Goal: Task Accomplishment & Management: Use online tool/utility

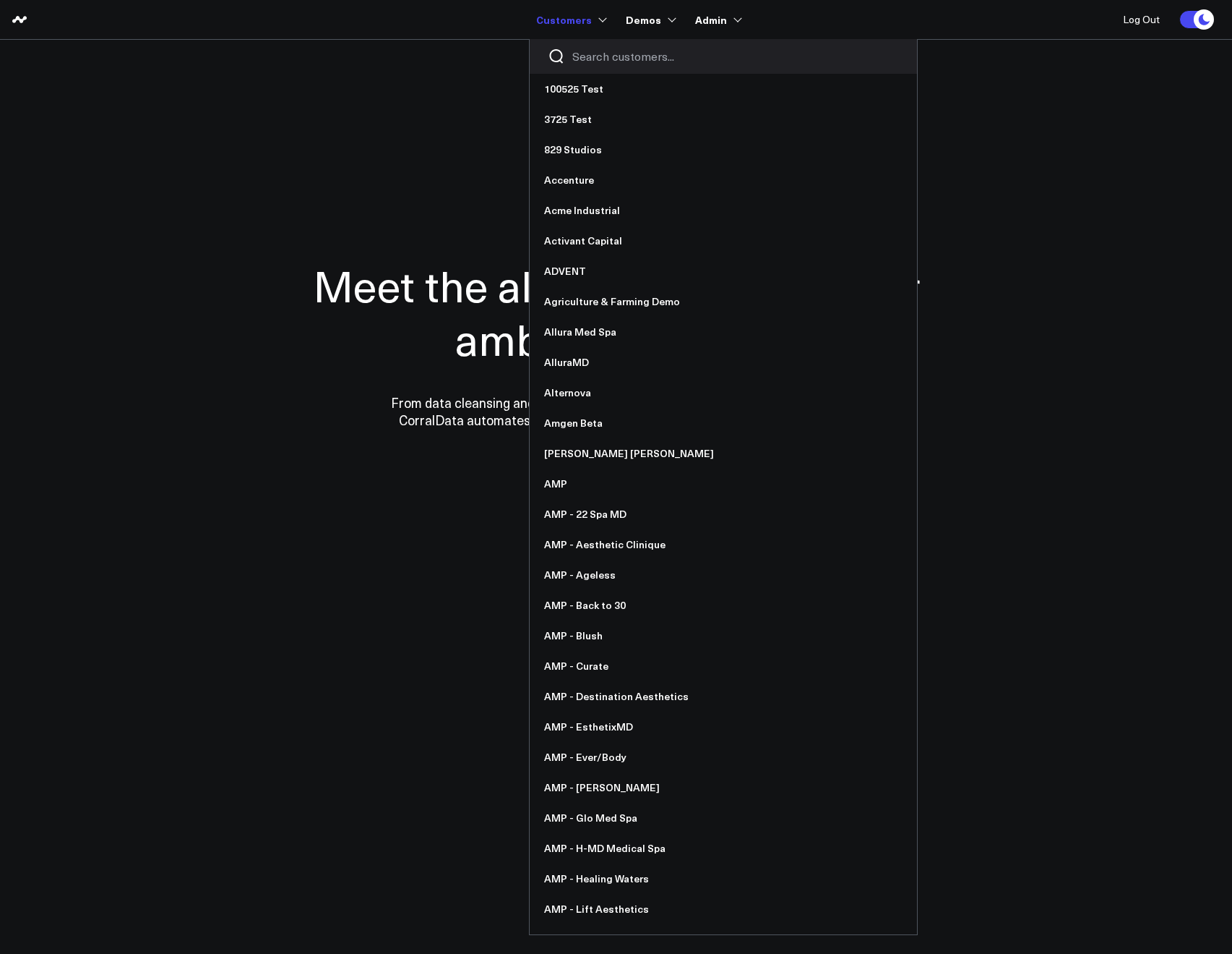
click at [576, 49] on input "Search customers input" at bounding box center [736, 57] width 327 height 16
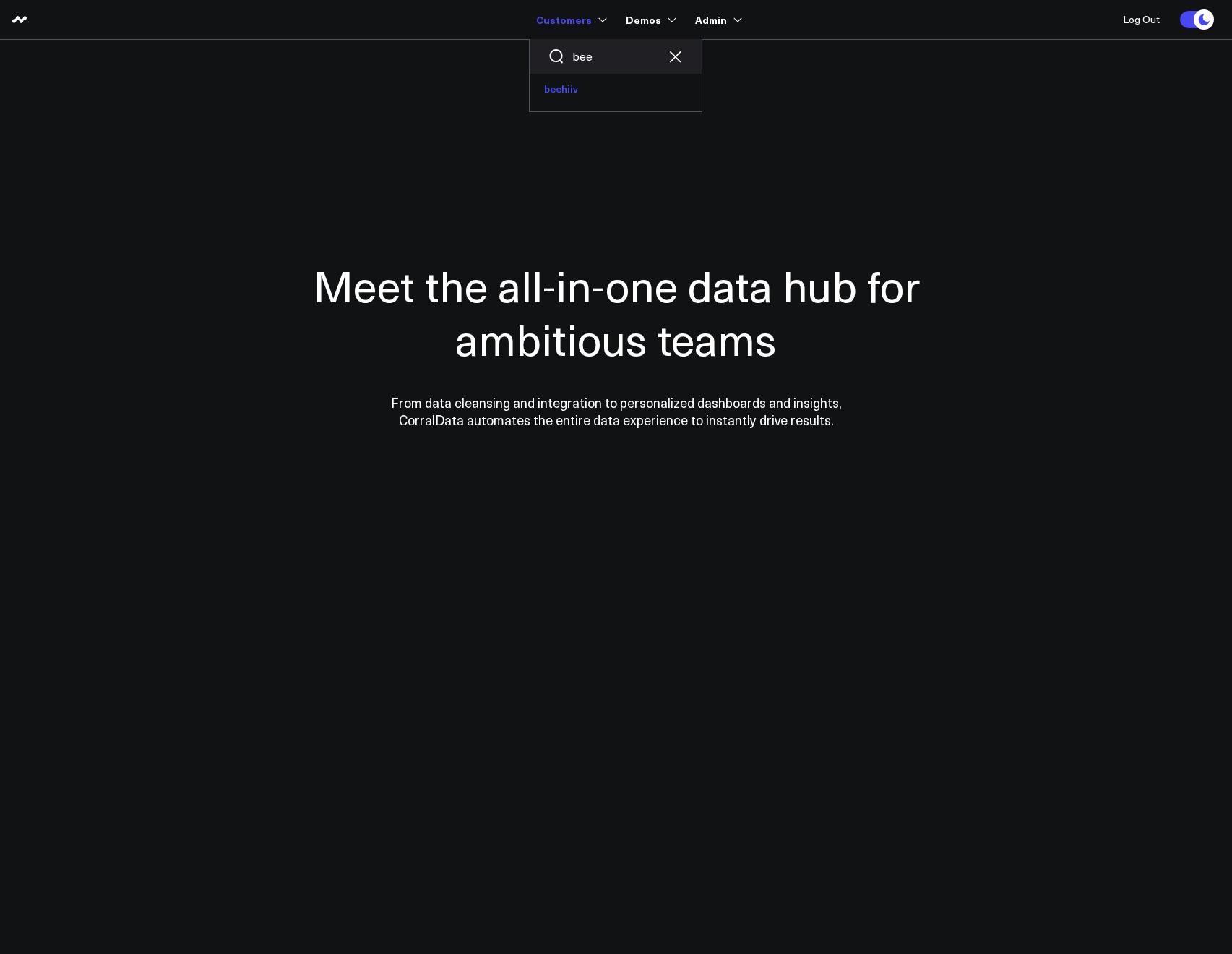
type input "bee"
click at [565, 89] on link "beehiiv" at bounding box center [616, 89] width 172 height 30
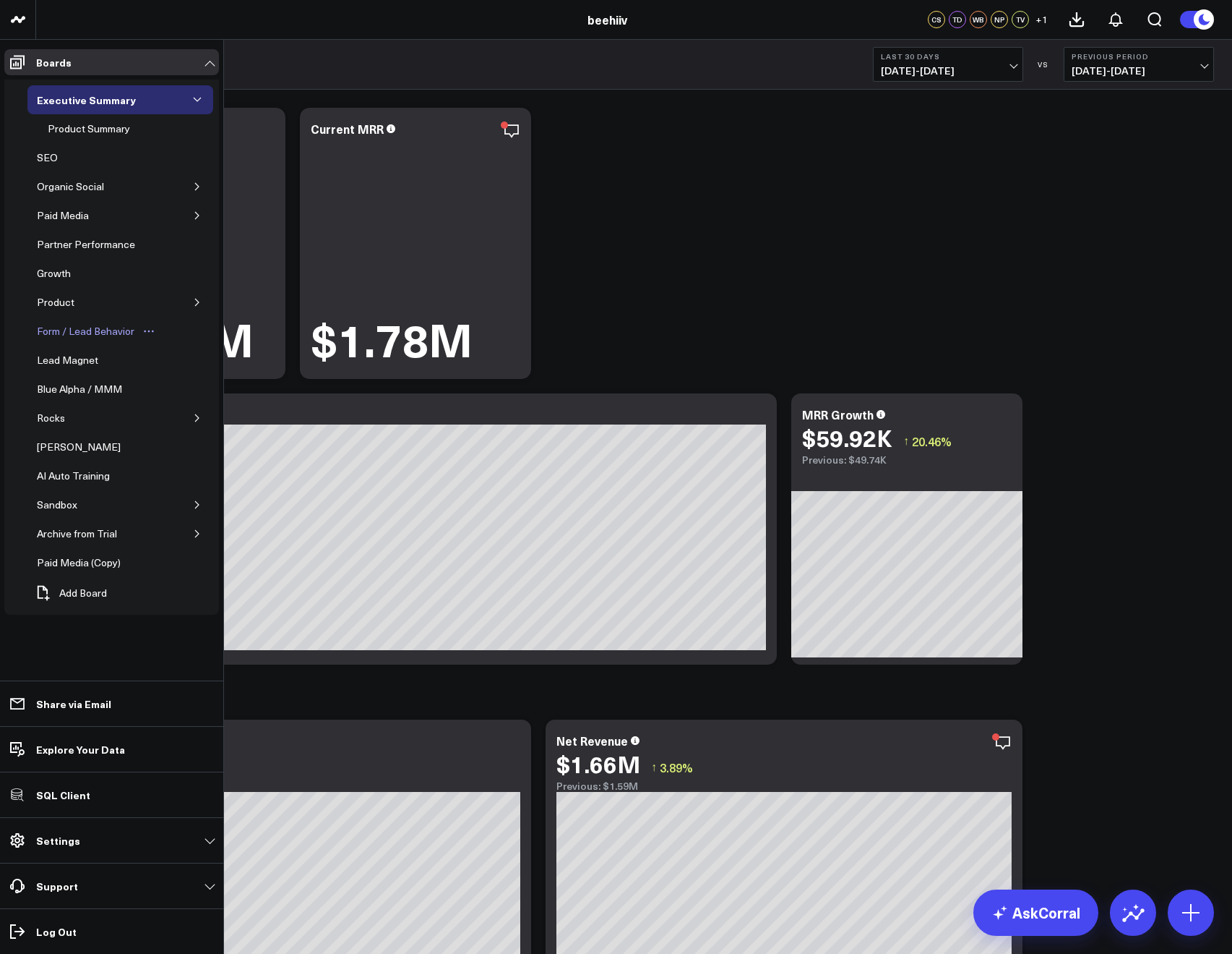
scroll to position [3, 0]
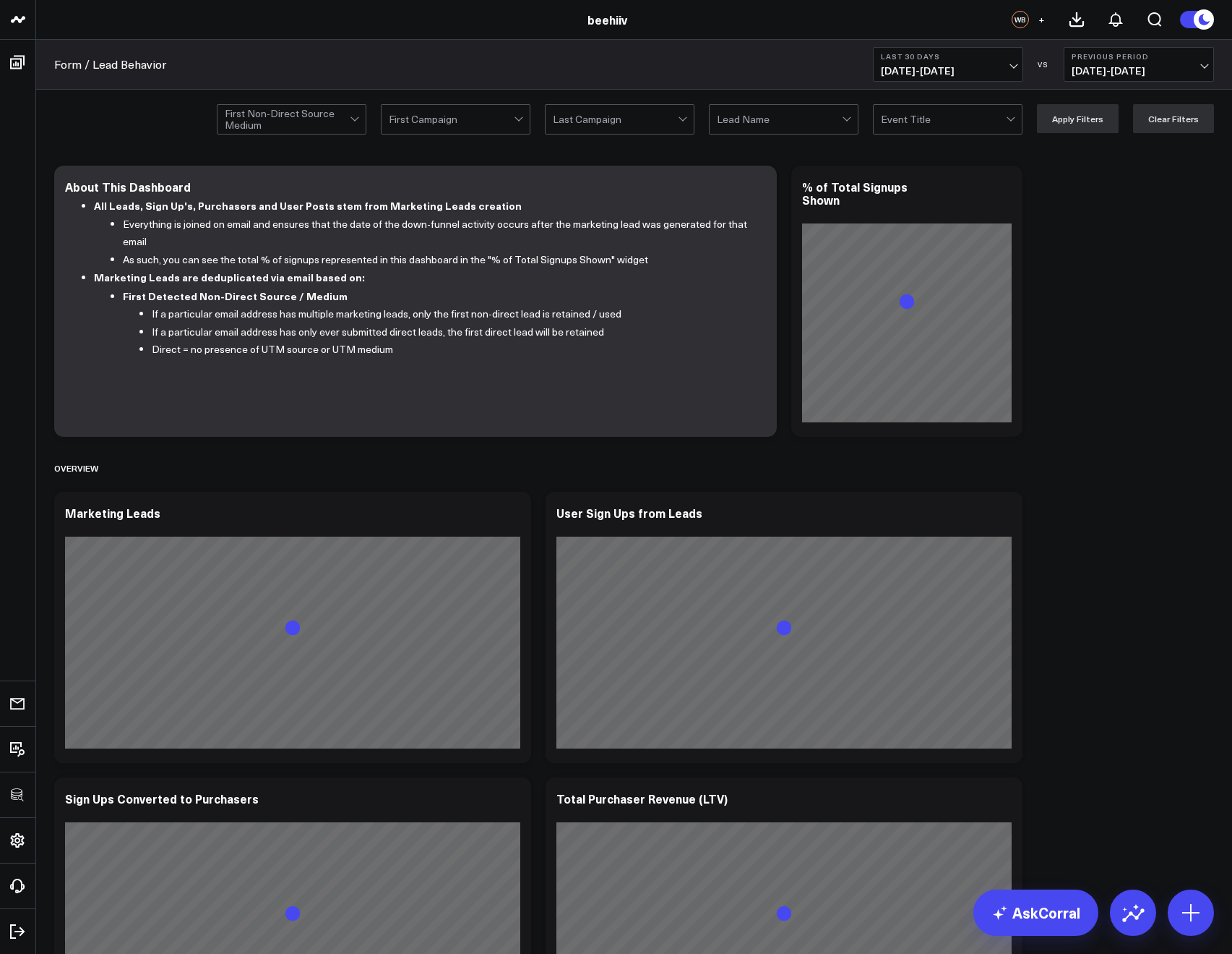
click at [1042, 19] on span "+" at bounding box center [1041, 19] width 6 height 10
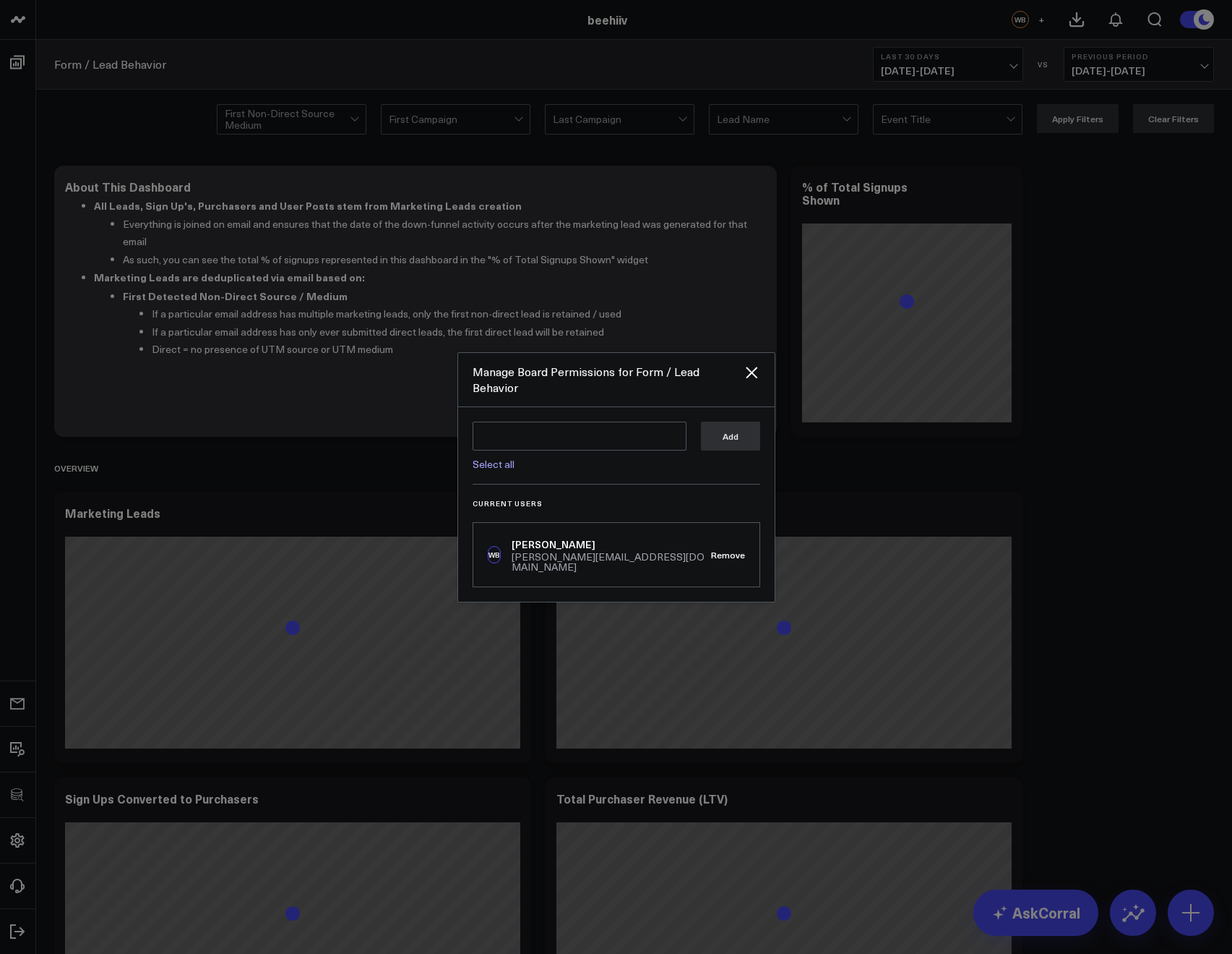
click at [496, 471] on link "Select all" at bounding box center [494, 463] width 42 height 14
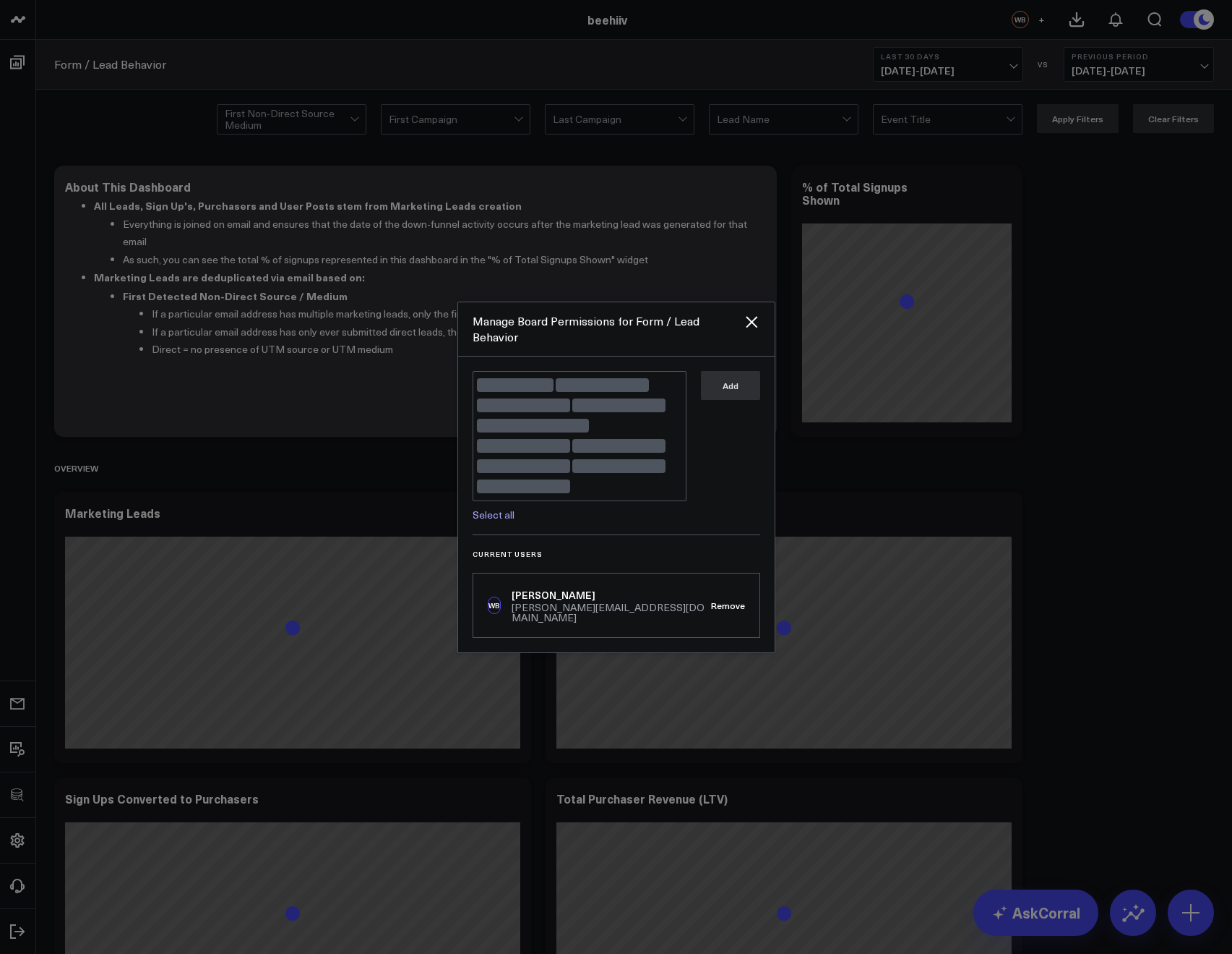
type textarea "@Corral Support @Tony Varghese @Tyler Denk @Tyler Gillespie @Bell Rose Mortel @…"
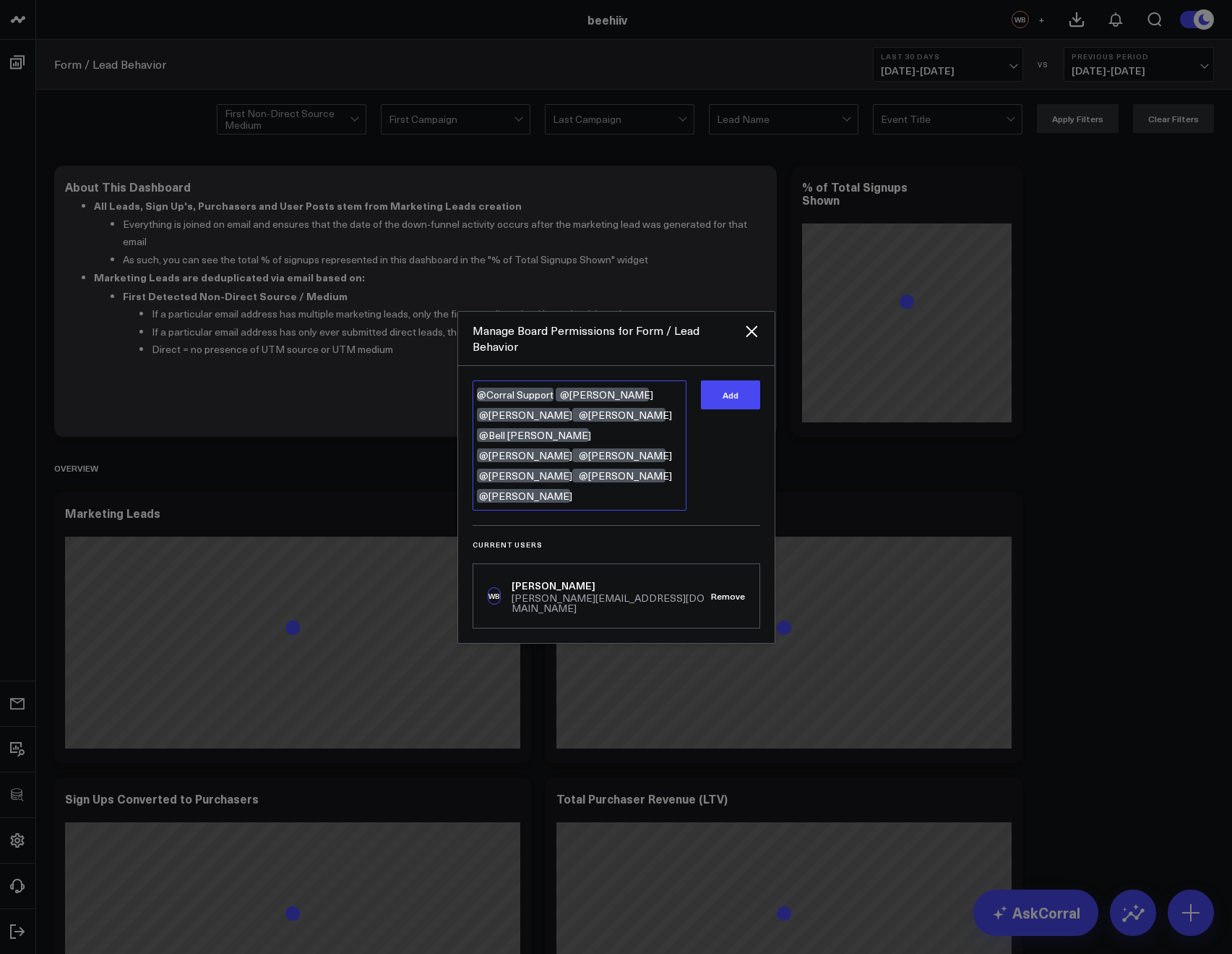
drag, startPoint x: 660, startPoint y: 478, endPoint x: 443, endPoint y: 422, distance: 224.1
click at [443, 422] on div "Manage Board Permissions for Form / Lead Behavior @Corral Support @Tony Varghes…" at bounding box center [616, 477] width 1232 height 954
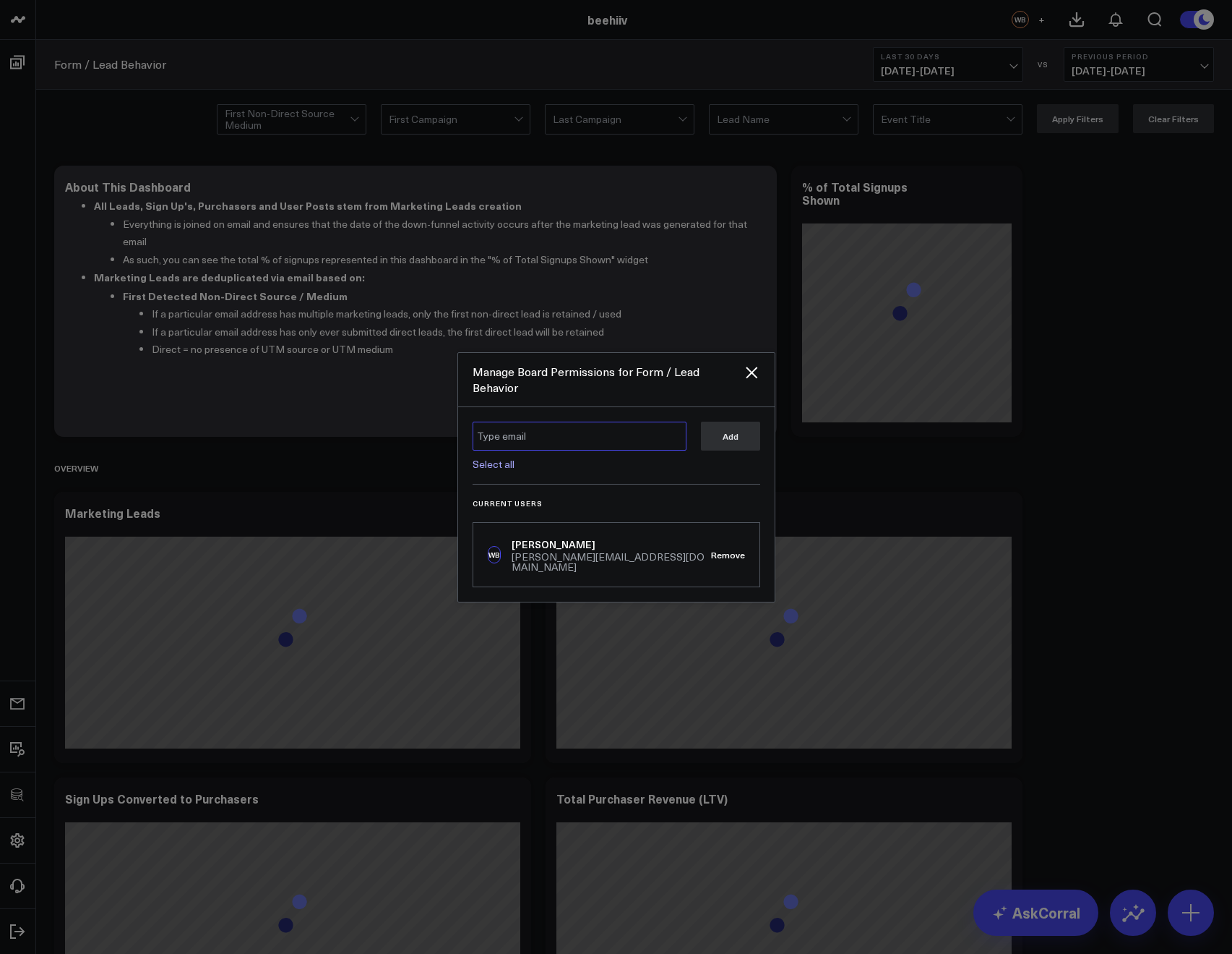
click at [518, 450] on textarea at bounding box center [580, 436] width 214 height 29
type textarea "y"
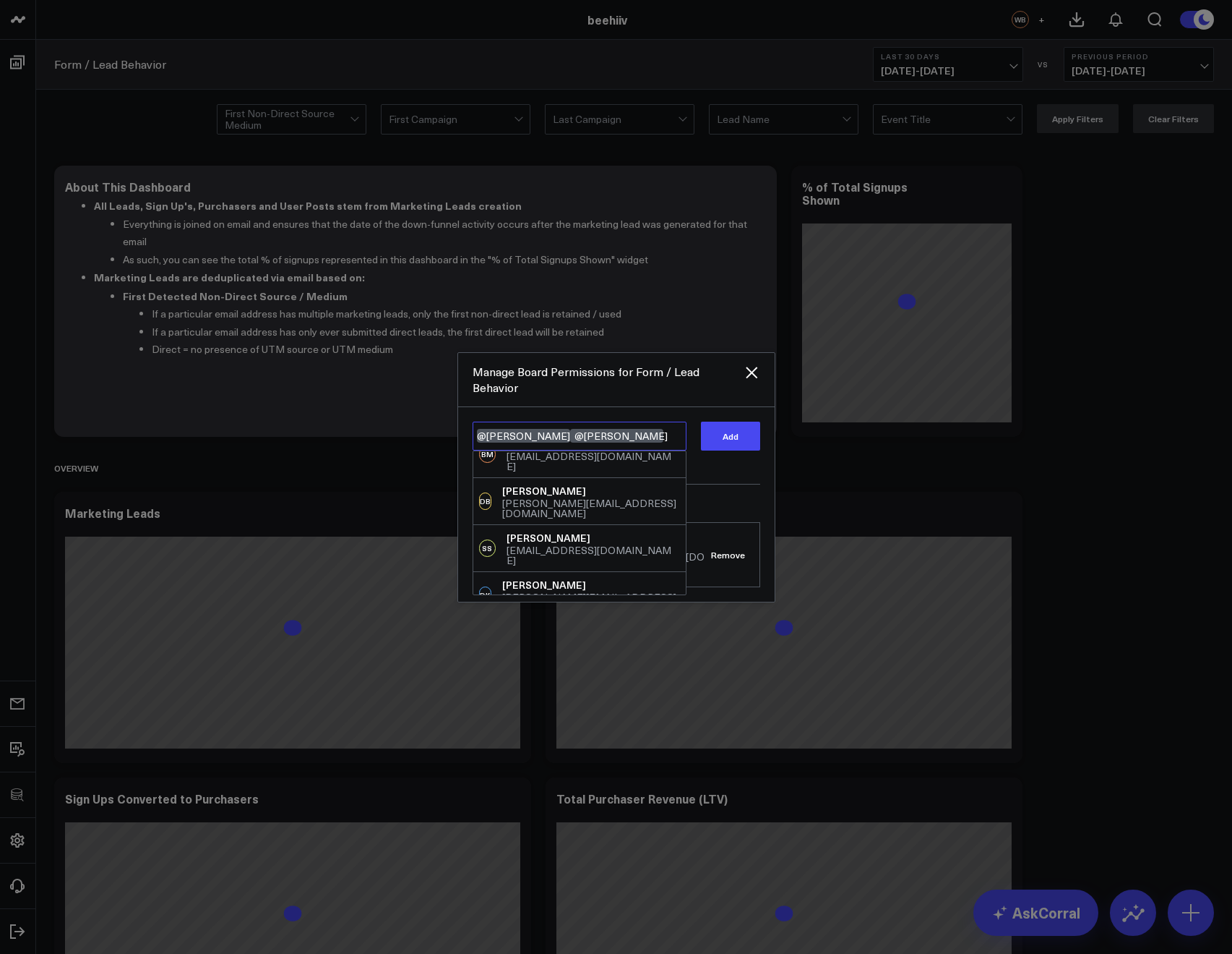
scroll to position [151, 0]
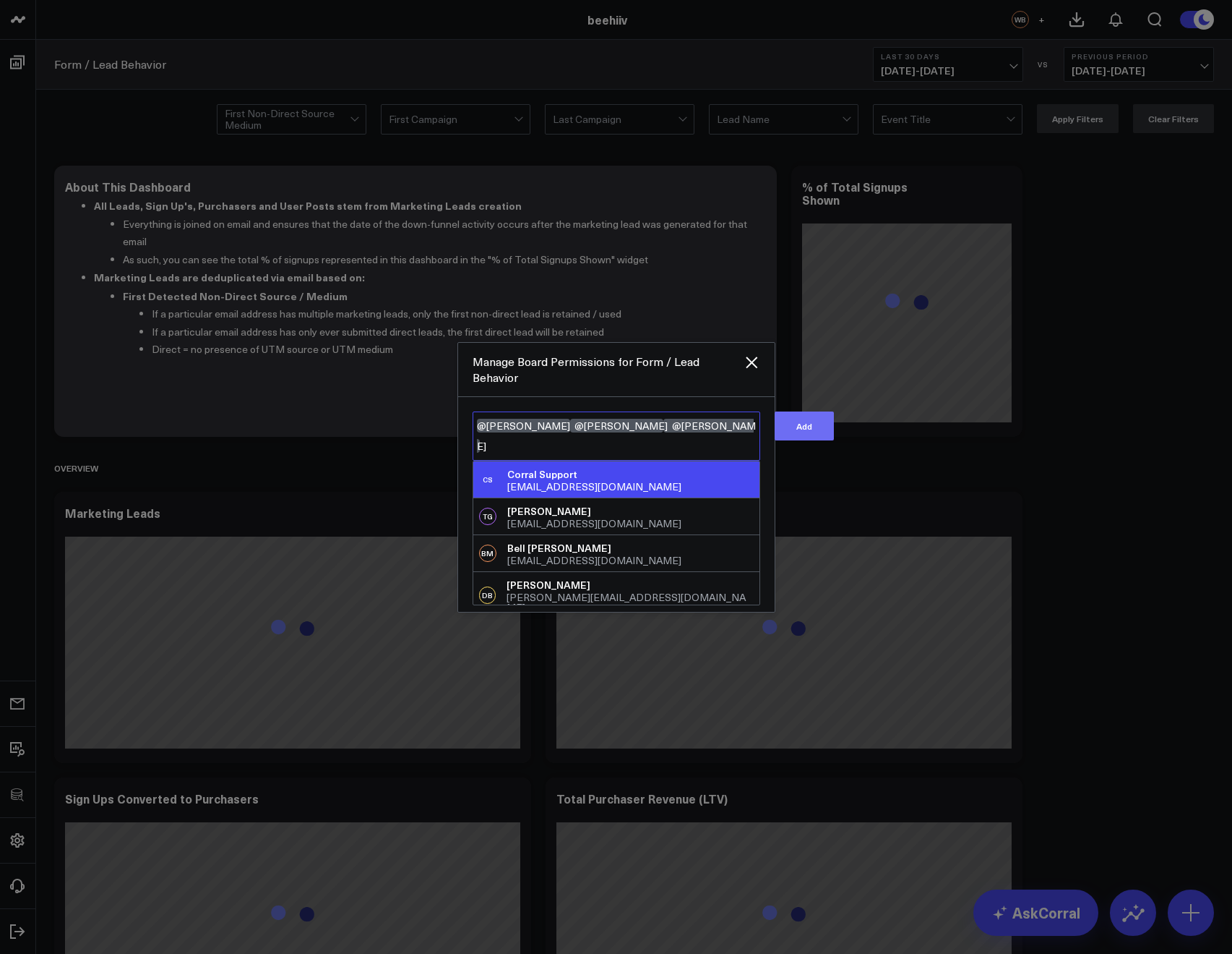
type textarea "@Tyler Denk @Tony Varghese @Brian Kudler"
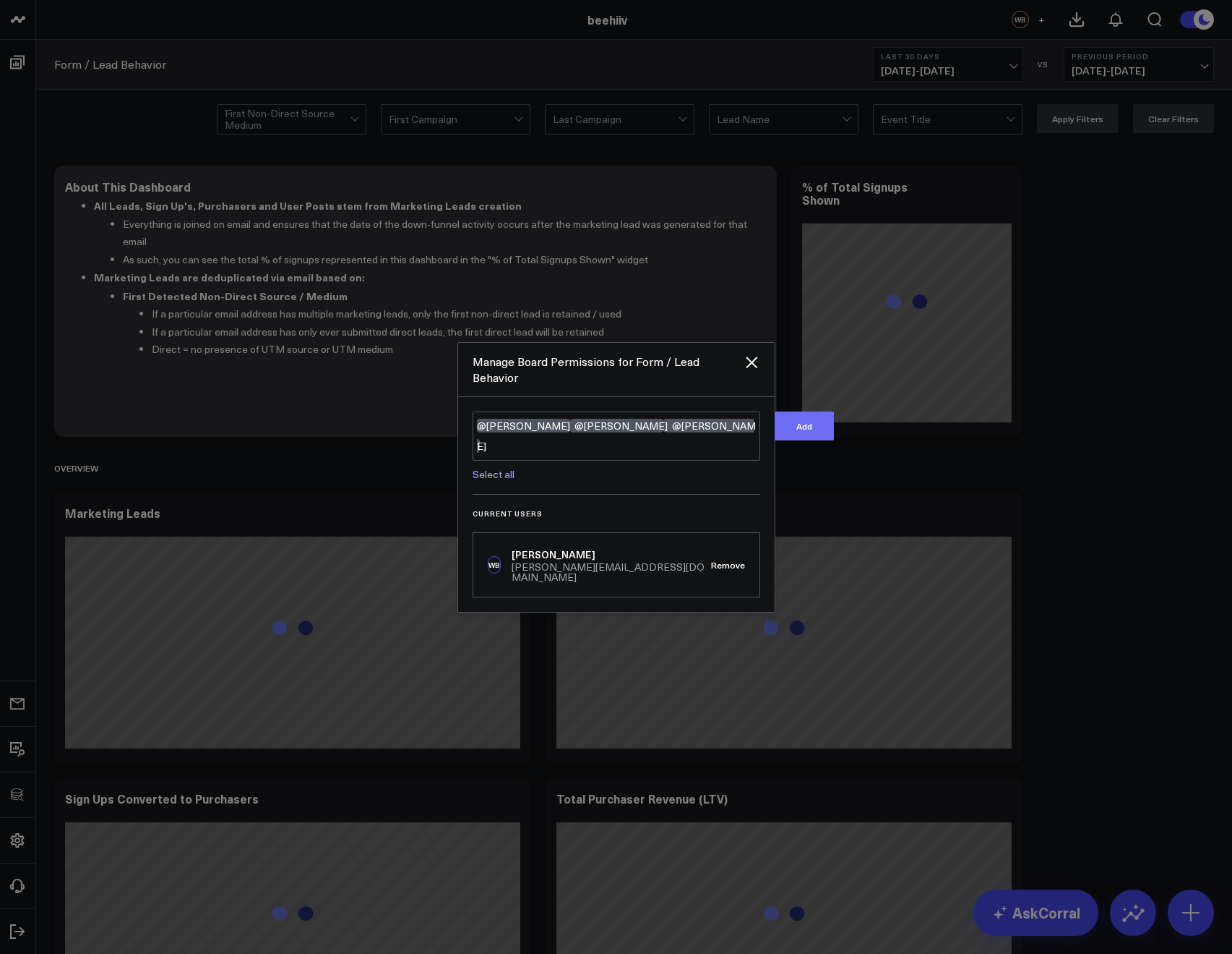
click at [775, 427] on button "Add" at bounding box center [805, 426] width 59 height 29
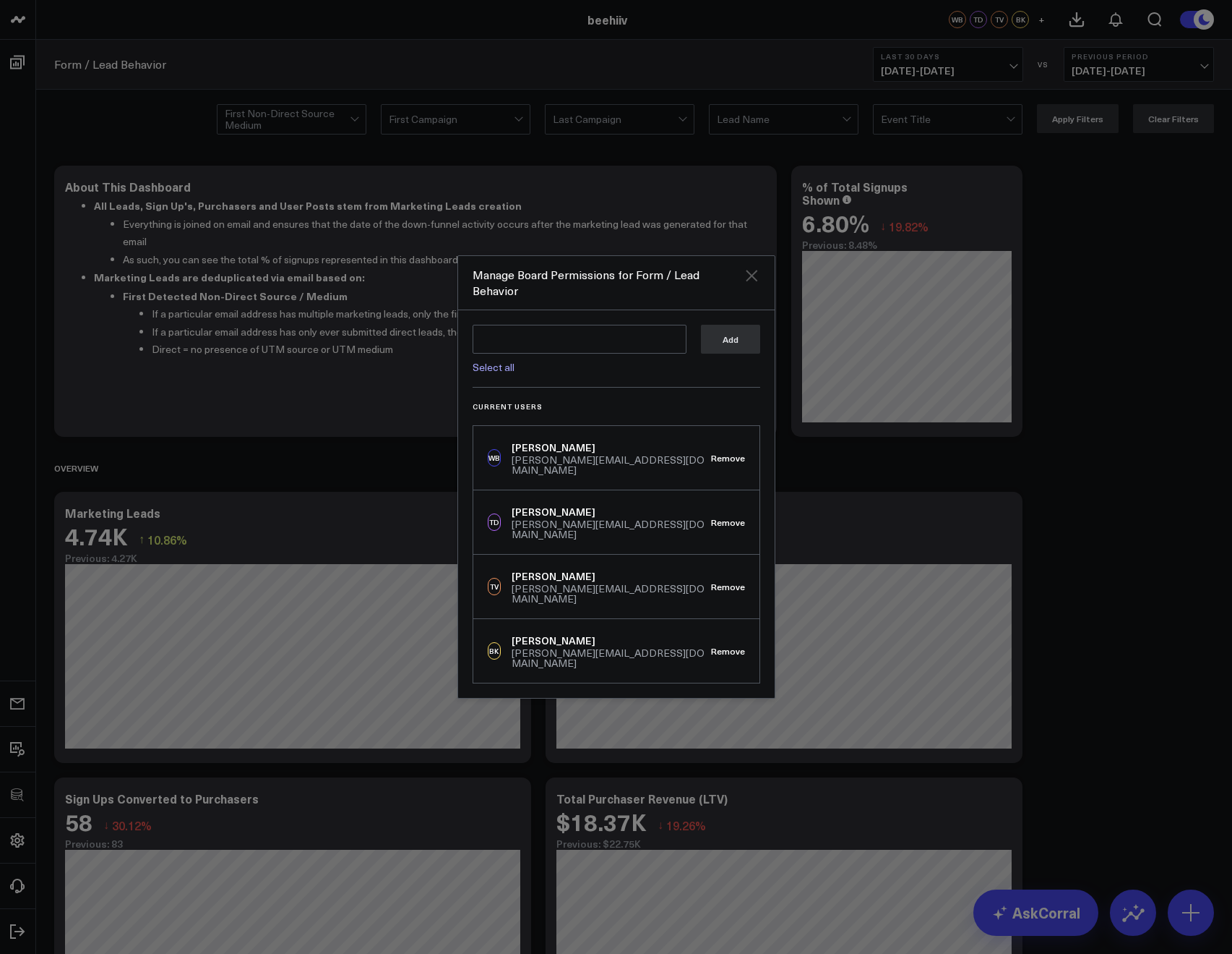
click at [758, 284] on icon "Close" at bounding box center [752, 275] width 18 height 18
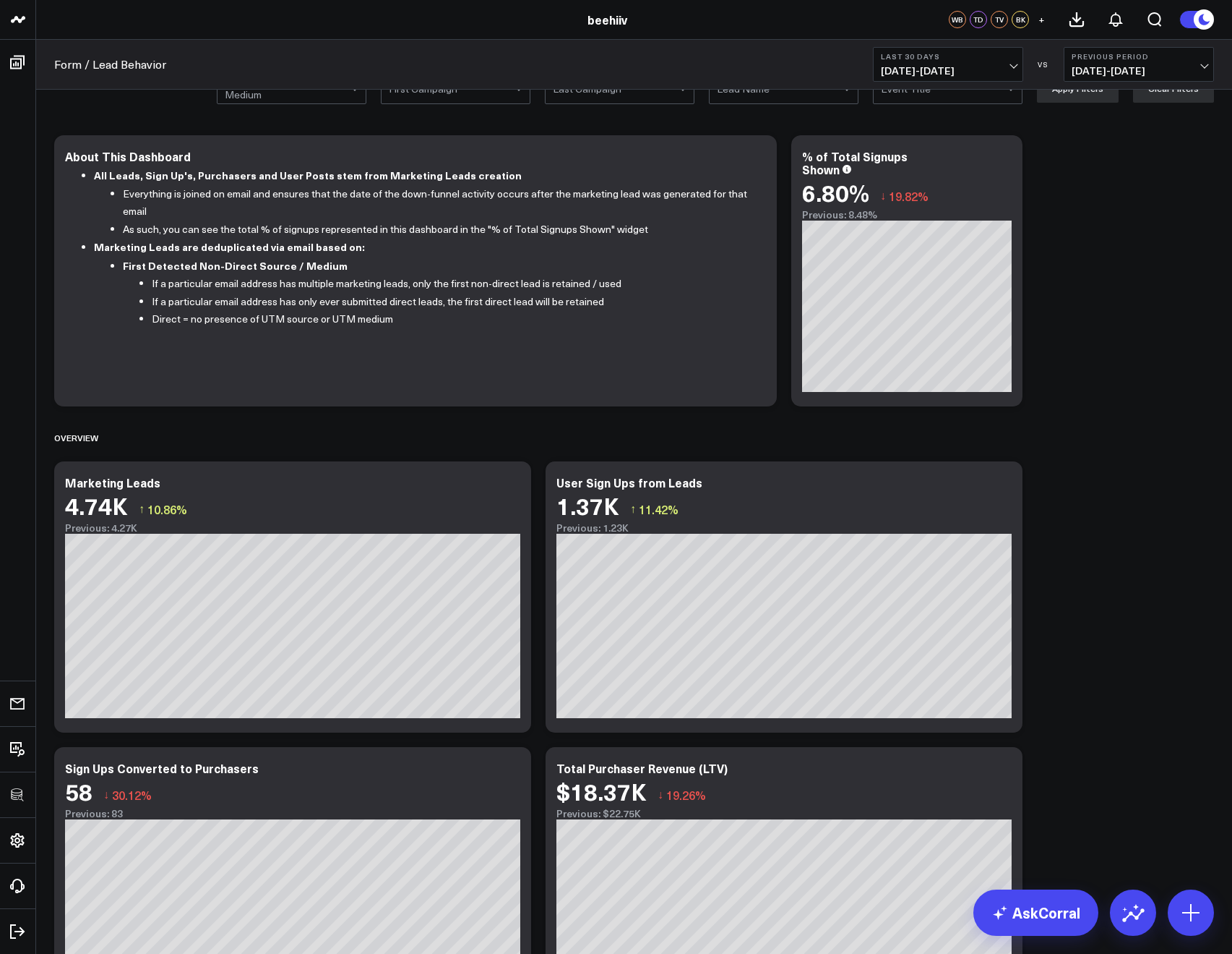
scroll to position [0, 0]
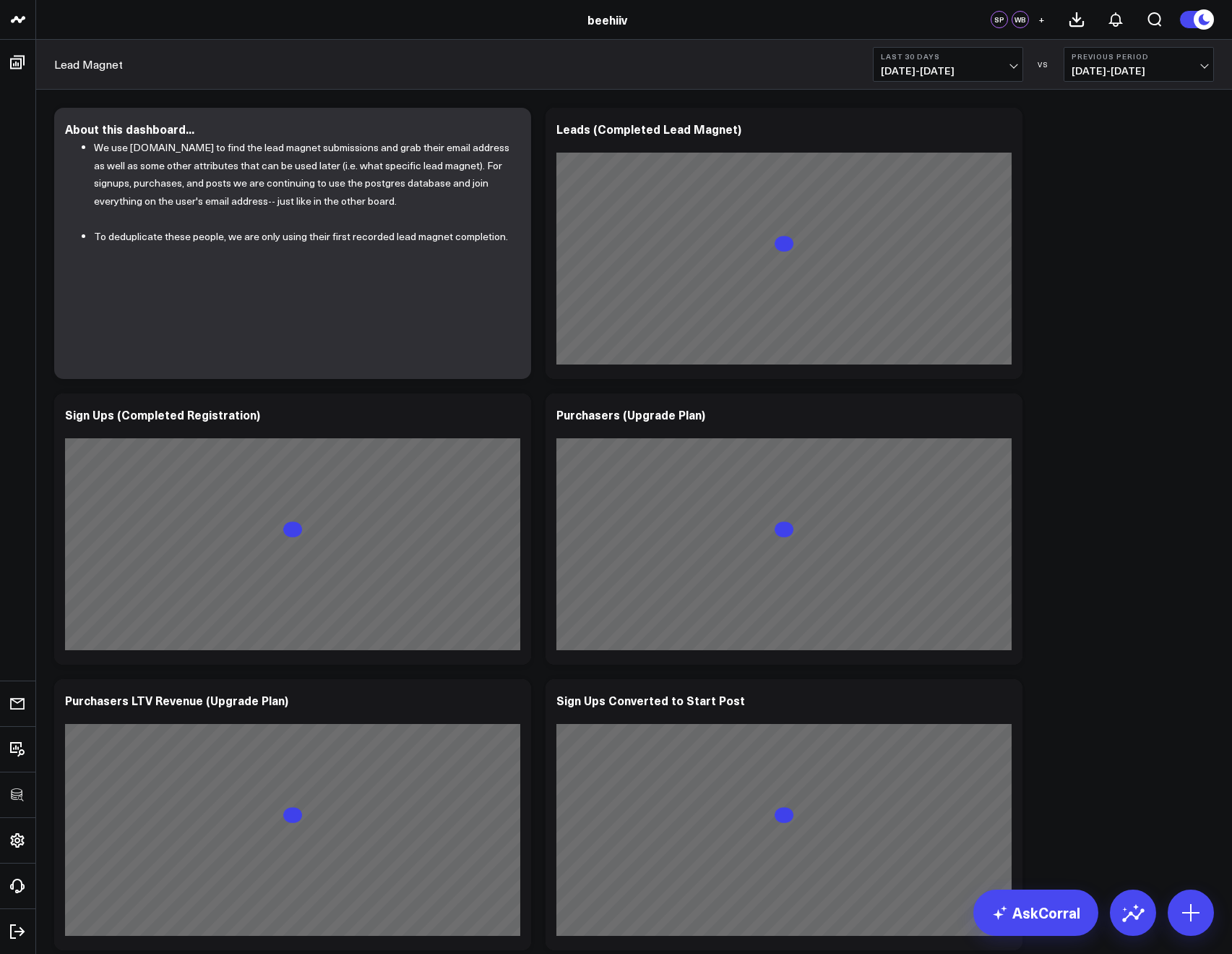
click at [1040, 17] on span "+" at bounding box center [1041, 19] width 6 height 10
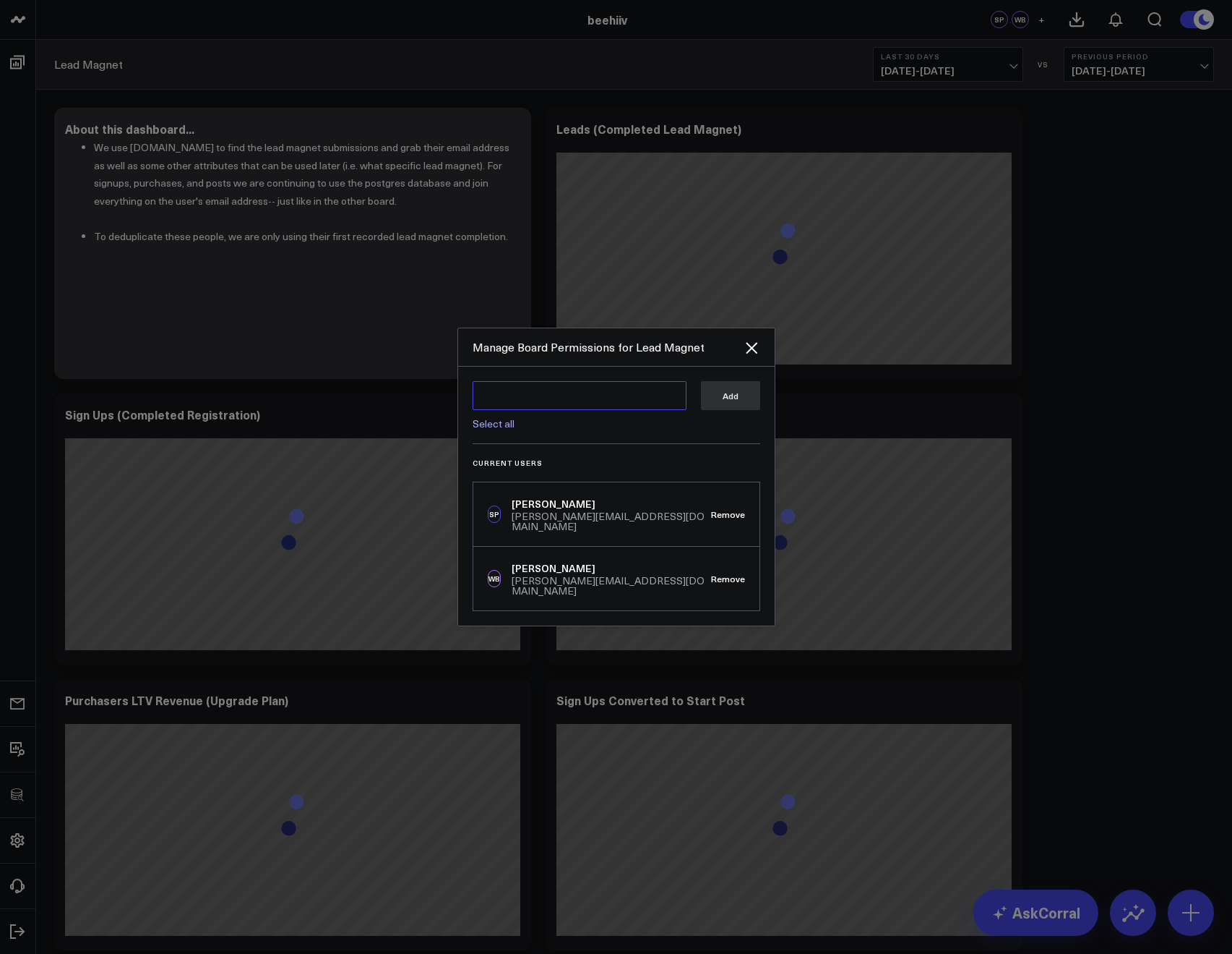
click at [568, 403] on textarea at bounding box center [580, 396] width 214 height 29
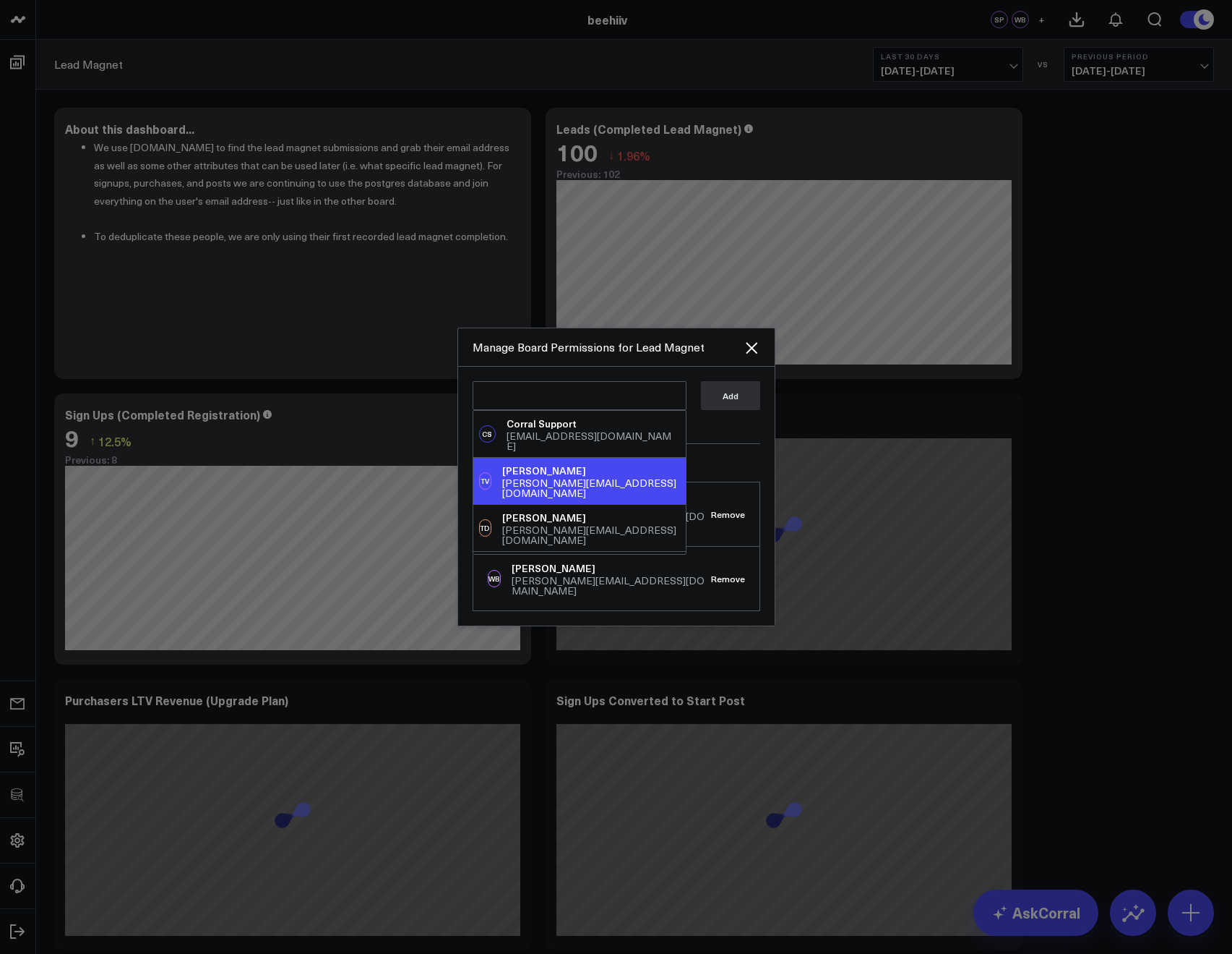
click at [519, 478] on div "tony@beehiiv.com" at bounding box center [591, 487] width 178 height 20
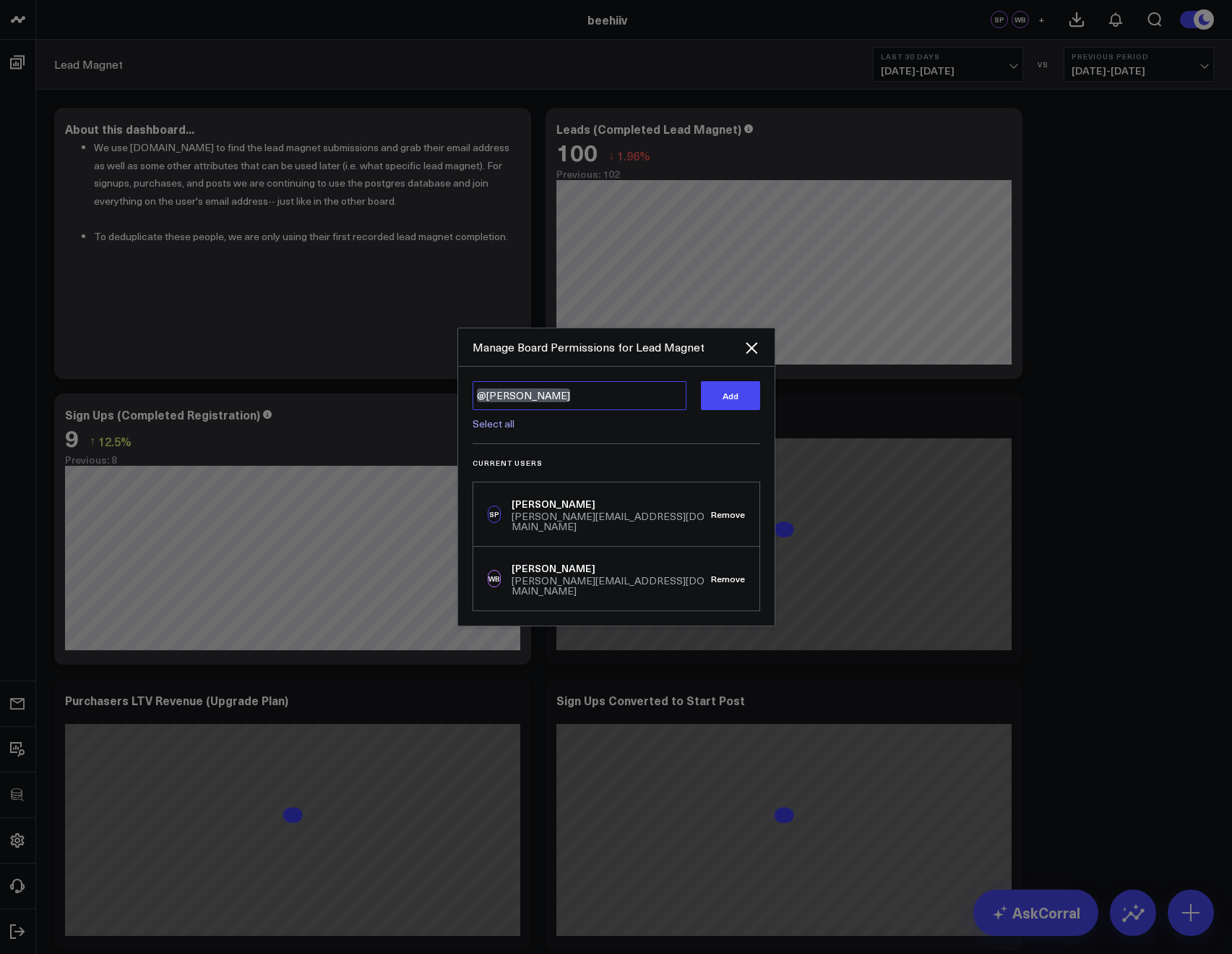
click at [568, 408] on textarea "@Tony Varghese" at bounding box center [580, 396] width 214 height 29
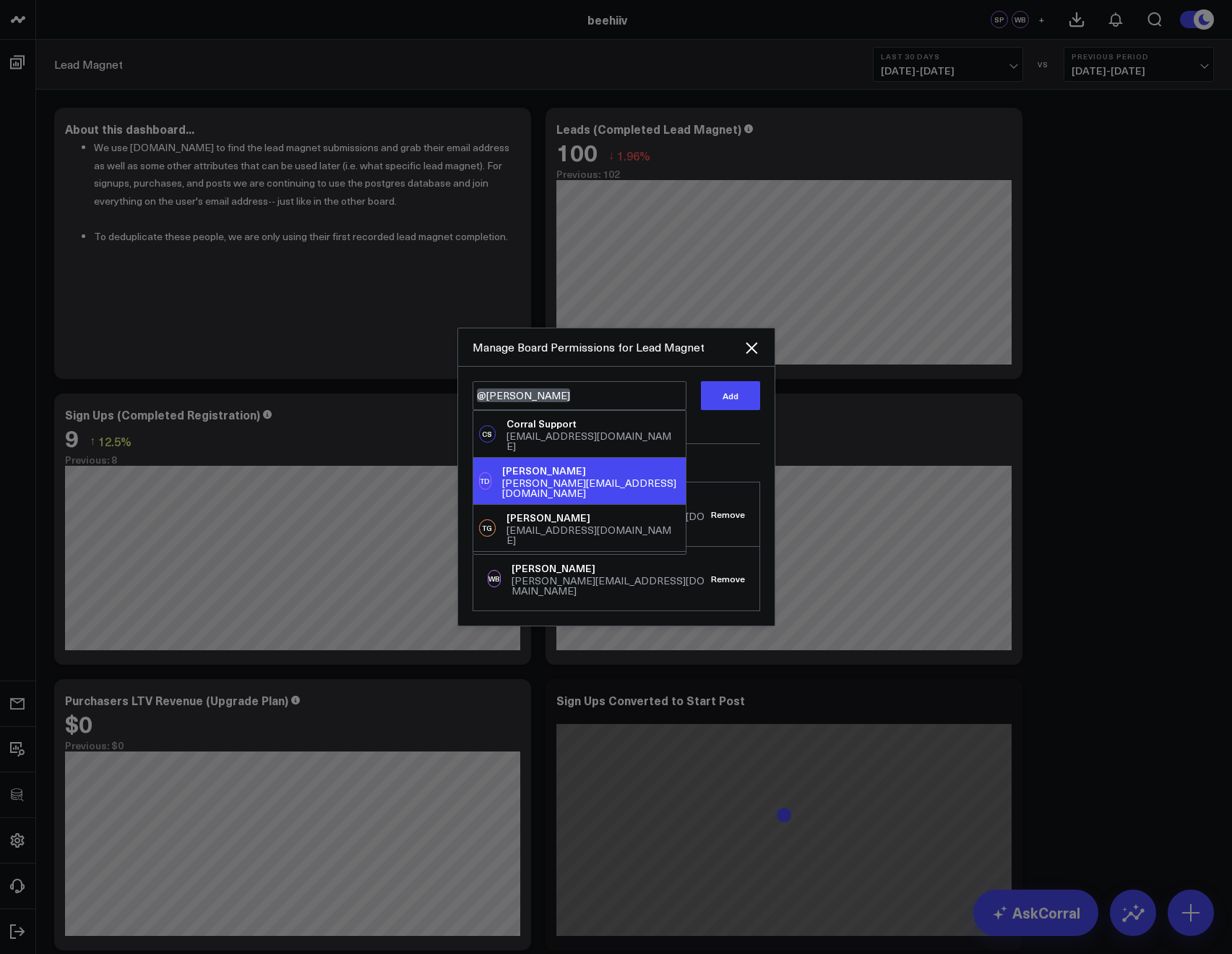
click at [525, 486] on div "tyler@beehiiv.com" at bounding box center [591, 487] width 178 height 20
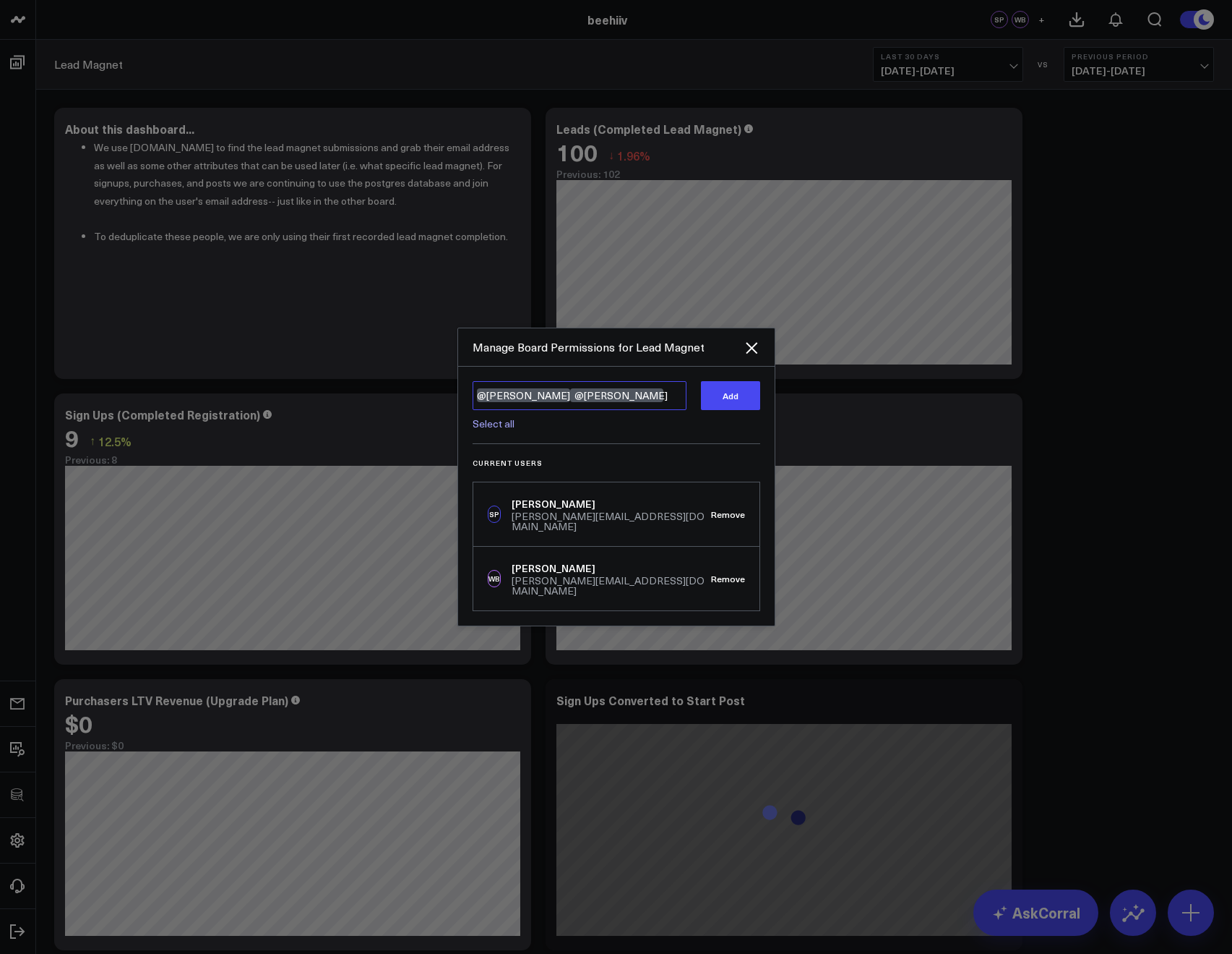
click at [652, 410] on textarea "@Tony Varghese @Tyler Denk" at bounding box center [580, 396] width 214 height 29
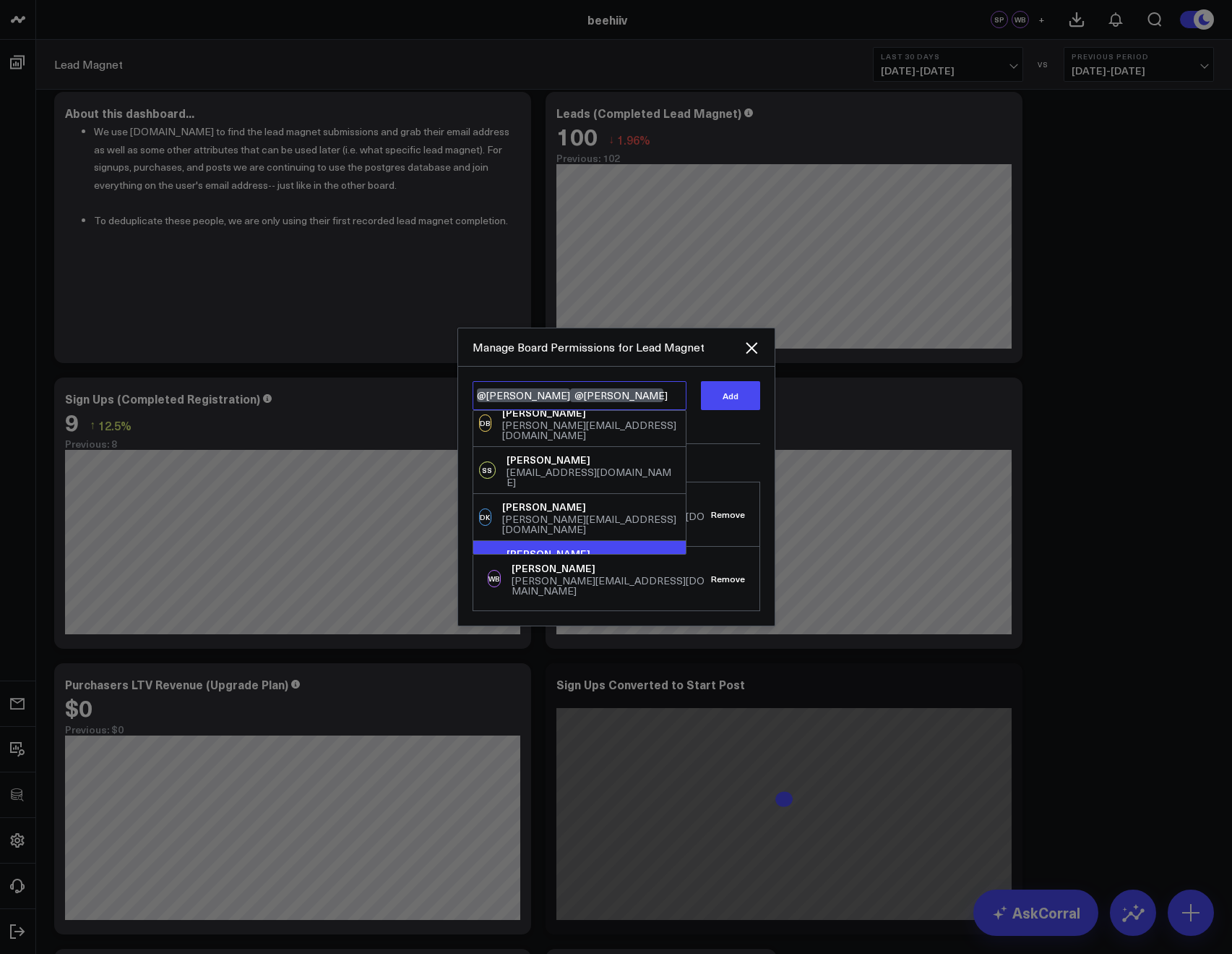
scroll to position [27, 0]
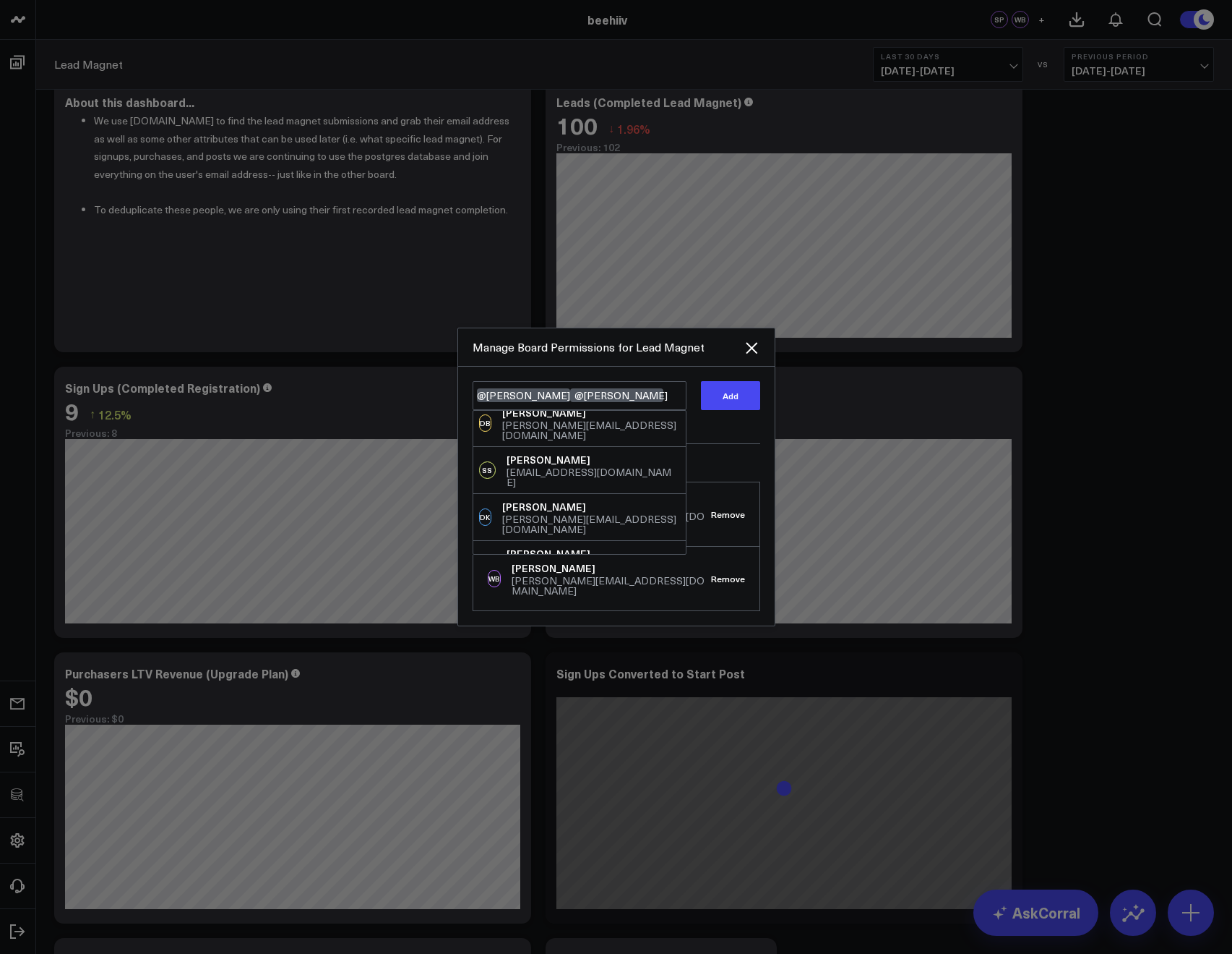
click at [540, 593] on div "Brian Kudler" at bounding box center [591, 601] width 178 height 14
type textarea "@Tony Varghese @Tyler Denk @Brian Kudler"
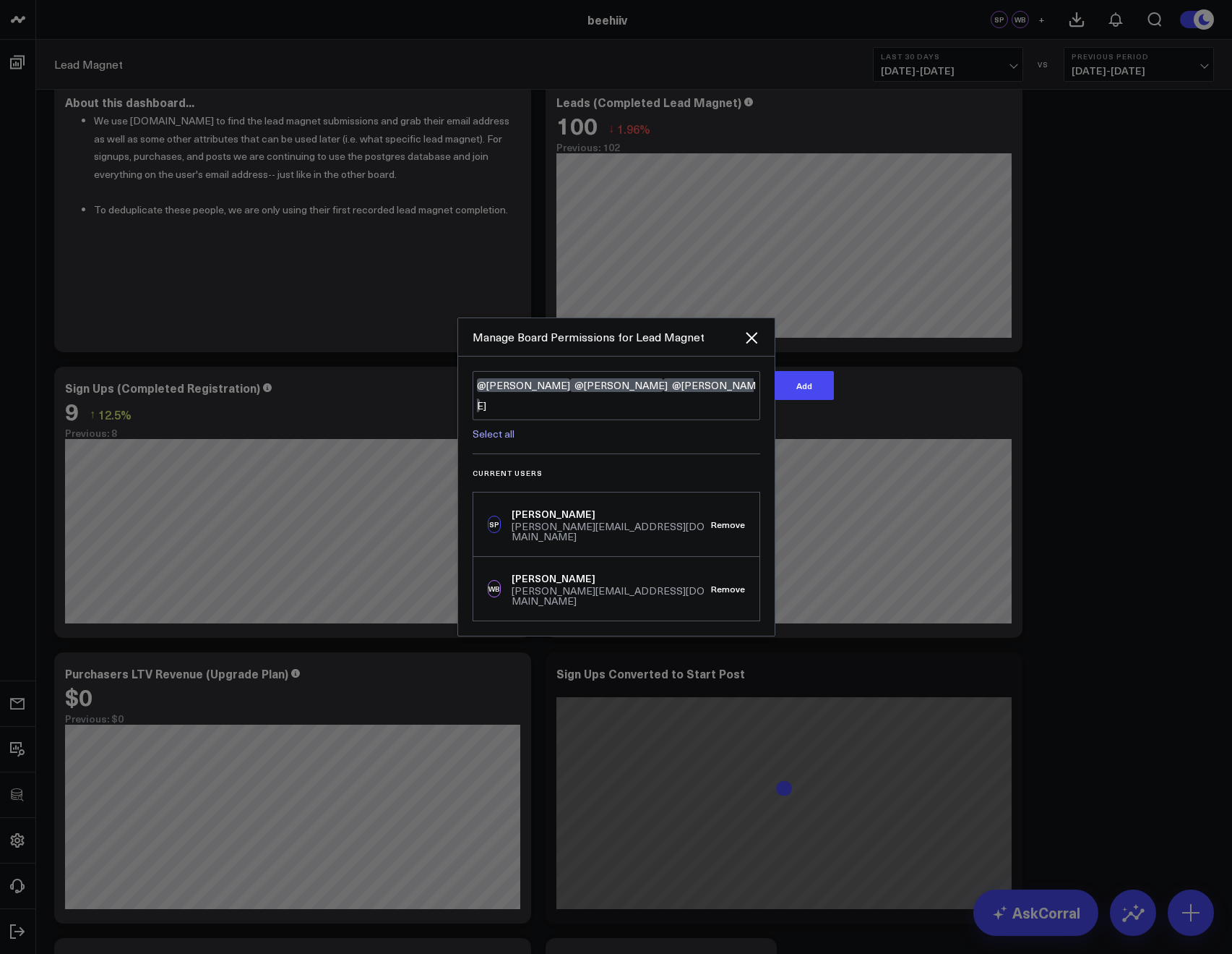
click at [775, 412] on div "Add" at bounding box center [805, 404] width 59 height 68
click at [775, 411] on div "Add" at bounding box center [805, 404] width 59 height 68
click at [775, 400] on button "Add" at bounding box center [805, 385] width 59 height 29
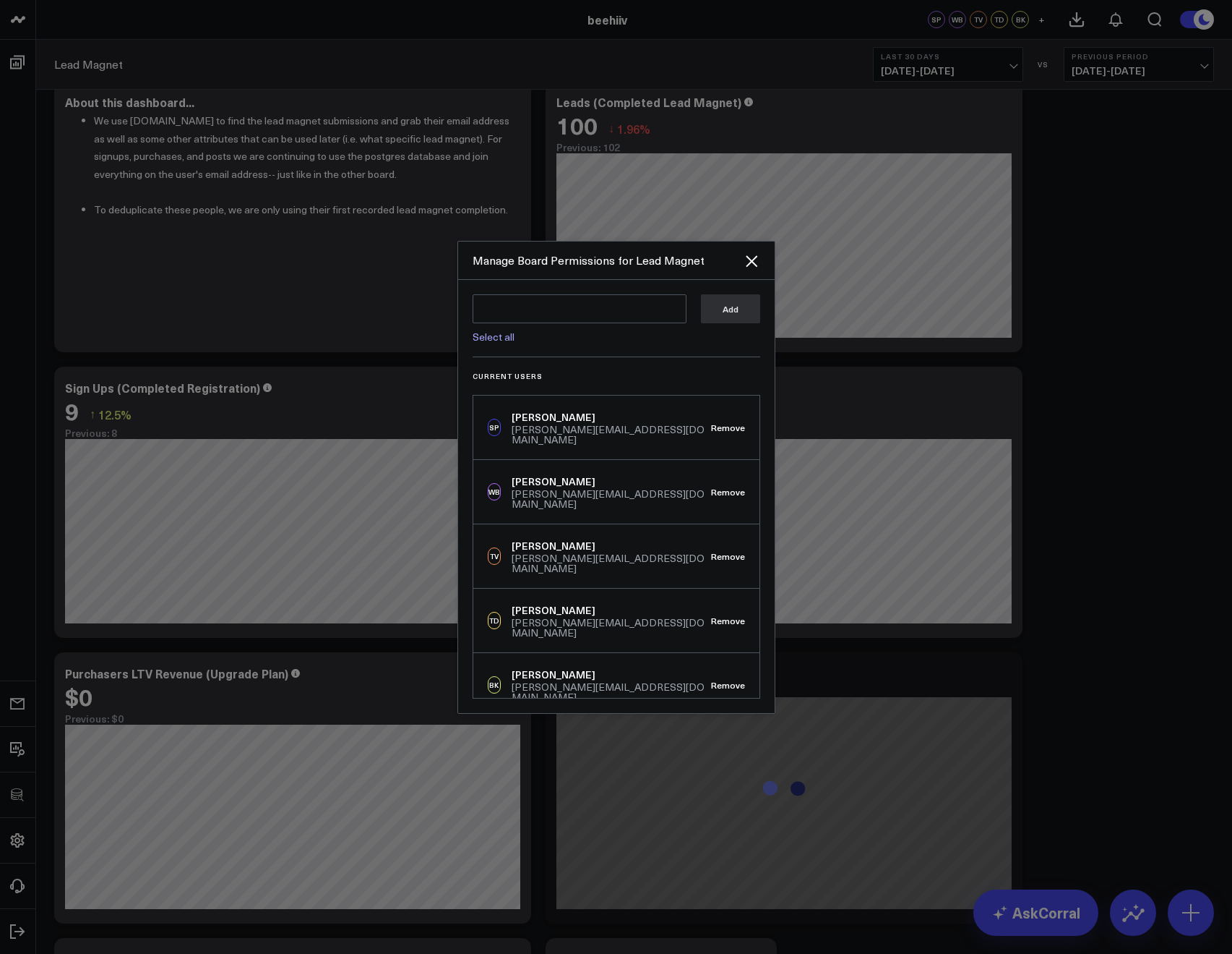
click at [1105, 309] on div at bounding box center [616, 477] width 1232 height 954
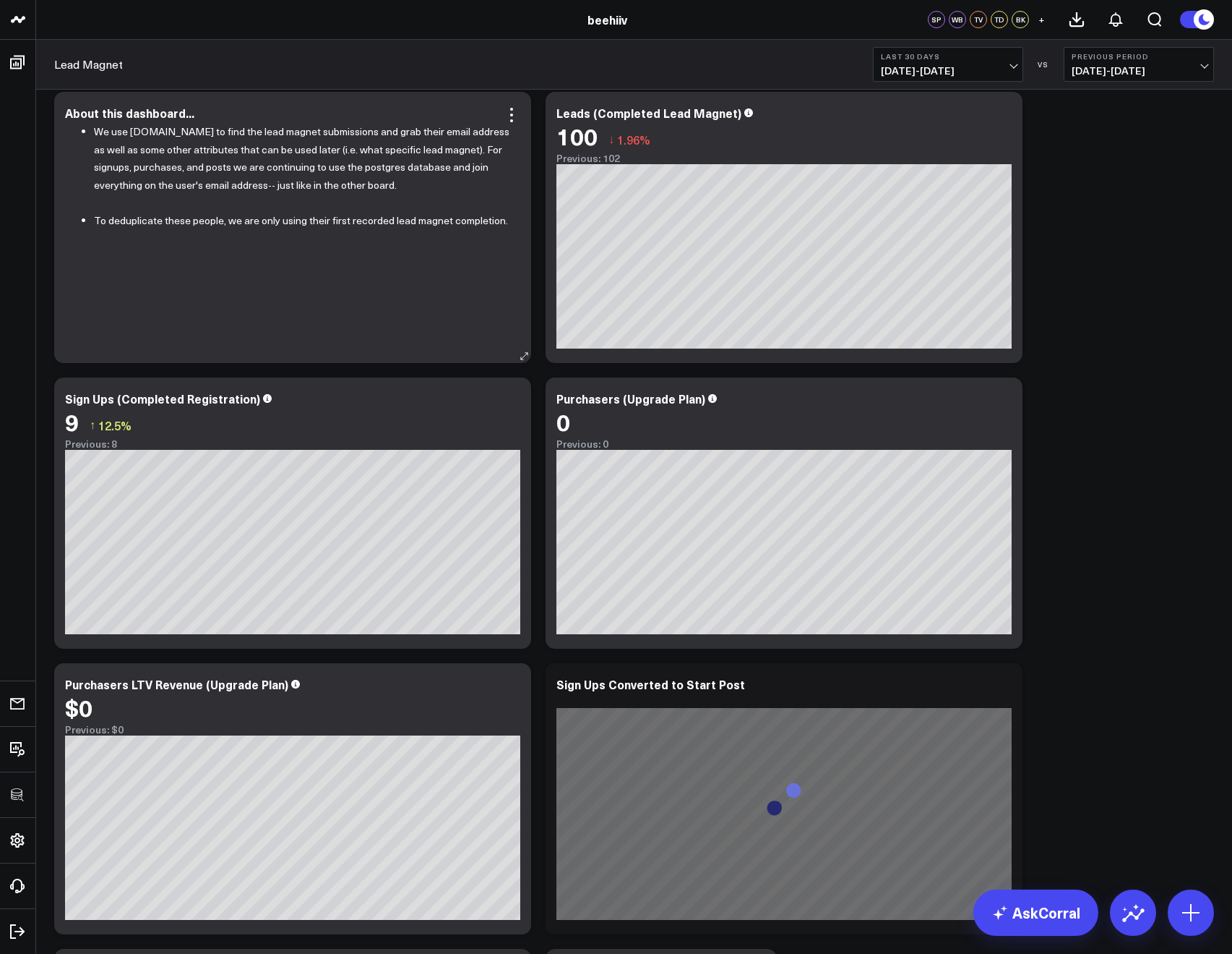
scroll to position [0, 0]
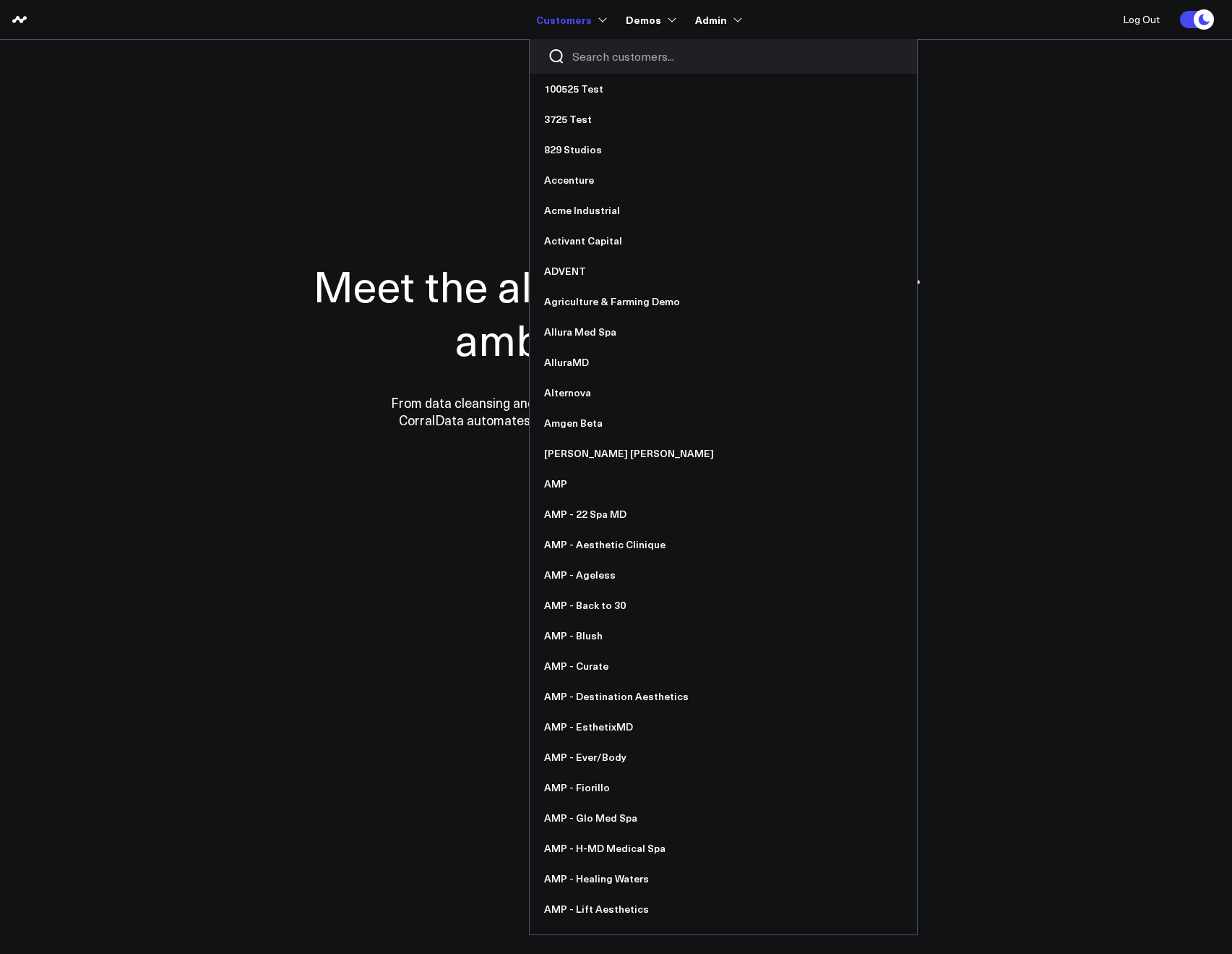
click at [596, 54] on input "Search customers input" at bounding box center [736, 57] width 327 height 16
click at [587, 89] on link "100525 Test" at bounding box center [723, 89] width 388 height 30
click at [590, 57] on input "Search customers input" at bounding box center [736, 57] width 327 height 16
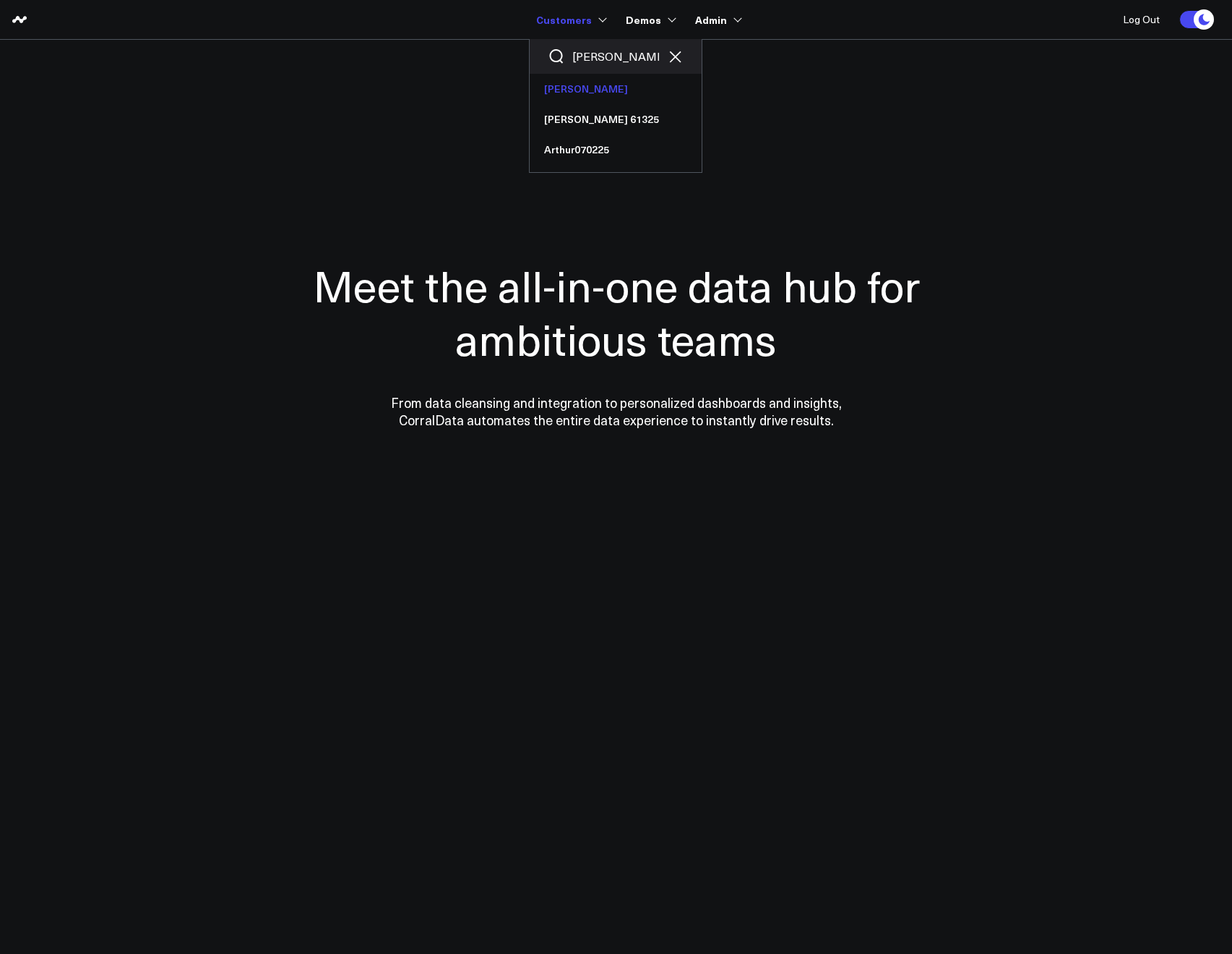
type input "[PERSON_NAME]"
click at [562, 94] on link "[PERSON_NAME]" at bounding box center [616, 89] width 172 height 30
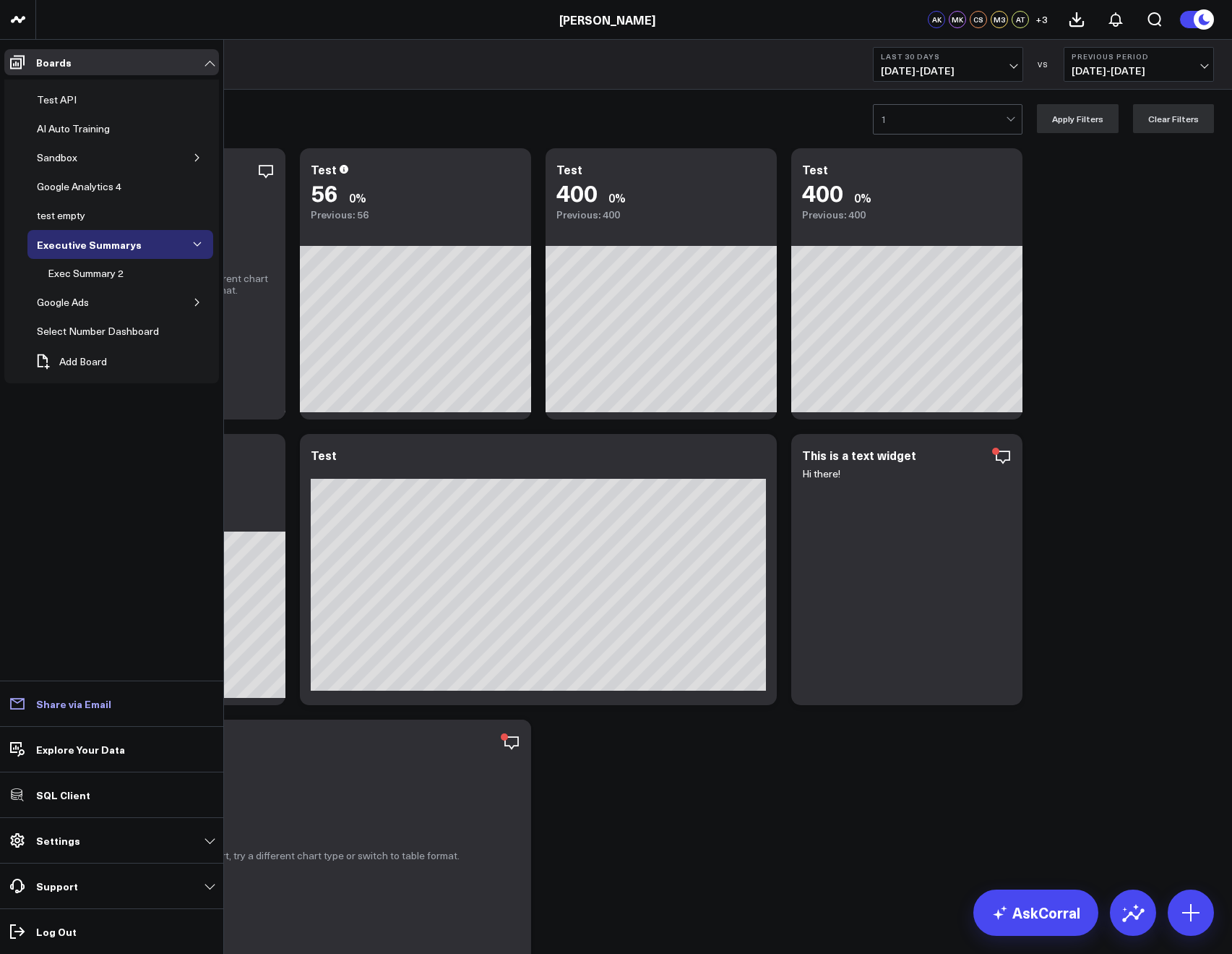
click at [53, 712] on link "Share via Email" at bounding box center [111, 704] width 215 height 26
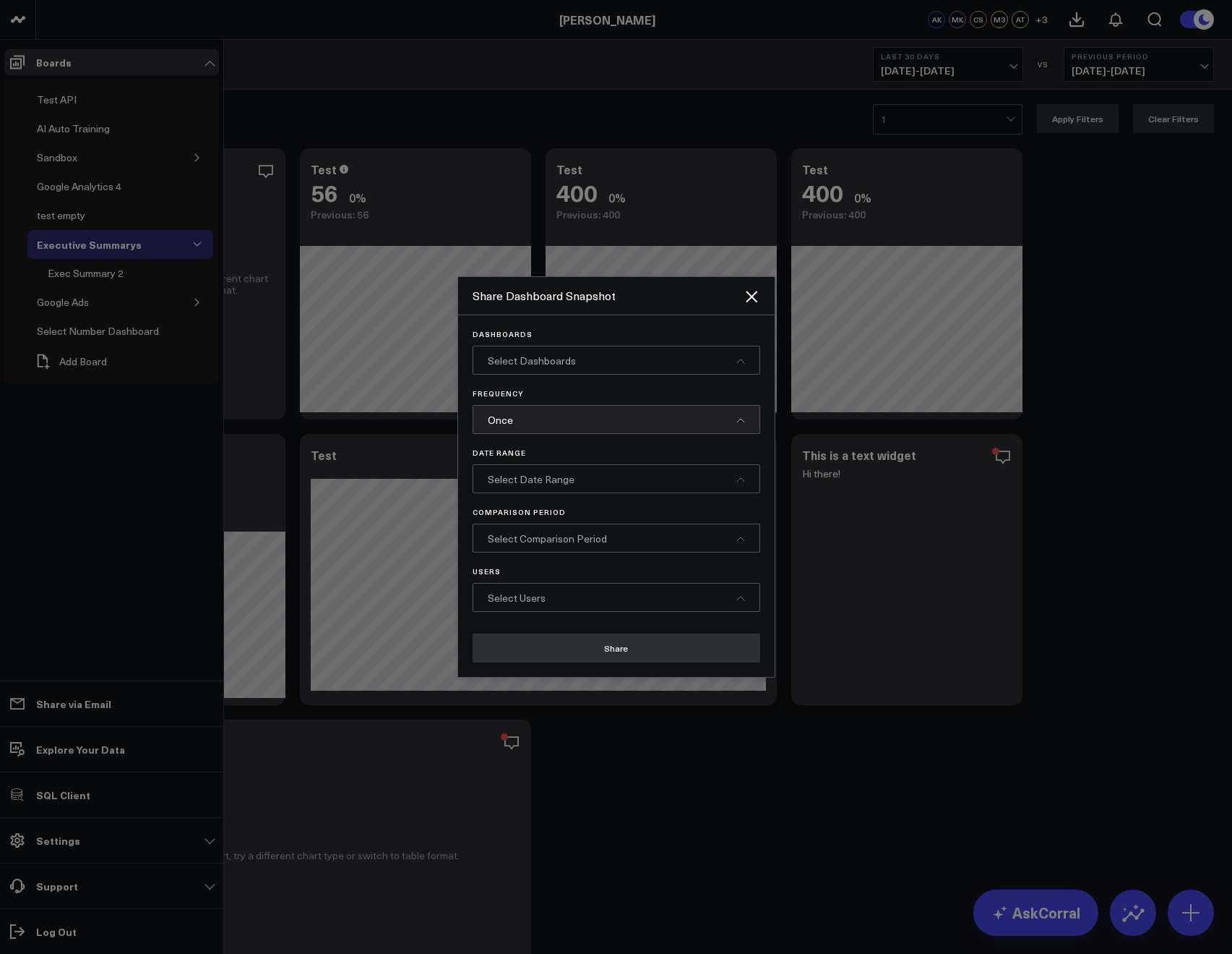
click at [514, 360] on span "Select Dashboards" at bounding box center [532, 360] width 89 height 14
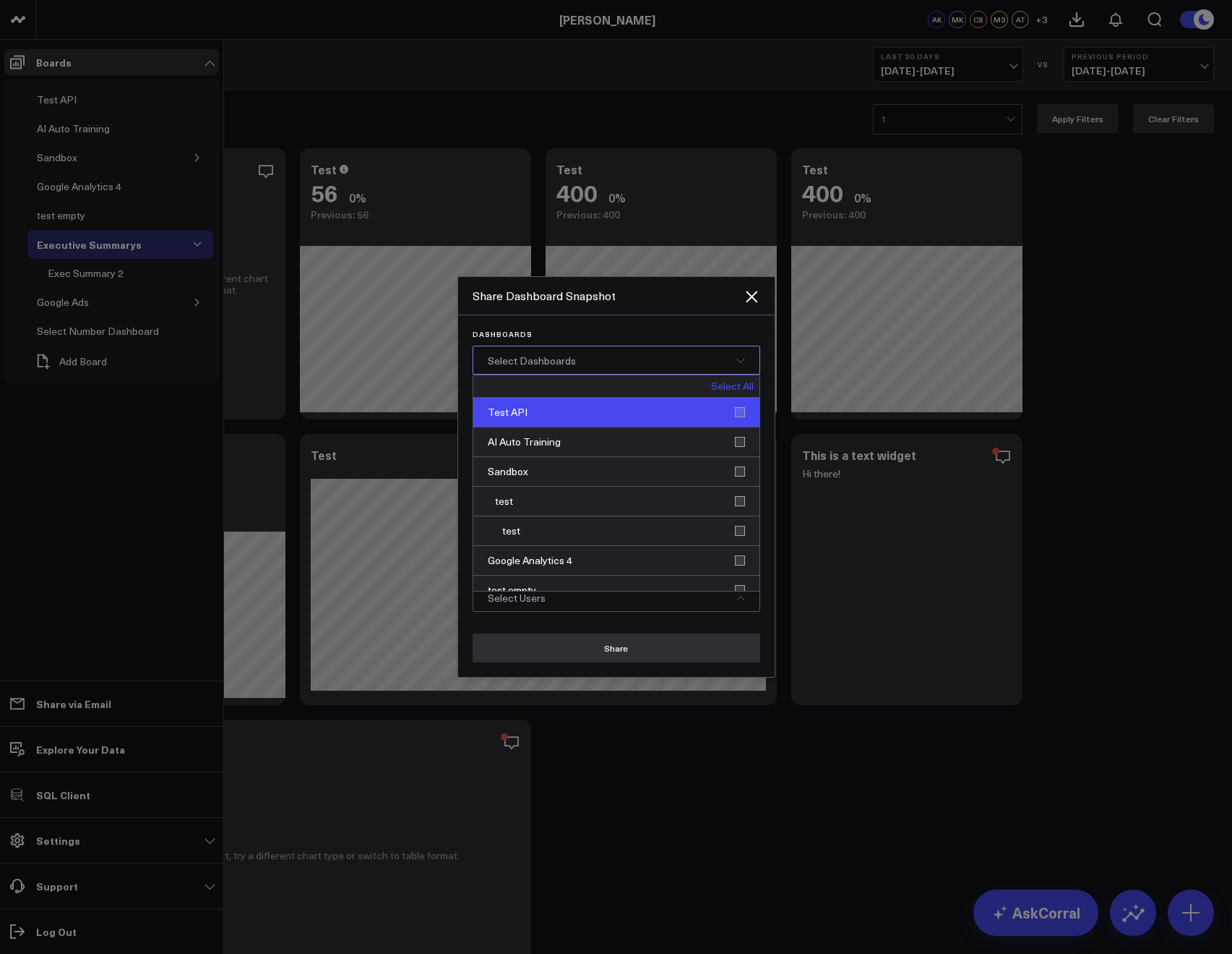
click at [608, 417] on div "Test API" at bounding box center [616, 412] width 286 height 30
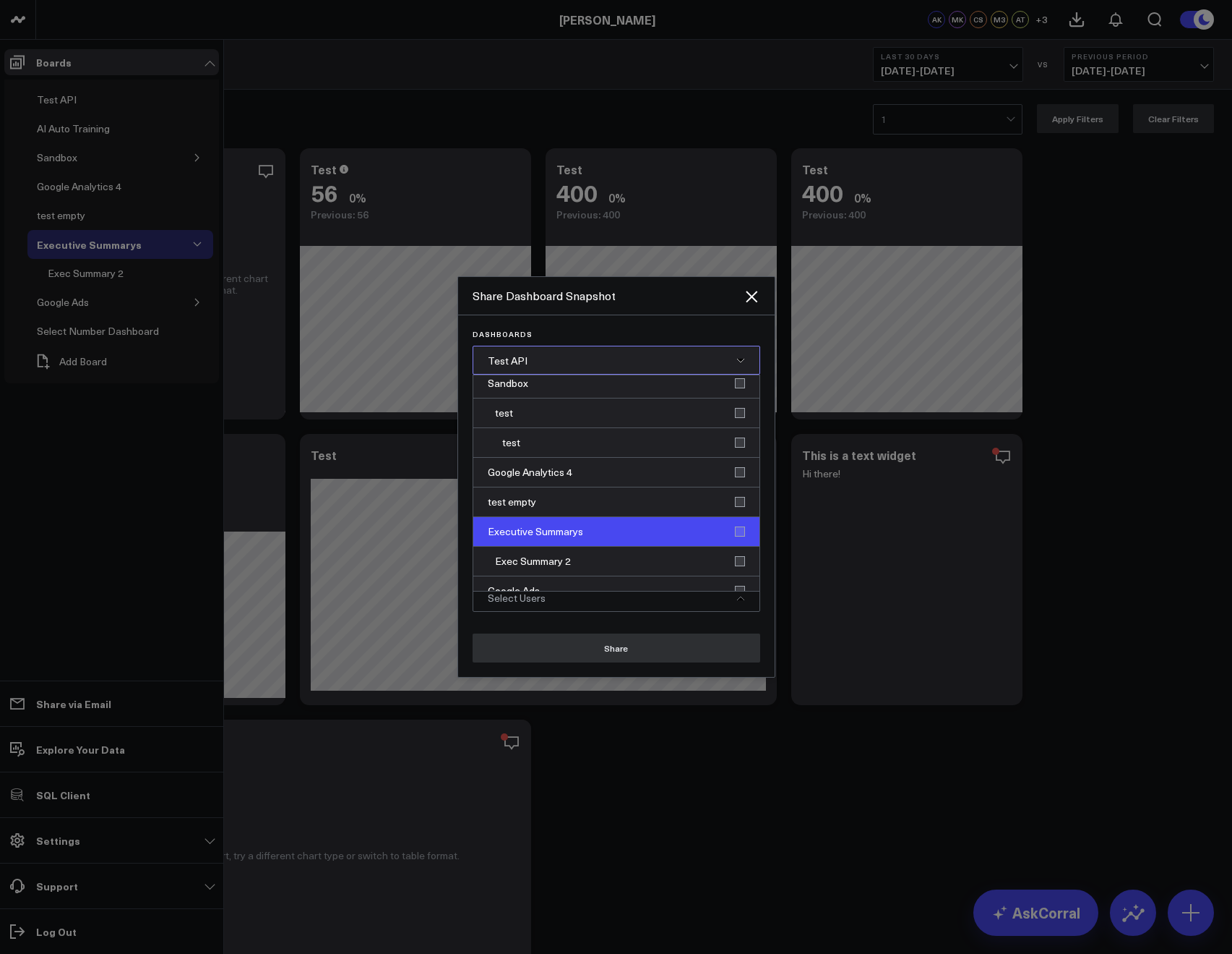
scroll to position [162, 0]
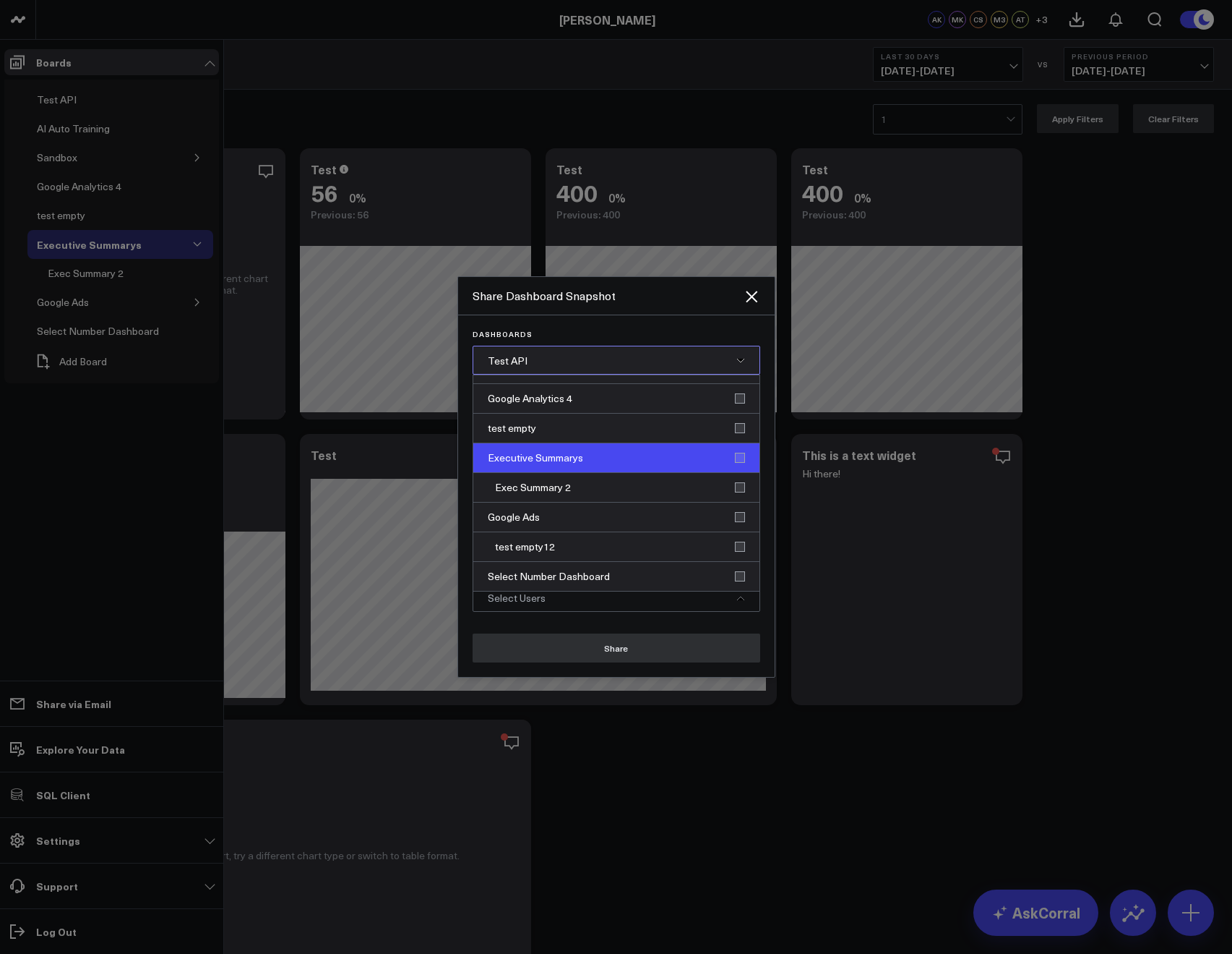
click at [528, 465] on div "Executive Summarys" at bounding box center [616, 458] width 286 height 30
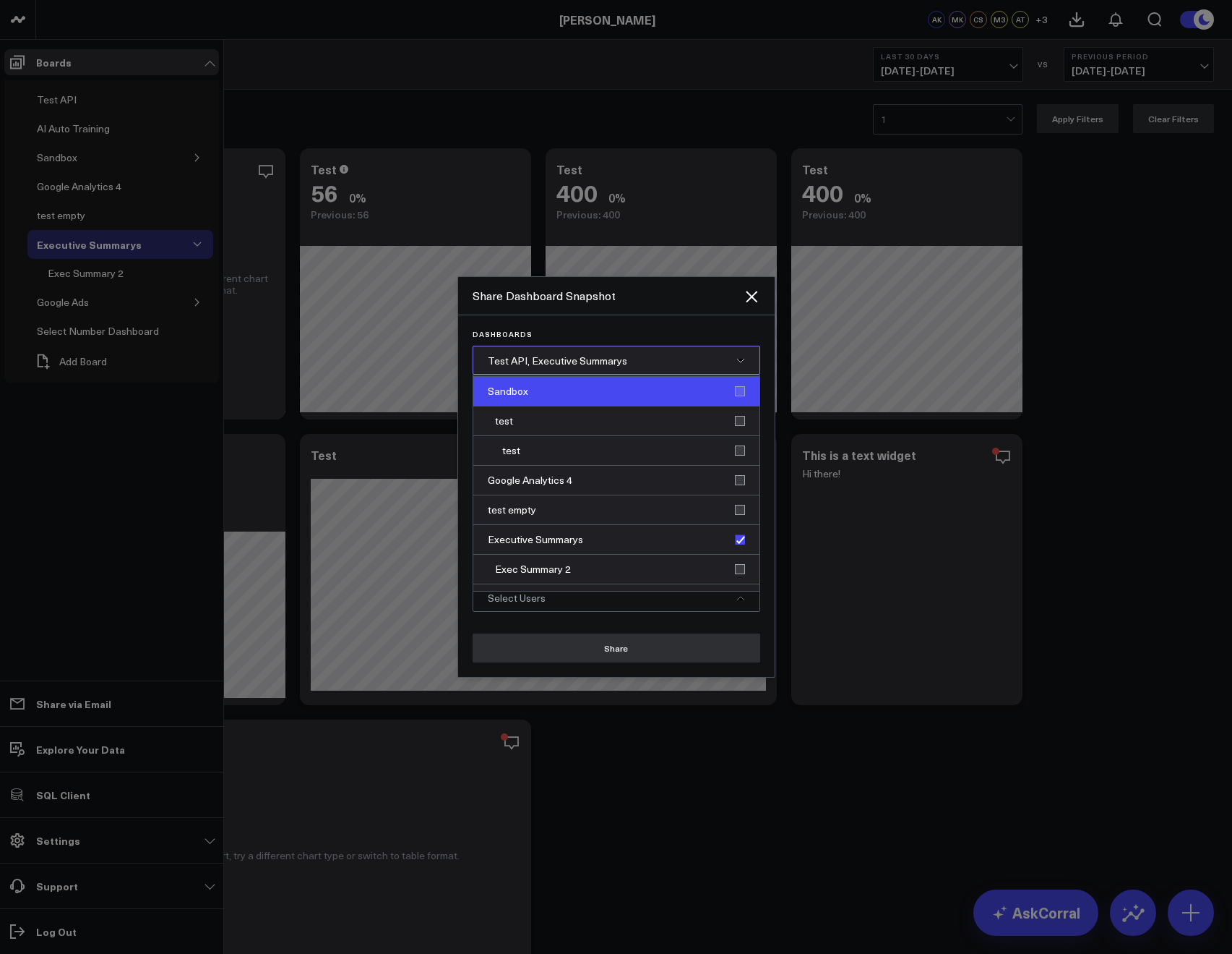
scroll to position [77, 0]
click at [632, 369] on div "Test API, Executive Summarys" at bounding box center [616, 360] width 288 height 29
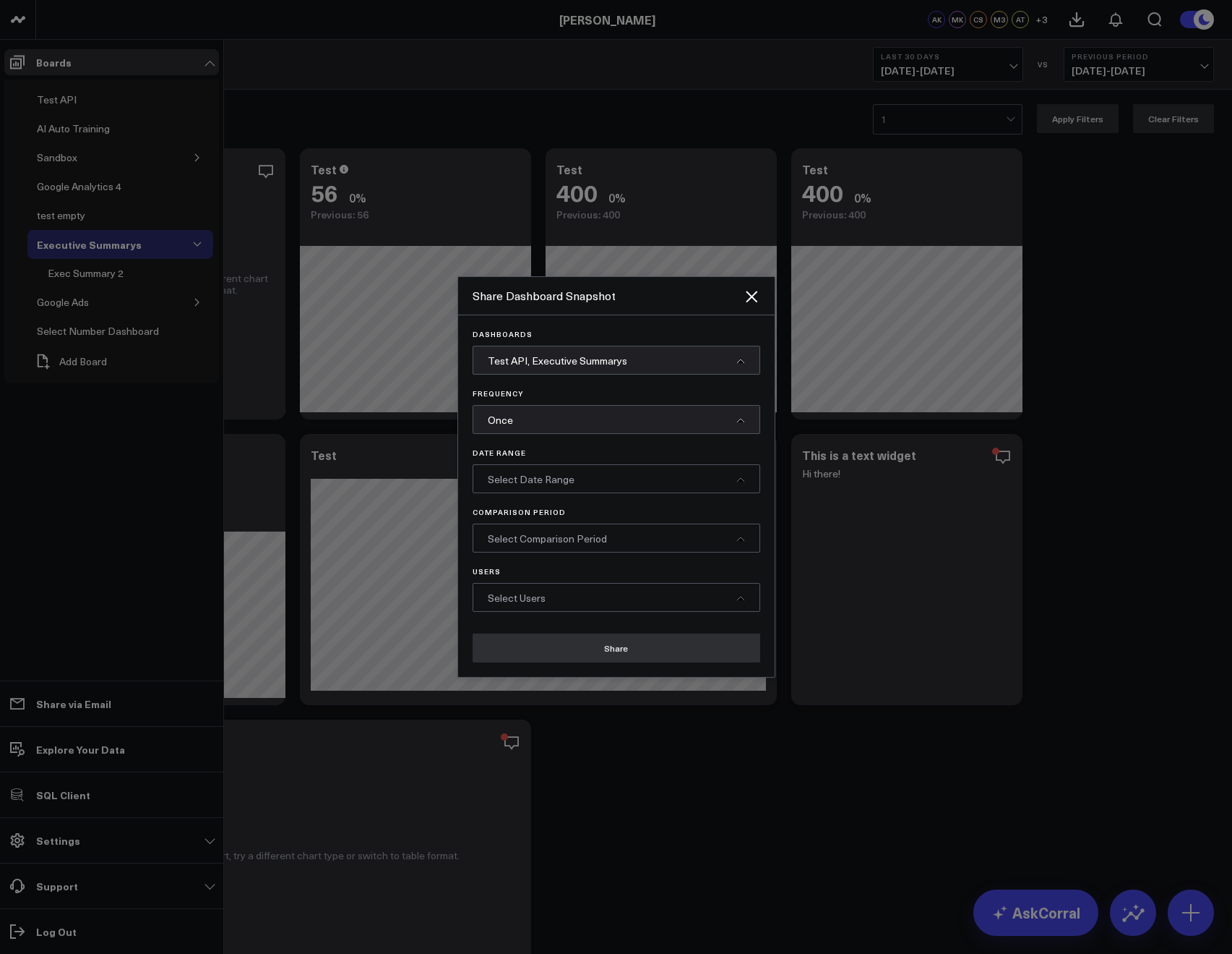
click at [536, 621] on div "Dashboards Test API, Executive Summarys Frequency Once Date Range Select Date R…" at bounding box center [616, 495] width 317 height 361
click at [531, 609] on div "Select Users" at bounding box center [616, 597] width 288 height 29
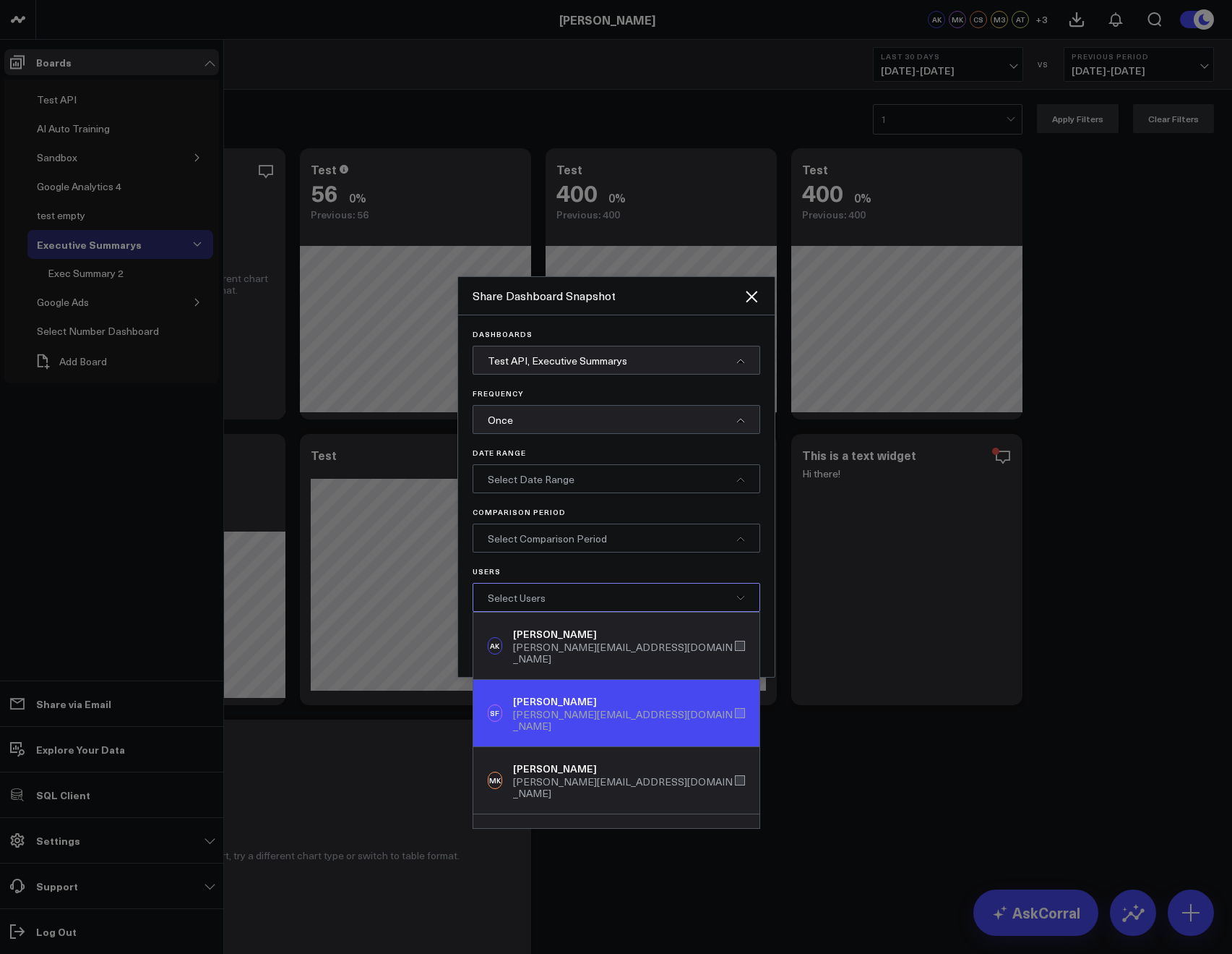
click at [590, 708] on div "steven@corraldata.com" at bounding box center [624, 719] width 221 height 23
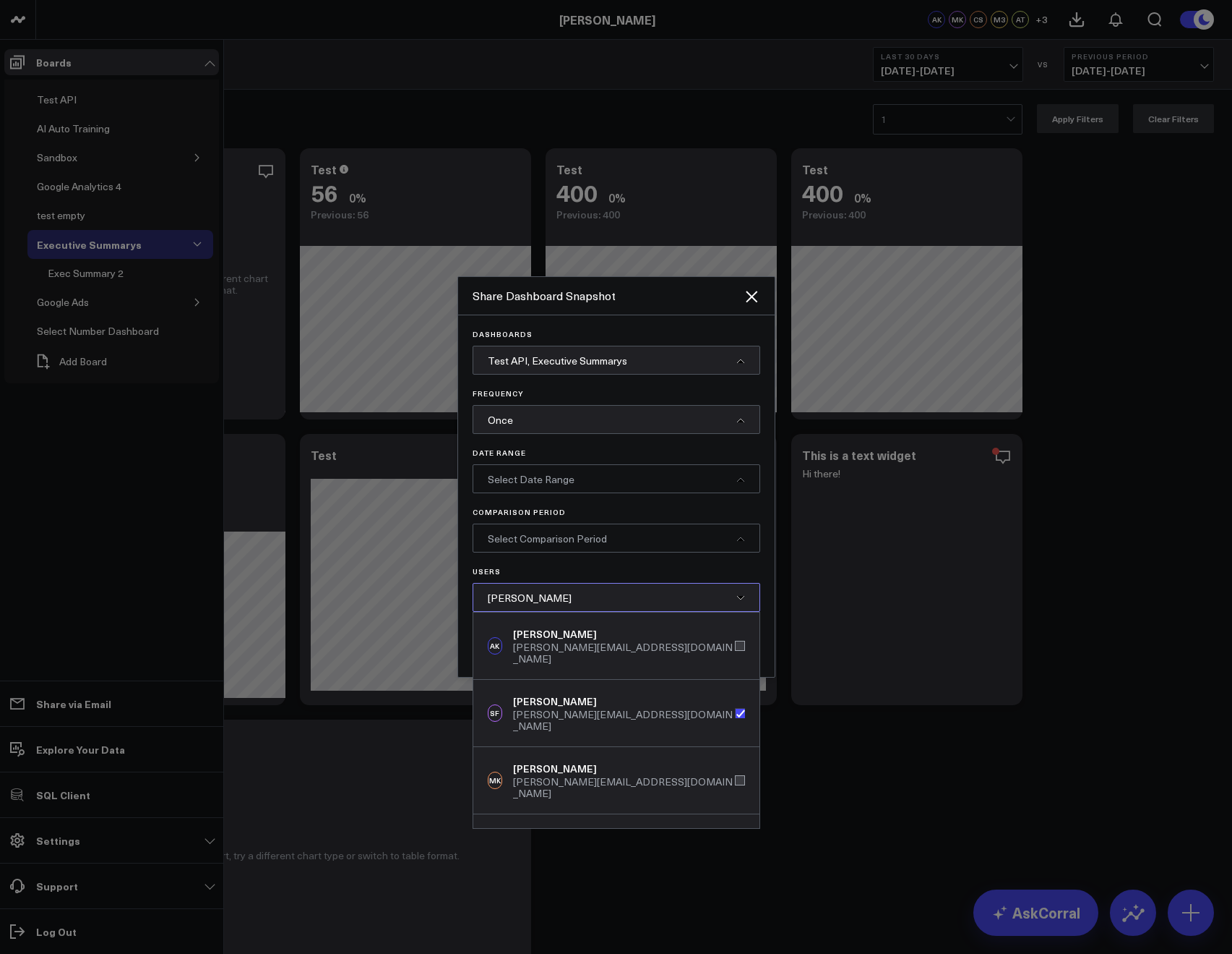
click at [514, 430] on div "Once" at bounding box center [616, 420] width 288 height 29
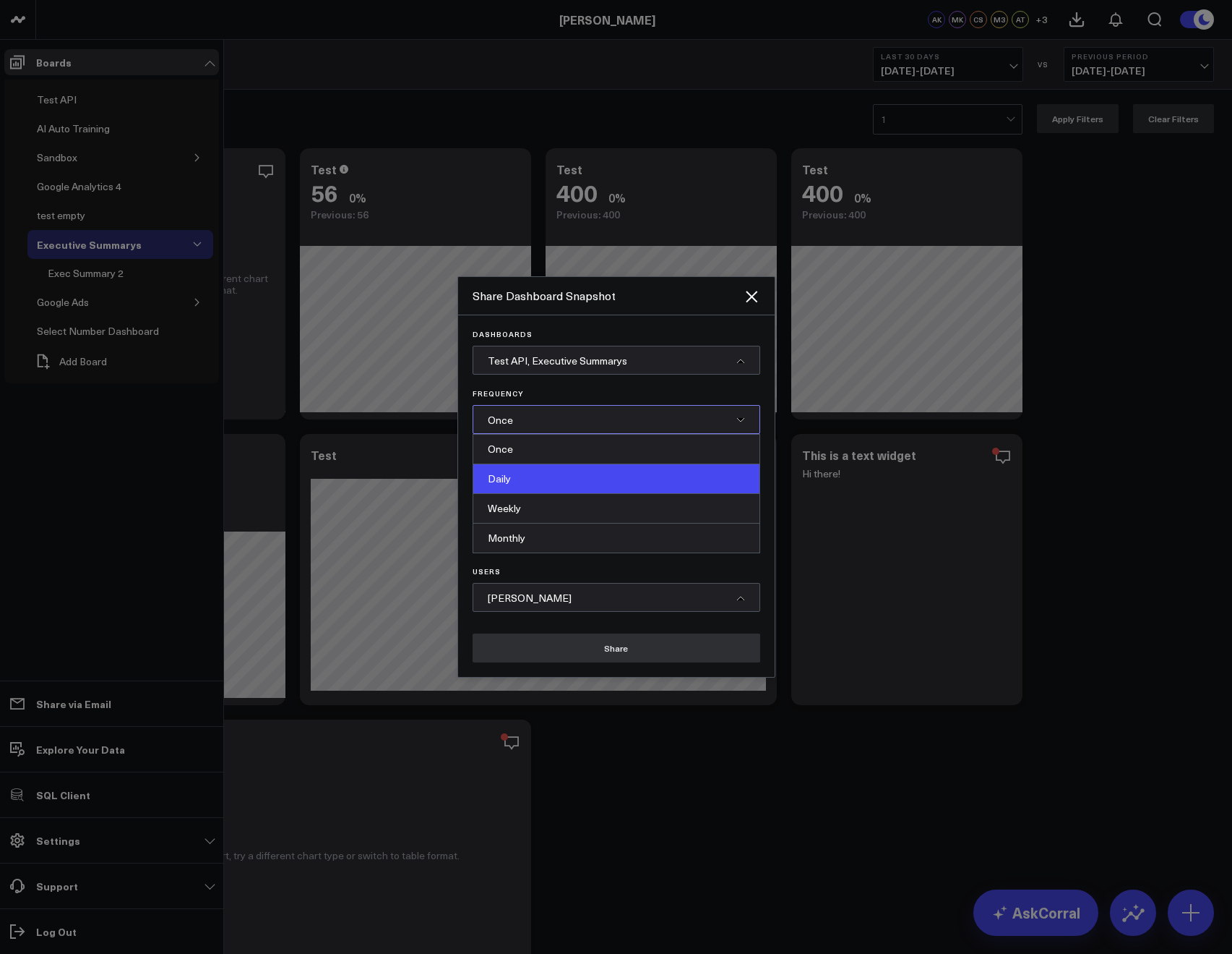
click at [511, 478] on div "Daily" at bounding box center [616, 479] width 286 height 30
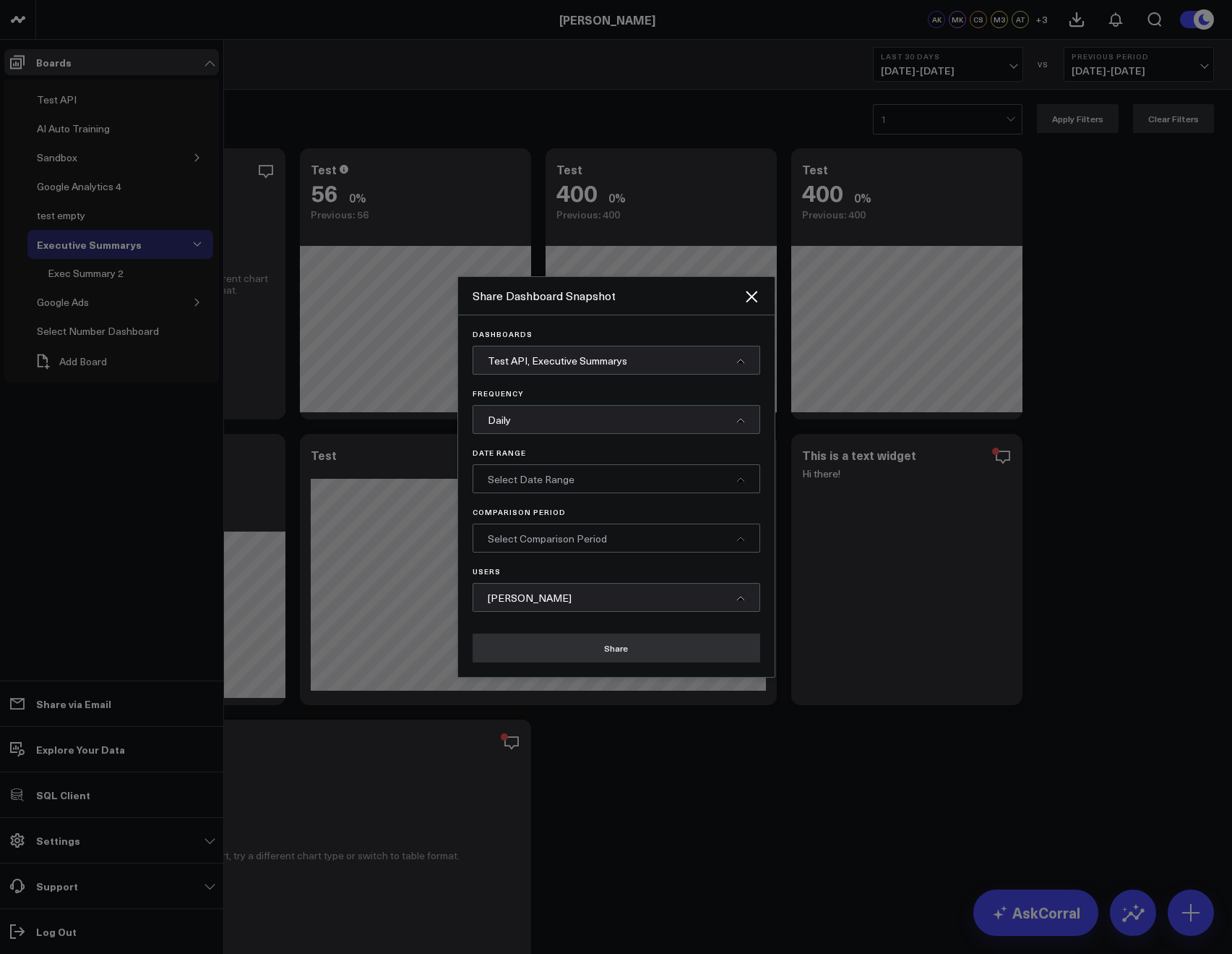
click at [541, 475] on span "Select Date Range" at bounding box center [531, 479] width 87 height 14
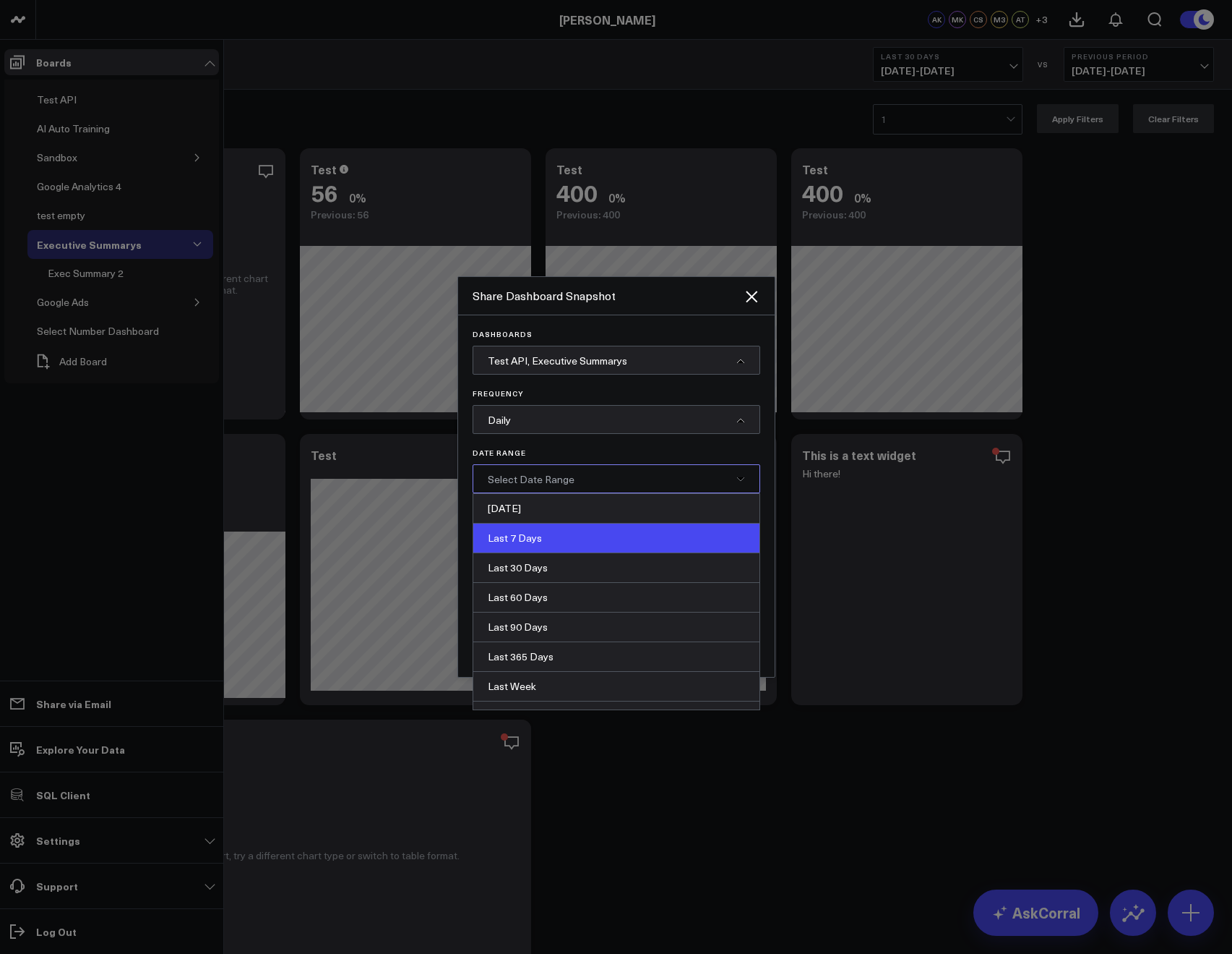
click at [537, 534] on div "Last 7 Days" at bounding box center [616, 538] width 286 height 30
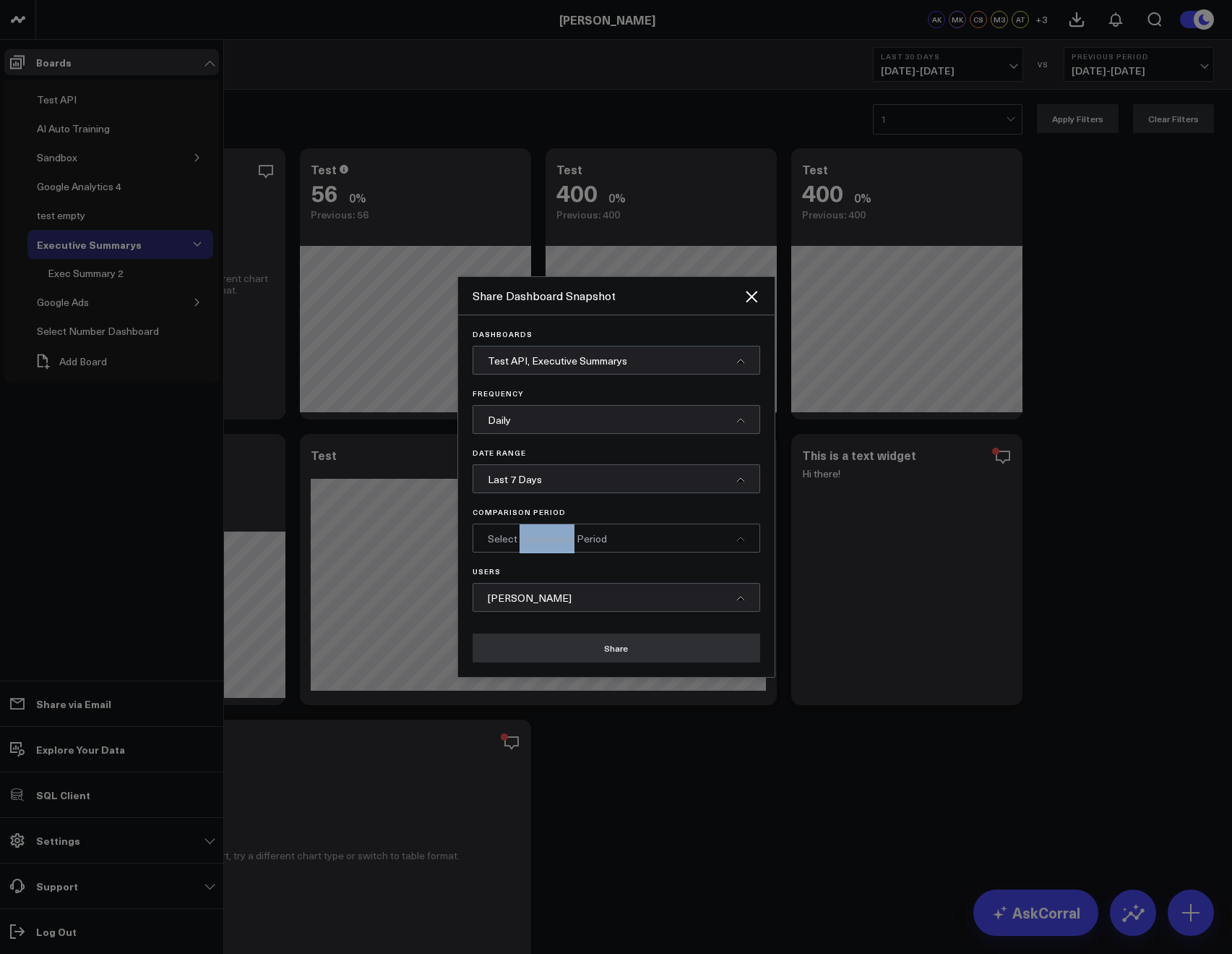
click at [537, 534] on span "Select Comparison Period" at bounding box center [548, 538] width 120 height 14
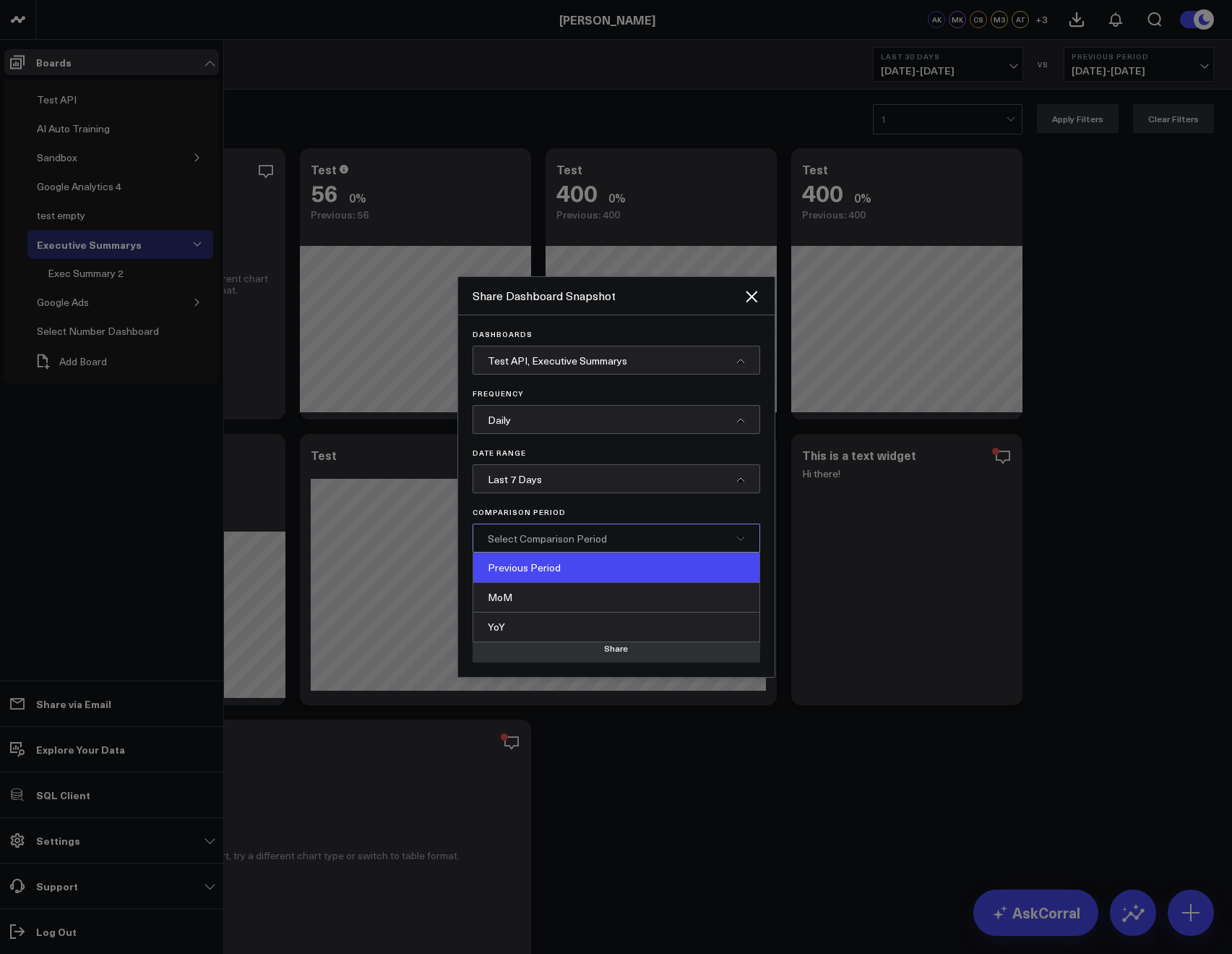
click at [540, 581] on div "Previous Period" at bounding box center [616, 567] width 286 height 30
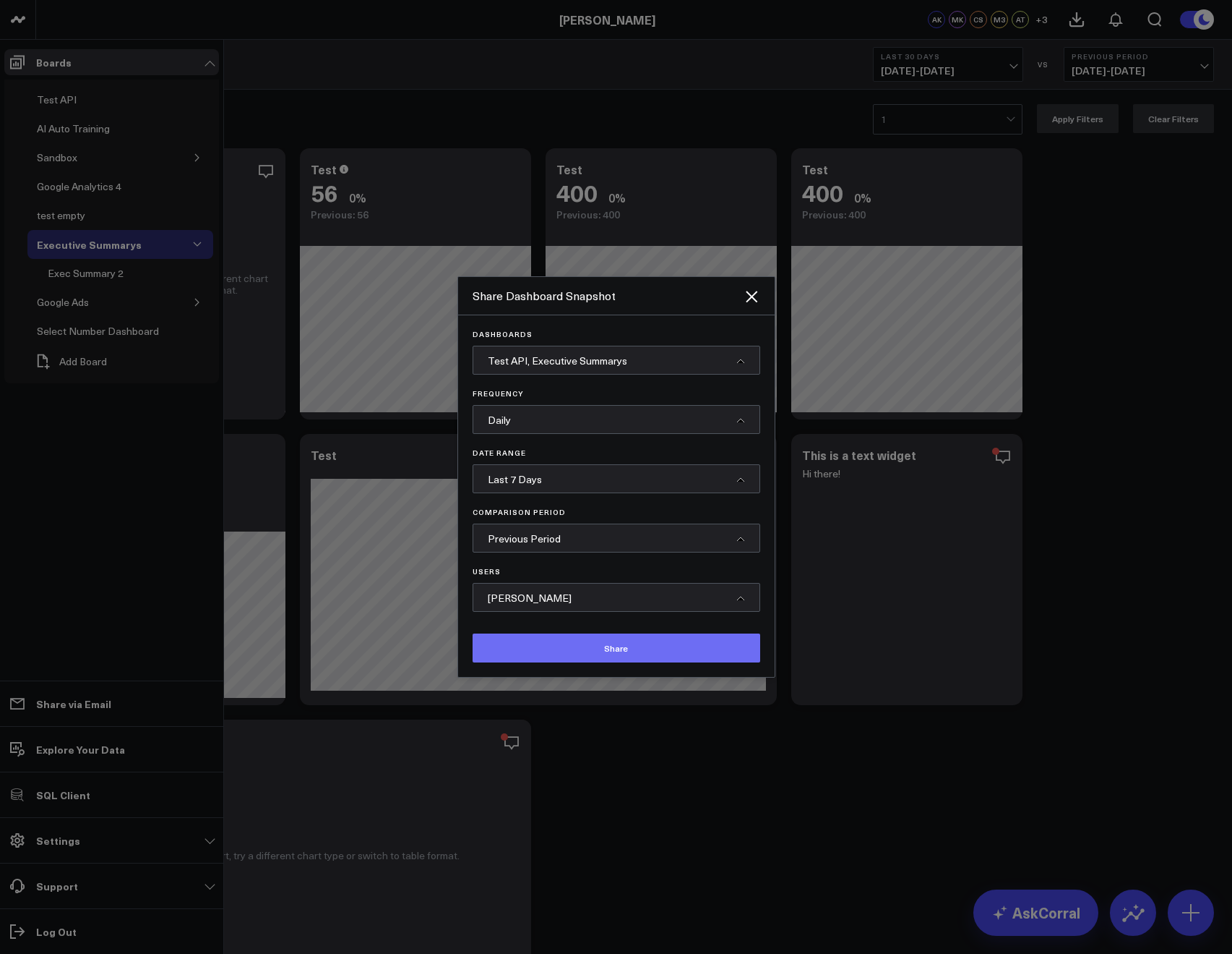
click at [537, 645] on button "Share" at bounding box center [616, 648] width 288 height 29
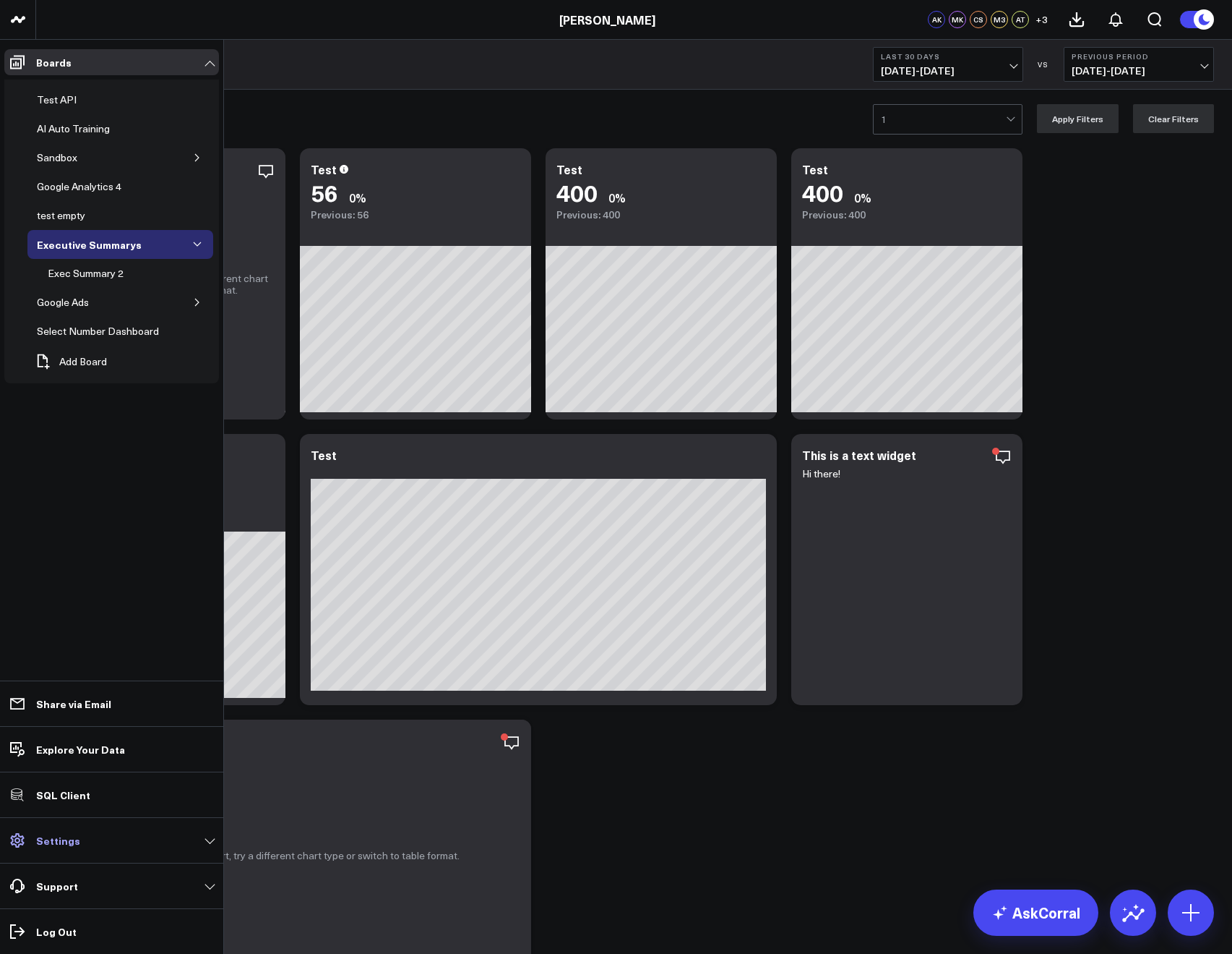
click at [73, 842] on p "Settings" at bounding box center [57, 840] width 44 height 12
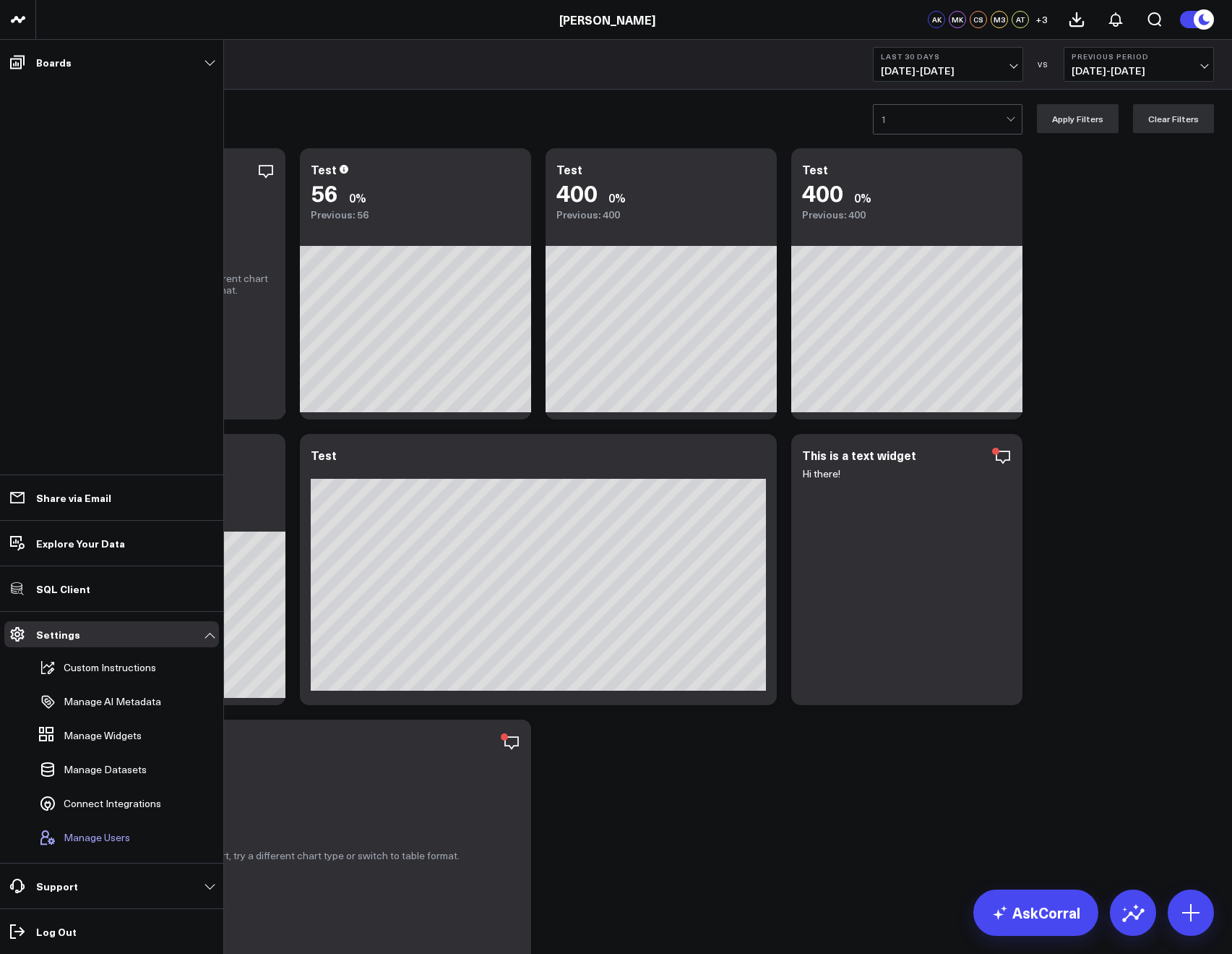
click at [75, 834] on span "Manage Users" at bounding box center [96, 837] width 66 height 12
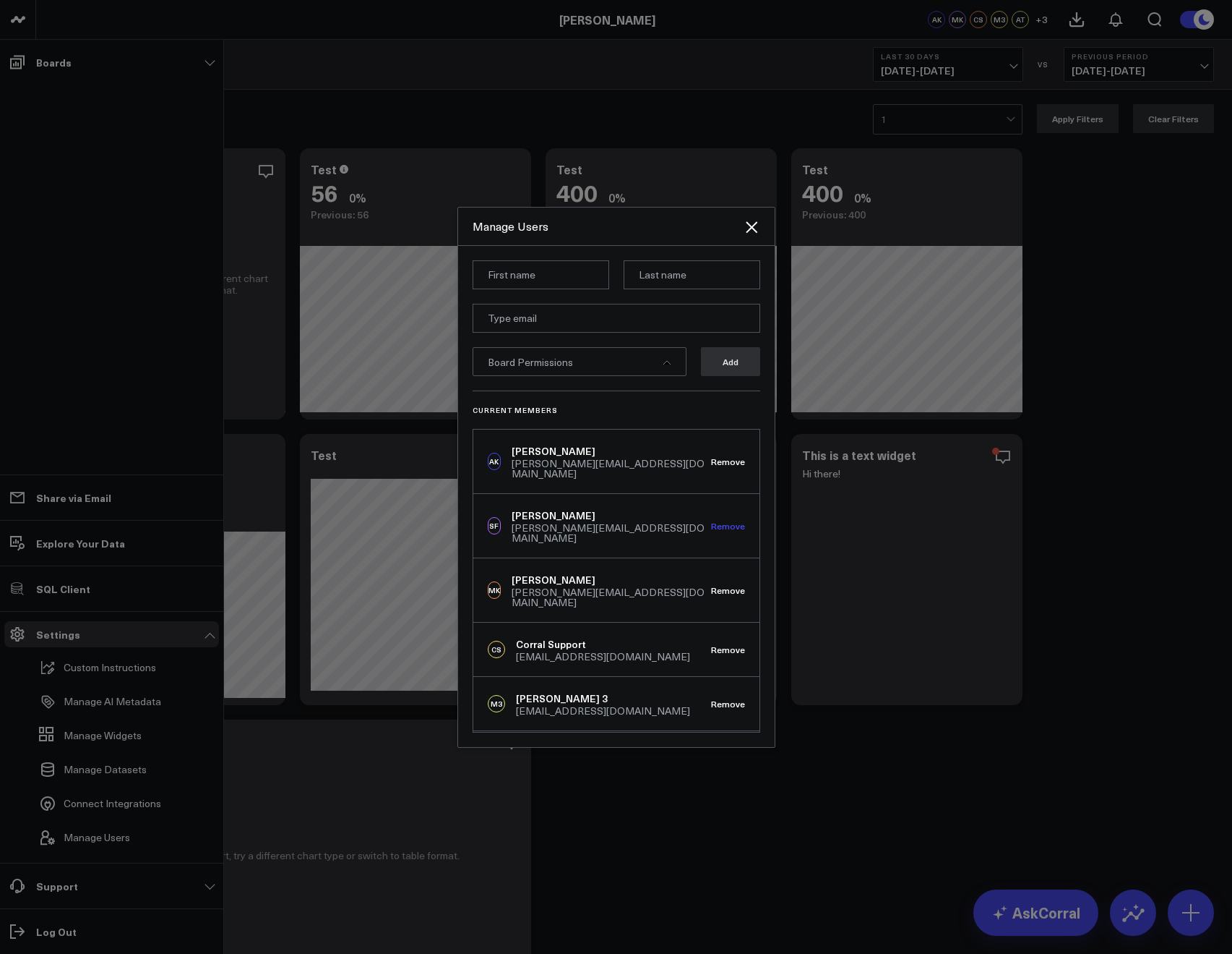
click at [718, 521] on button "Remove" at bounding box center [728, 526] width 34 height 10
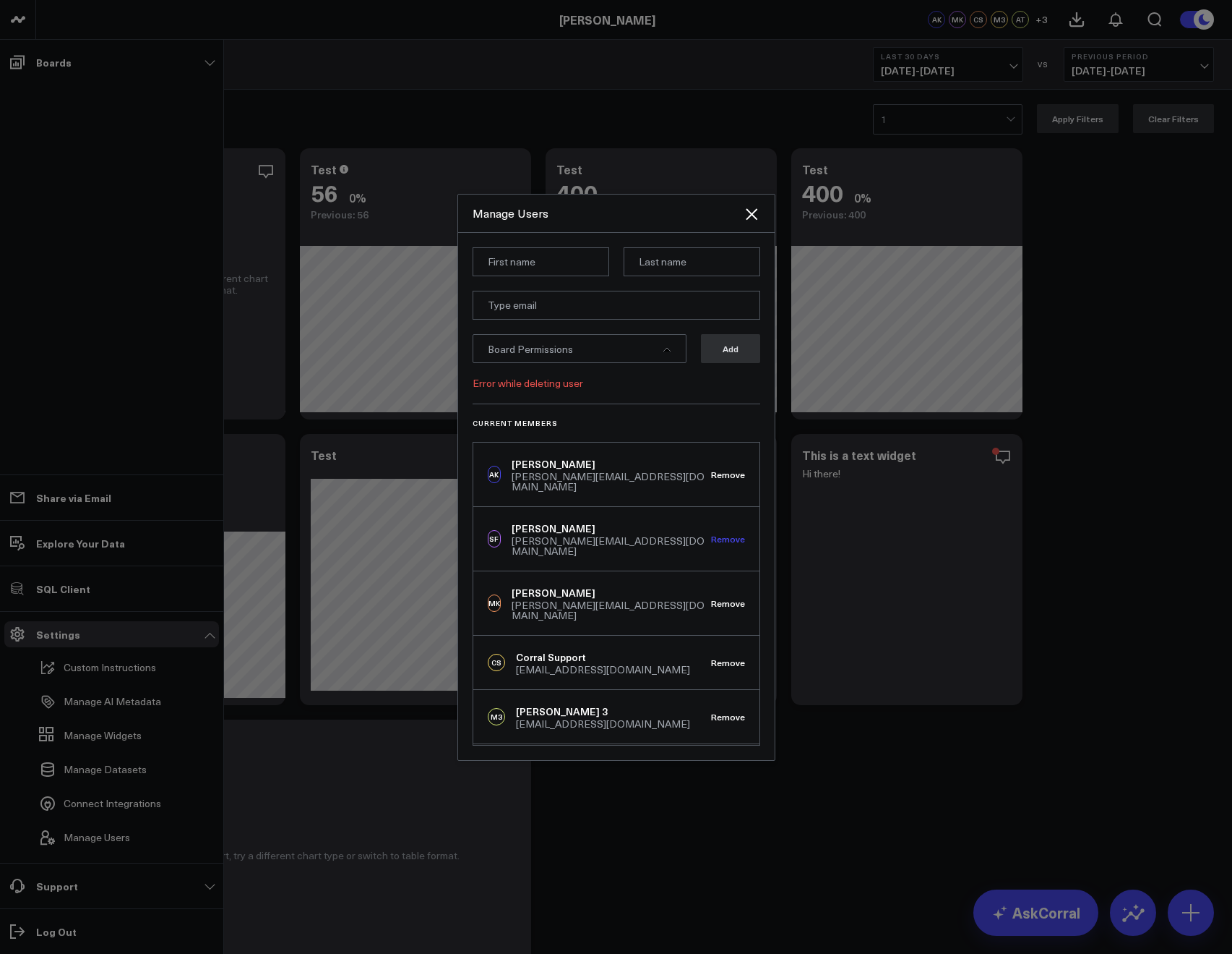
click at [722, 534] on button "Remove" at bounding box center [728, 538] width 34 height 10
click at [372, 468] on div at bounding box center [616, 477] width 1232 height 954
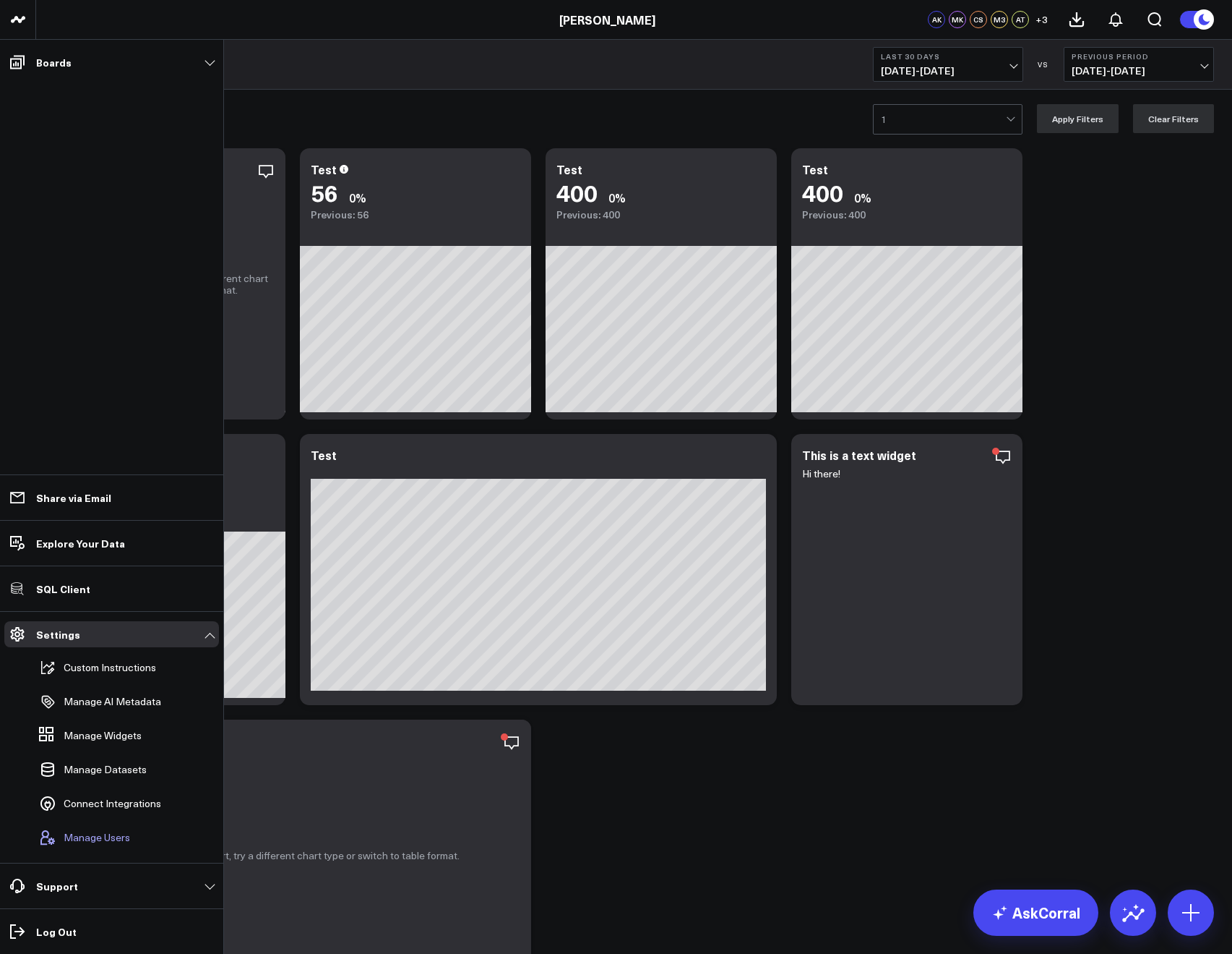
click at [77, 832] on span "Manage Users" at bounding box center [96, 837] width 66 height 12
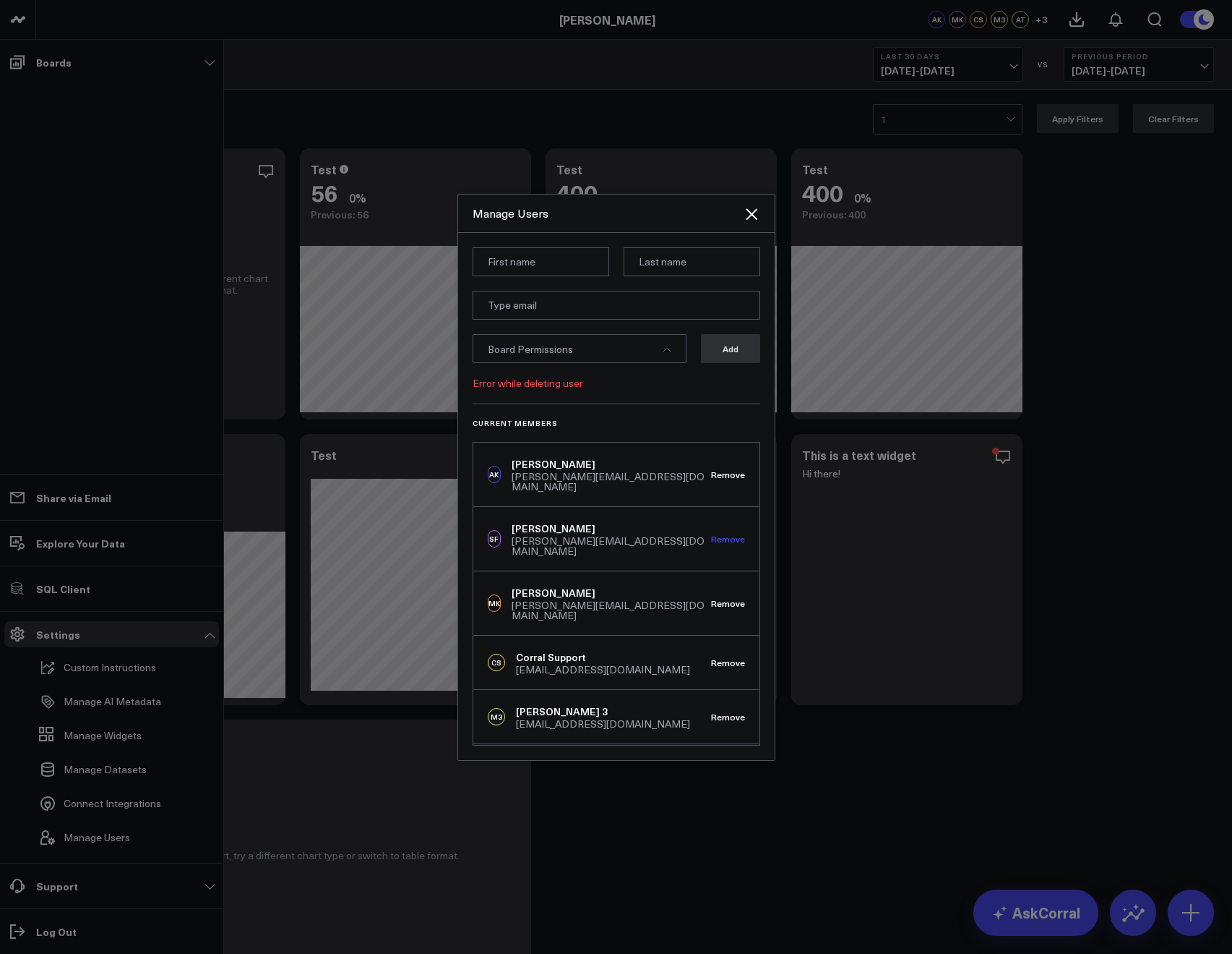
click at [722, 534] on button "Remove" at bounding box center [728, 538] width 34 height 10
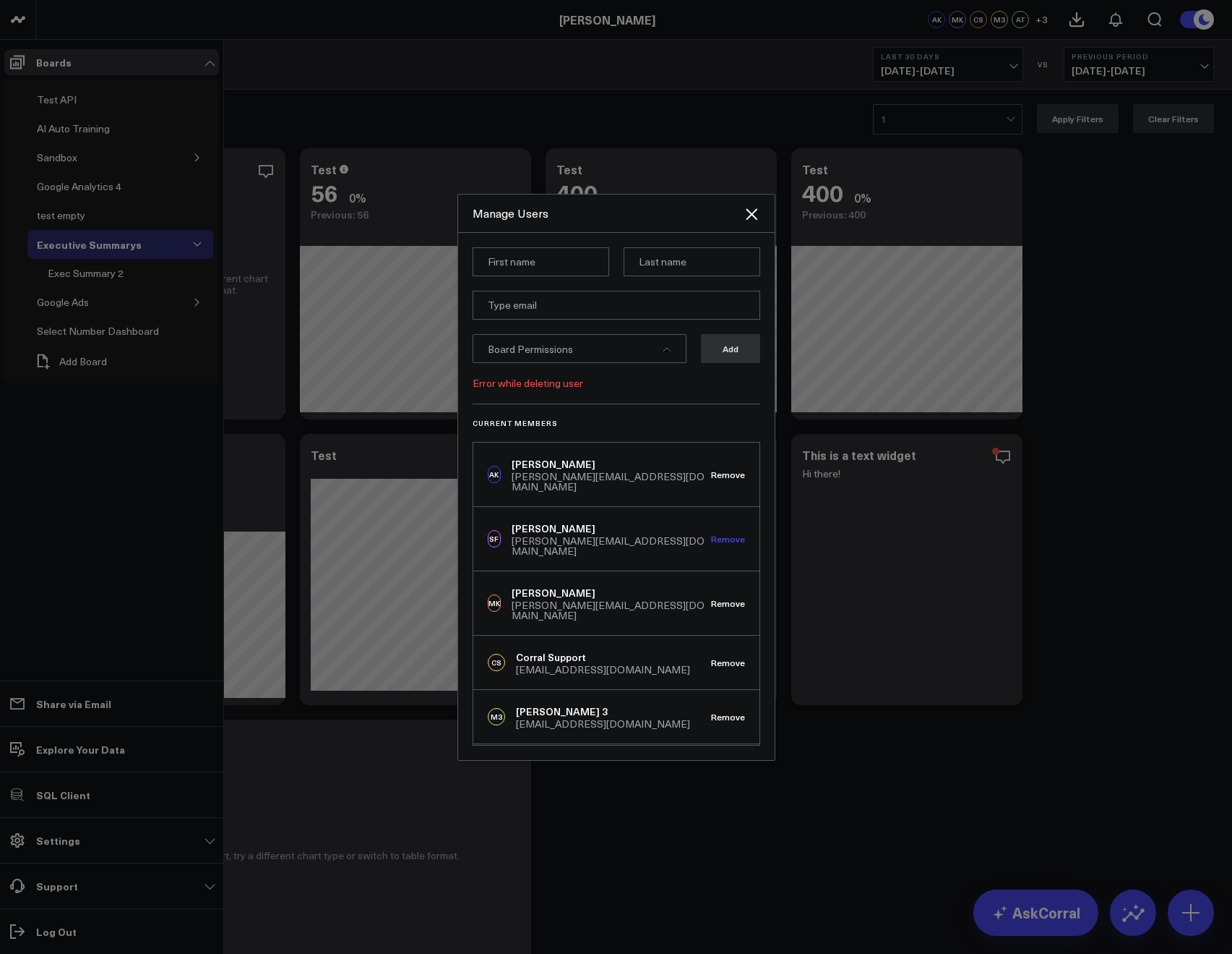
click at [715, 534] on button "Remove" at bounding box center [728, 538] width 34 height 10
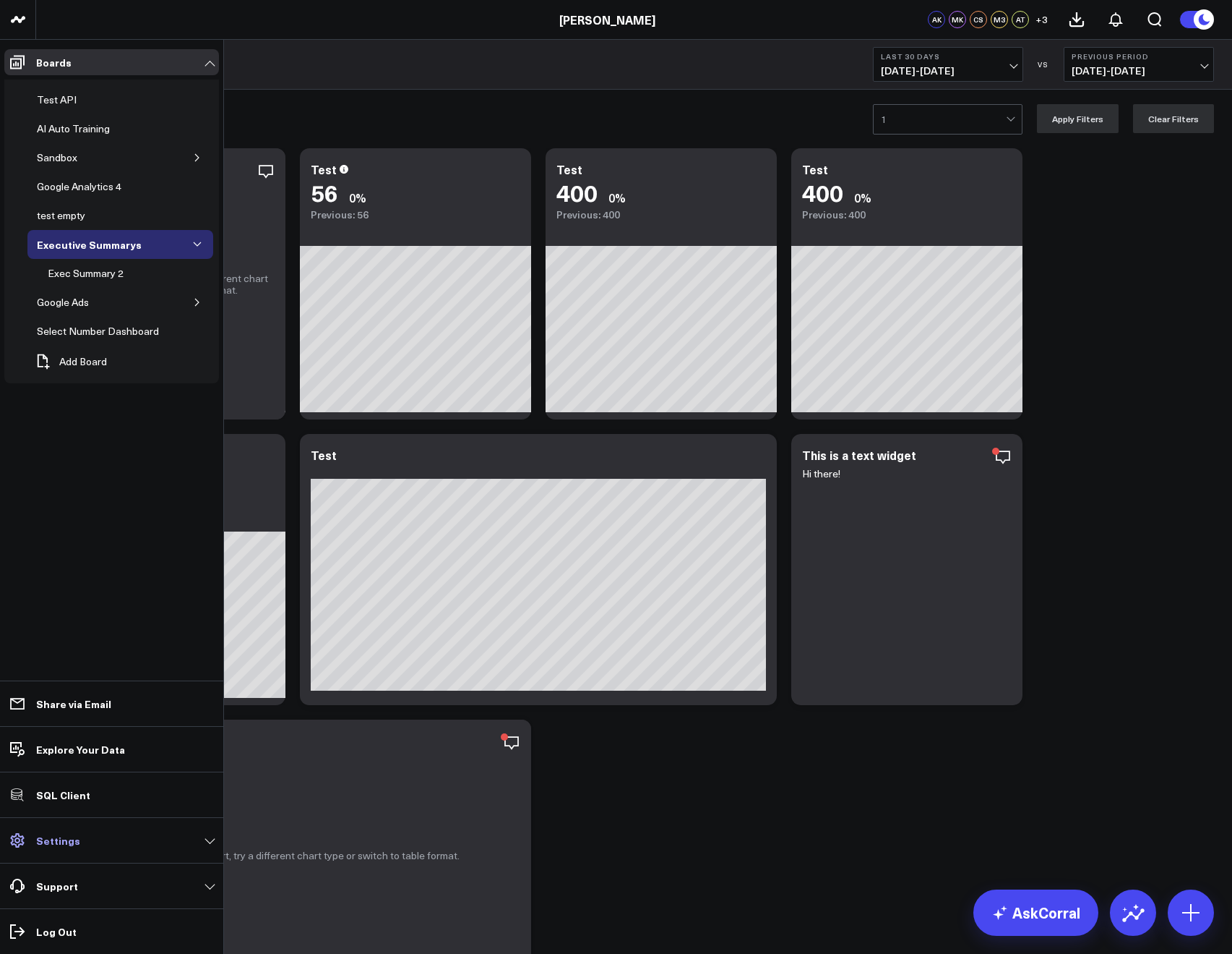
click at [71, 835] on p "Settings" at bounding box center [57, 840] width 44 height 12
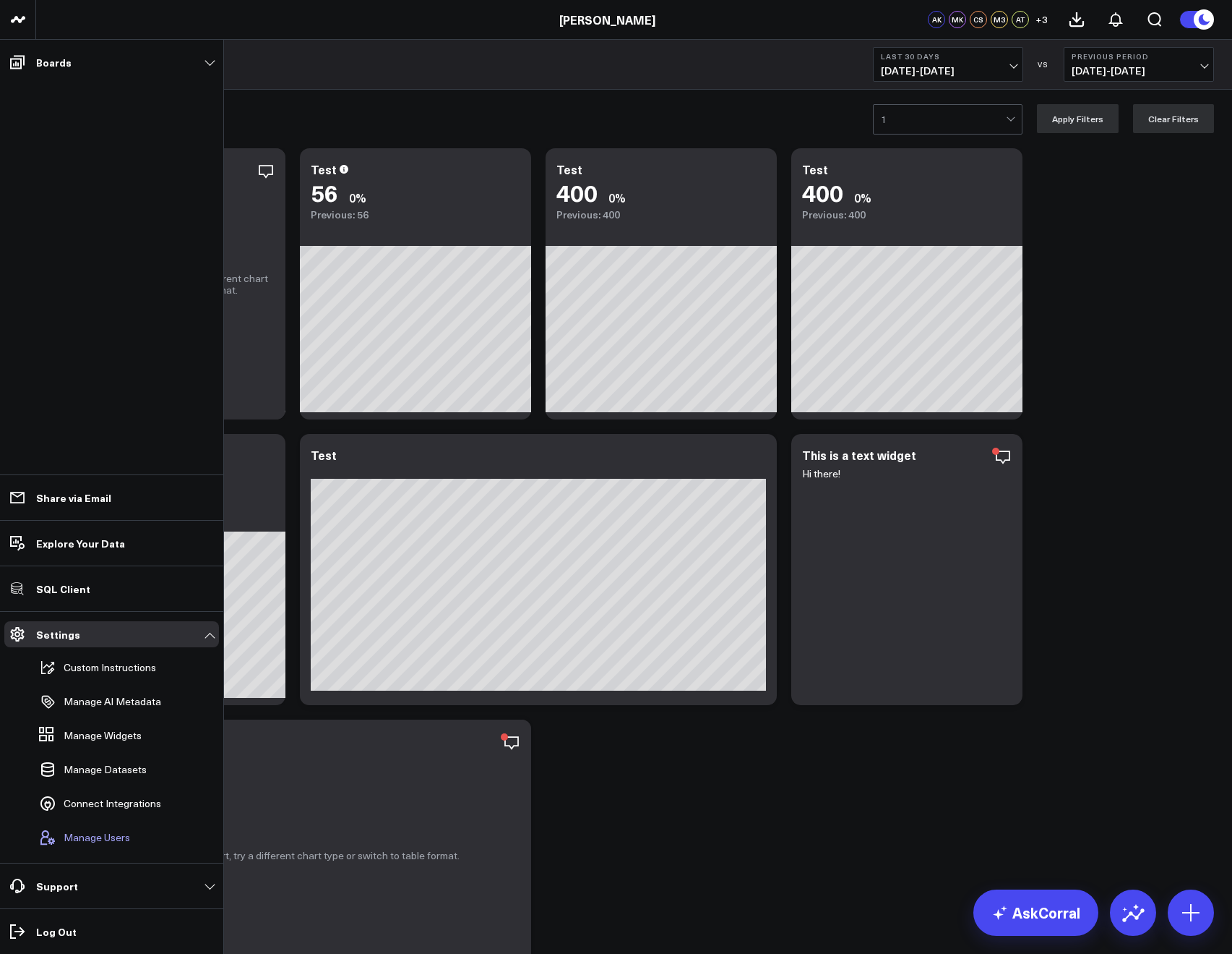
click at [88, 826] on button "Manage Users" at bounding box center [81, 838] width 96 height 32
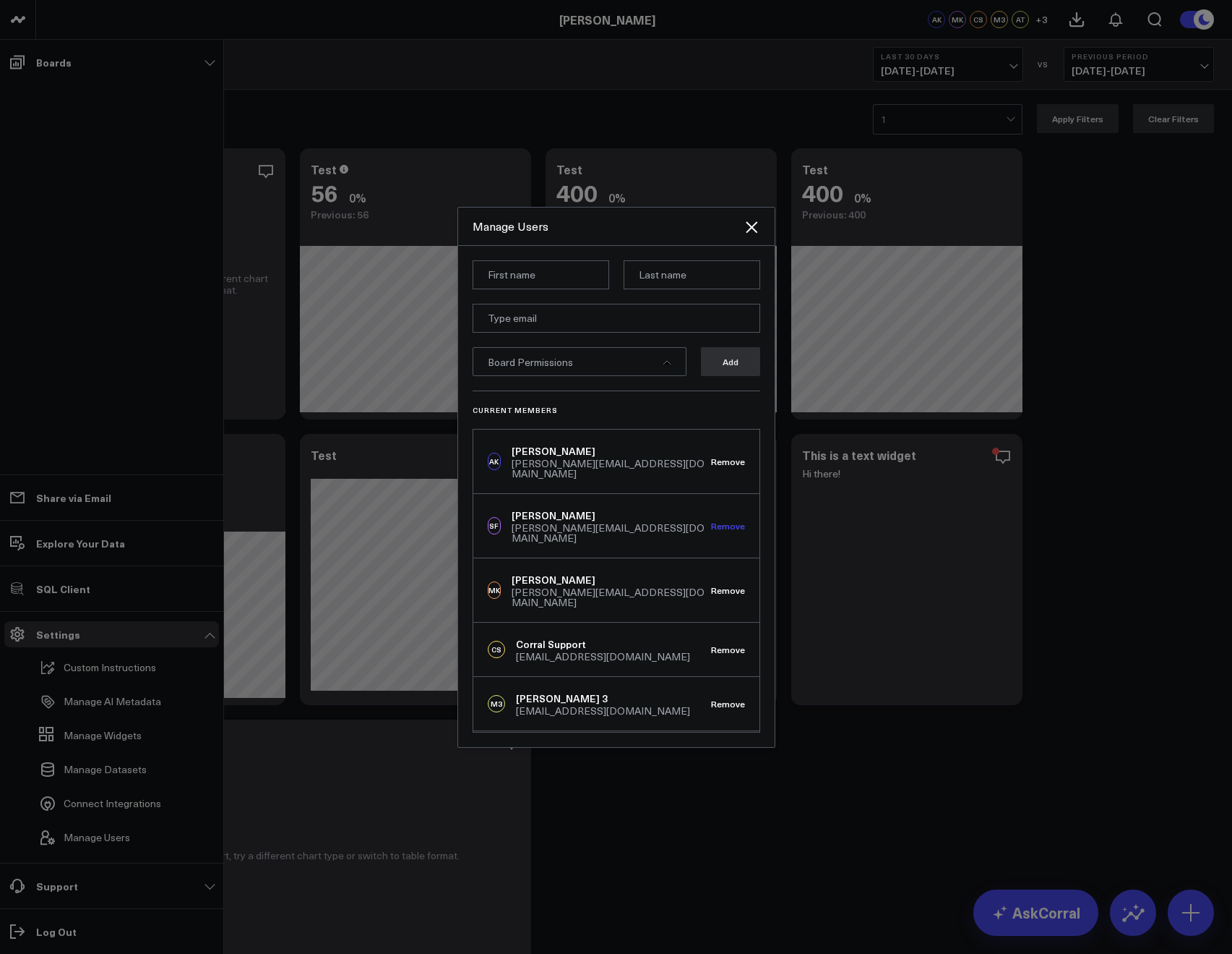
click at [714, 521] on button "Remove" at bounding box center [728, 526] width 34 height 10
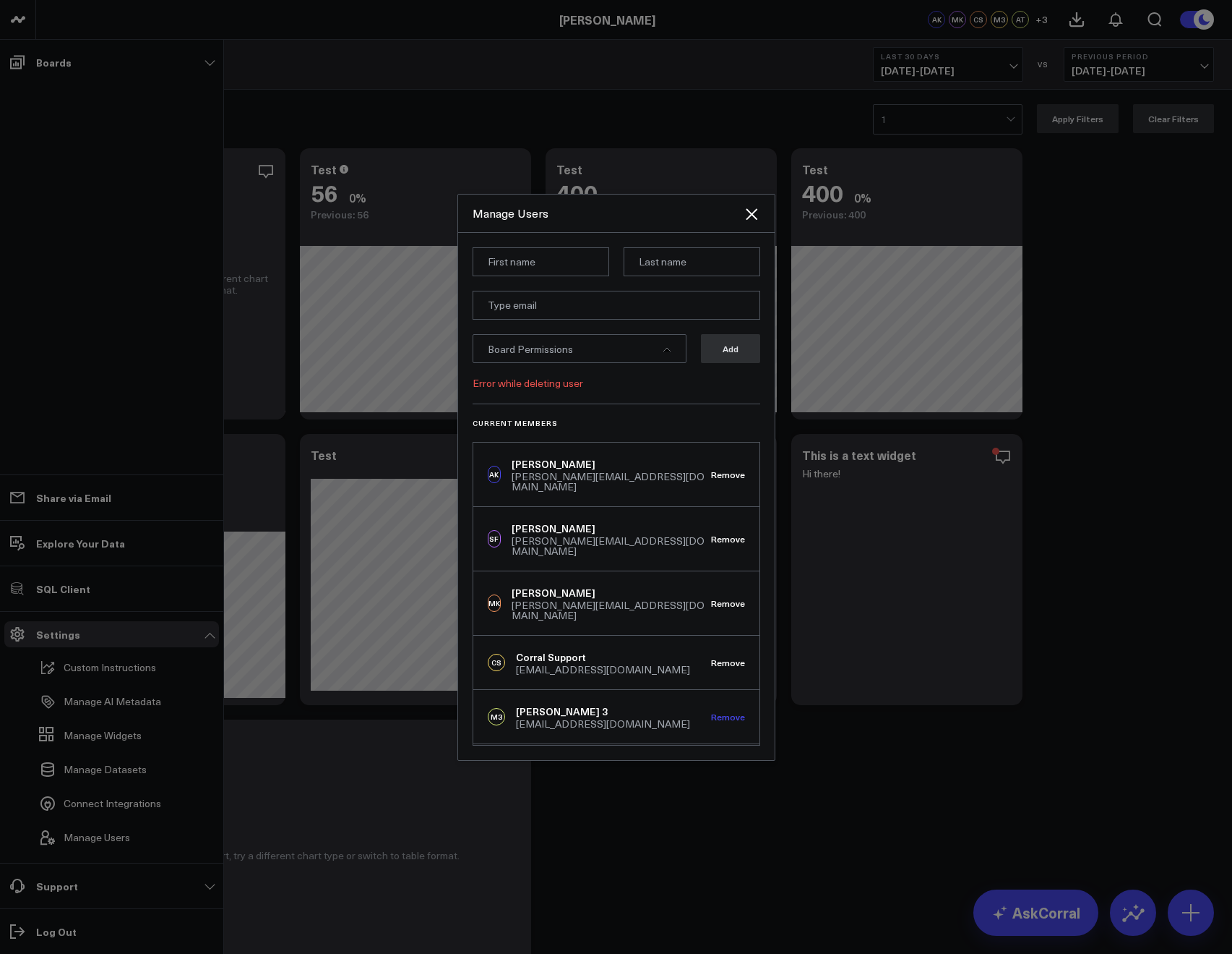
click at [714, 712] on button "Remove" at bounding box center [728, 716] width 34 height 10
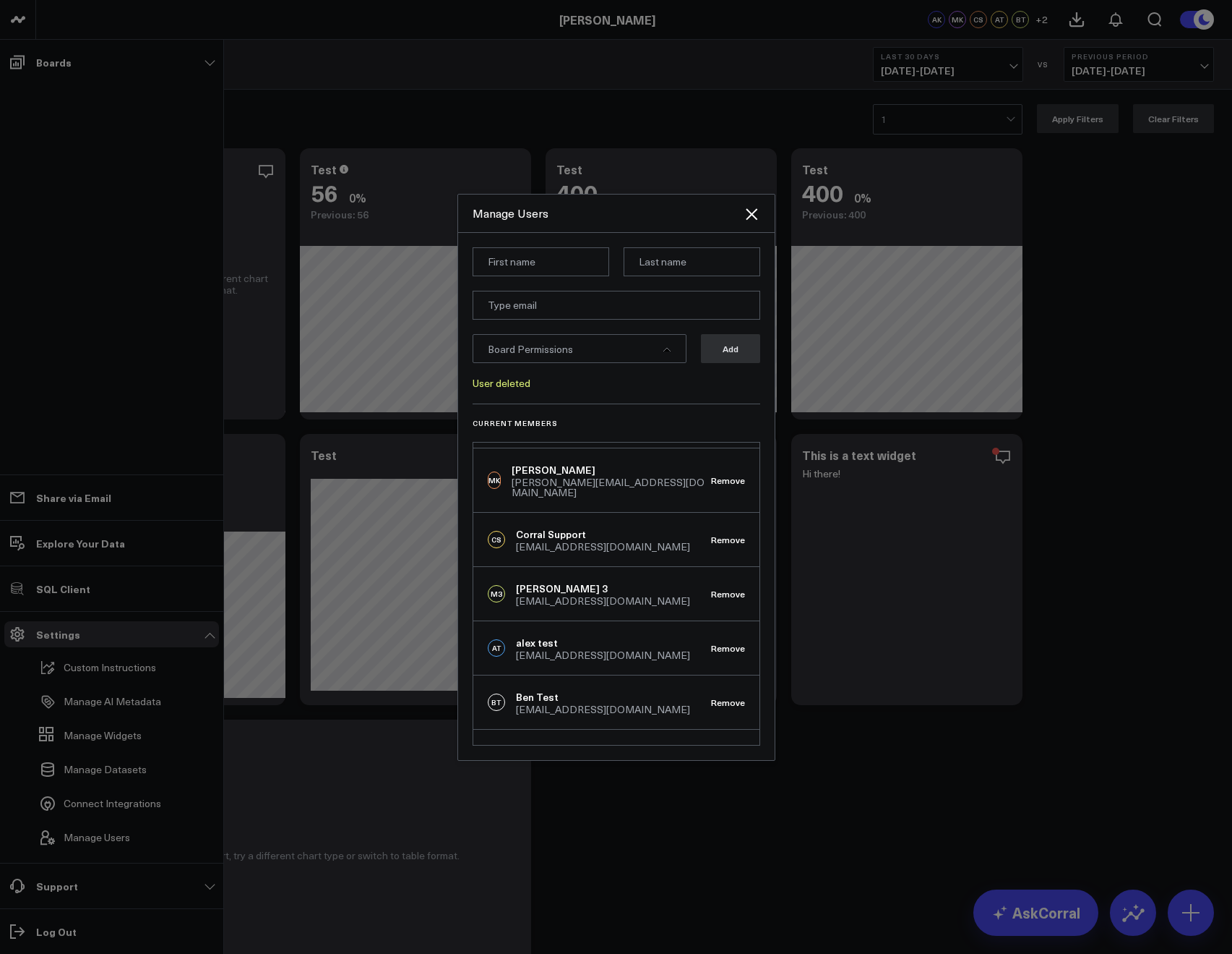
scroll to position [132, 0]
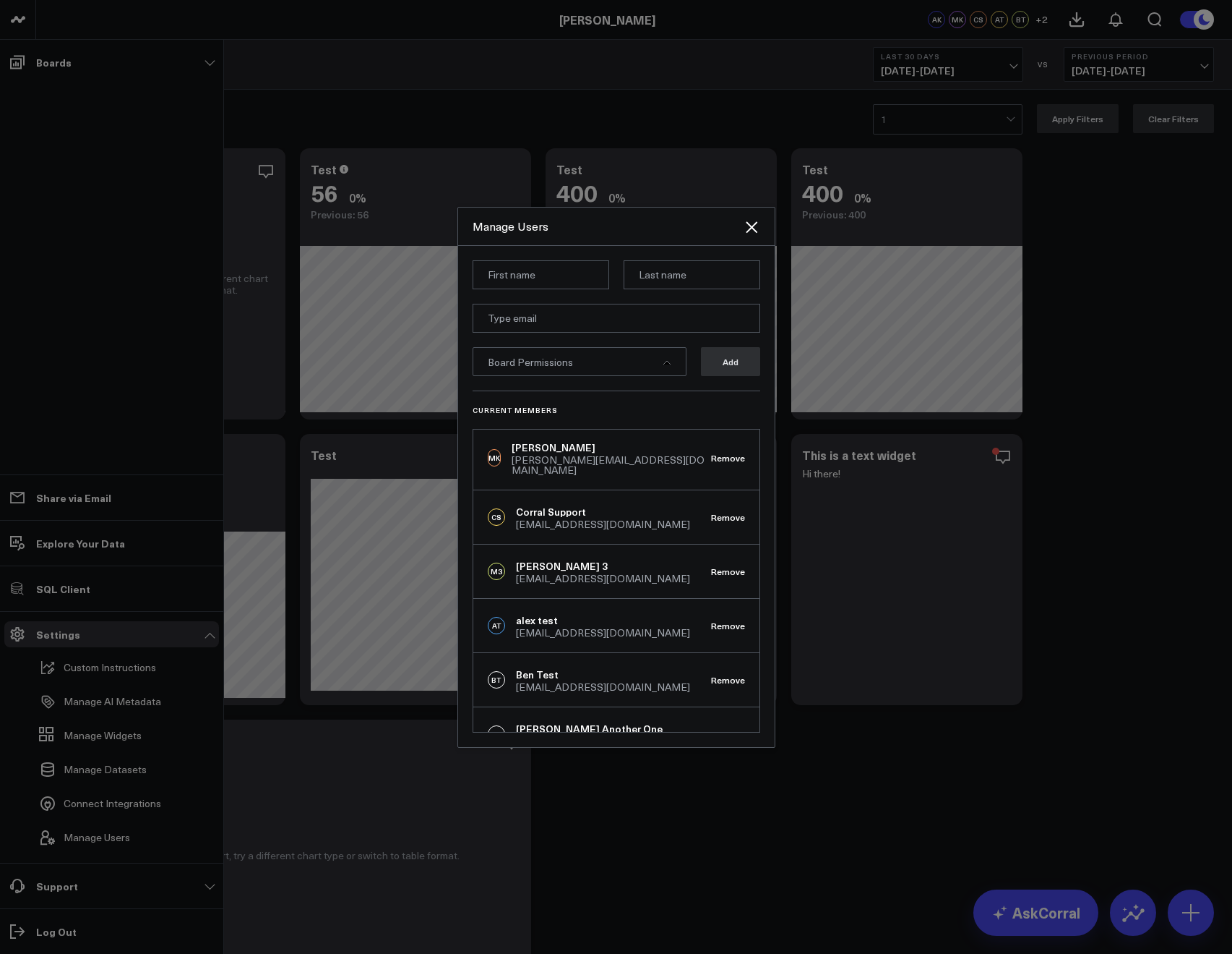
click at [547, 736] on div "[EMAIL_ADDRESS][DOMAIN_NAME]" at bounding box center [603, 741] width 174 height 10
copy div "akriklivy+12122@gmail.com Remove"
click at [363, 207] on div at bounding box center [616, 477] width 1232 height 954
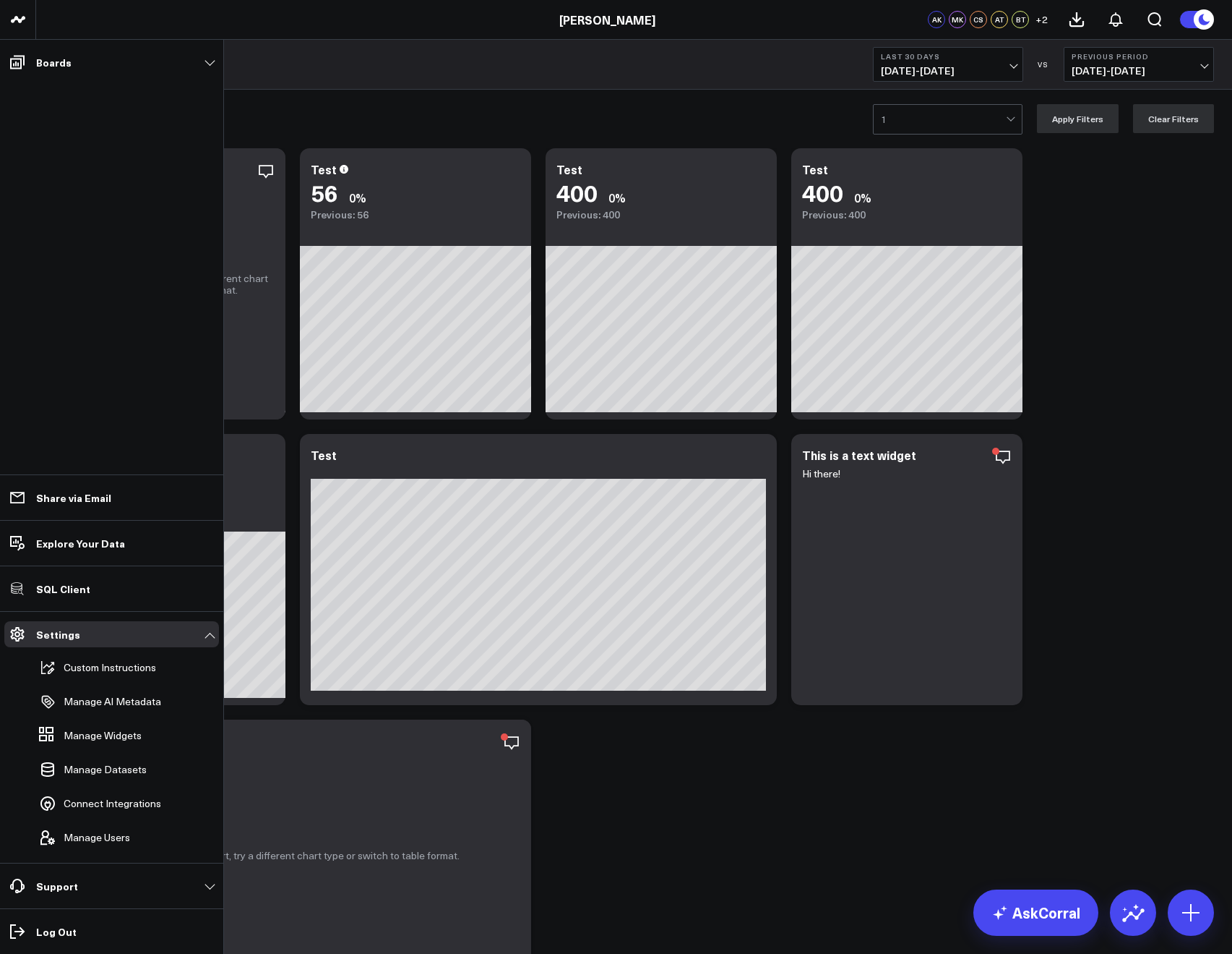
click at [69, 556] on li "Explore Your Data" at bounding box center [112, 542] width 223 height 45
click at [55, 509] on link "Share via Email" at bounding box center [111, 497] width 215 height 26
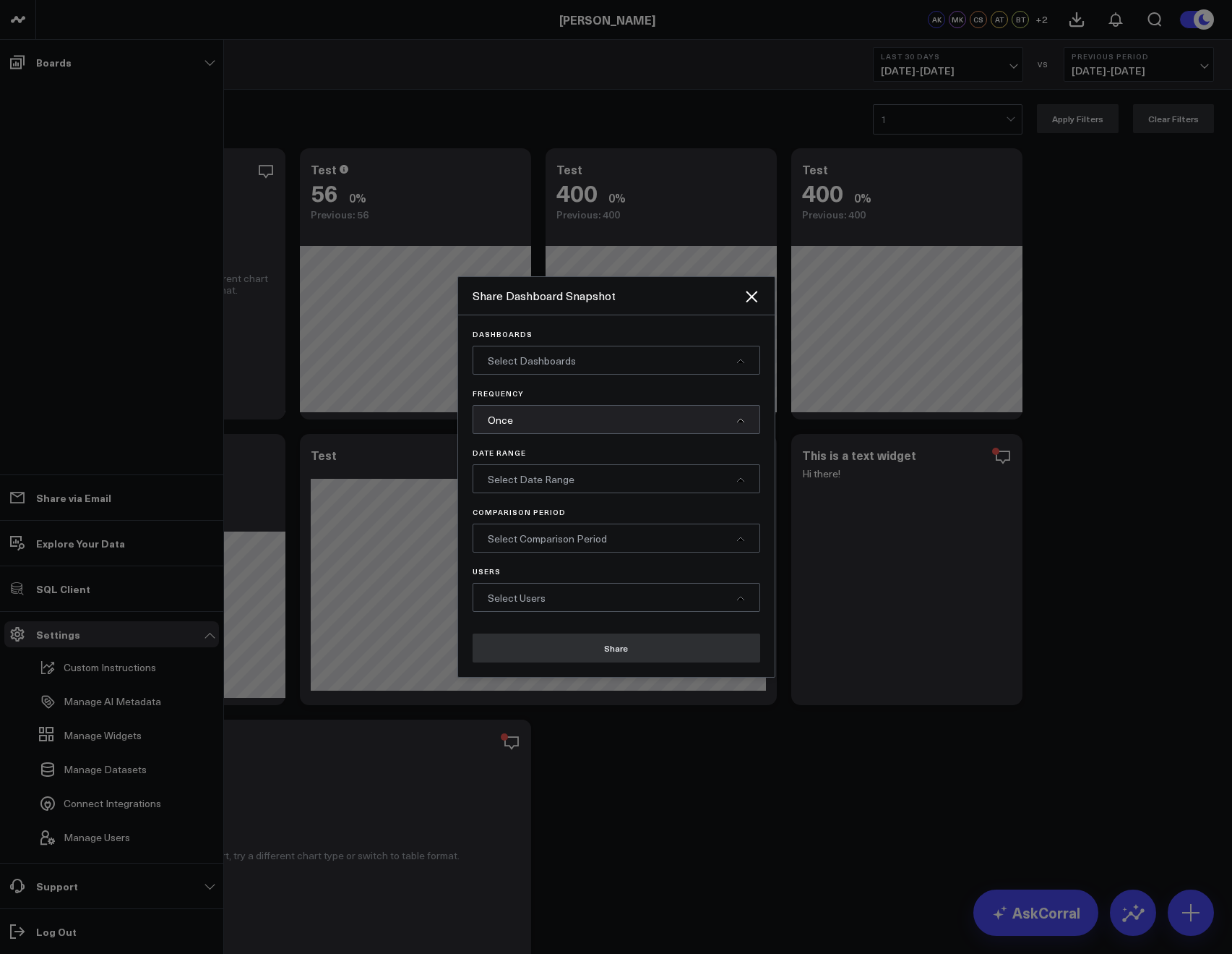
click at [502, 359] on span "Select Dashboards" at bounding box center [532, 360] width 89 height 14
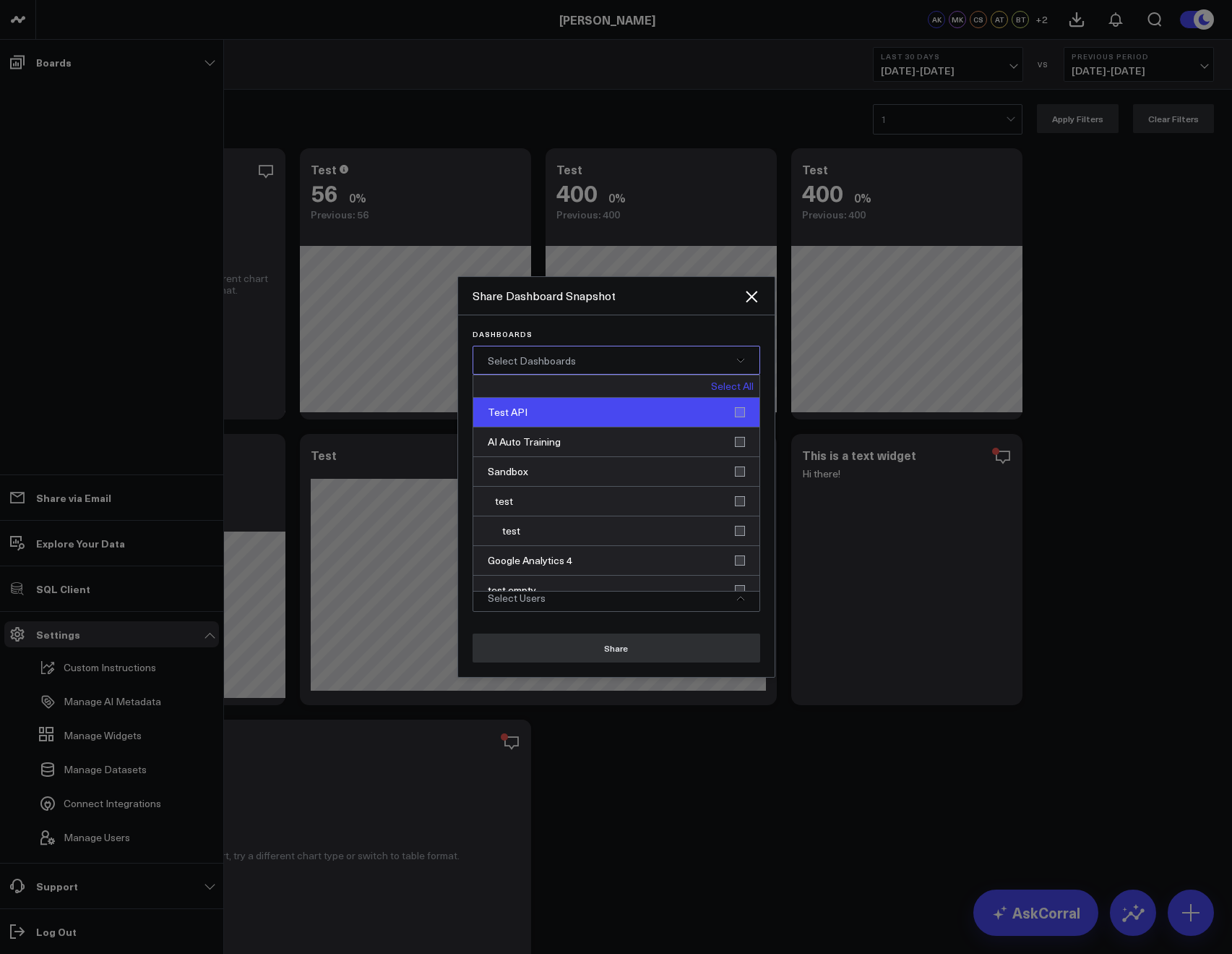
click at [548, 407] on div "Test API" at bounding box center [616, 412] width 286 height 30
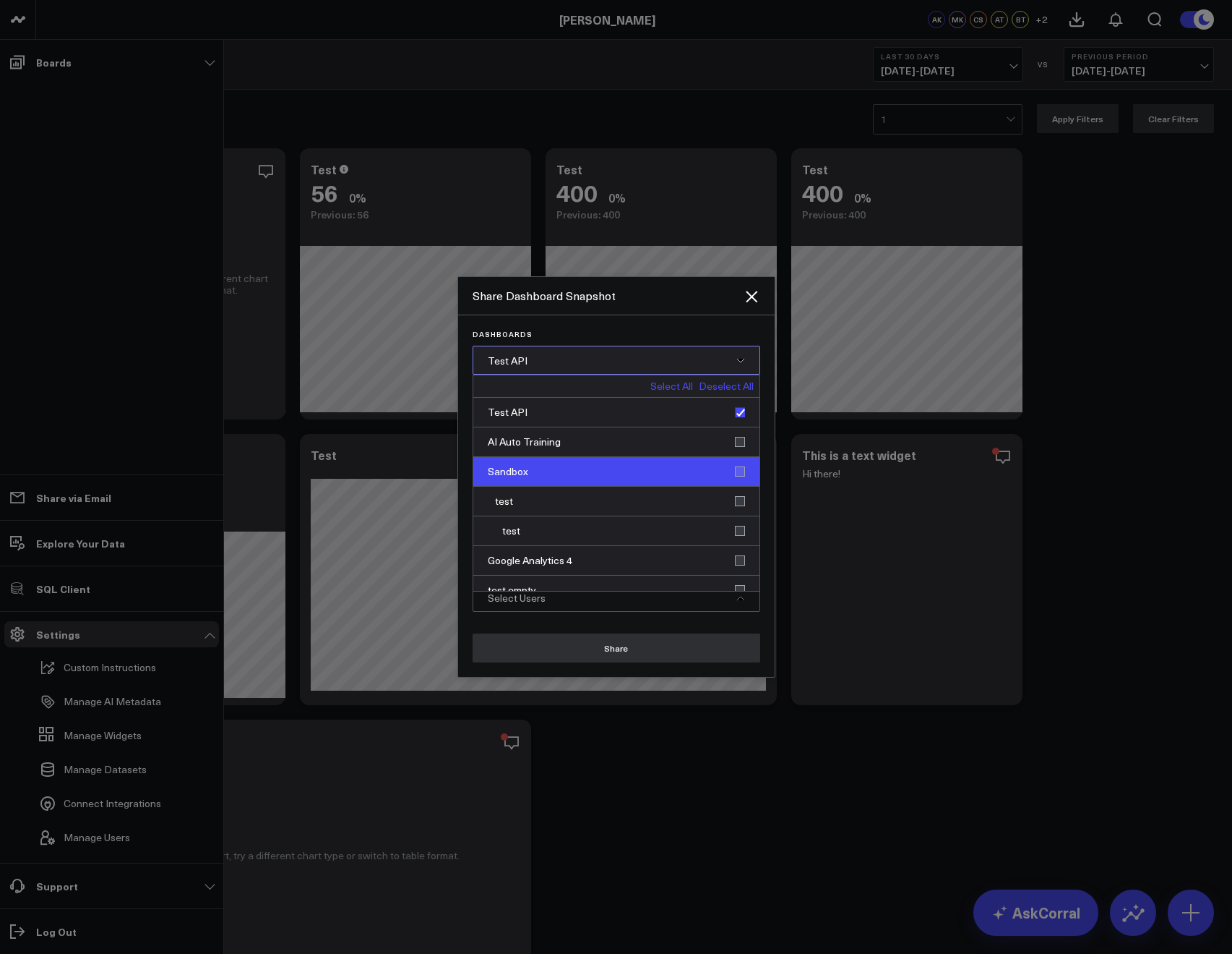
click at [526, 464] on div "Sandbox" at bounding box center [616, 471] width 286 height 30
click at [522, 362] on span "Test API, Sandbox" at bounding box center [530, 360] width 85 height 14
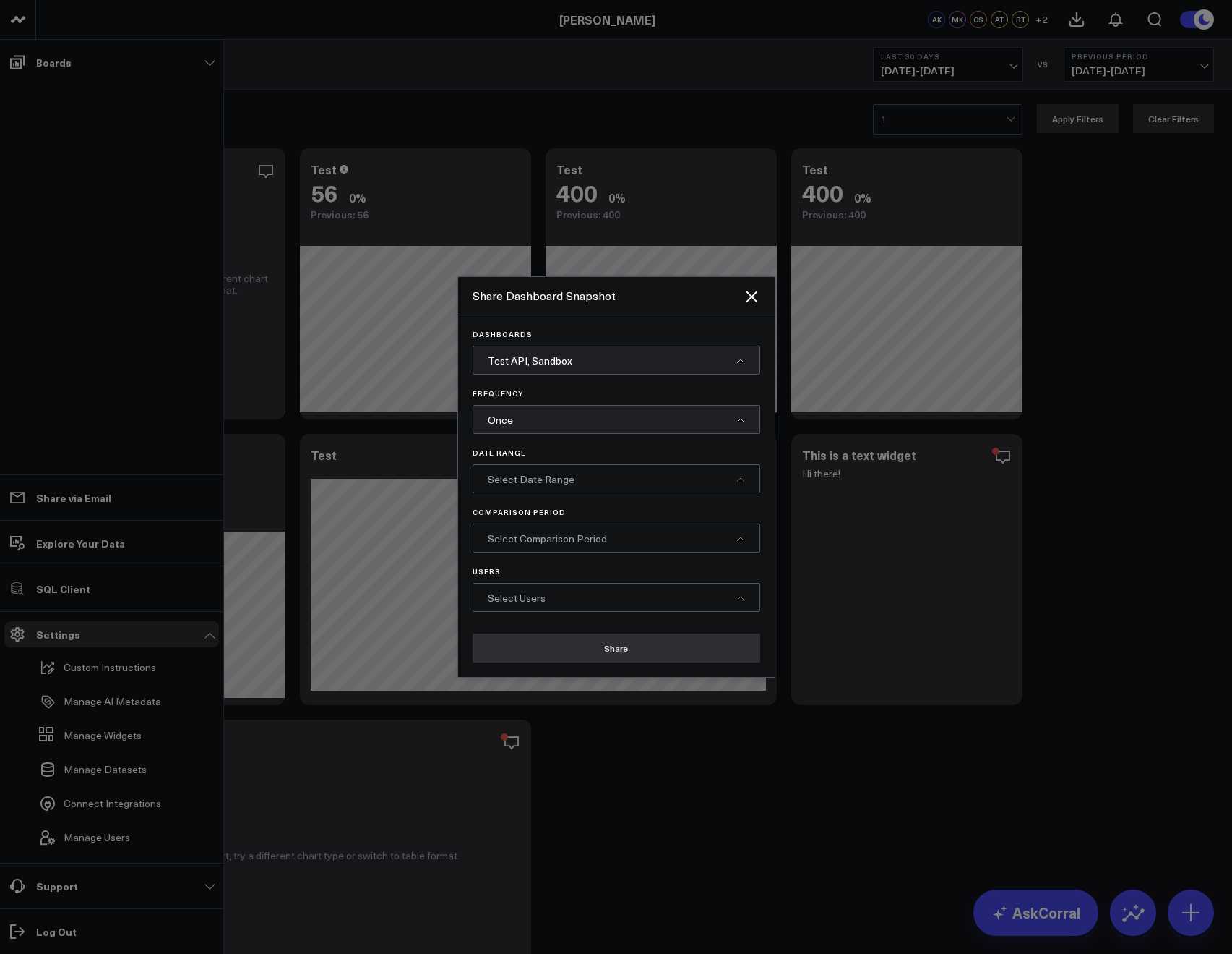
click at [510, 430] on div "Once" at bounding box center [616, 420] width 288 height 29
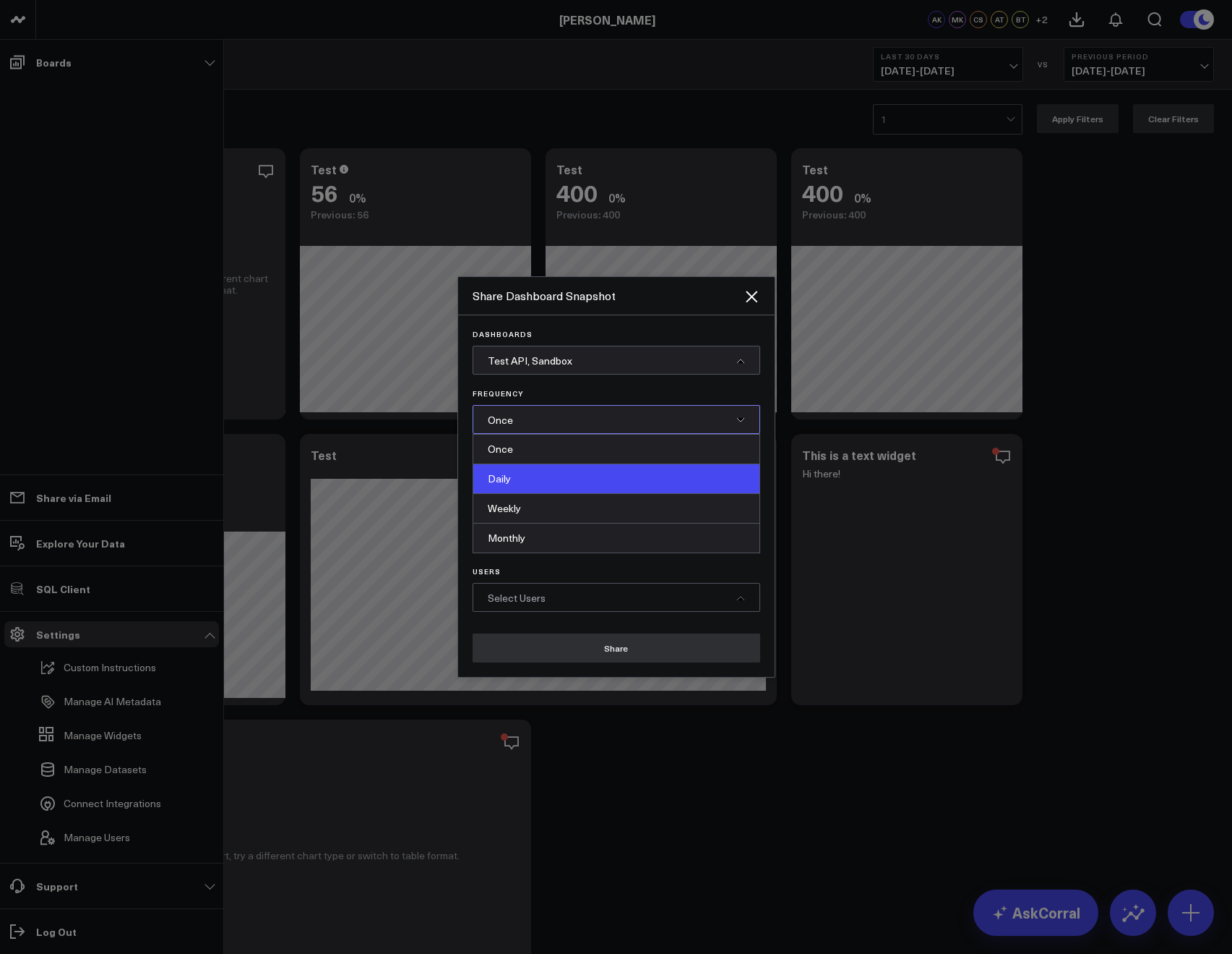
click at [510, 487] on div "Daily" at bounding box center [616, 479] width 286 height 30
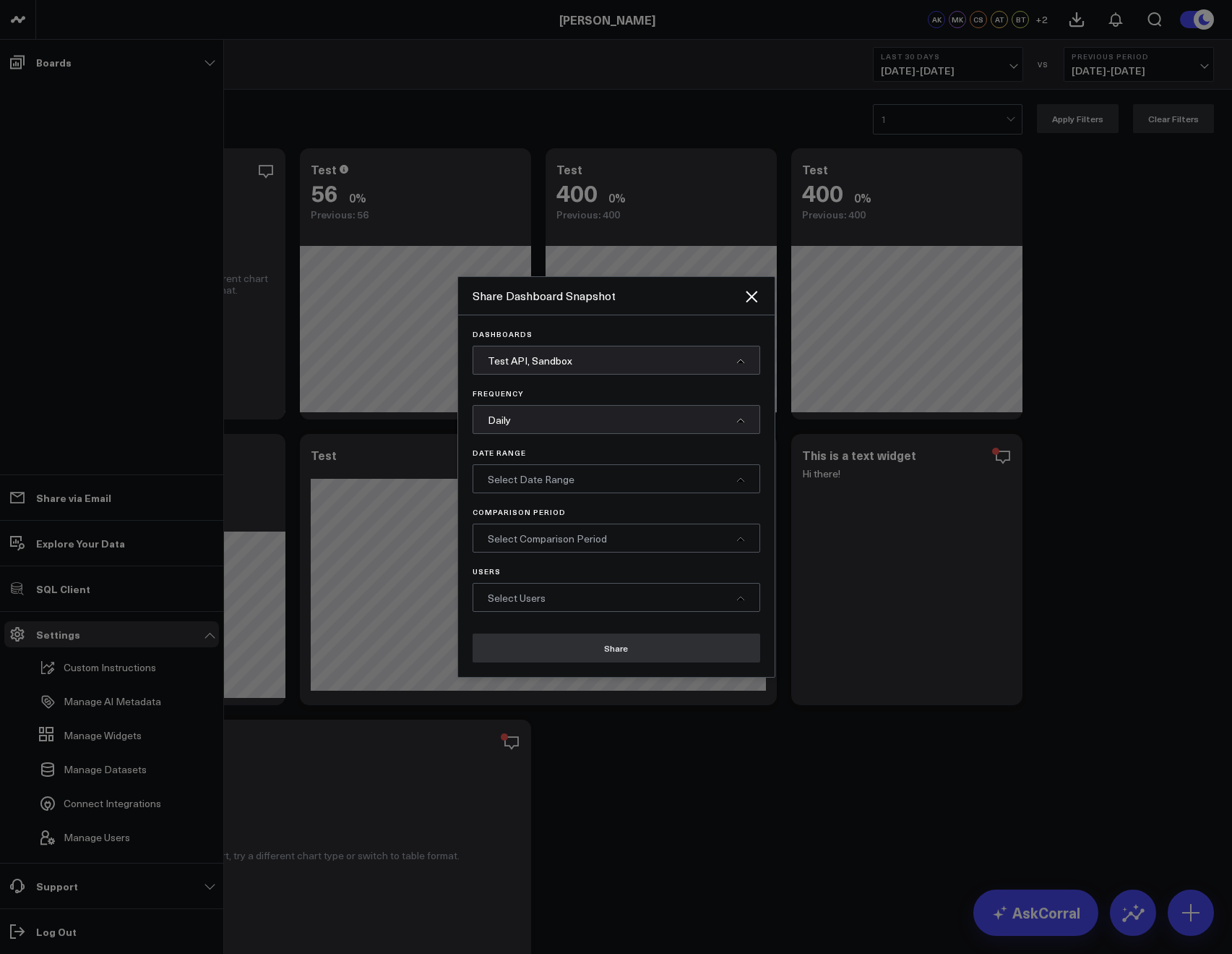
click at [509, 593] on span "Select Users" at bounding box center [517, 597] width 58 height 14
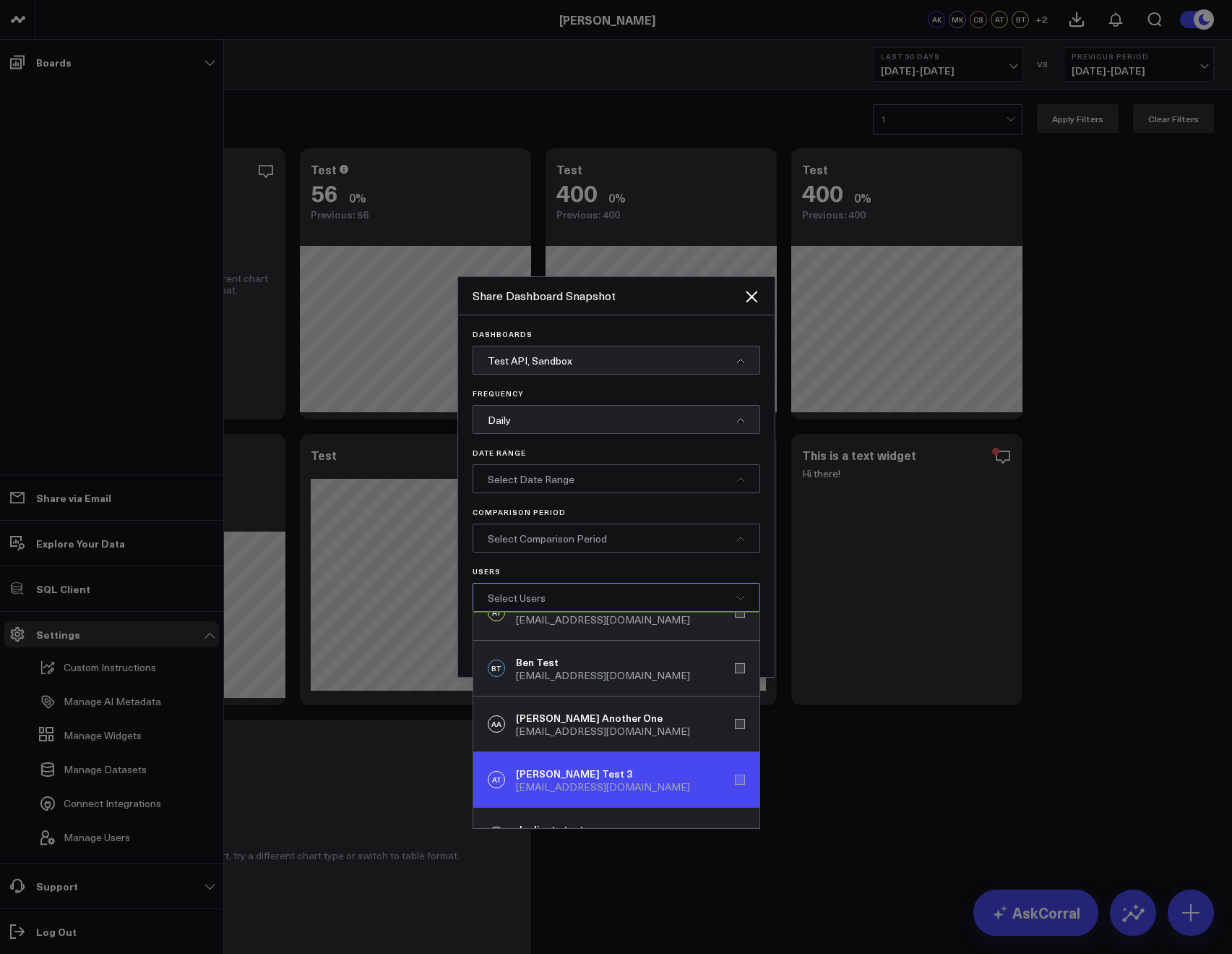
scroll to position [152, 0]
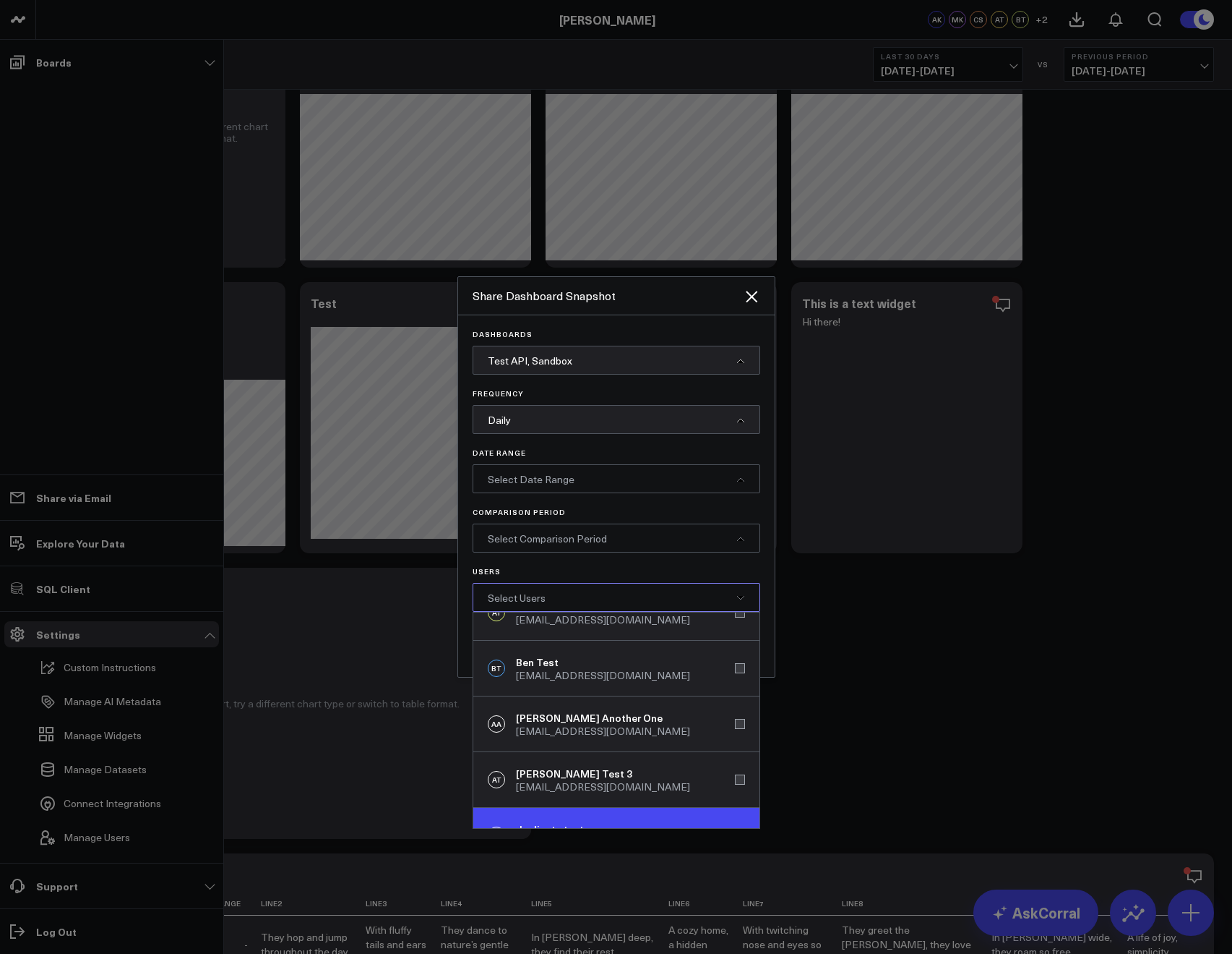
click at [570, 837] on div "akriklivy+12124@gmail.com" at bounding box center [603, 842] width 174 height 12
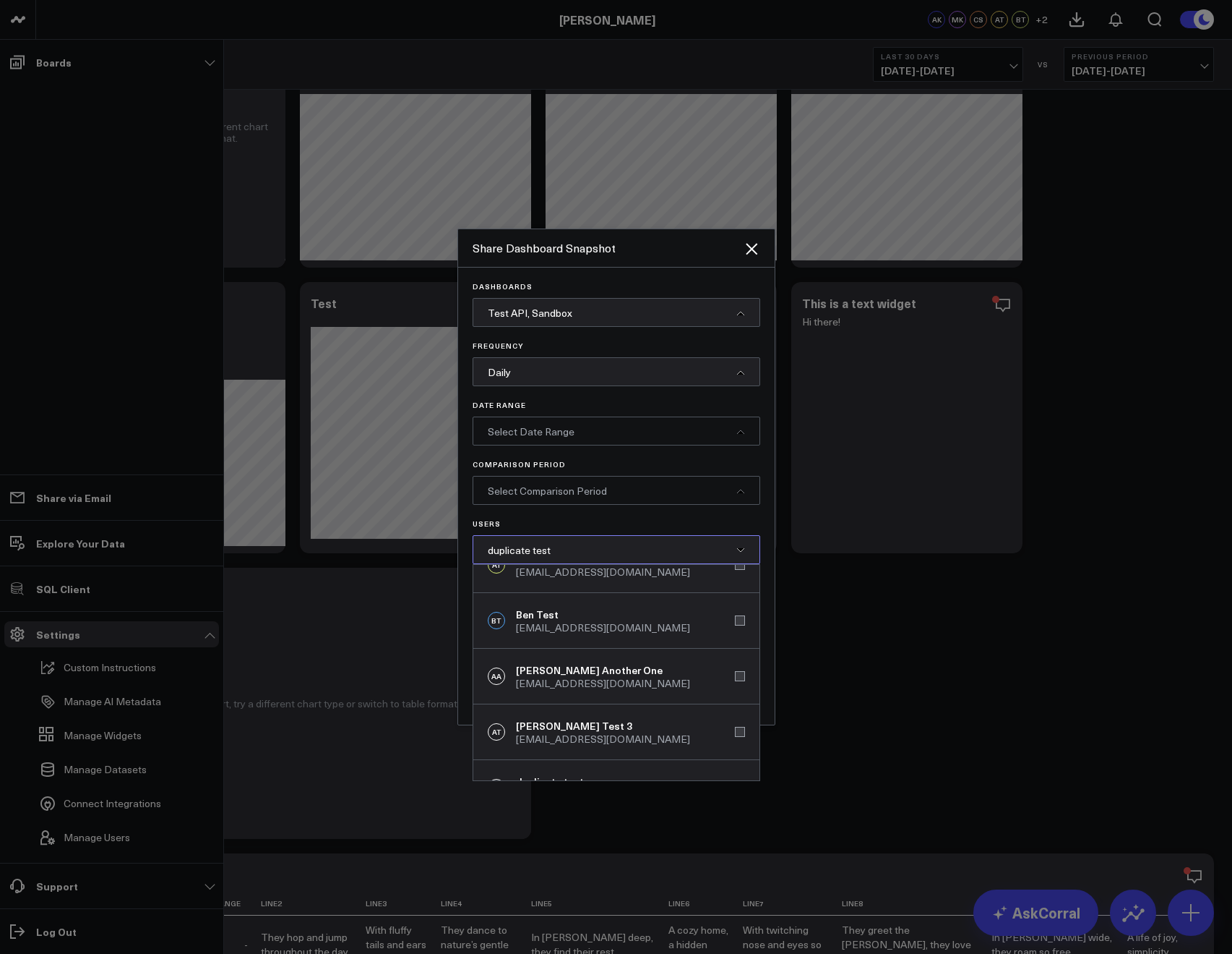
click at [502, 440] on div "Select Date Range" at bounding box center [616, 431] width 288 height 29
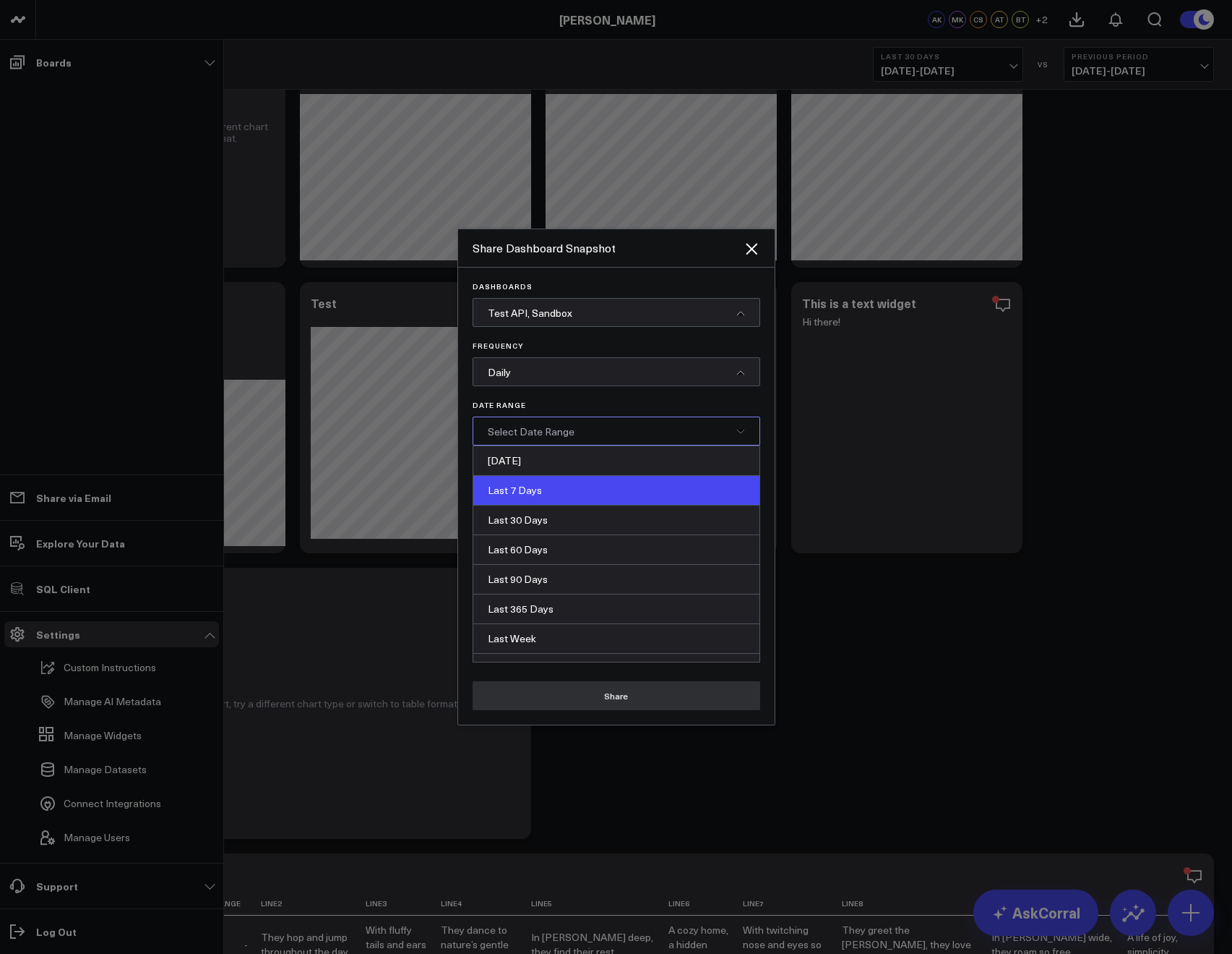
click at [522, 482] on div "Last 7 Days" at bounding box center [616, 490] width 286 height 30
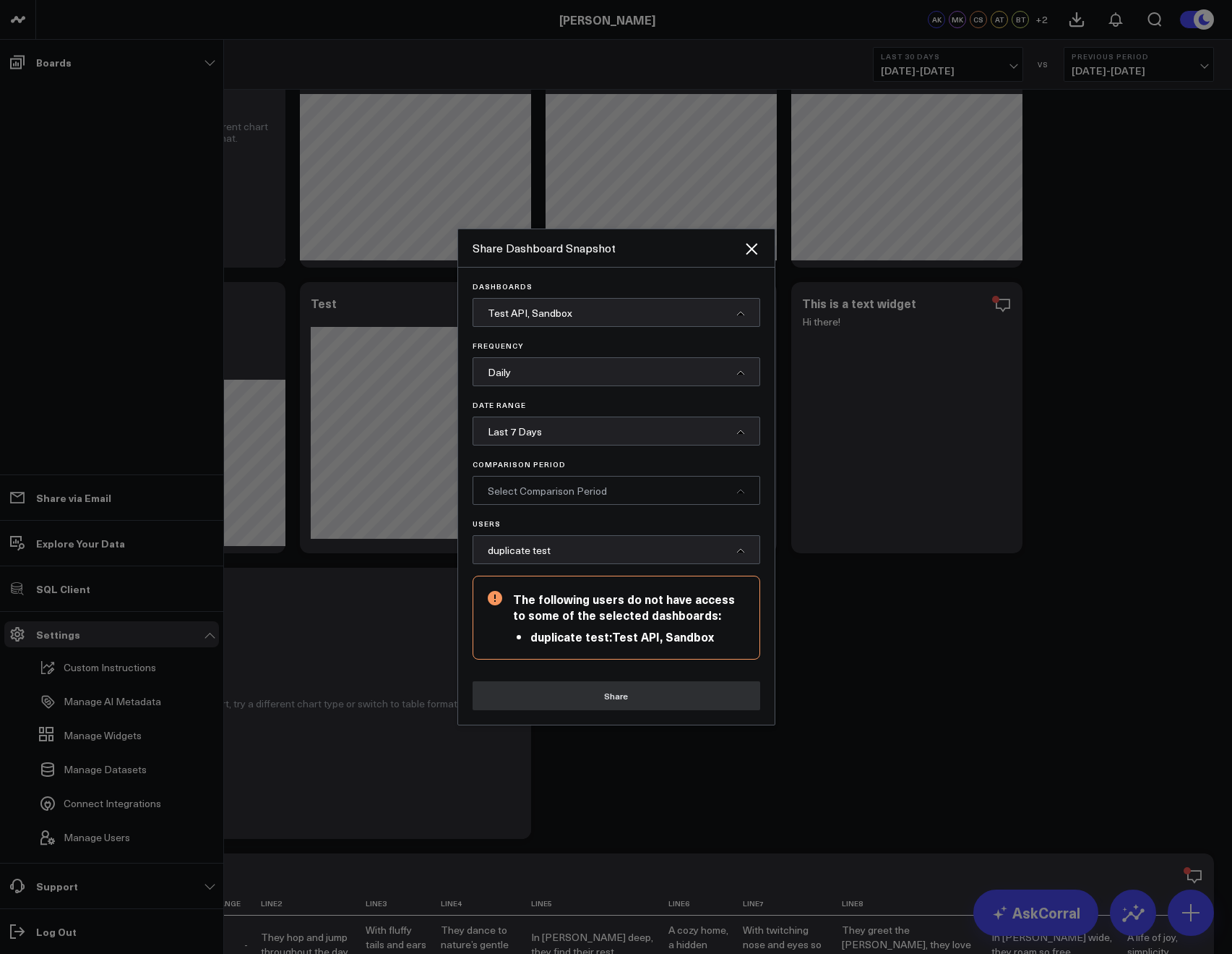
click at [518, 478] on div "Select Comparison Period" at bounding box center [616, 490] width 288 height 29
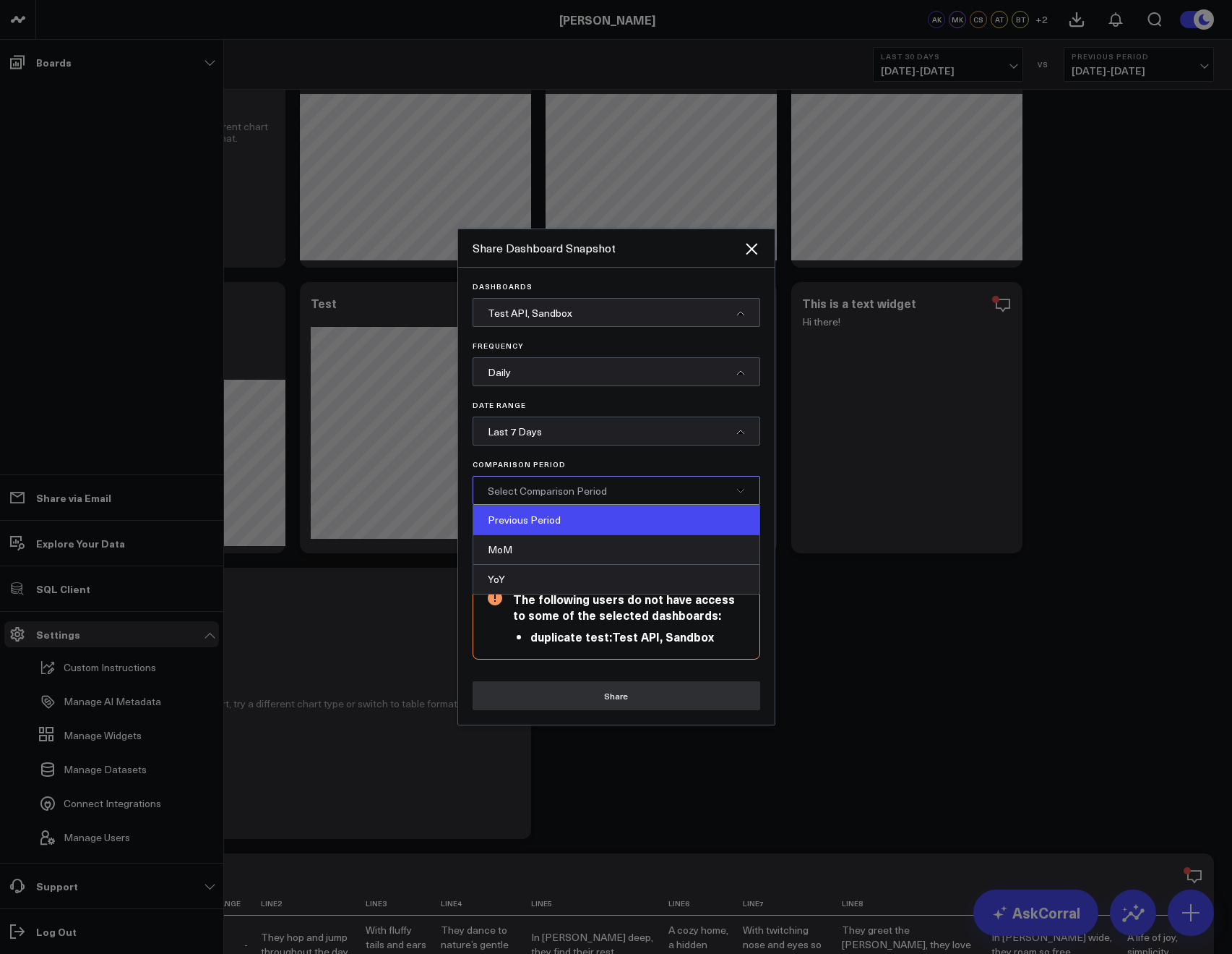
click at [522, 513] on div "Previous Period" at bounding box center [616, 520] width 286 height 30
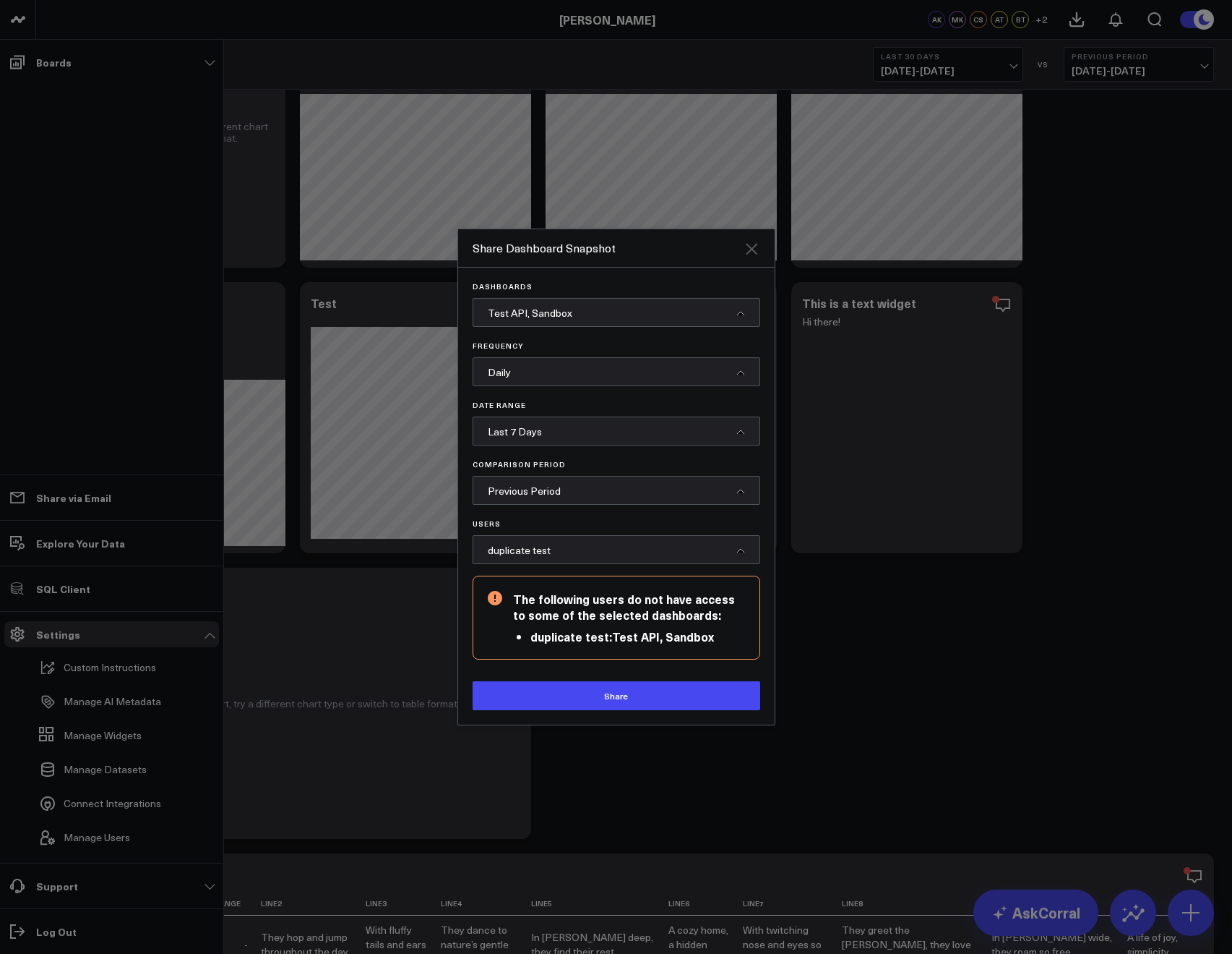
click at [750, 253] on icon "Close" at bounding box center [752, 249] width 18 height 18
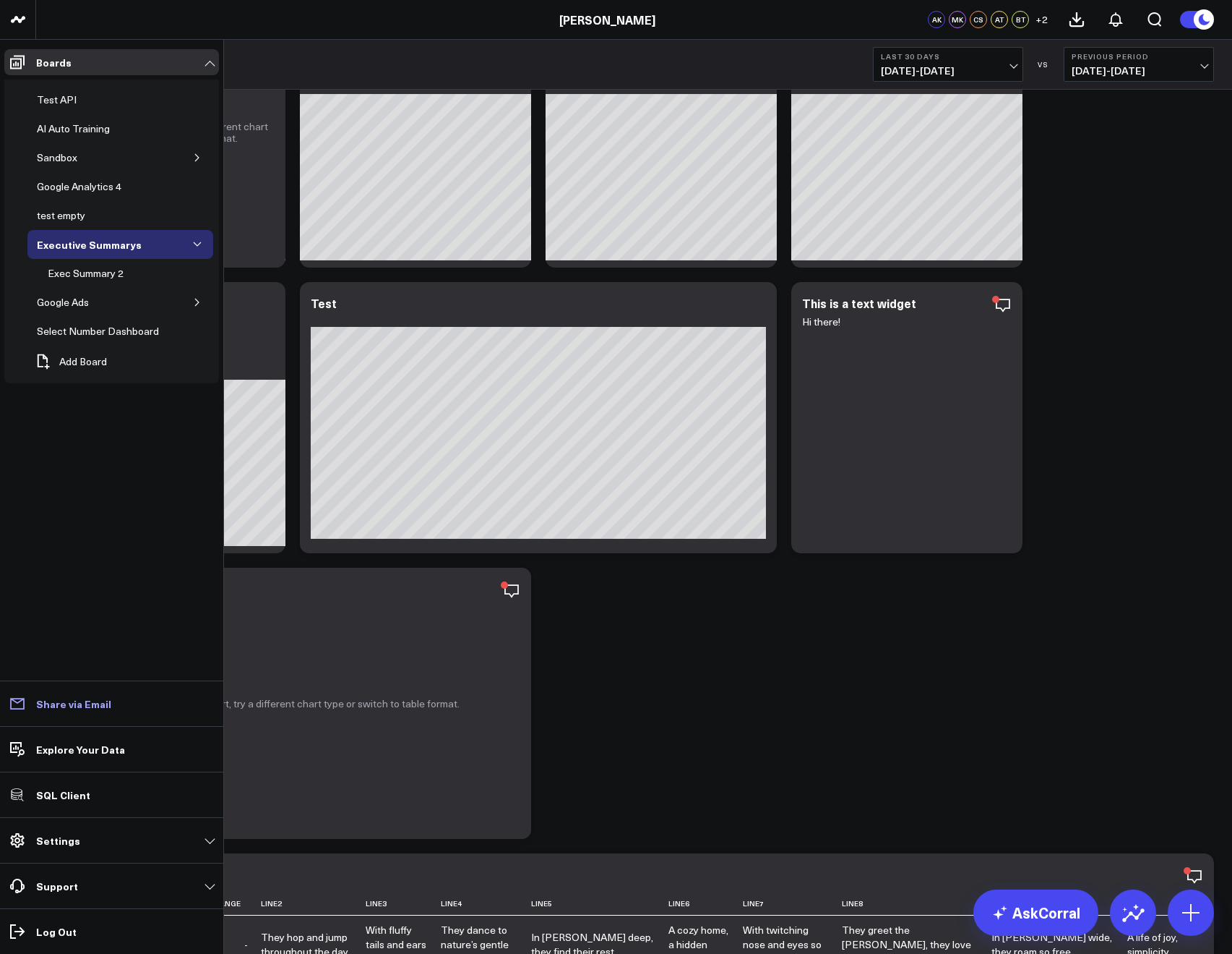
click at [33, 699] on link "Share via Email" at bounding box center [111, 704] width 215 height 26
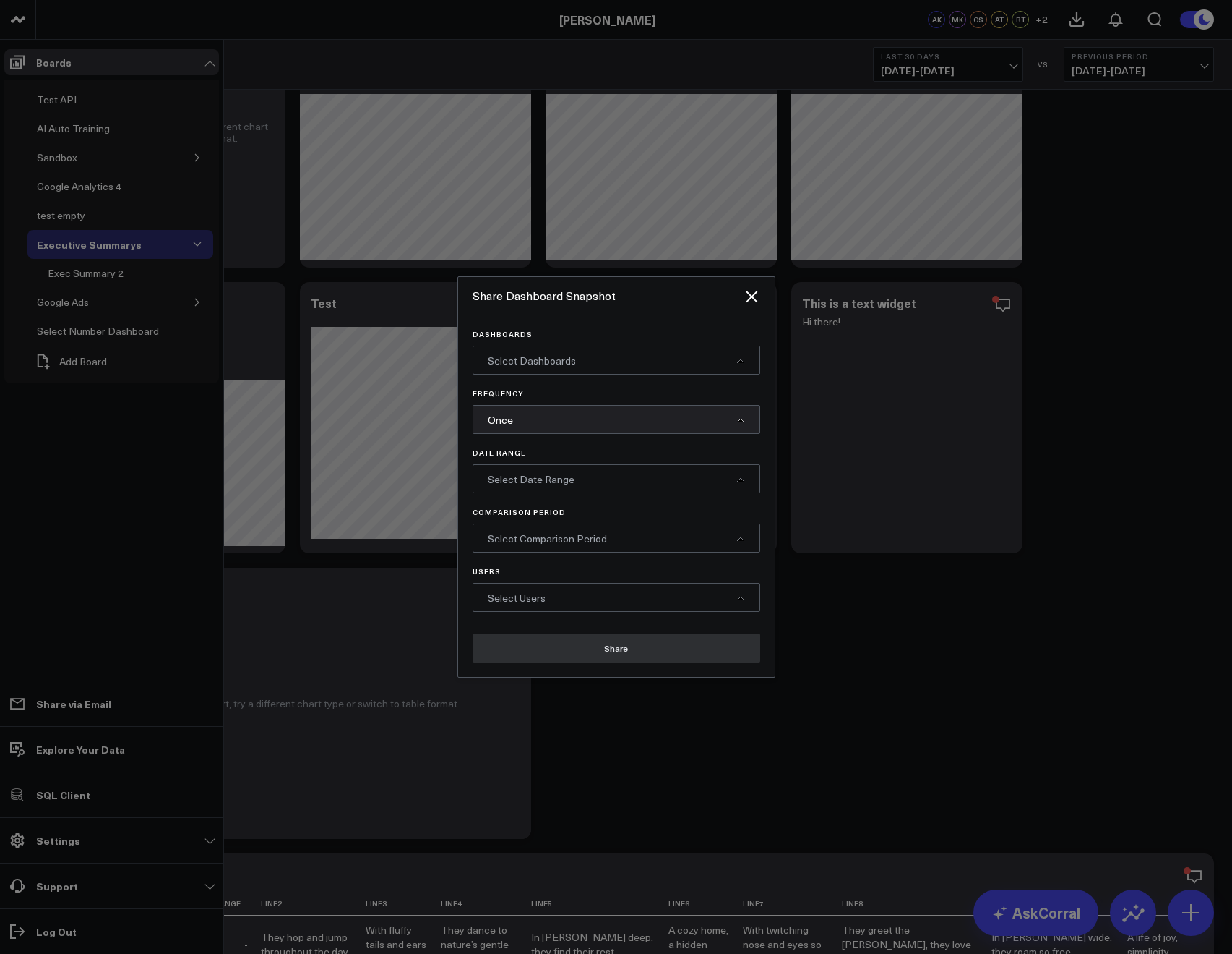
click at [560, 337] on p "Dashboards" at bounding box center [616, 333] width 288 height 9
click at [555, 355] on span "Select Dashboards" at bounding box center [532, 360] width 89 height 14
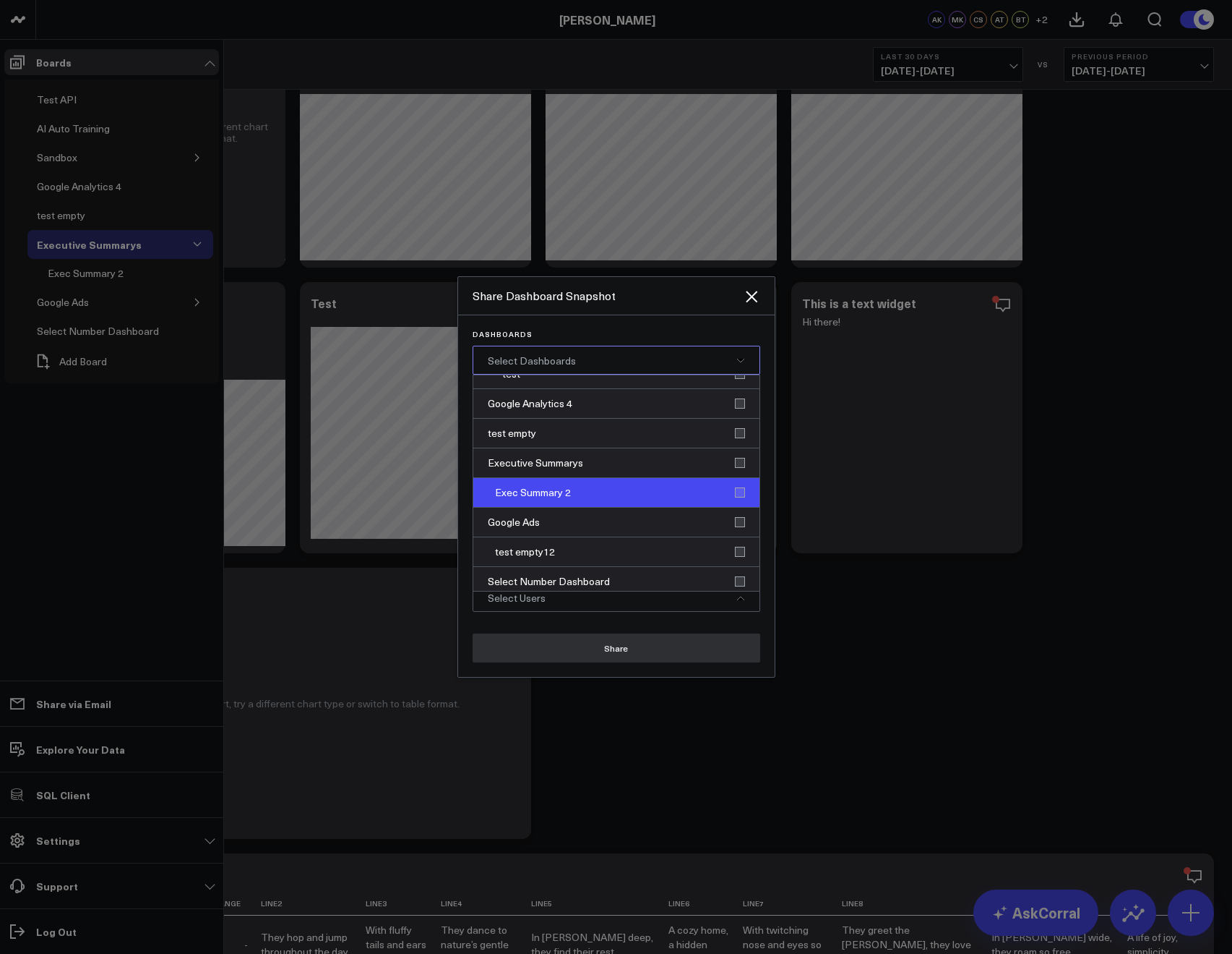
scroll to position [162, 0]
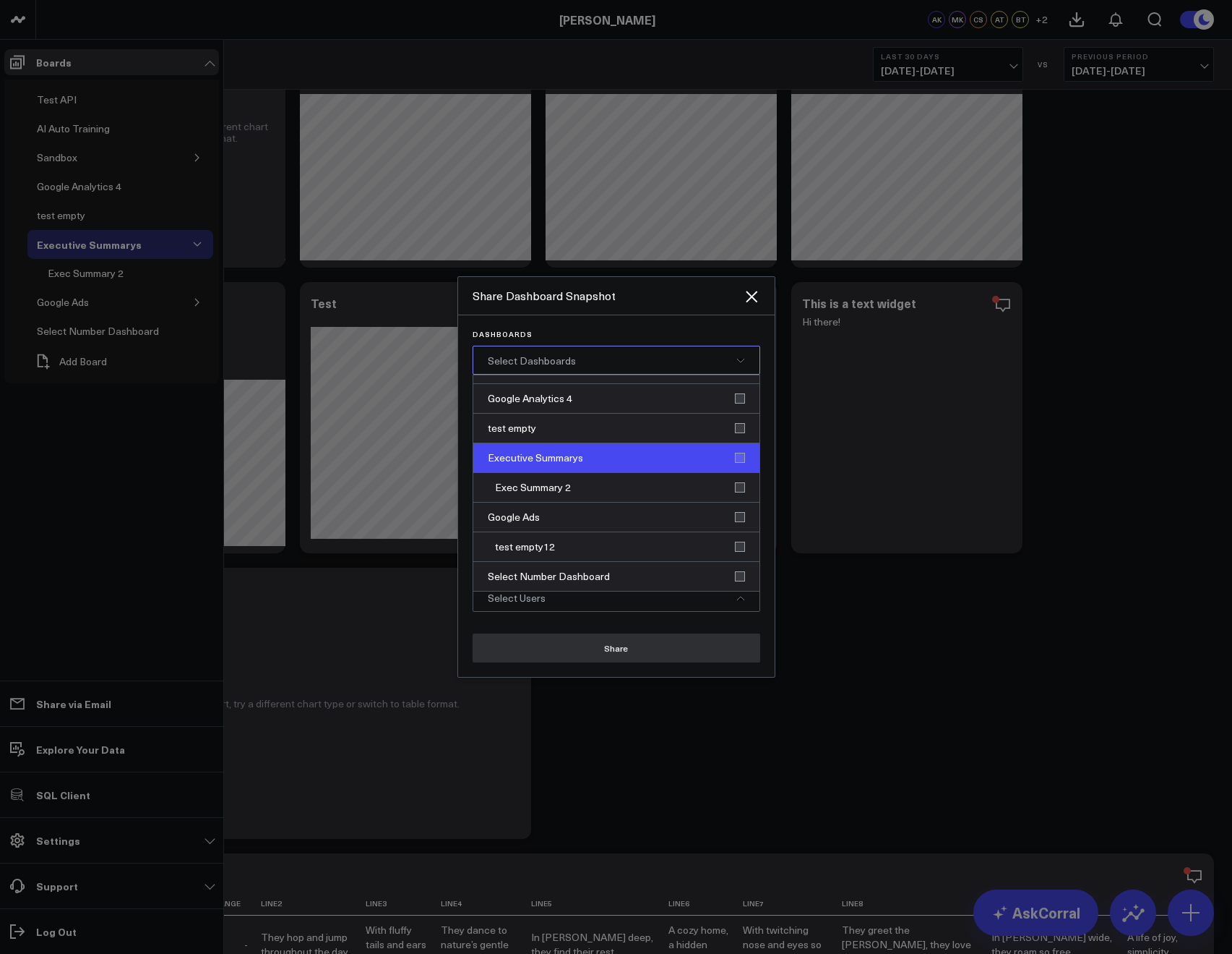
click at [504, 451] on div "Executive Summarys" at bounding box center [616, 458] width 286 height 30
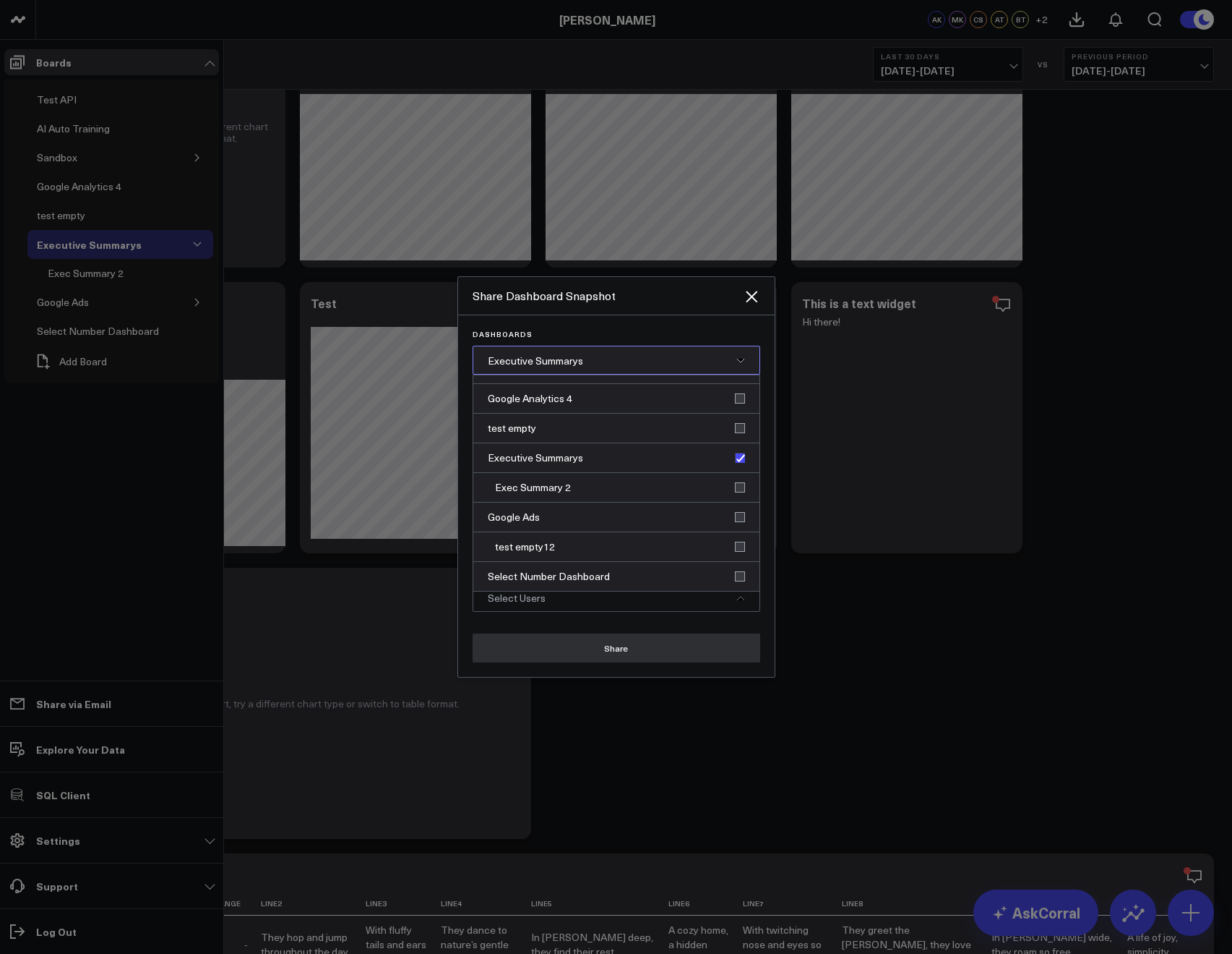
click at [568, 353] on span "Executive Summarys" at bounding box center [536, 360] width 96 height 14
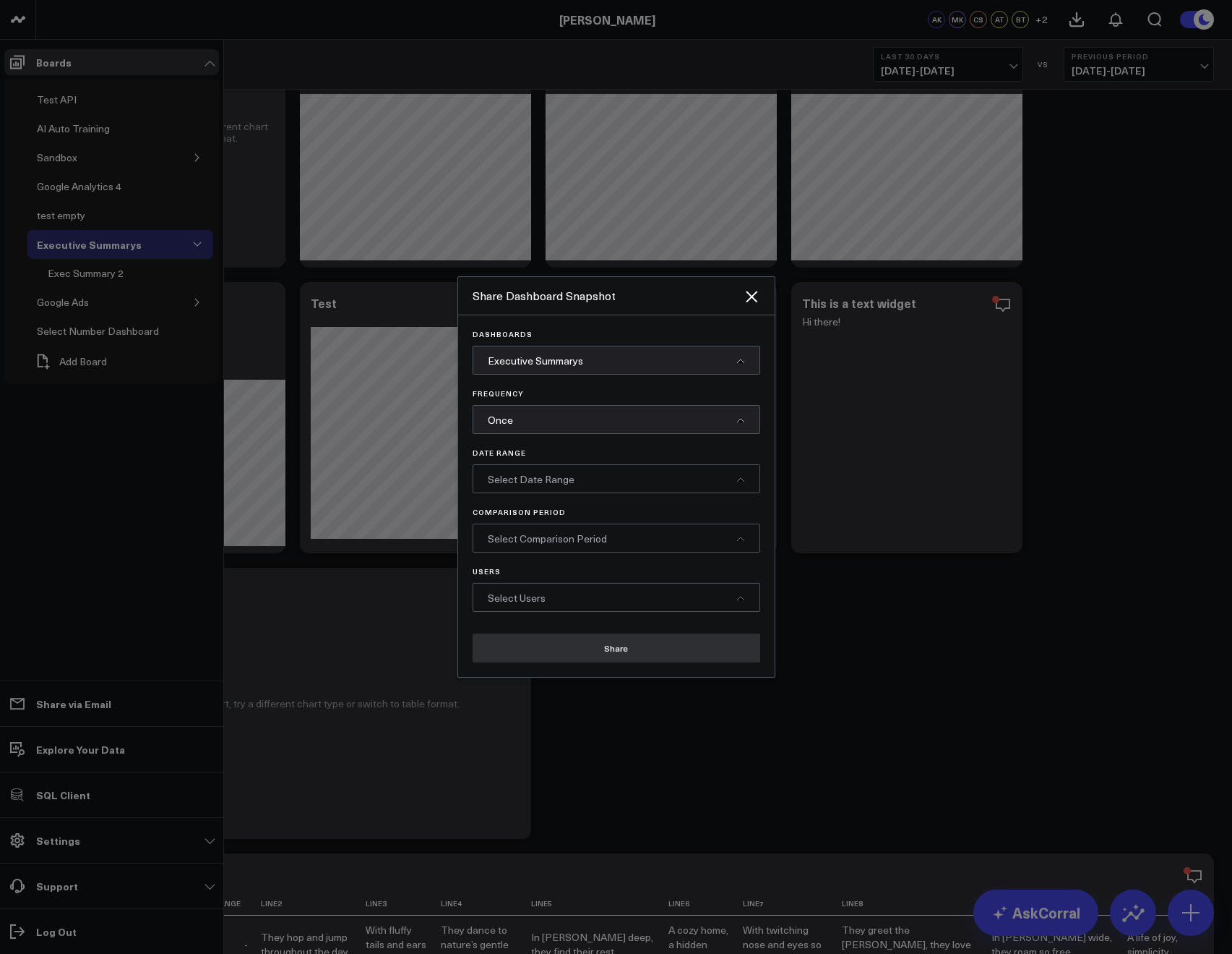
click at [533, 432] on div "Once" at bounding box center [616, 420] width 288 height 29
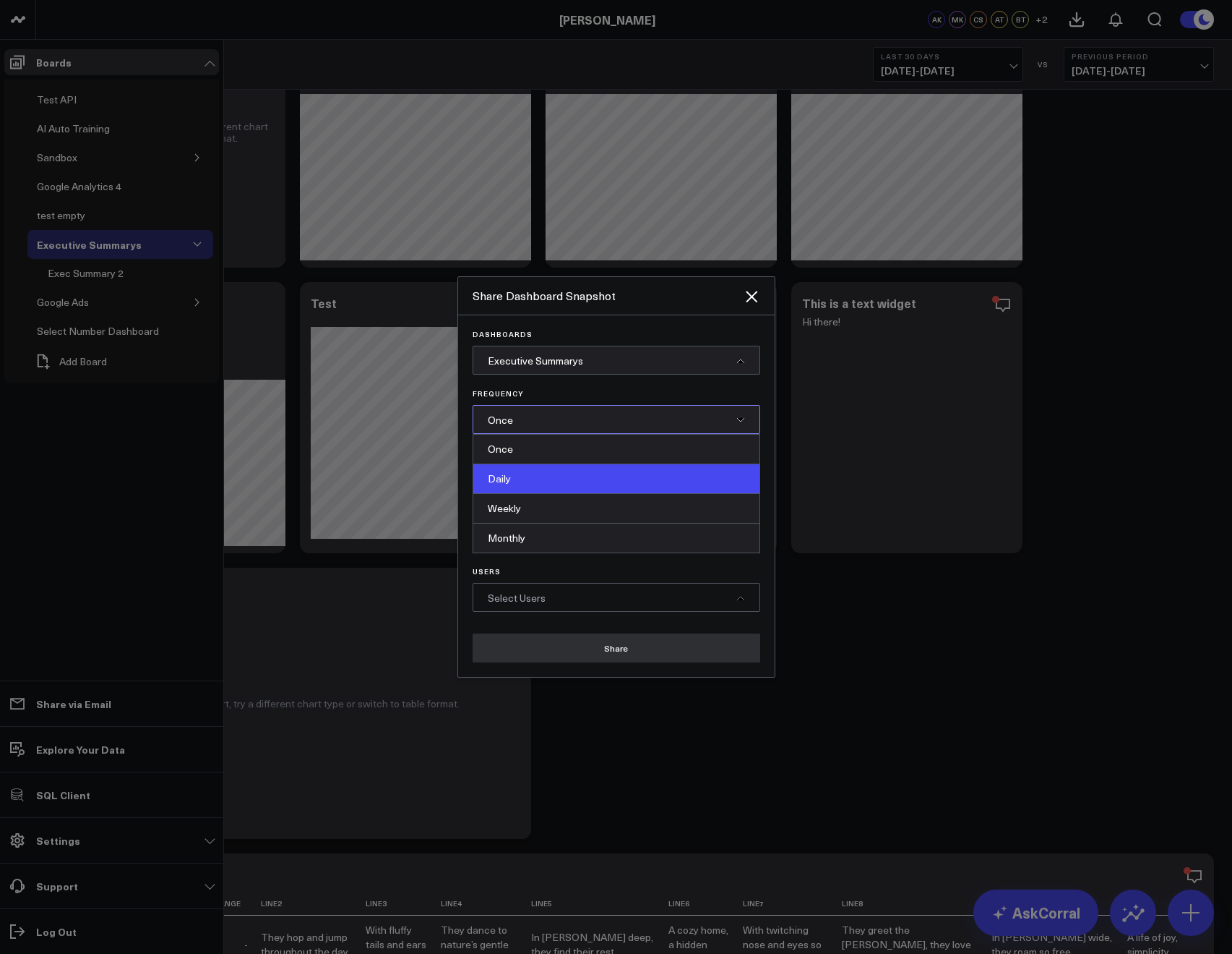
click at [526, 466] on div "Daily" at bounding box center [616, 479] width 286 height 30
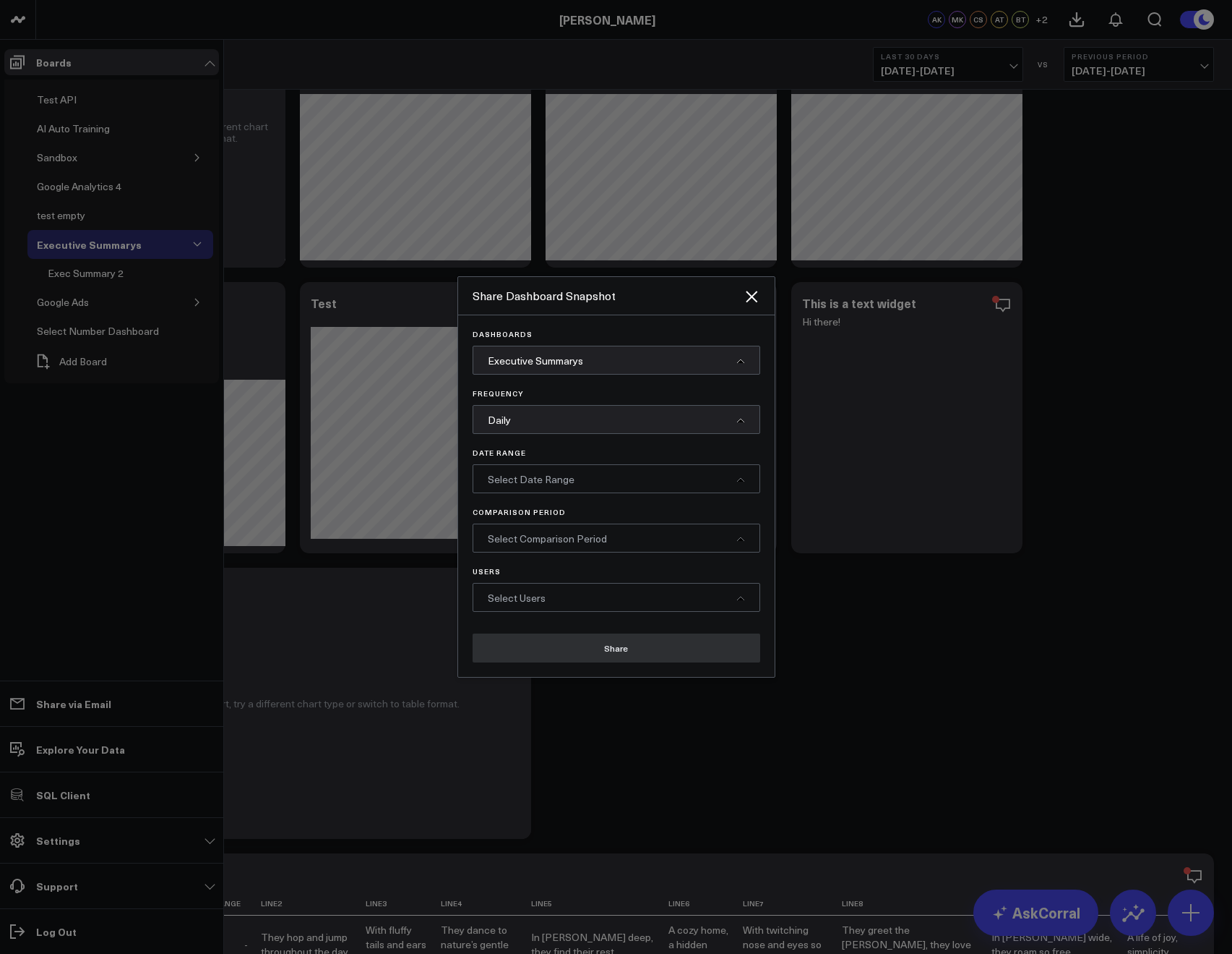
click at [522, 475] on span "Select Date Range" at bounding box center [531, 479] width 87 height 14
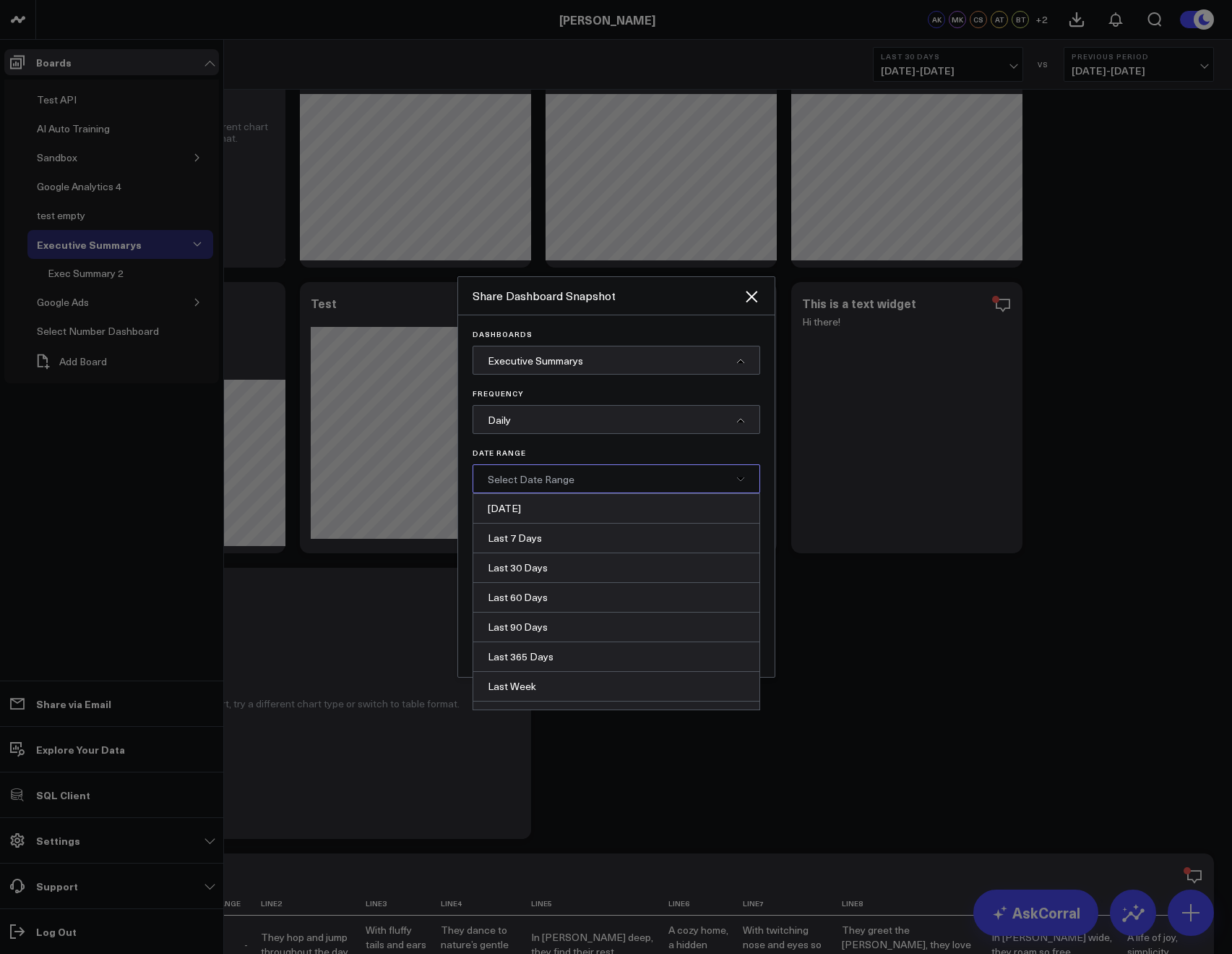
click at [517, 538] on div "Last 7 Days" at bounding box center [616, 538] width 286 height 30
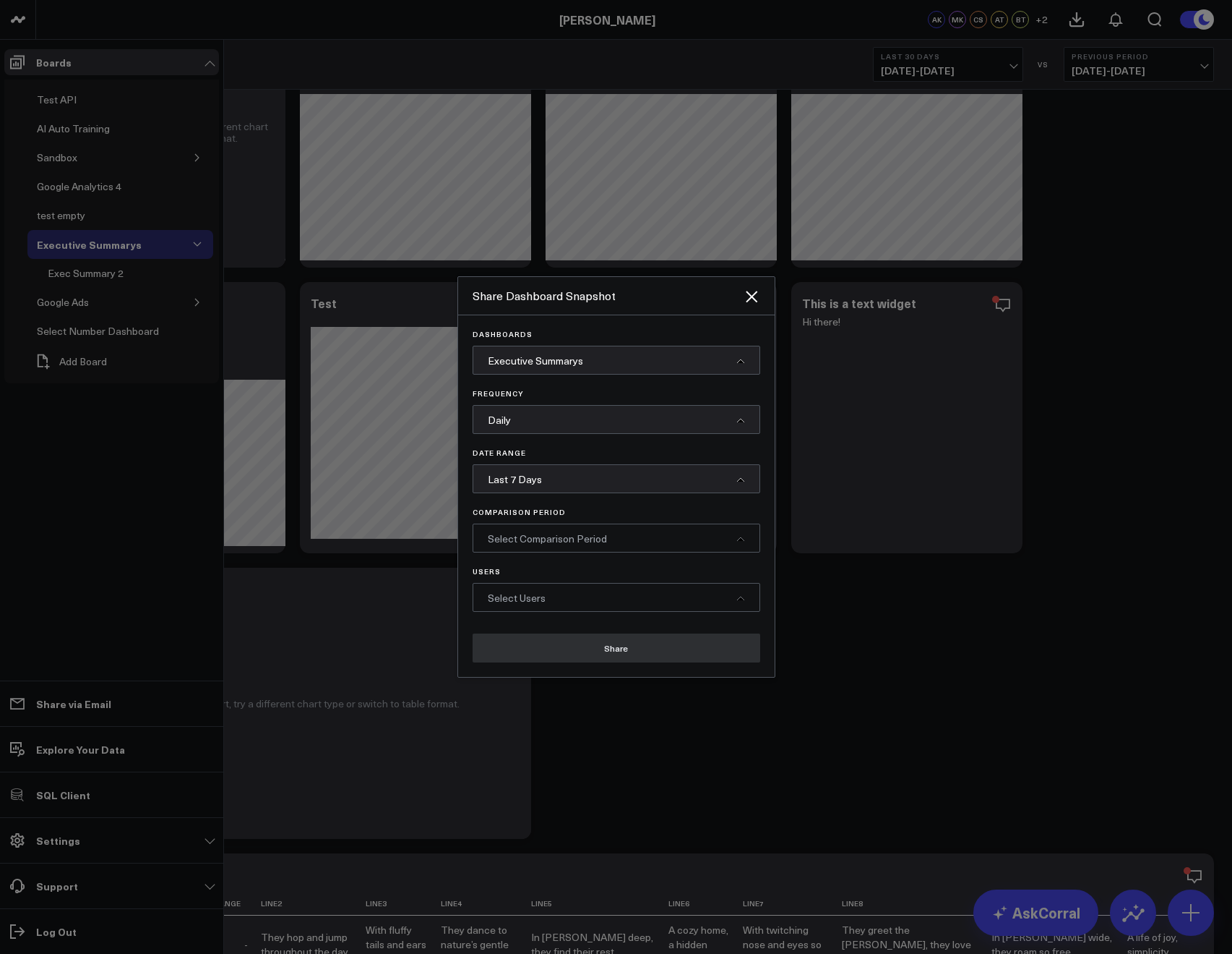
click at [518, 539] on span "Select Comparison Period" at bounding box center [548, 538] width 120 height 14
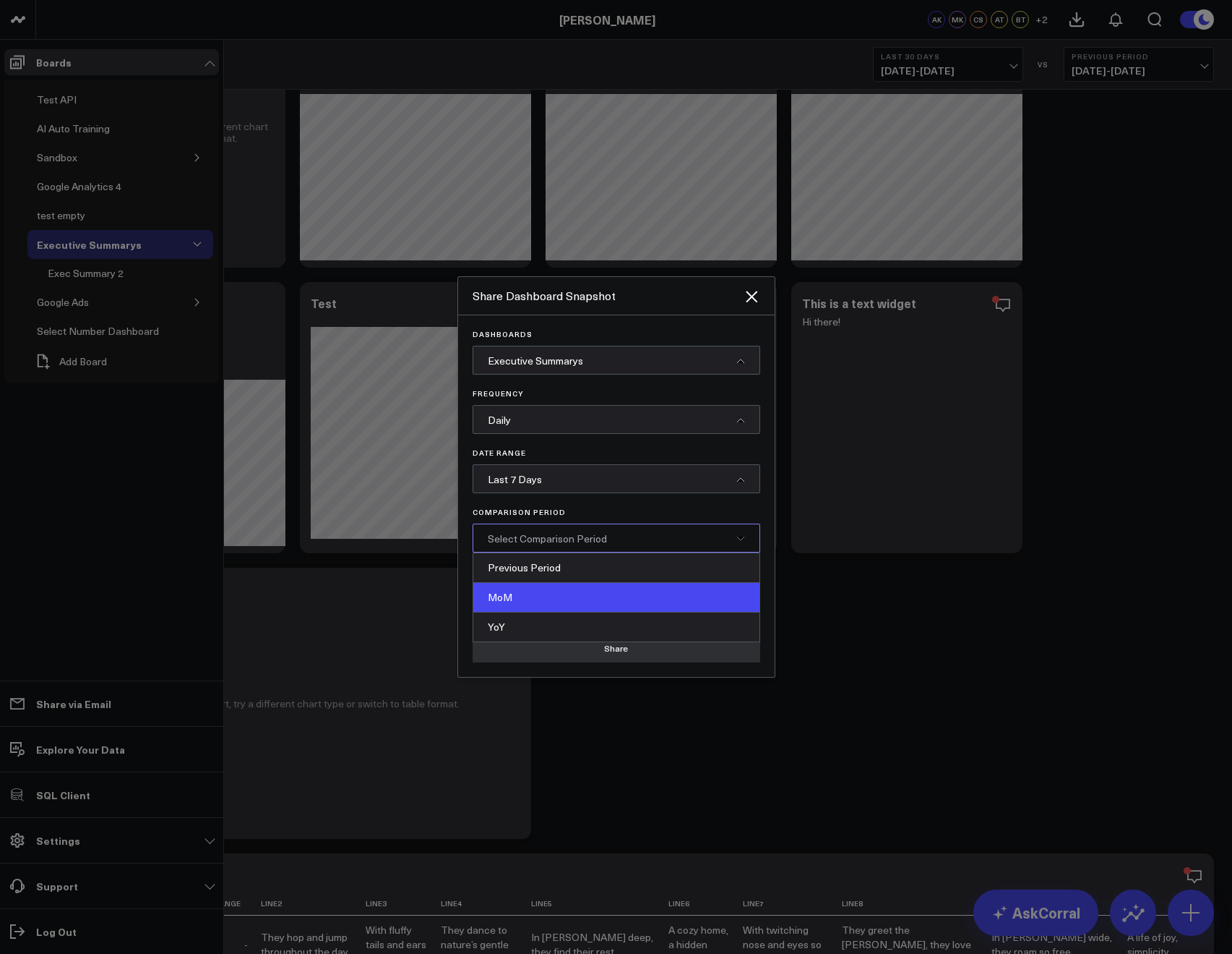
click at [534, 583] on div "MoM" at bounding box center [616, 597] width 286 height 30
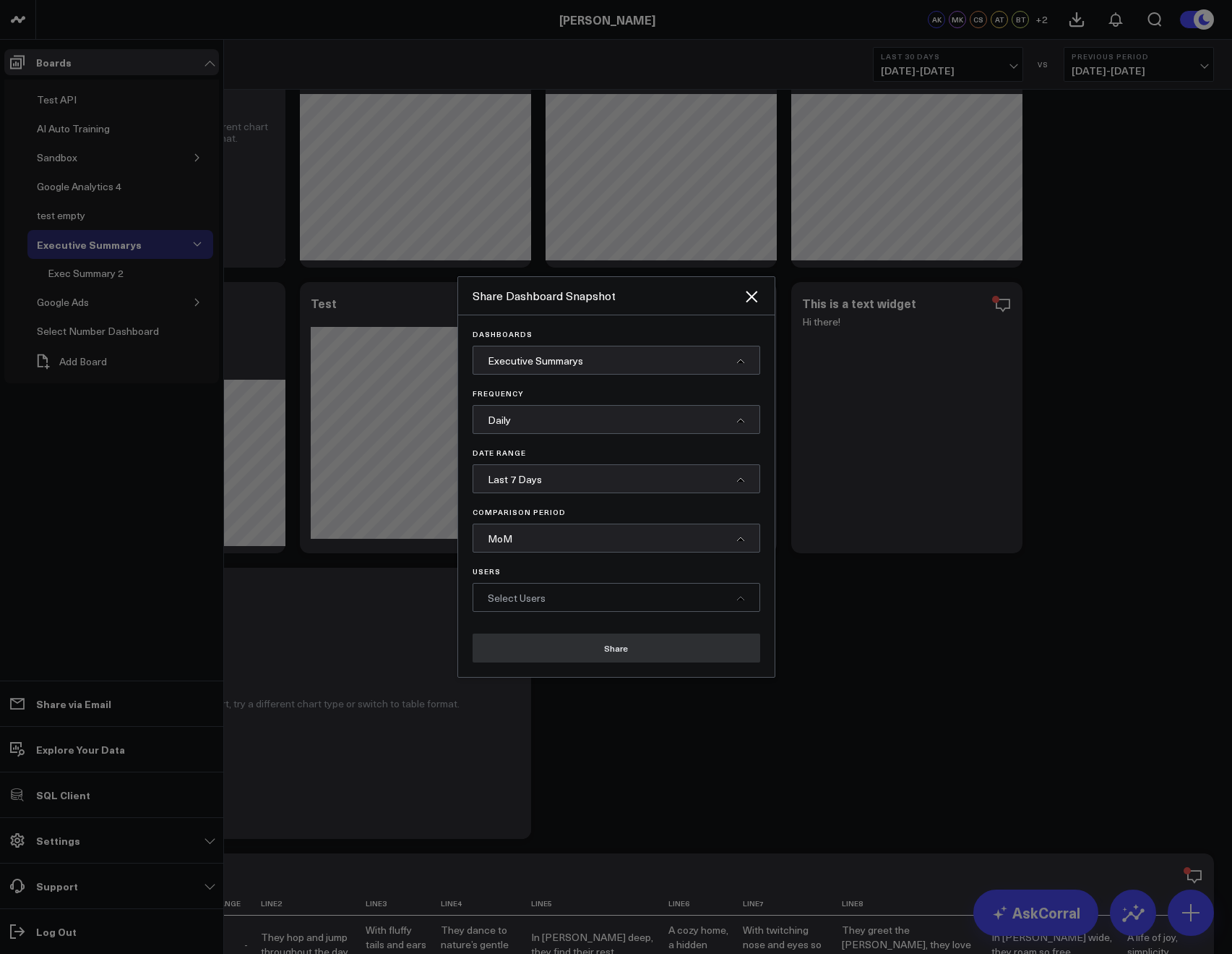
click at [529, 591] on span "Select Users" at bounding box center [517, 597] width 58 height 14
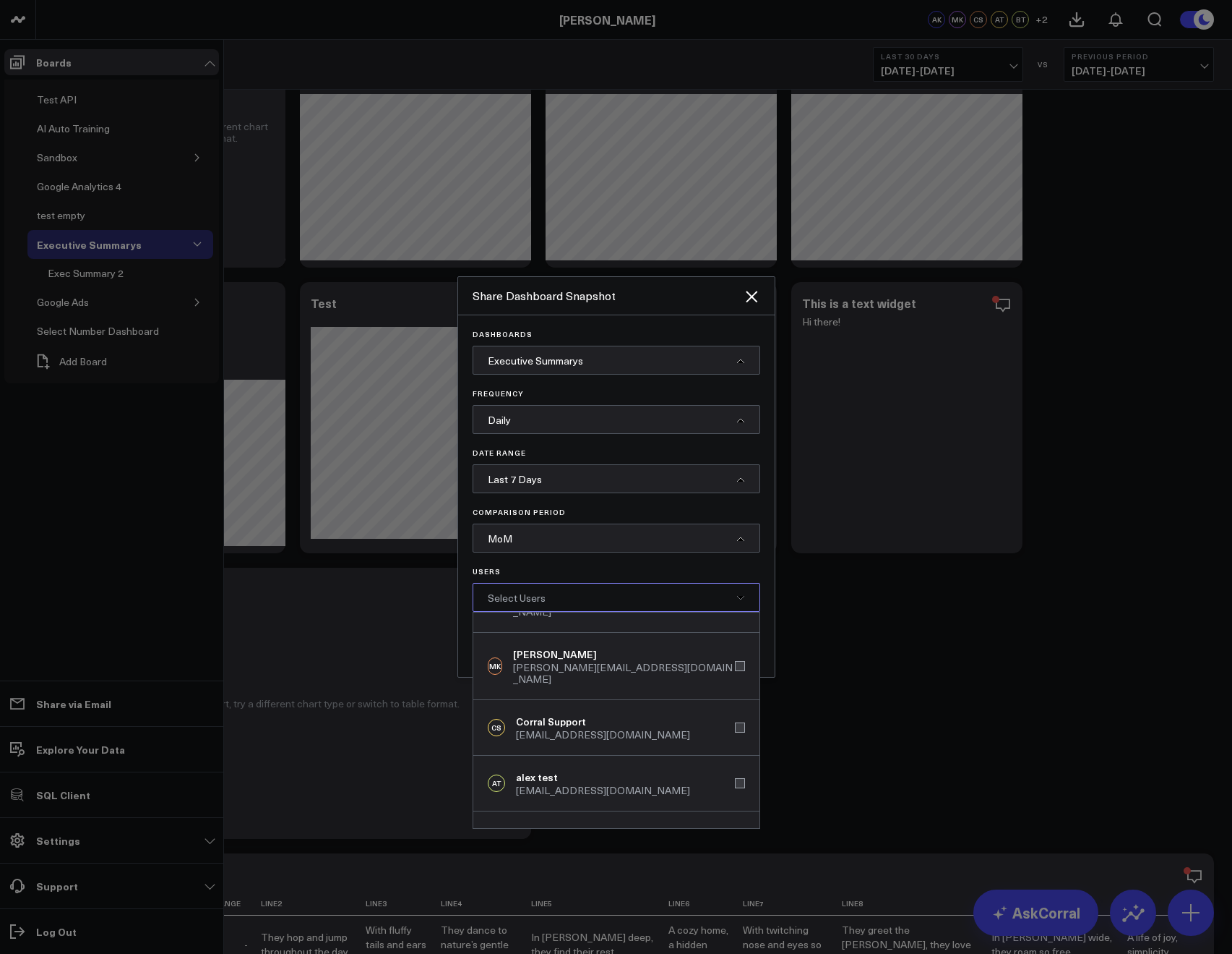
scroll to position [285, 0]
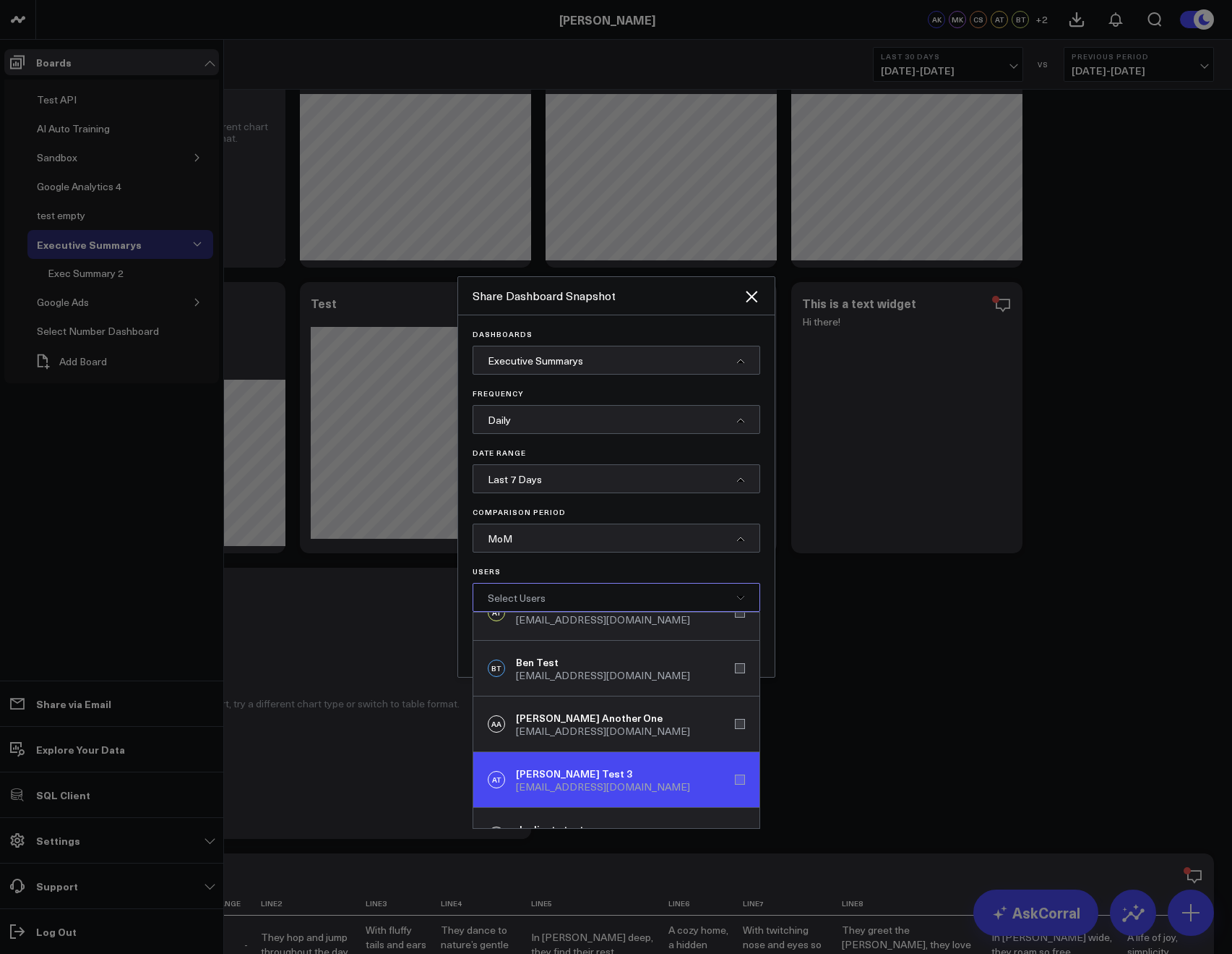
click at [523, 781] on div "akriklivy+12123@gmail.com" at bounding box center [603, 786] width 174 height 12
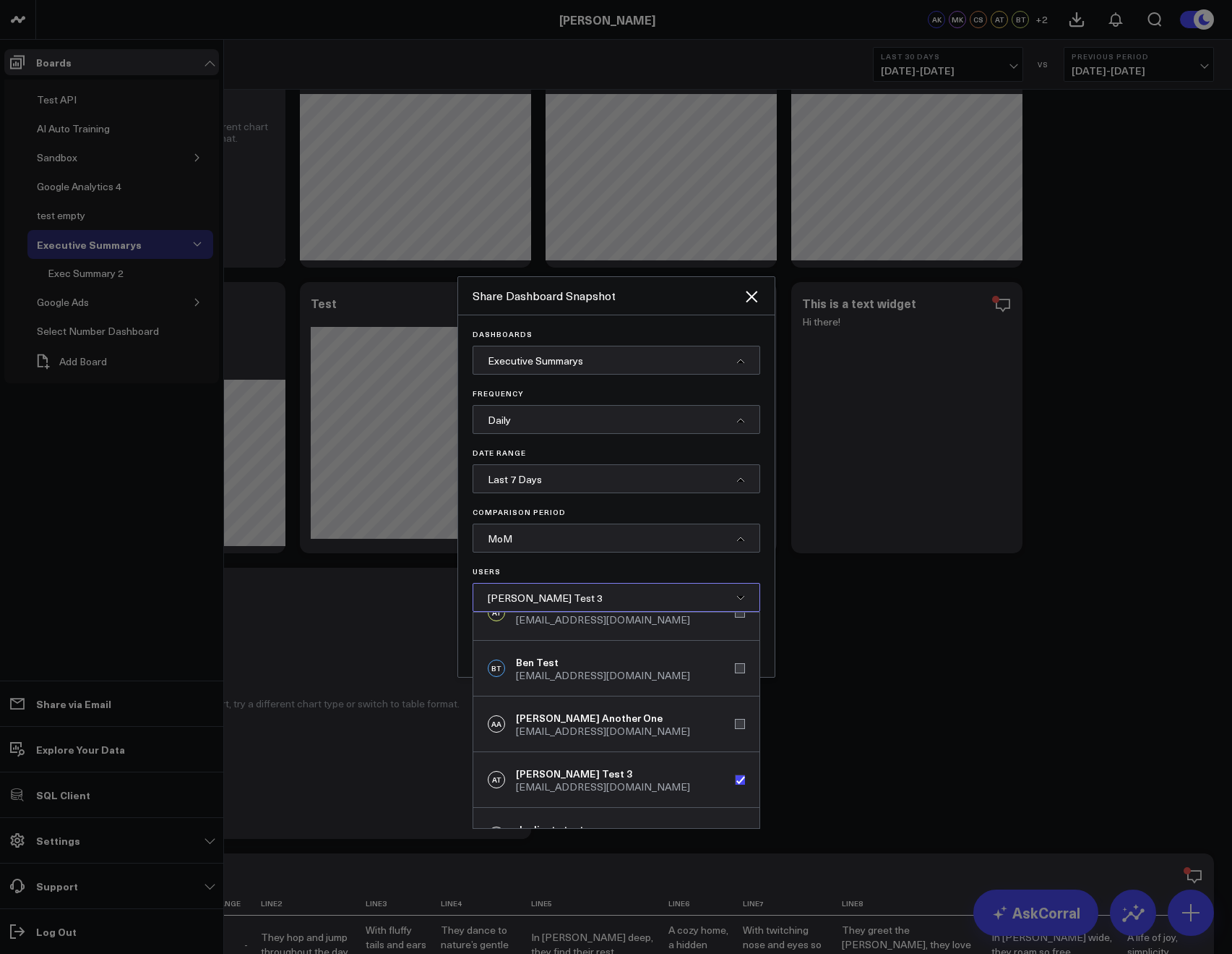
click at [606, 578] on div "Users Arthur Test 3 AK Arthur Kriklivy arthur@corraldata.com SF Steven Fullerto…" at bounding box center [616, 589] width 288 height 45
click at [600, 593] on div "Arthur Test 3" at bounding box center [616, 597] width 288 height 29
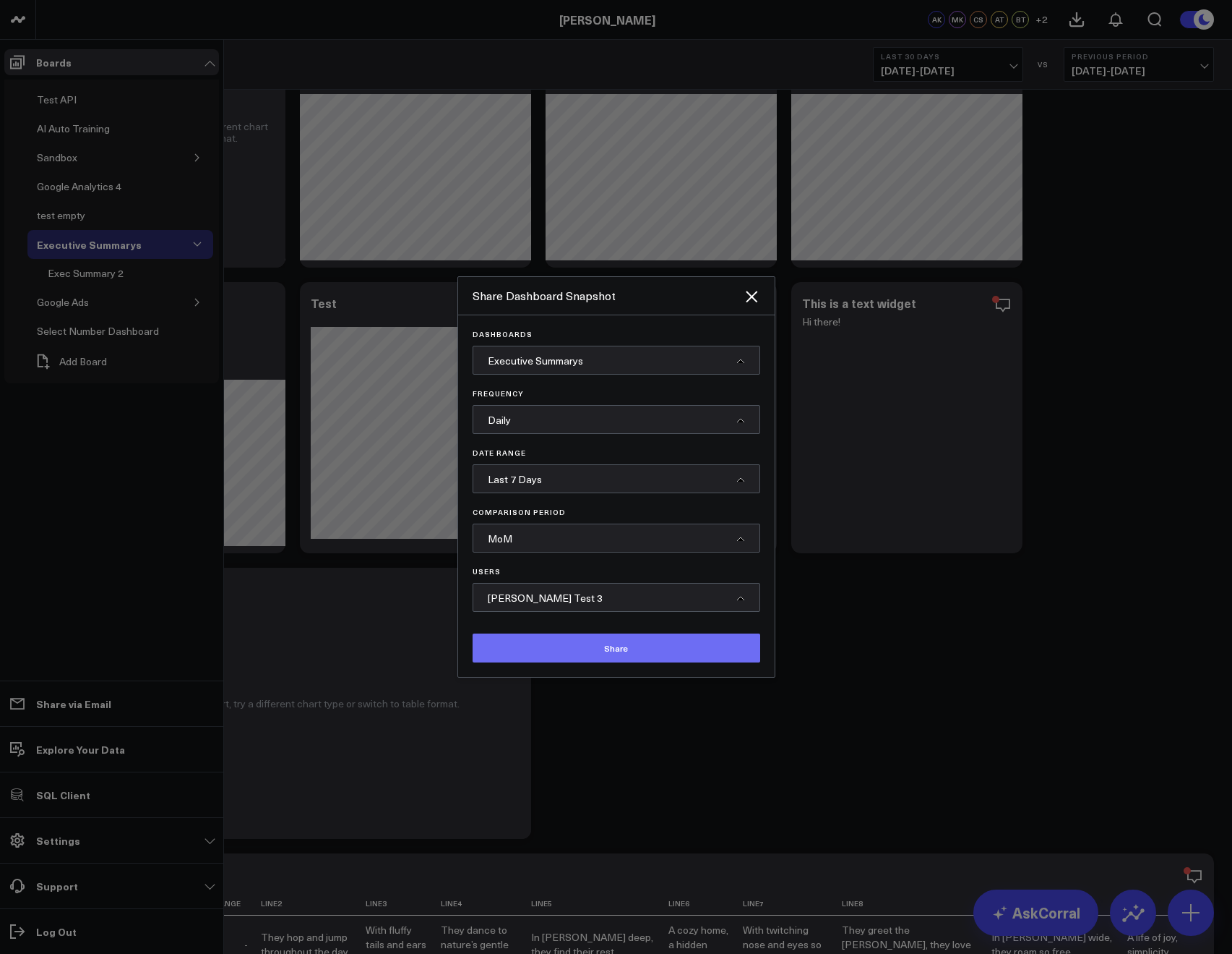
click at [640, 646] on button "Share" at bounding box center [616, 648] width 288 height 29
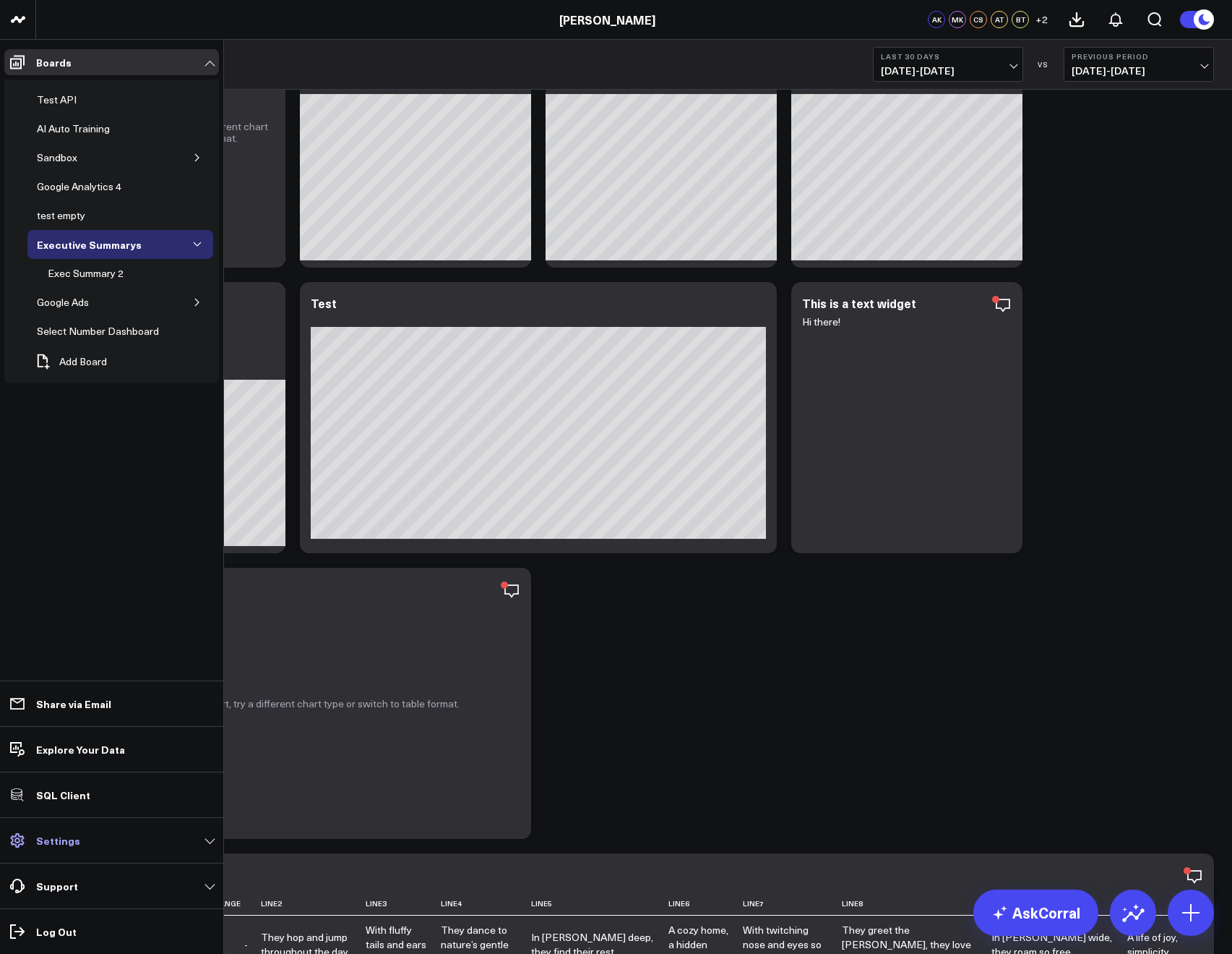
click at [32, 834] on link "Settings" at bounding box center [111, 840] width 215 height 26
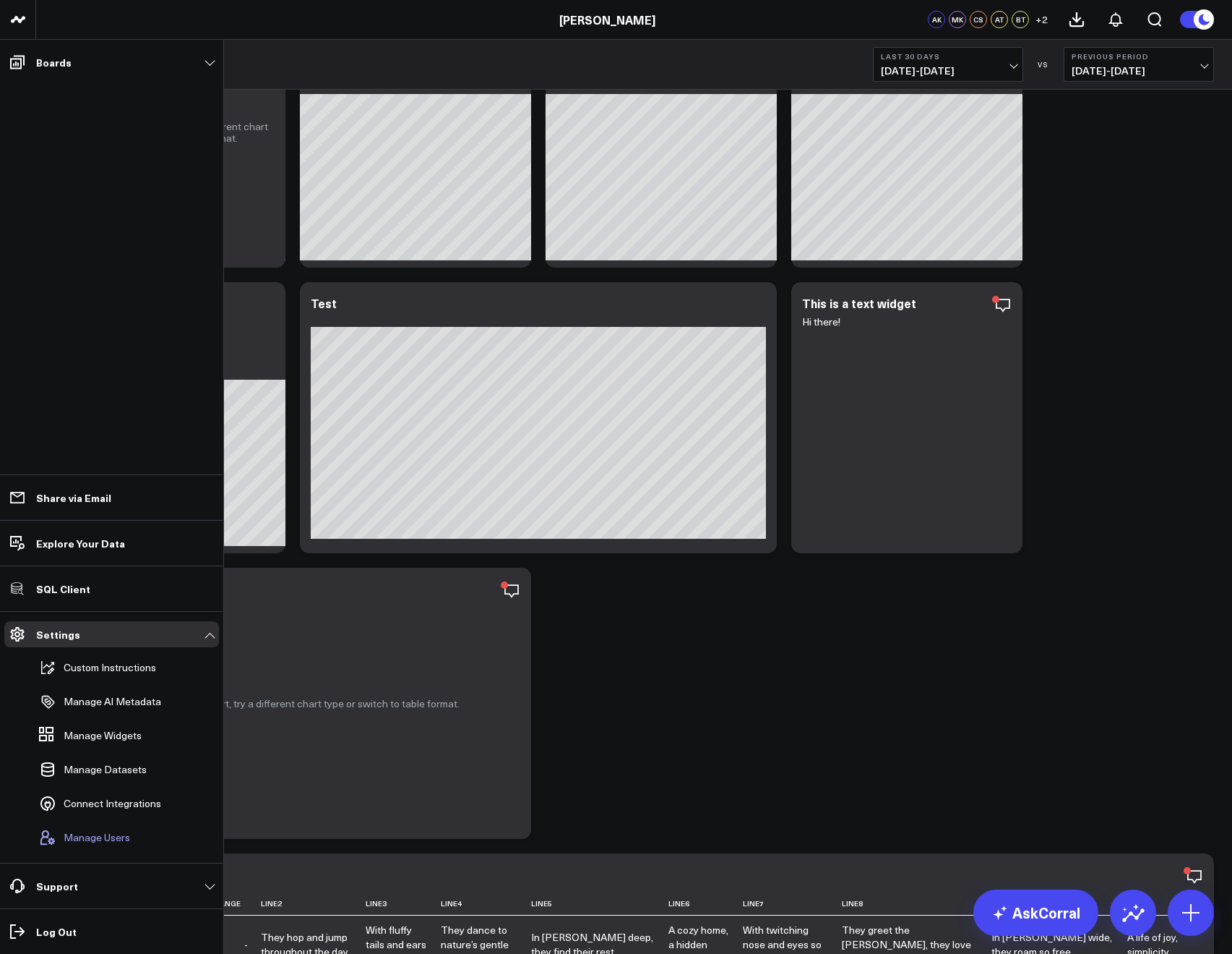
click at [71, 831] on span "Manage Users" at bounding box center [96, 837] width 66 height 12
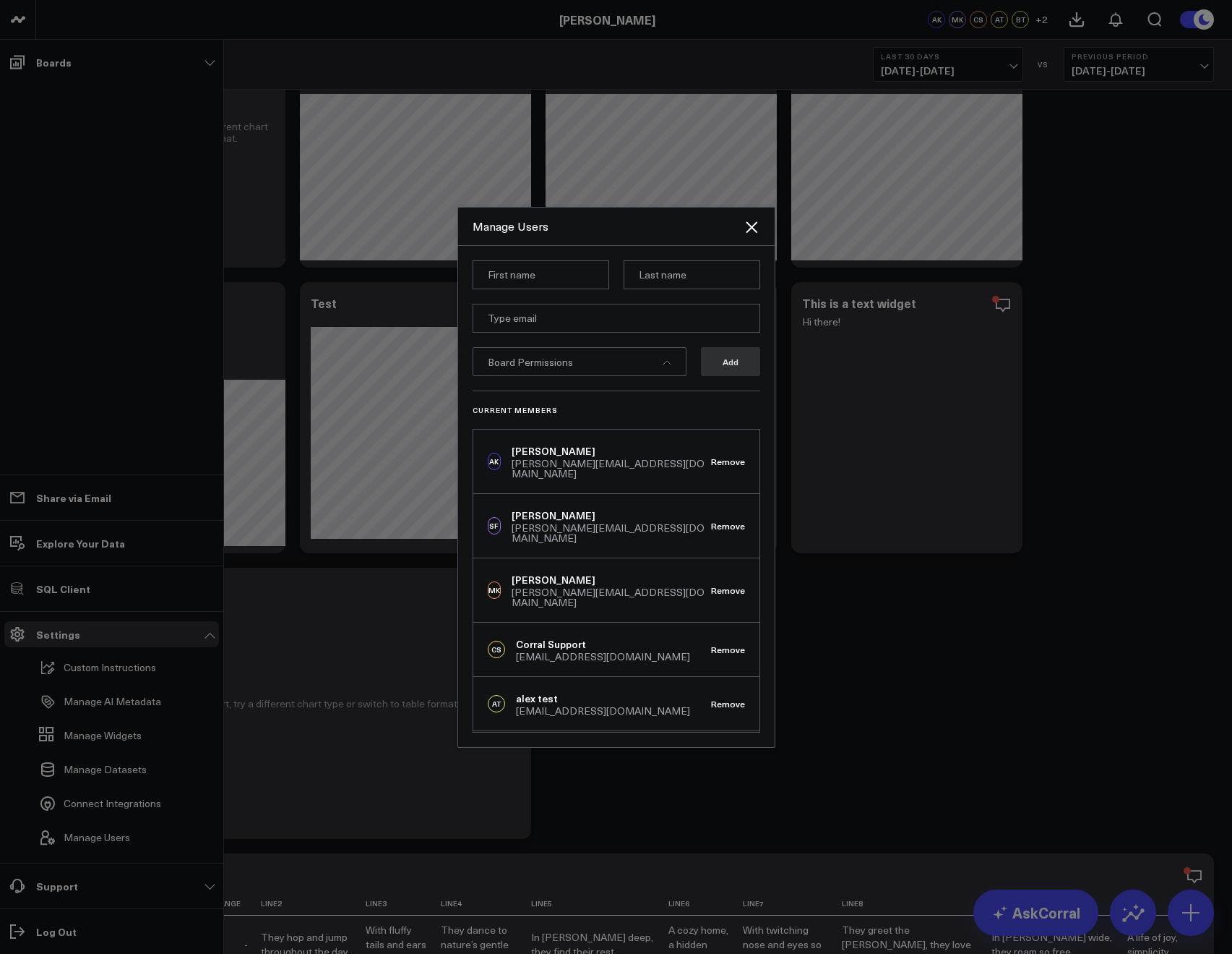
scroll to position [185, 0]
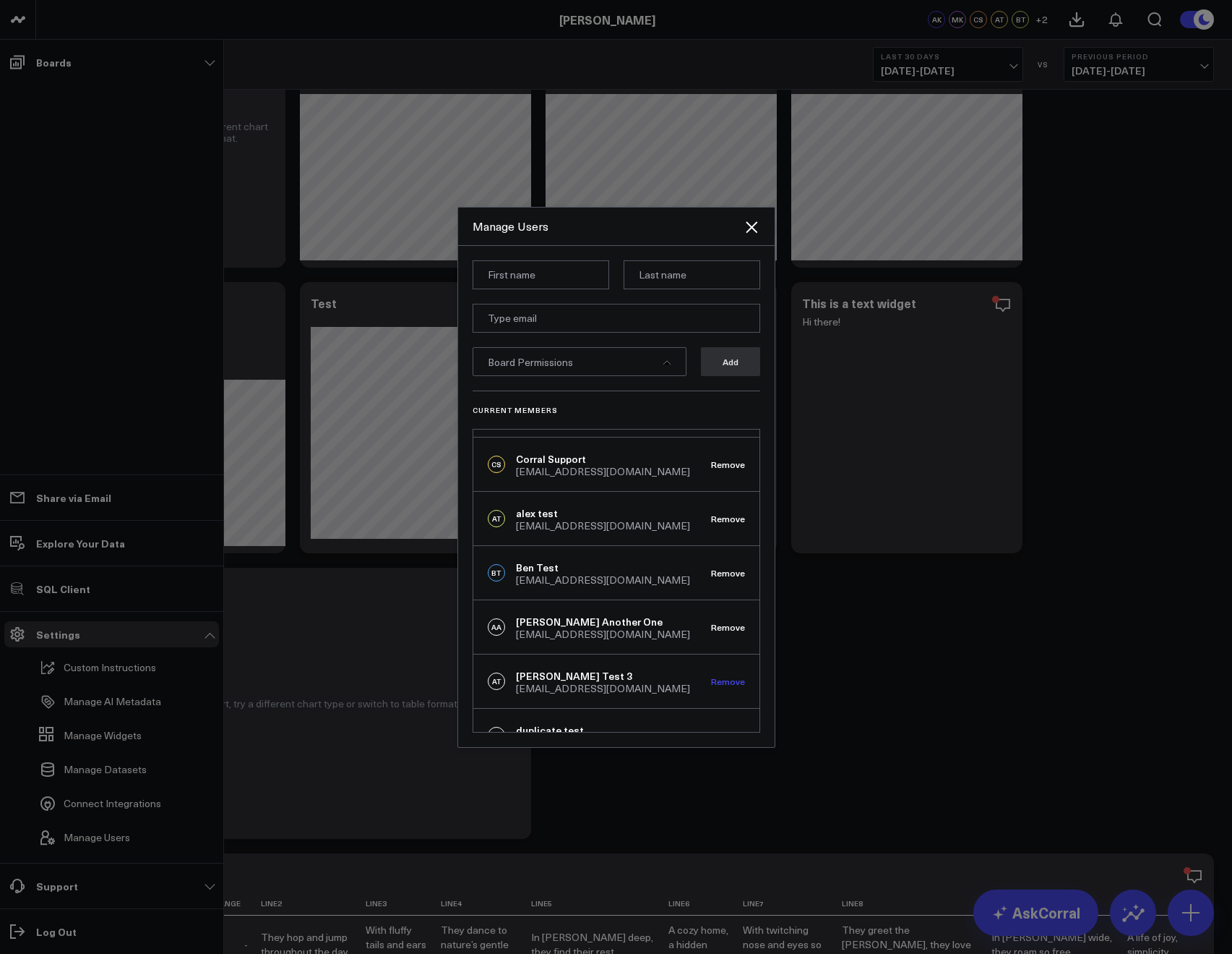
click at [721, 676] on button "Remove" at bounding box center [728, 680] width 34 height 10
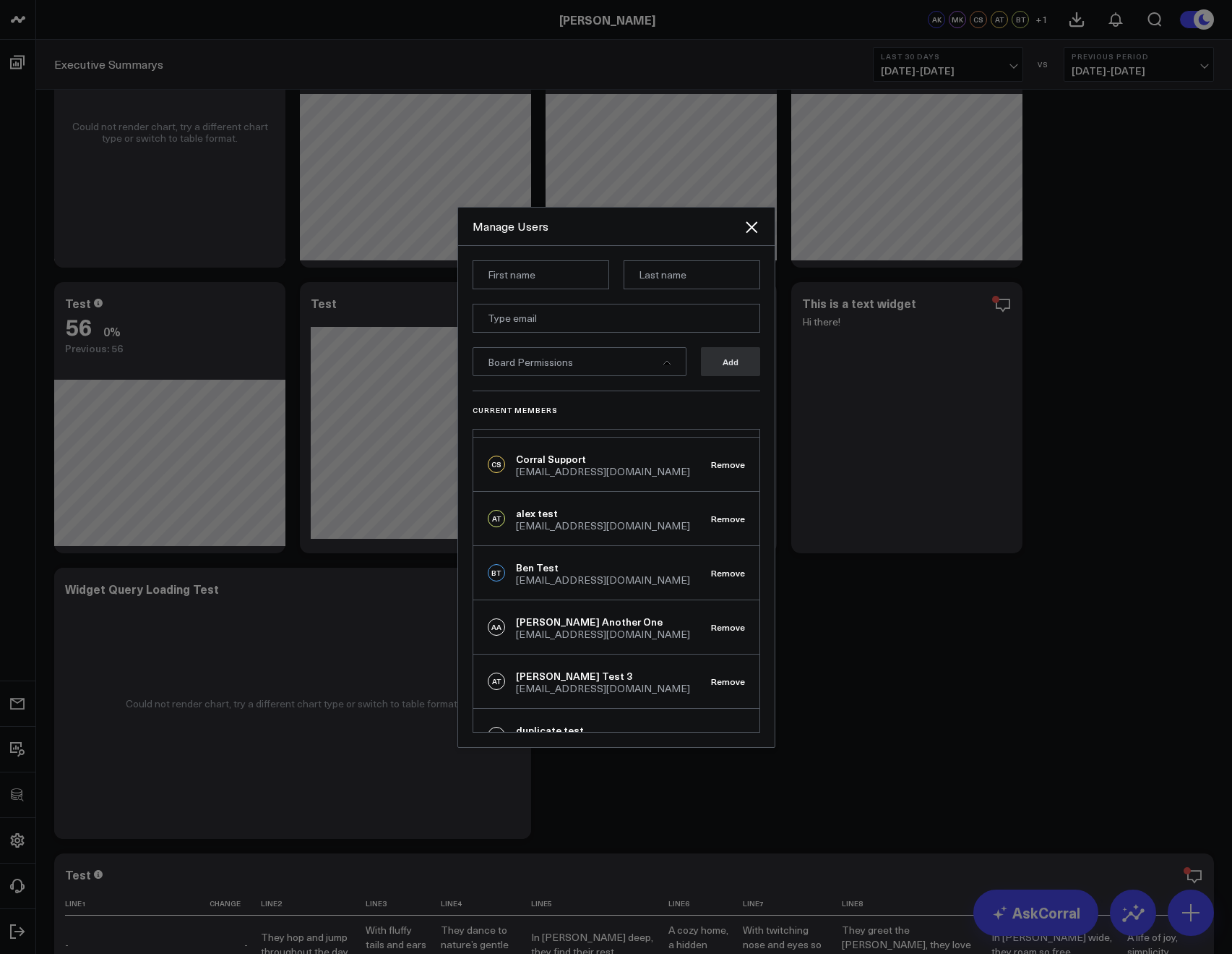
scroll to position [131, 0]
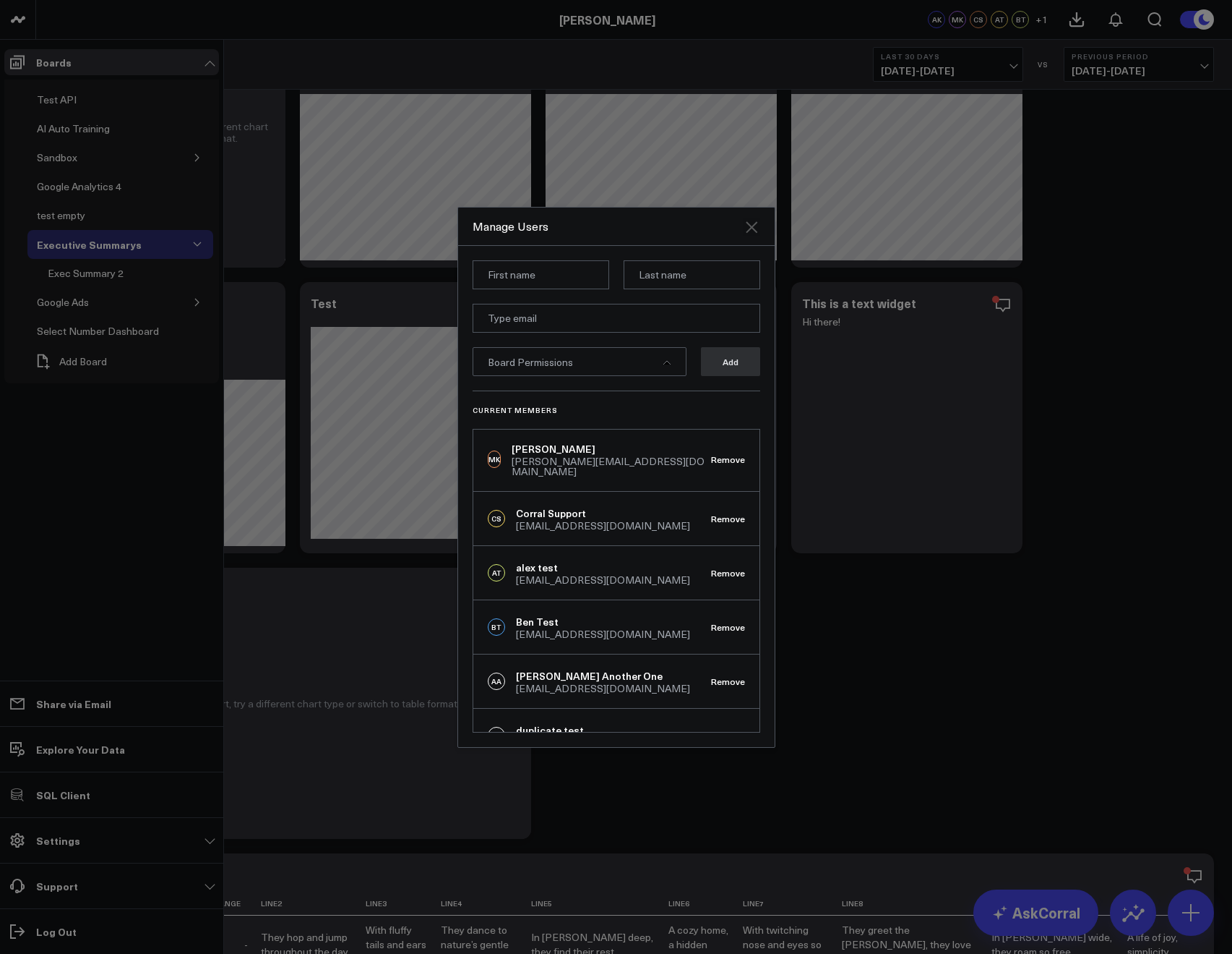
click at [749, 232] on icon "Close" at bounding box center [752, 227] width 18 height 18
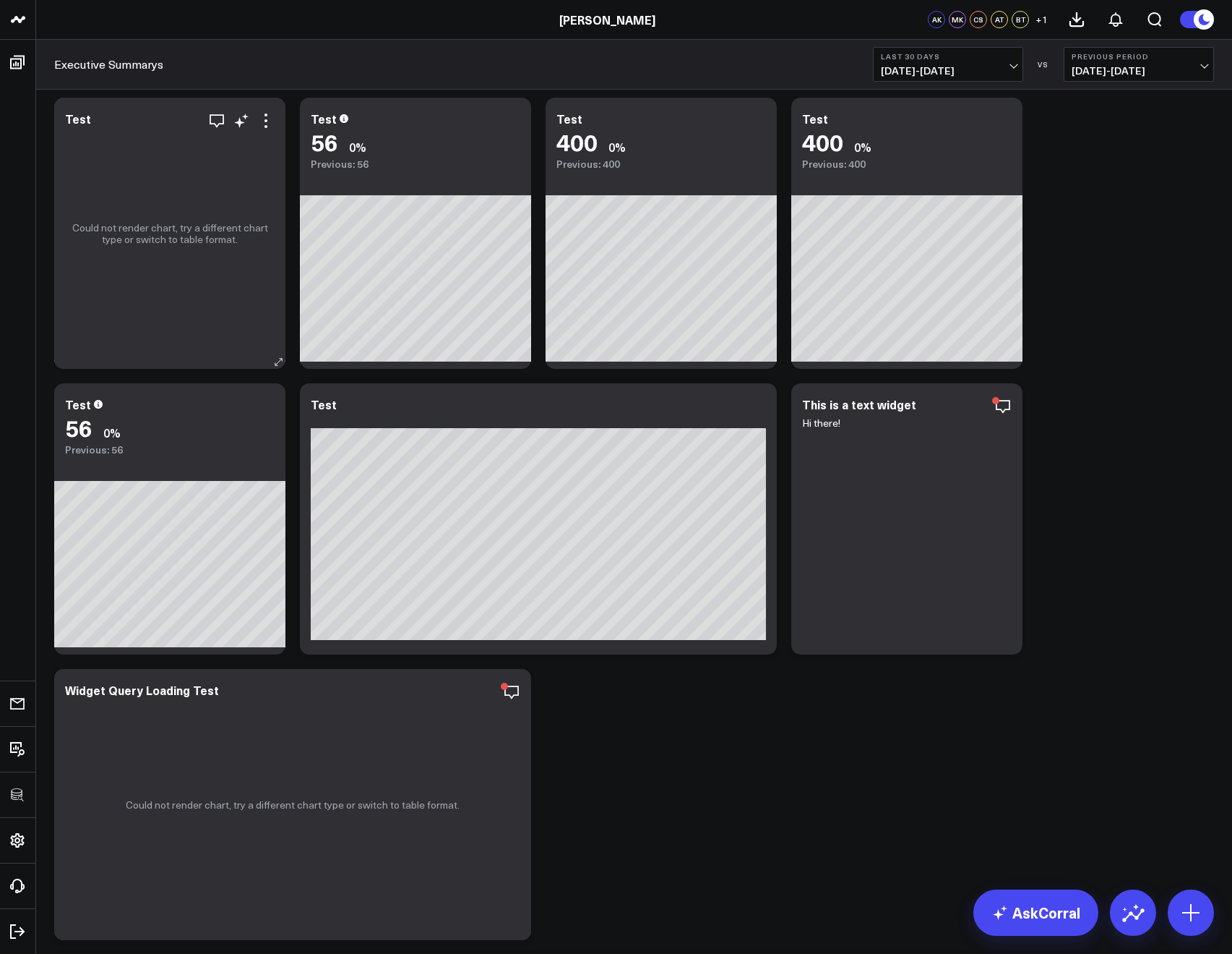
scroll to position [0, 0]
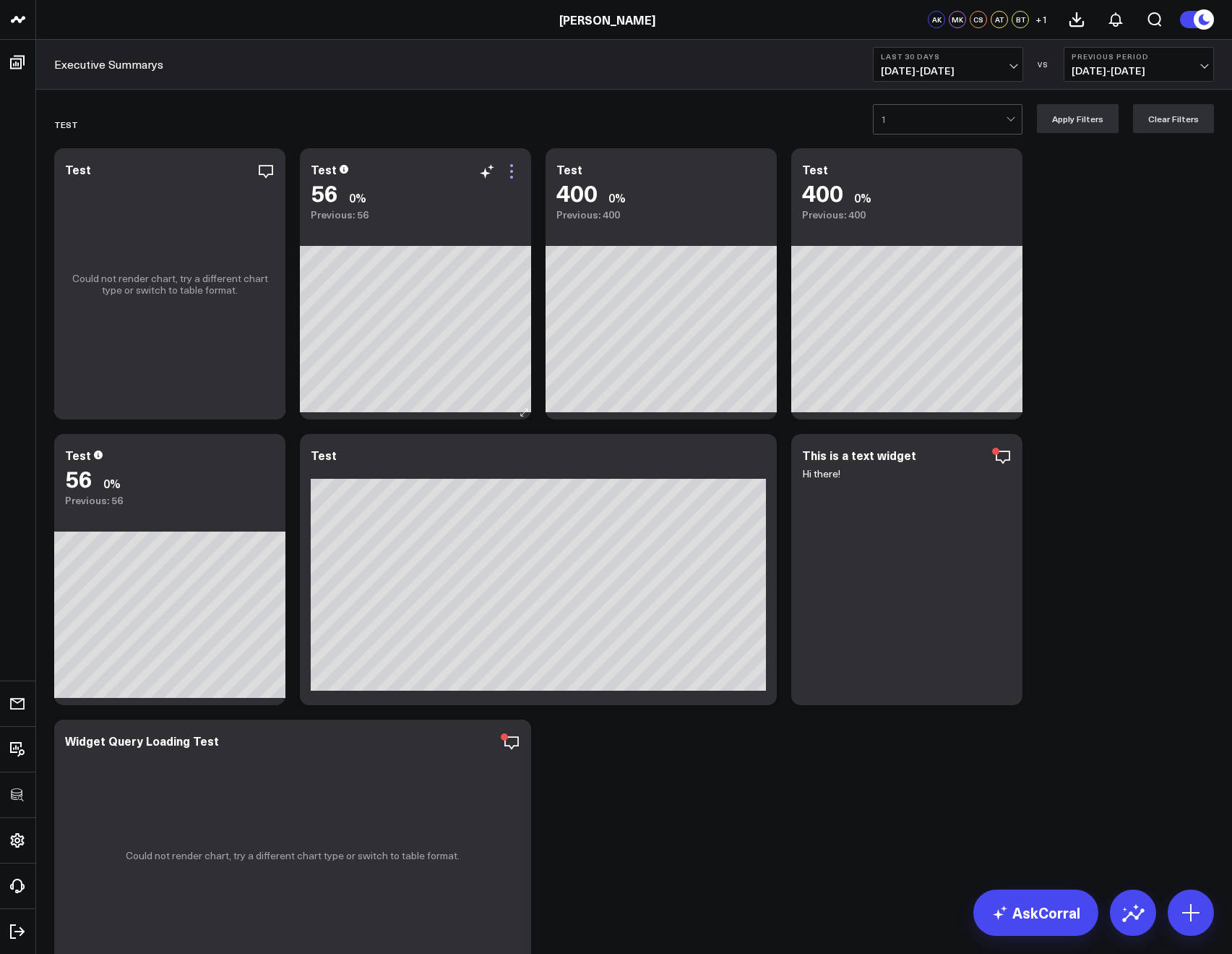
click at [517, 174] on icon at bounding box center [512, 171] width 18 height 18
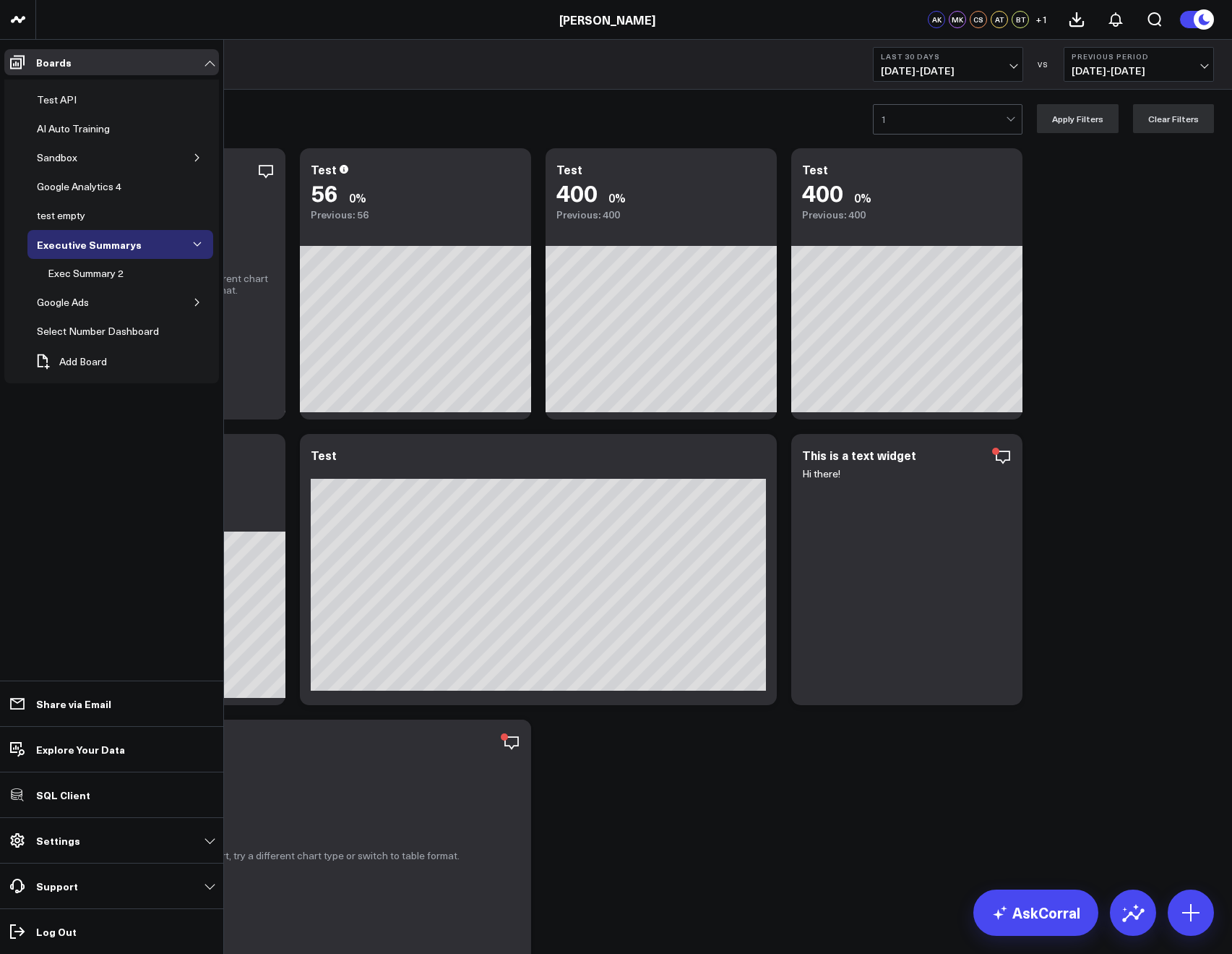
click at [15, 82] on div "Test API AI Auto Training Sandbox Google Analytics 4 test empty Executive Summa…" at bounding box center [111, 231] width 215 height 304
click at [84, 365] on span "Add Board" at bounding box center [83, 361] width 48 height 12
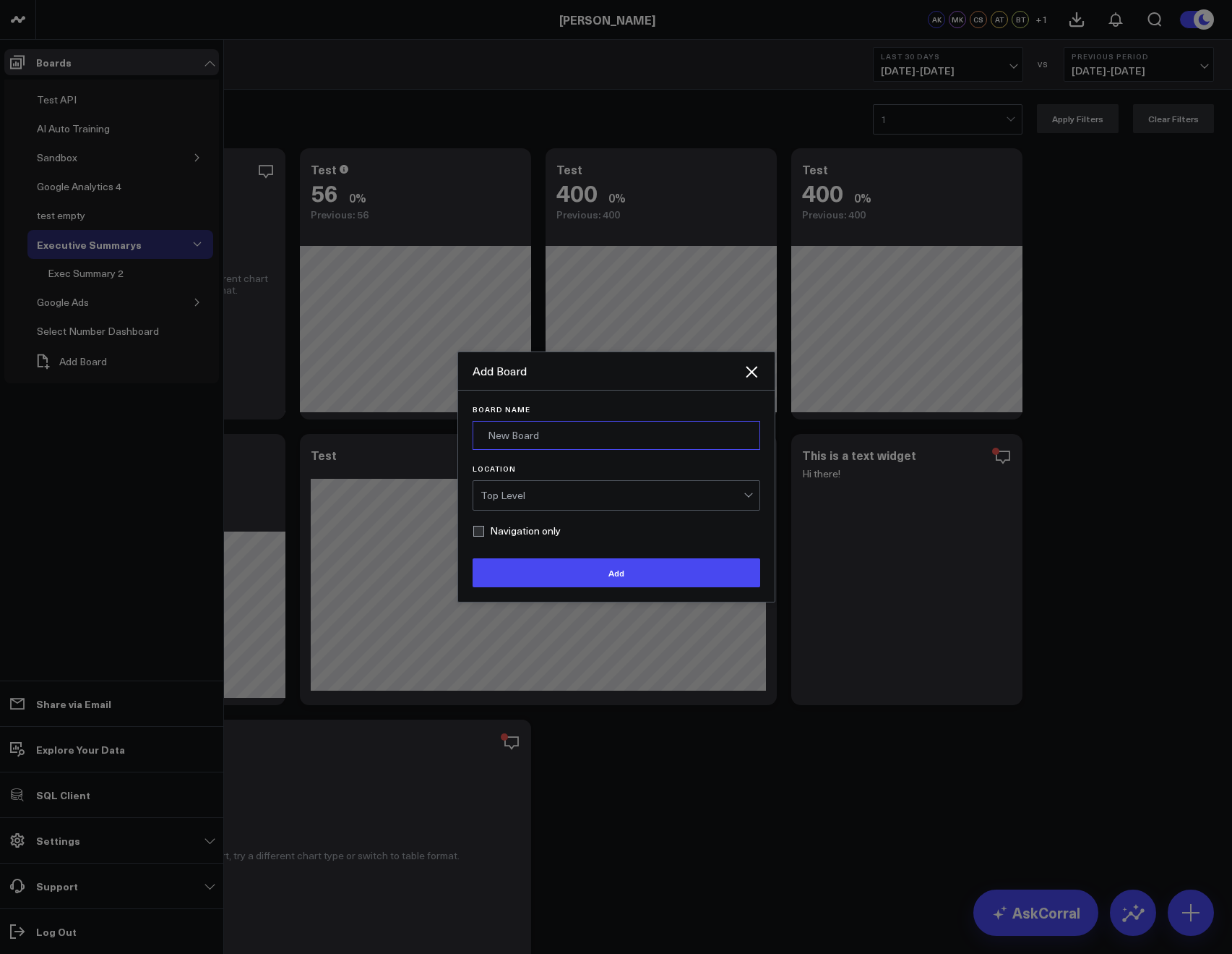
click at [540, 442] on input "Board Name" at bounding box center [616, 436] width 288 height 29
type input "Modify via AI Test"
click at [473, 558] on button "Add" at bounding box center [616, 573] width 288 height 29
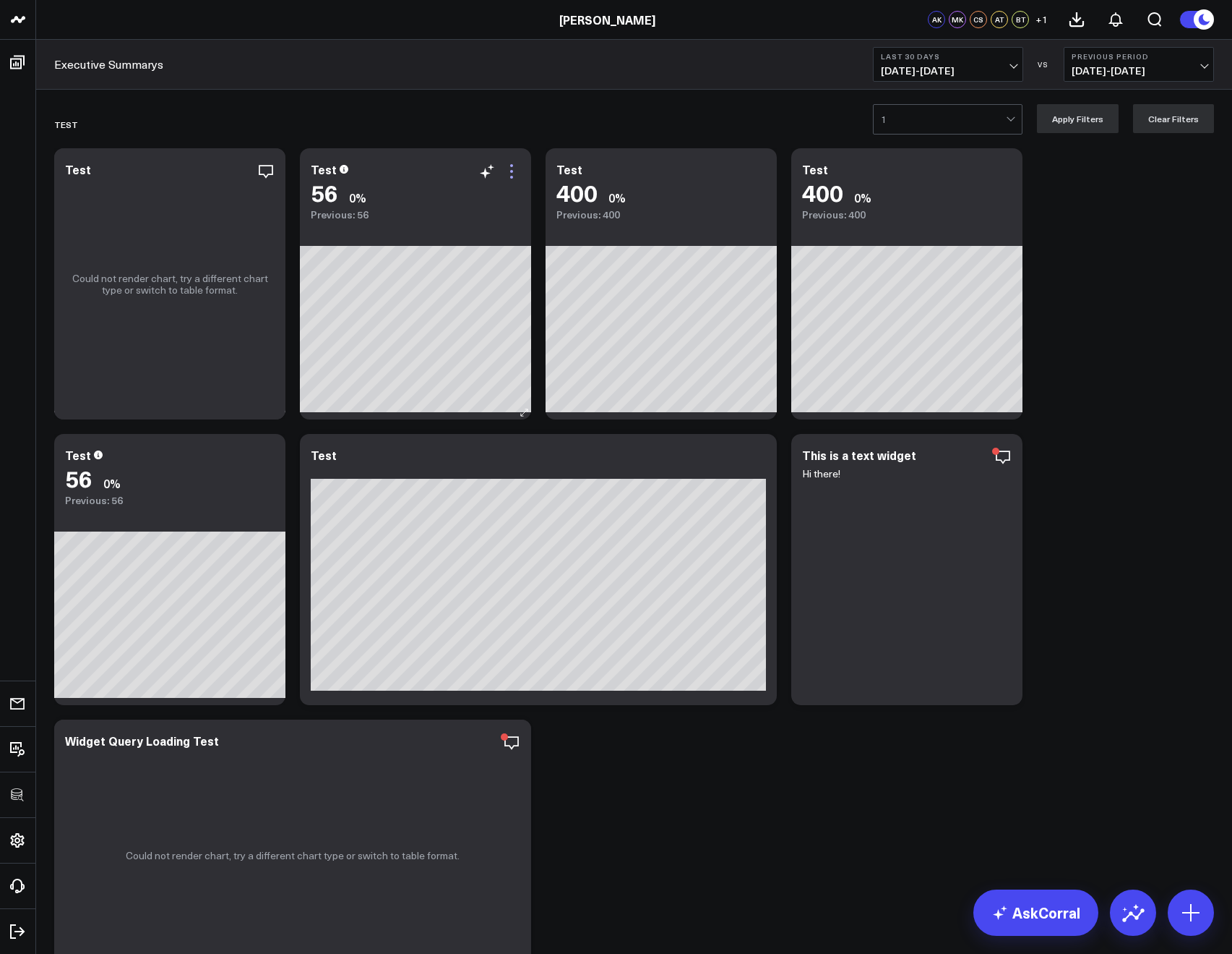
click at [515, 172] on icon at bounding box center [512, 171] width 18 height 18
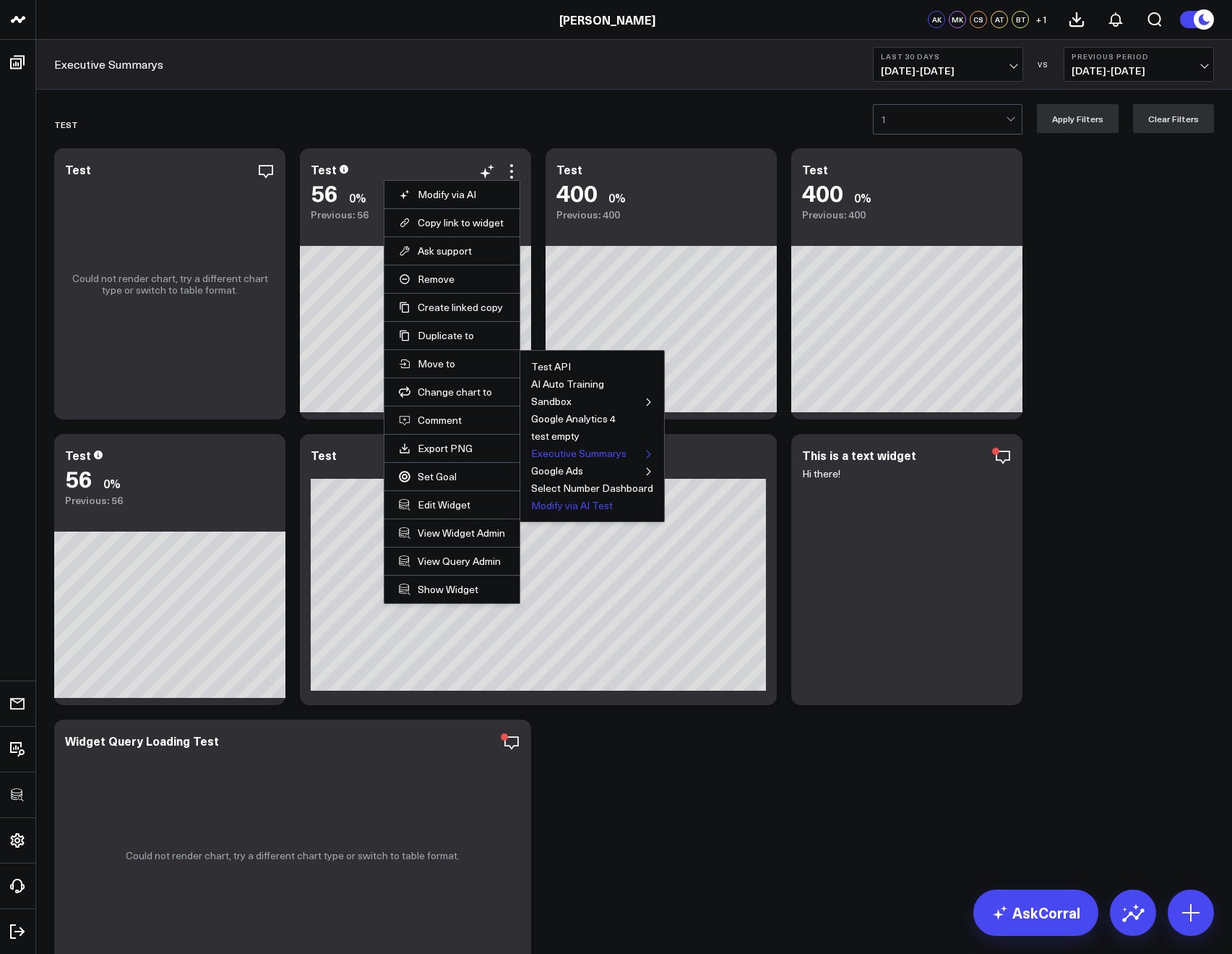
click at [555, 505] on button "Modify via AI Test" at bounding box center [572, 505] width 81 height 10
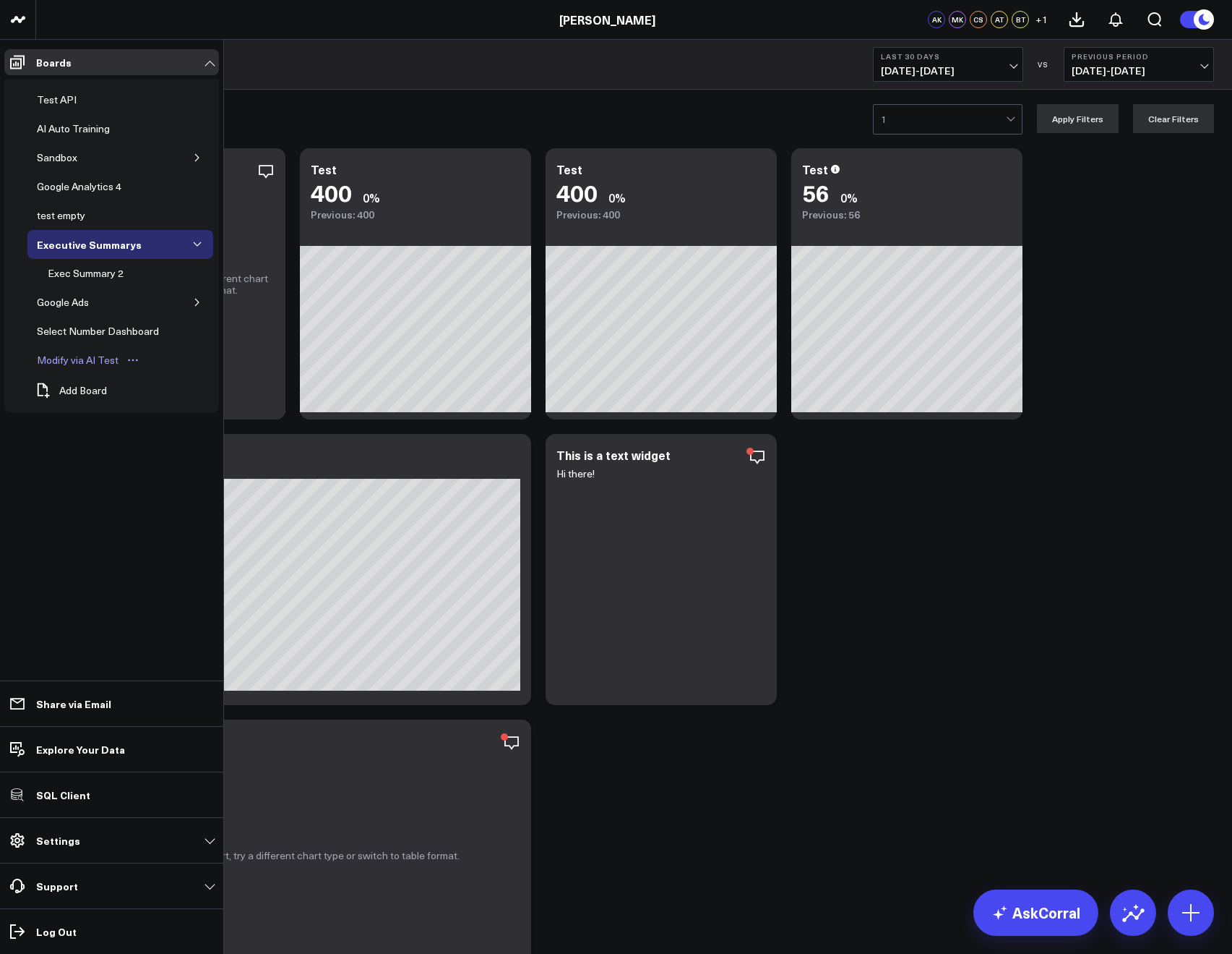
click at [69, 366] on div "Modify via AI Test" at bounding box center [77, 361] width 89 height 18
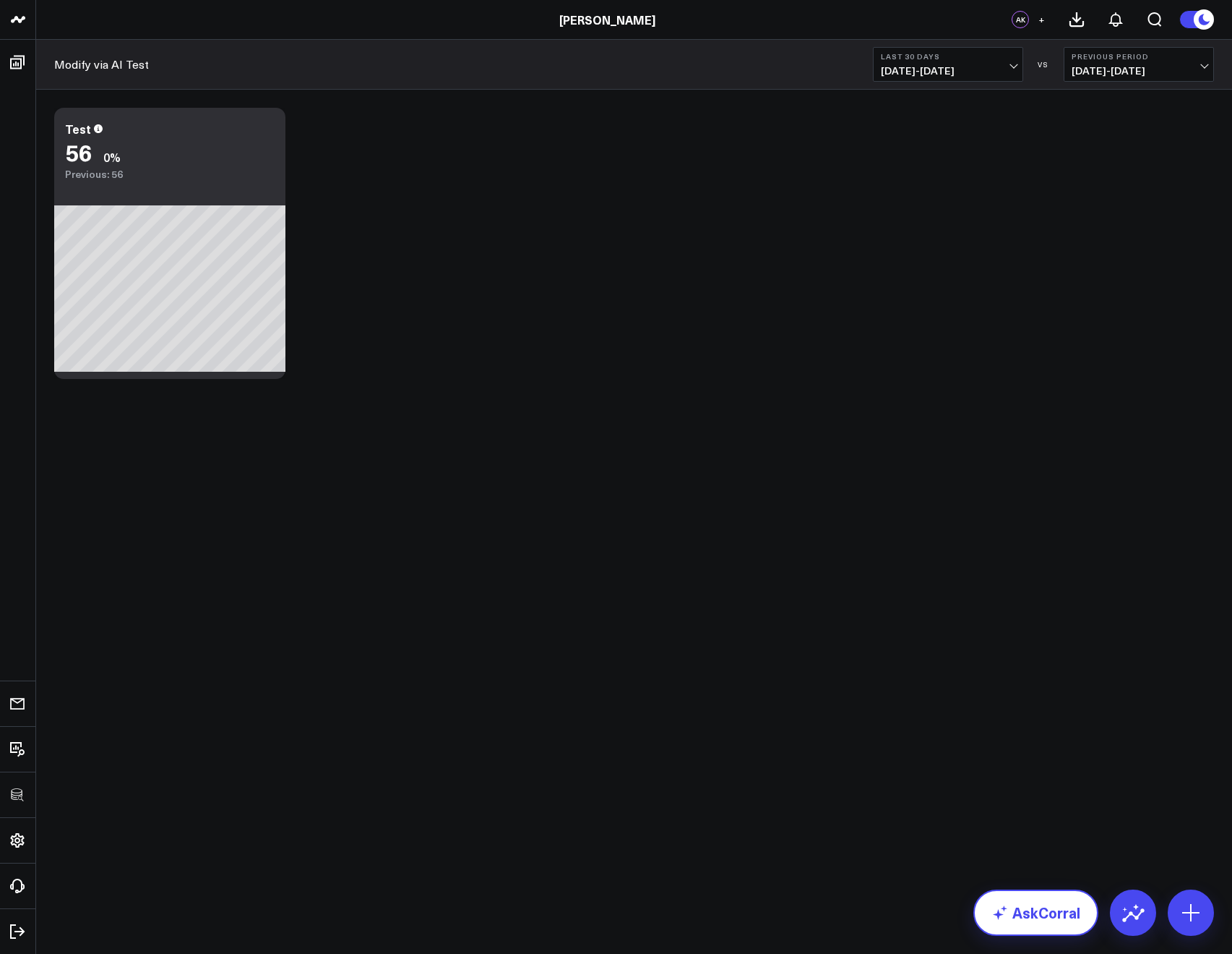
click at [1060, 922] on link "AskCorral" at bounding box center [1036, 913] width 125 height 46
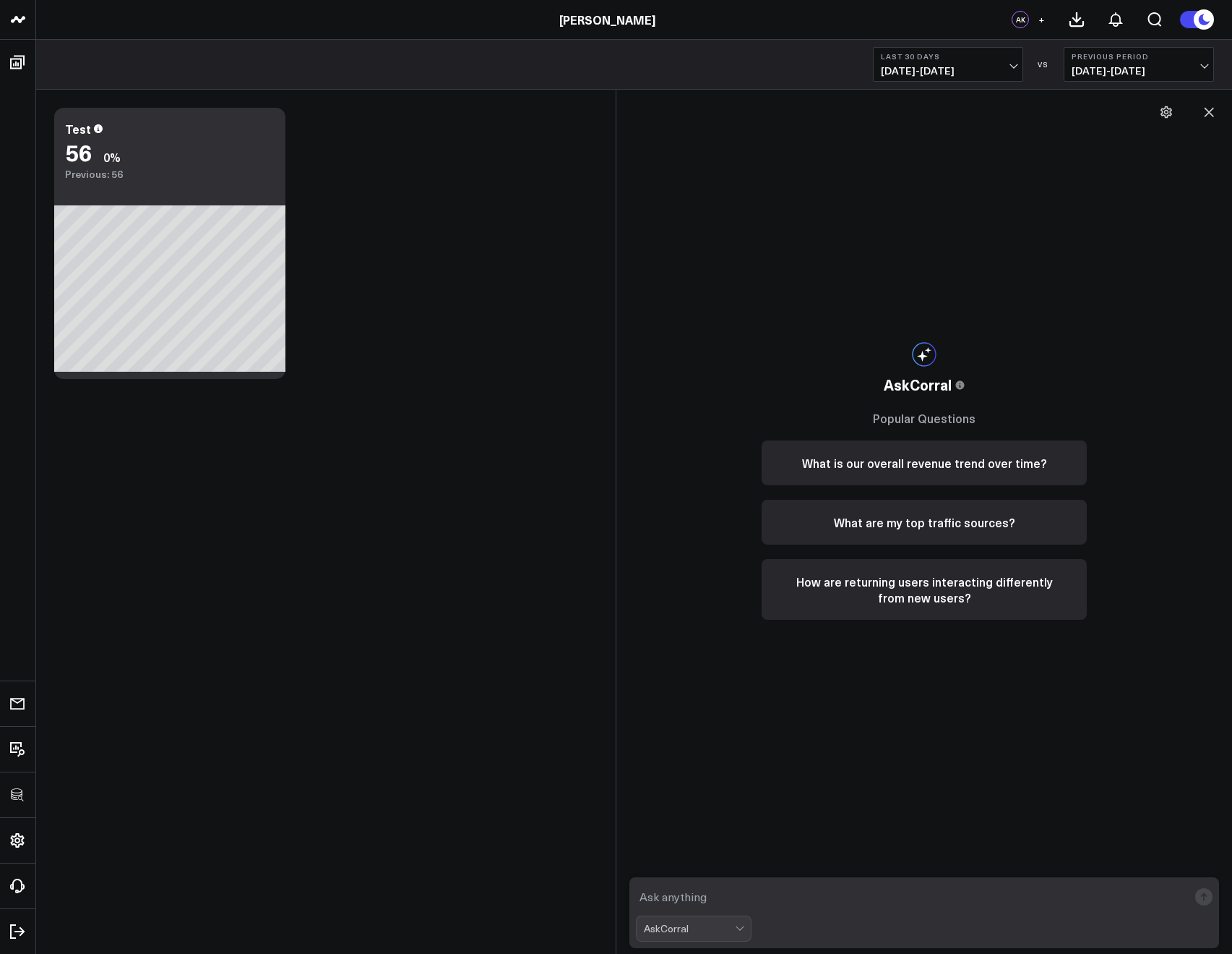
click at [694, 887] on textarea at bounding box center [912, 897] width 552 height 26
type textarea "Modify "Test" to be a select 3000"
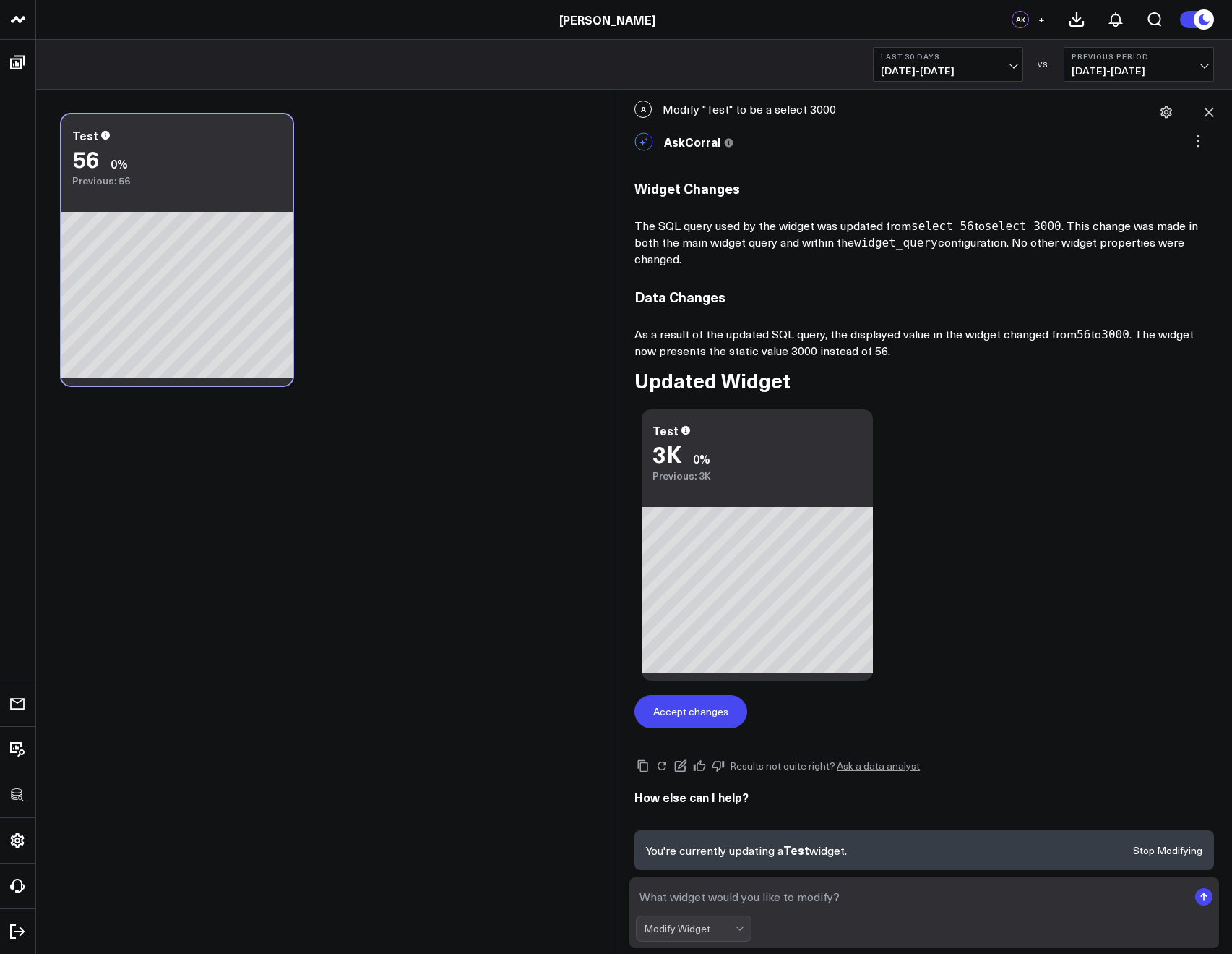
click at [699, 708] on div "Accept changes" at bounding box center [691, 712] width 75 height 10
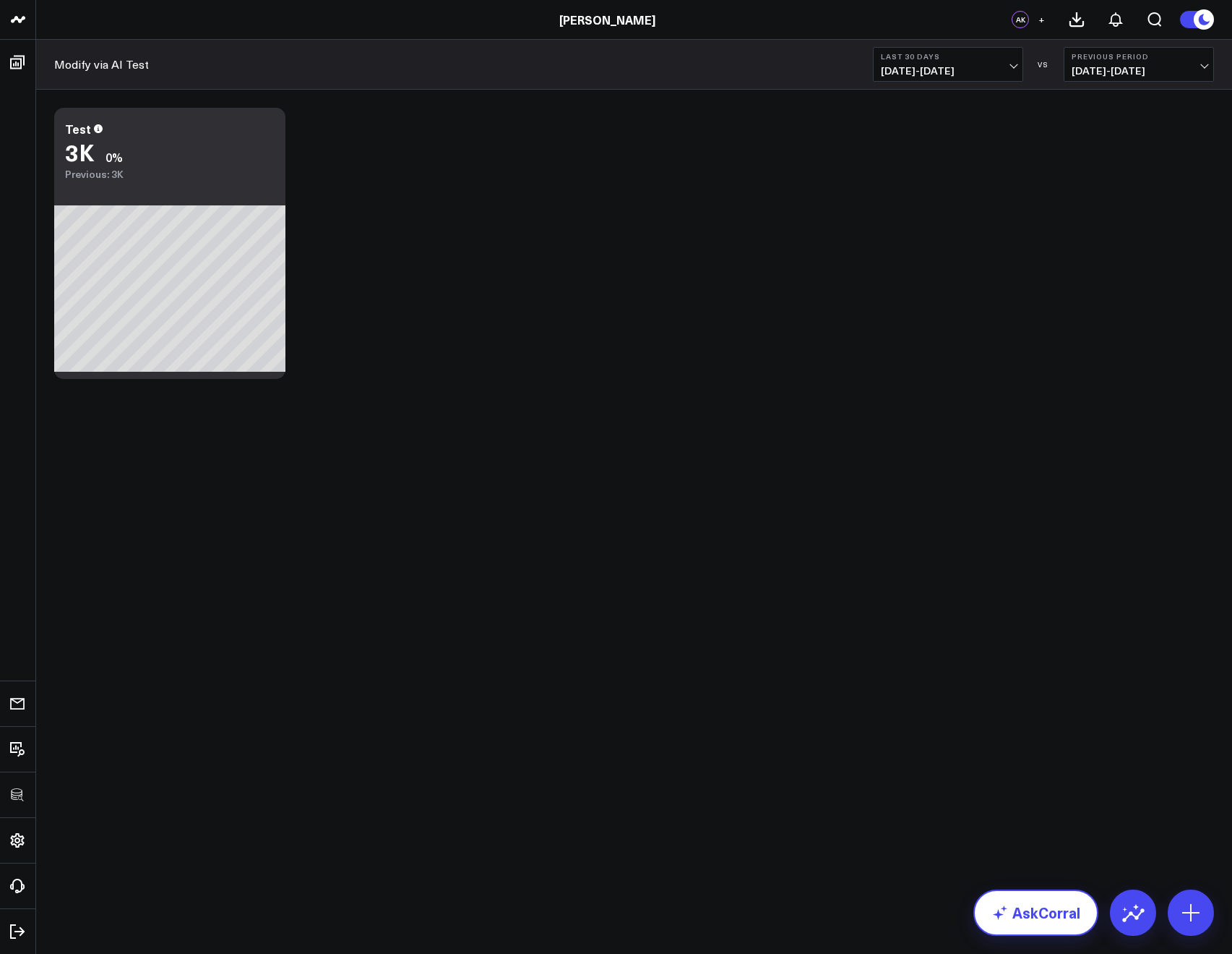
click at [1002, 917] on icon at bounding box center [1001, 913] width 18 height 18
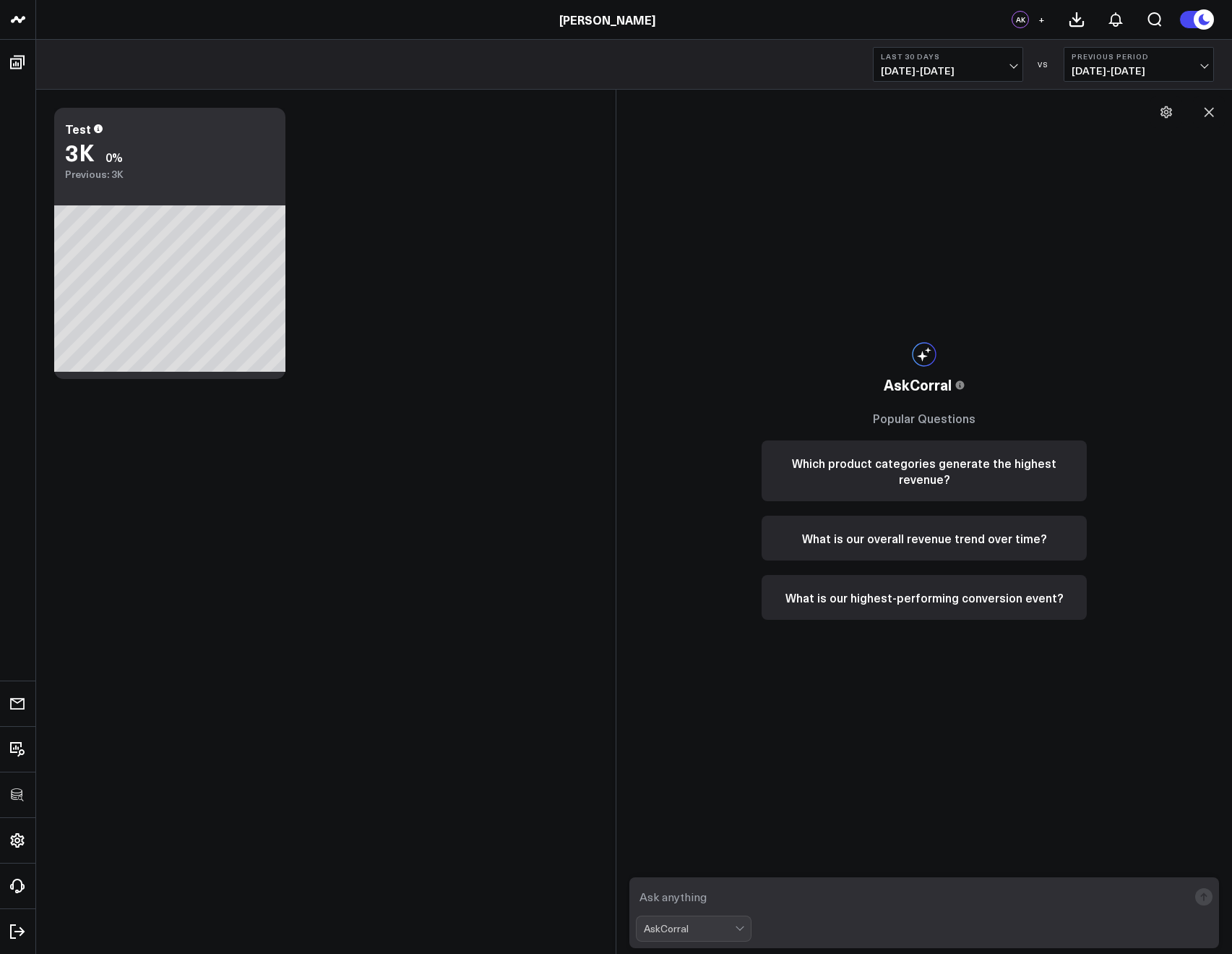
click at [813, 908] on textarea at bounding box center [912, 897] width 552 height 26
type textarea "select 1000"
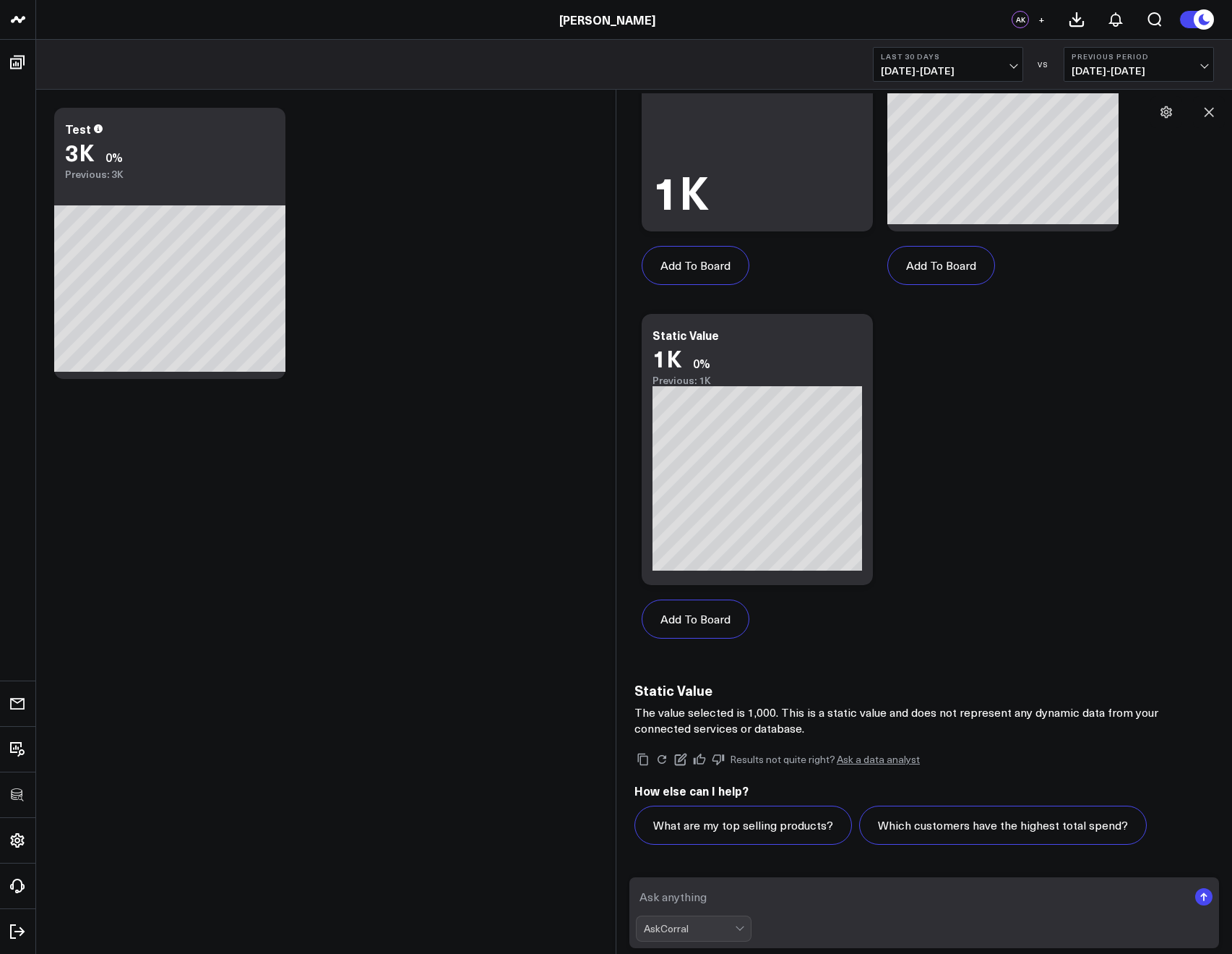
scroll to position [676, 0]
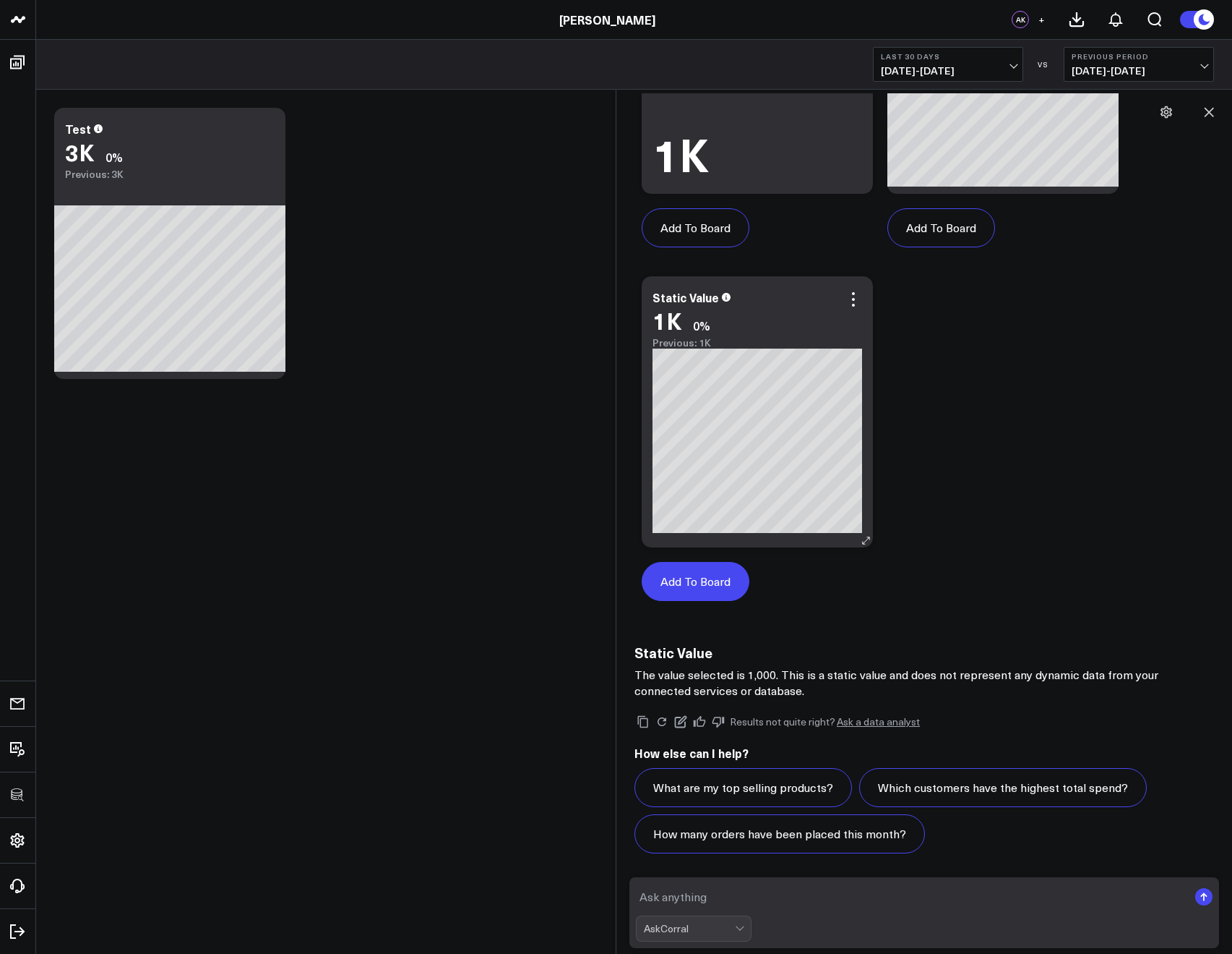
click at [692, 576] on button "Add To Board" at bounding box center [695, 581] width 108 height 39
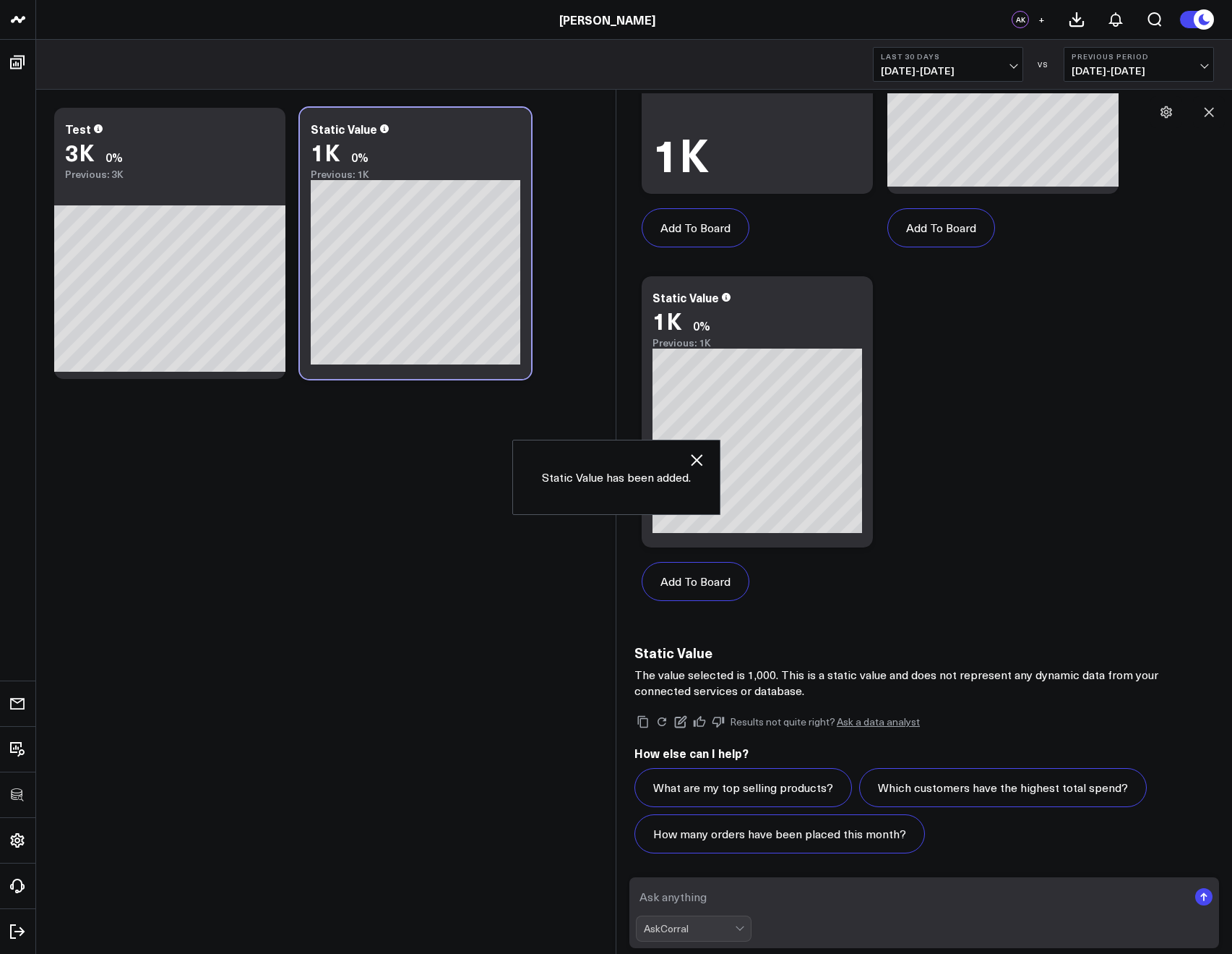
click at [653, 902] on textarea at bounding box center [912, 897] width 552 height 26
type textarea "mo"
click at [1207, 120] on button at bounding box center [1209, 112] width 32 height 32
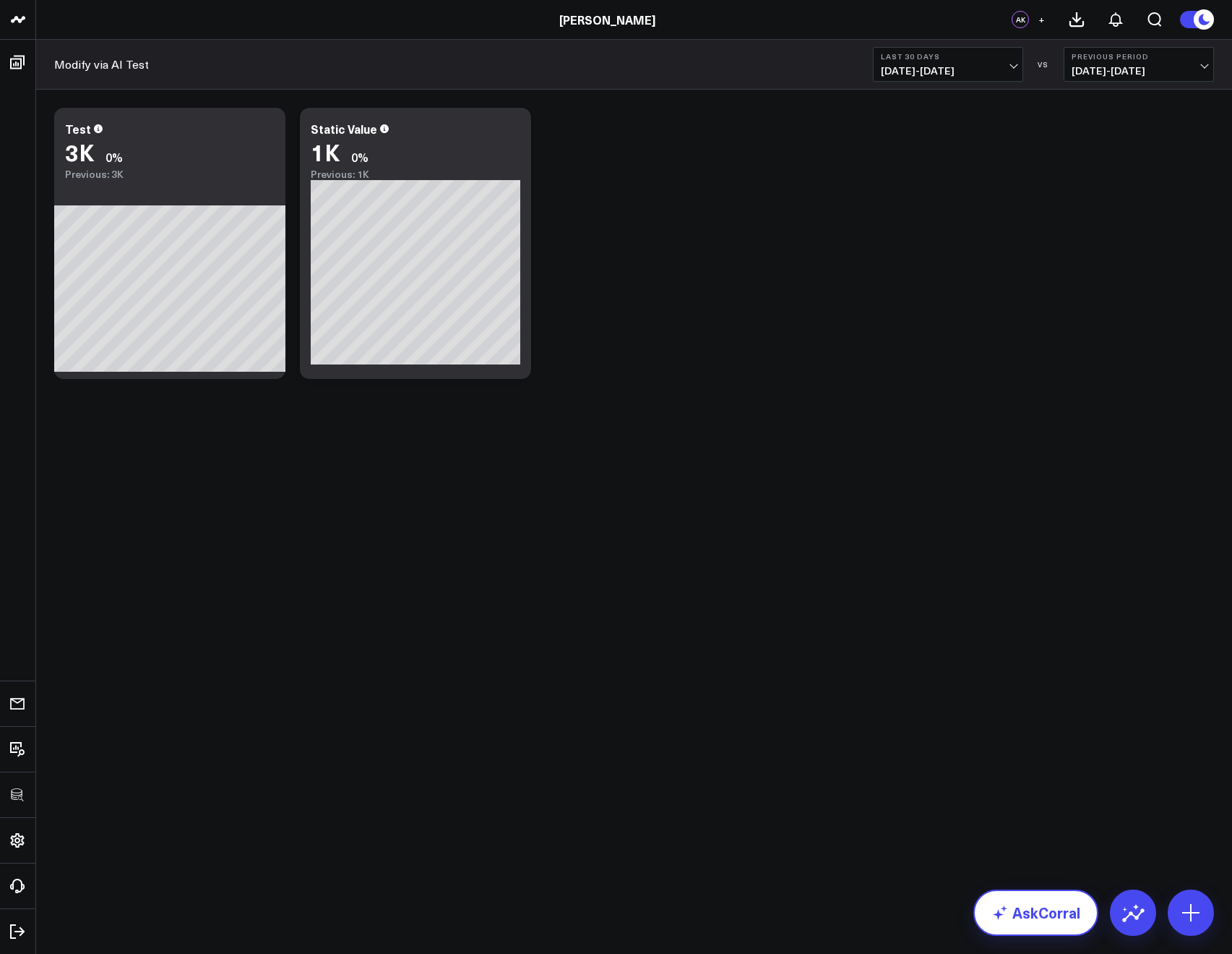
click at [998, 925] on link "AskCorral" at bounding box center [1036, 913] width 125 height 46
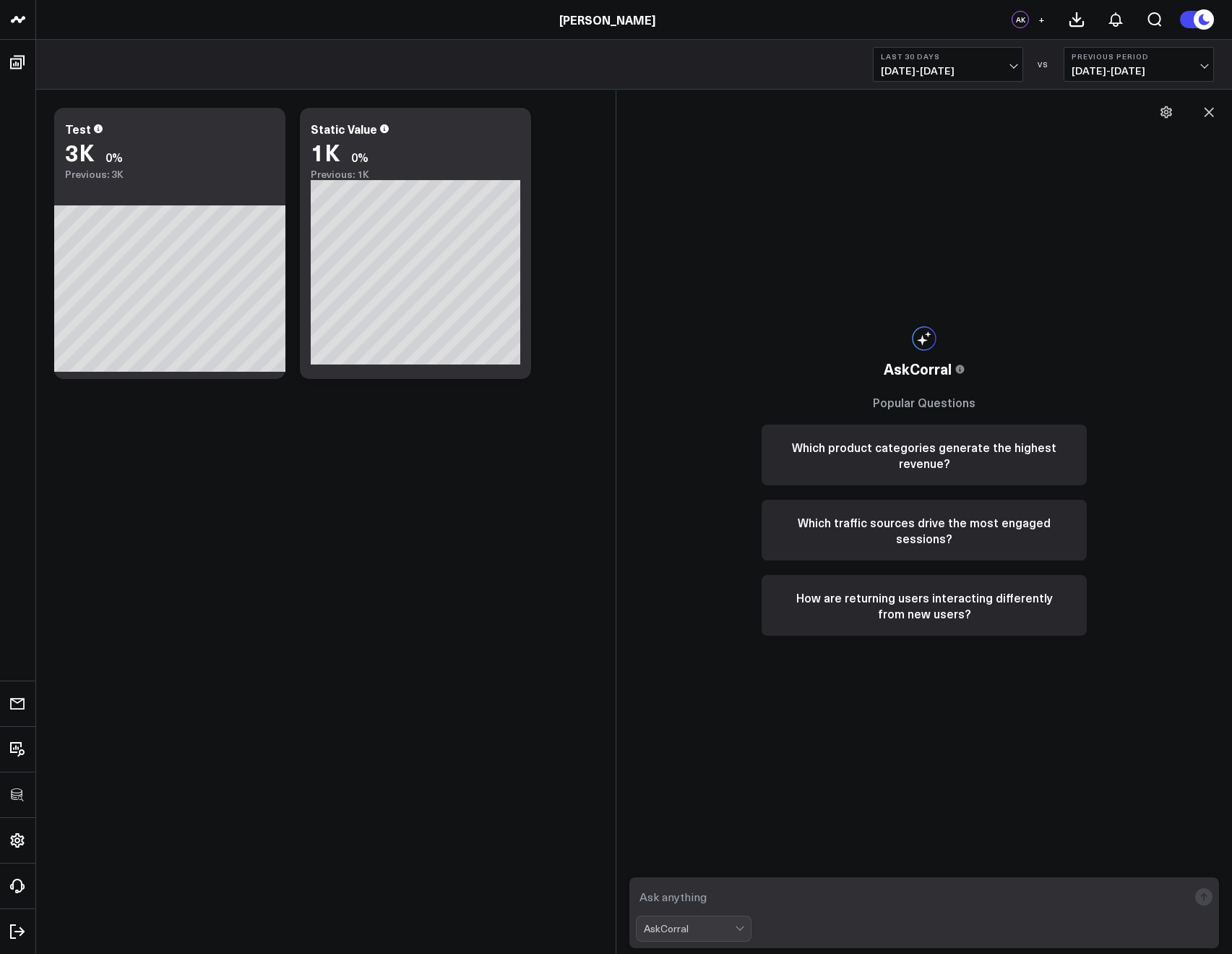
click at [765, 884] on textarea at bounding box center [912, 897] width 552 height 26
click at [765, 892] on textarea at bounding box center [912, 897] width 552 height 26
type textarea "Modify "Static Value" to be a select 4000"
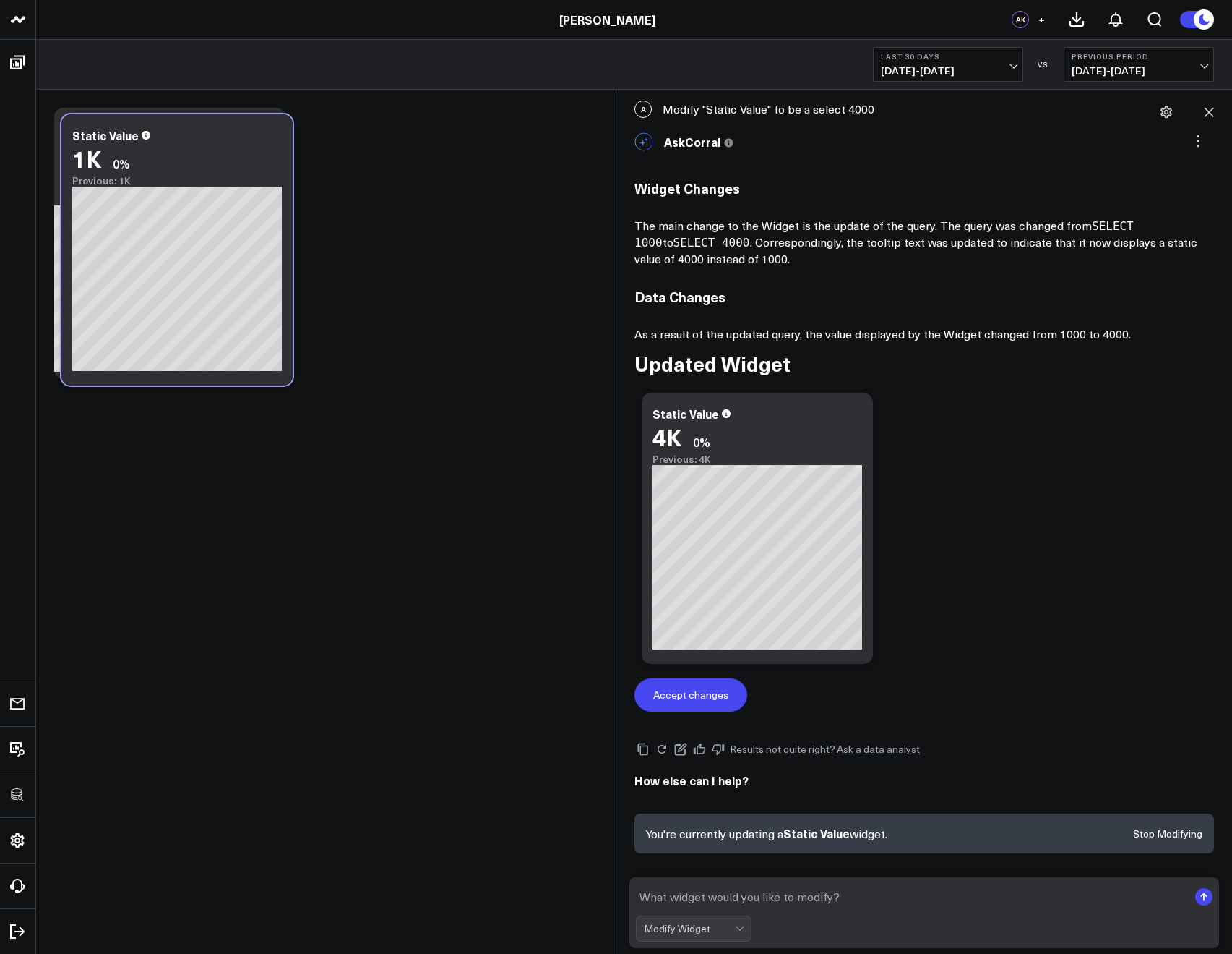
click at [730, 695] on button "Accept changes" at bounding box center [691, 695] width 112 height 34
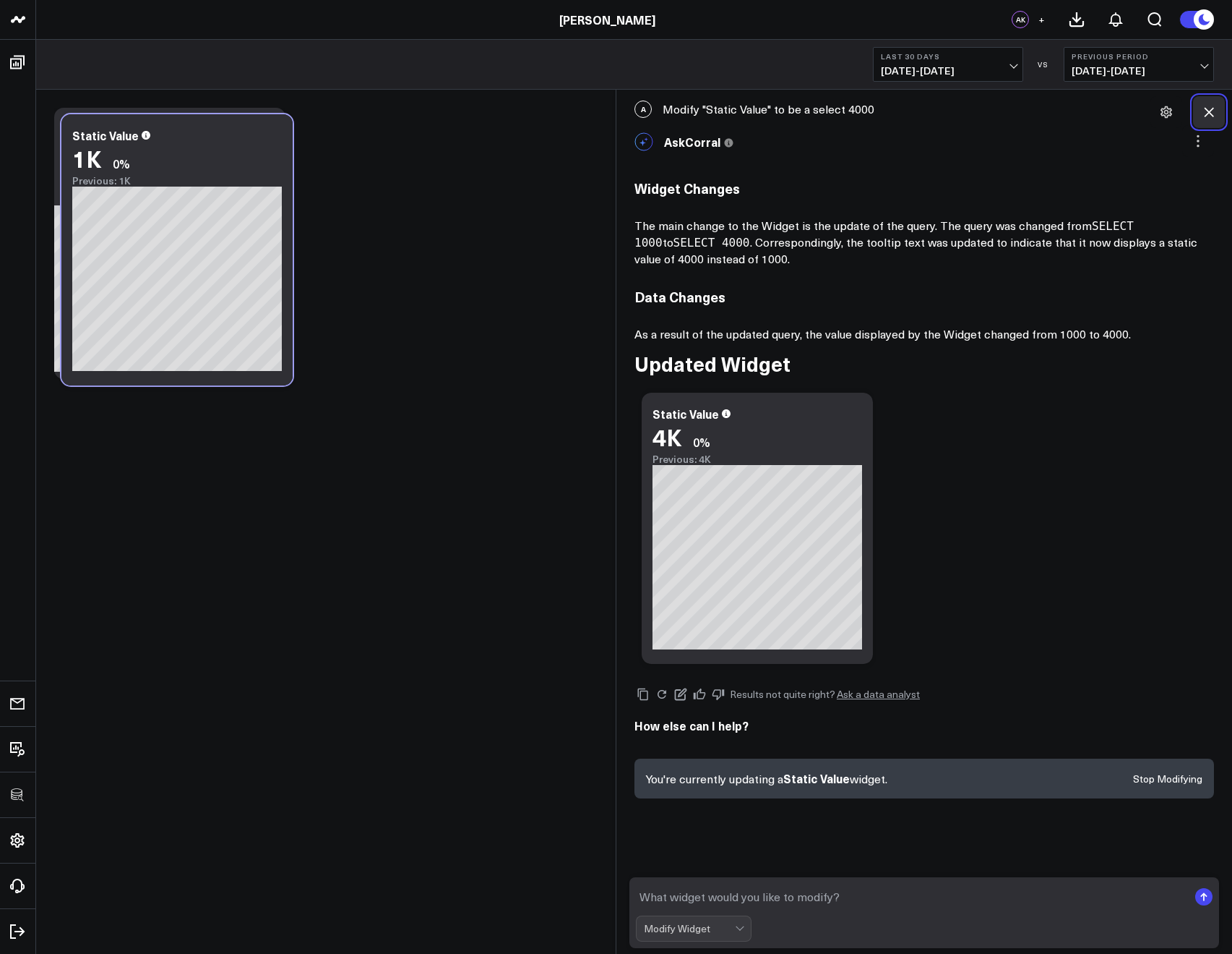
click at [1219, 112] on button at bounding box center [1209, 112] width 32 height 32
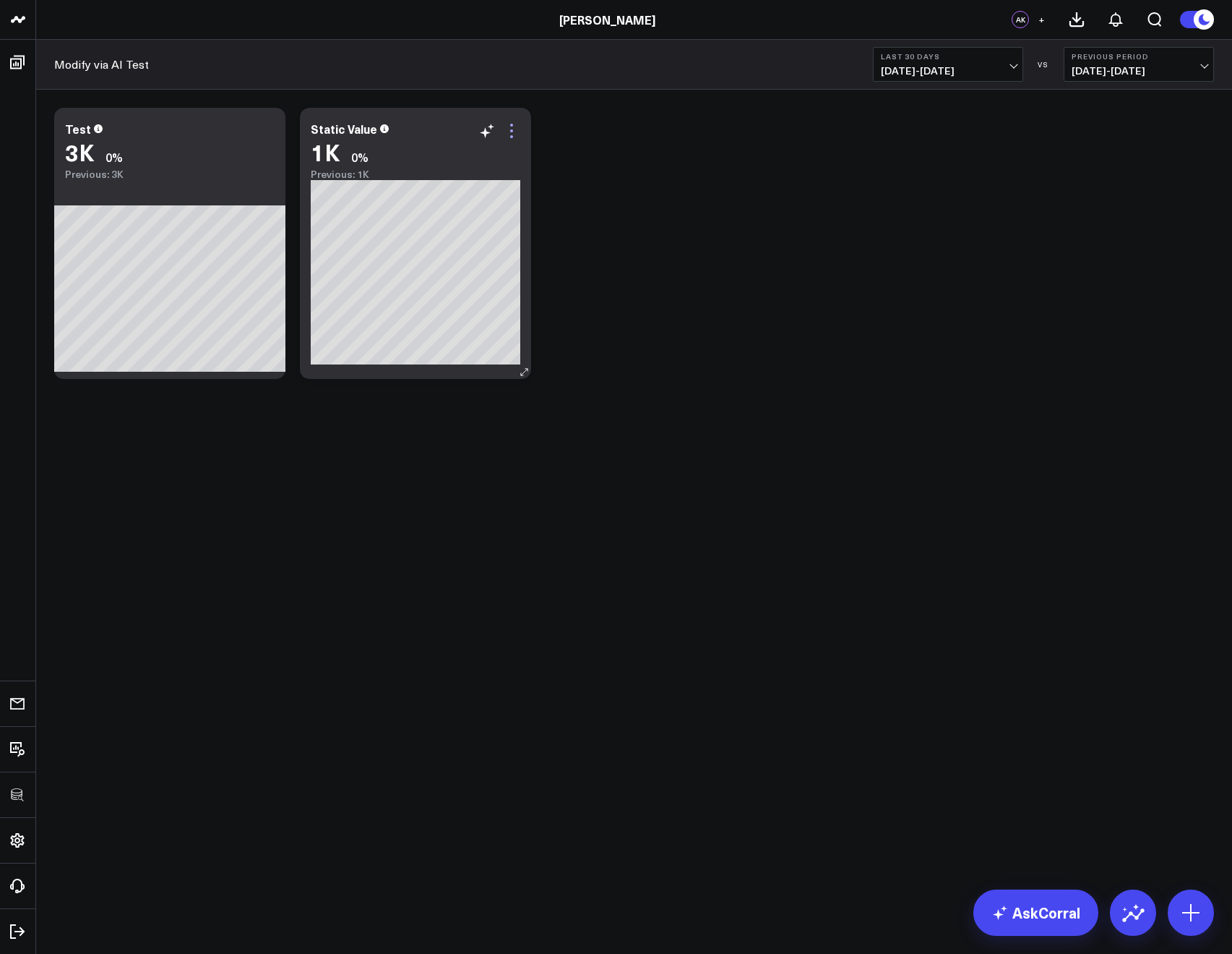
click at [511, 138] on icon at bounding box center [512, 131] width 18 height 18
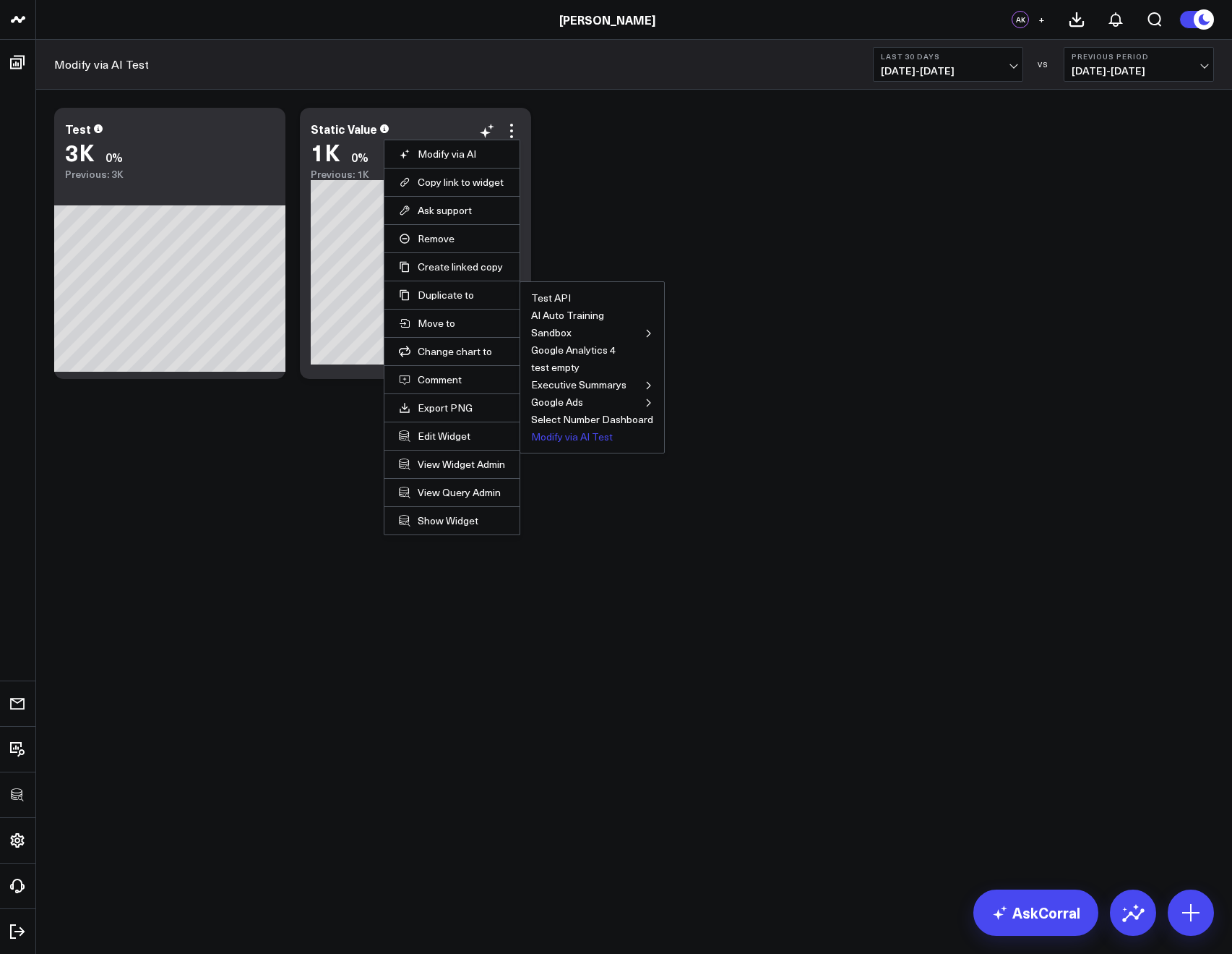
click at [563, 434] on button "Modify via AI Test" at bounding box center [572, 436] width 81 height 10
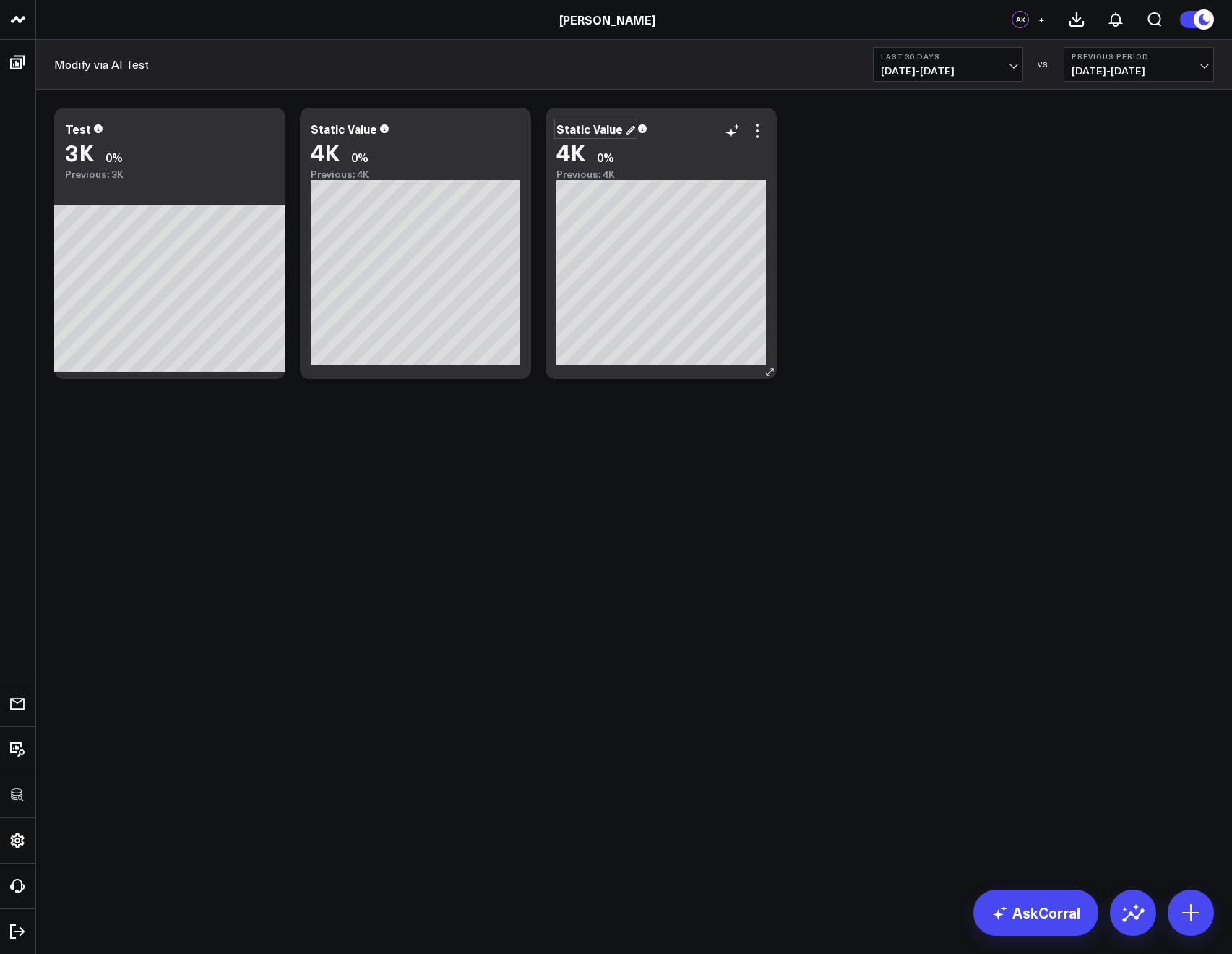
click at [626, 132] on div "Static Value" at bounding box center [596, 128] width 79 height 16
drag, startPoint x: 1010, startPoint y: 899, endPoint x: 1008, endPoint y: 884, distance: 15.1
click at [1010, 899] on link "AskCorral" at bounding box center [1036, 913] width 125 height 46
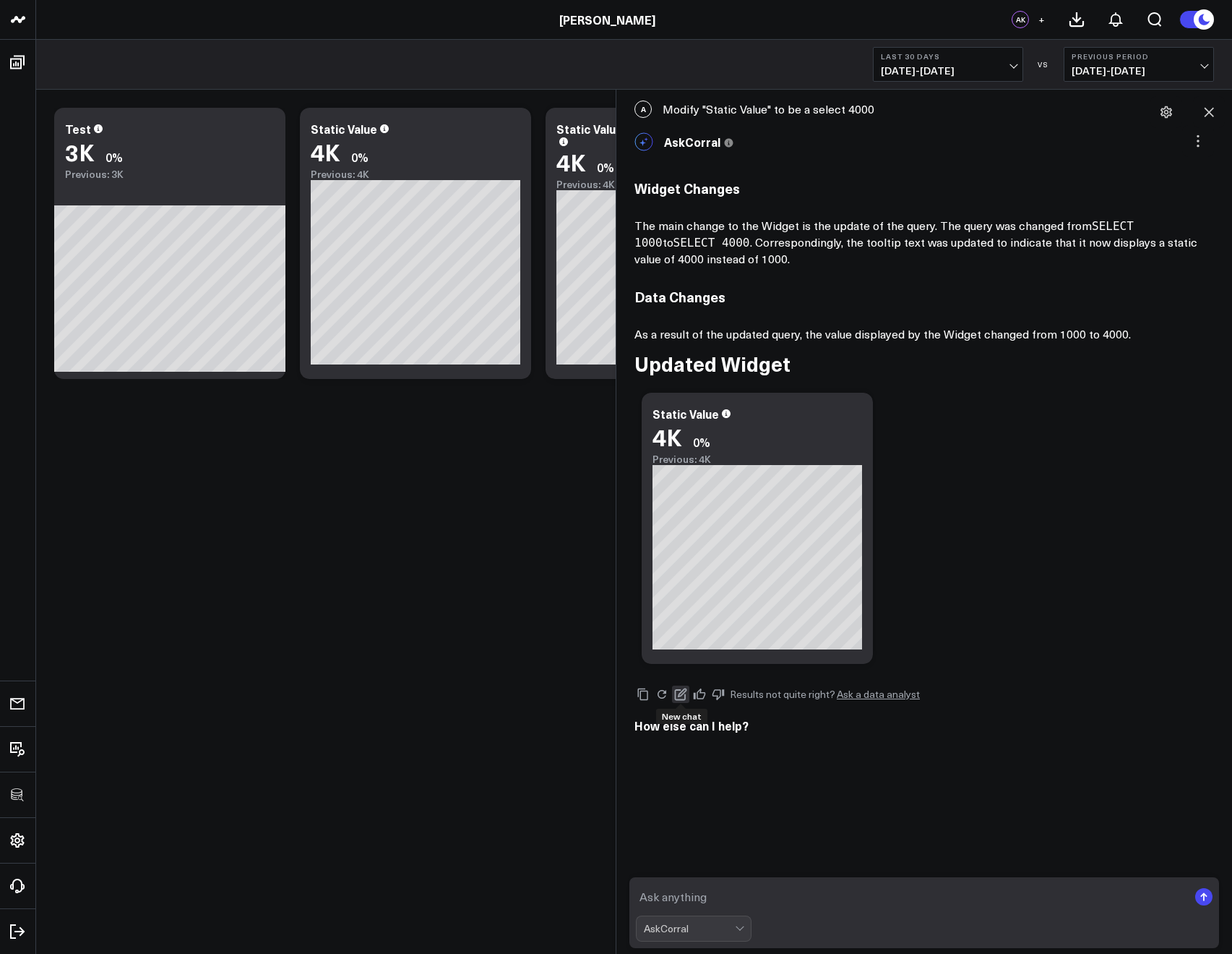
click at [675, 692] on icon at bounding box center [681, 694] width 12 height 12
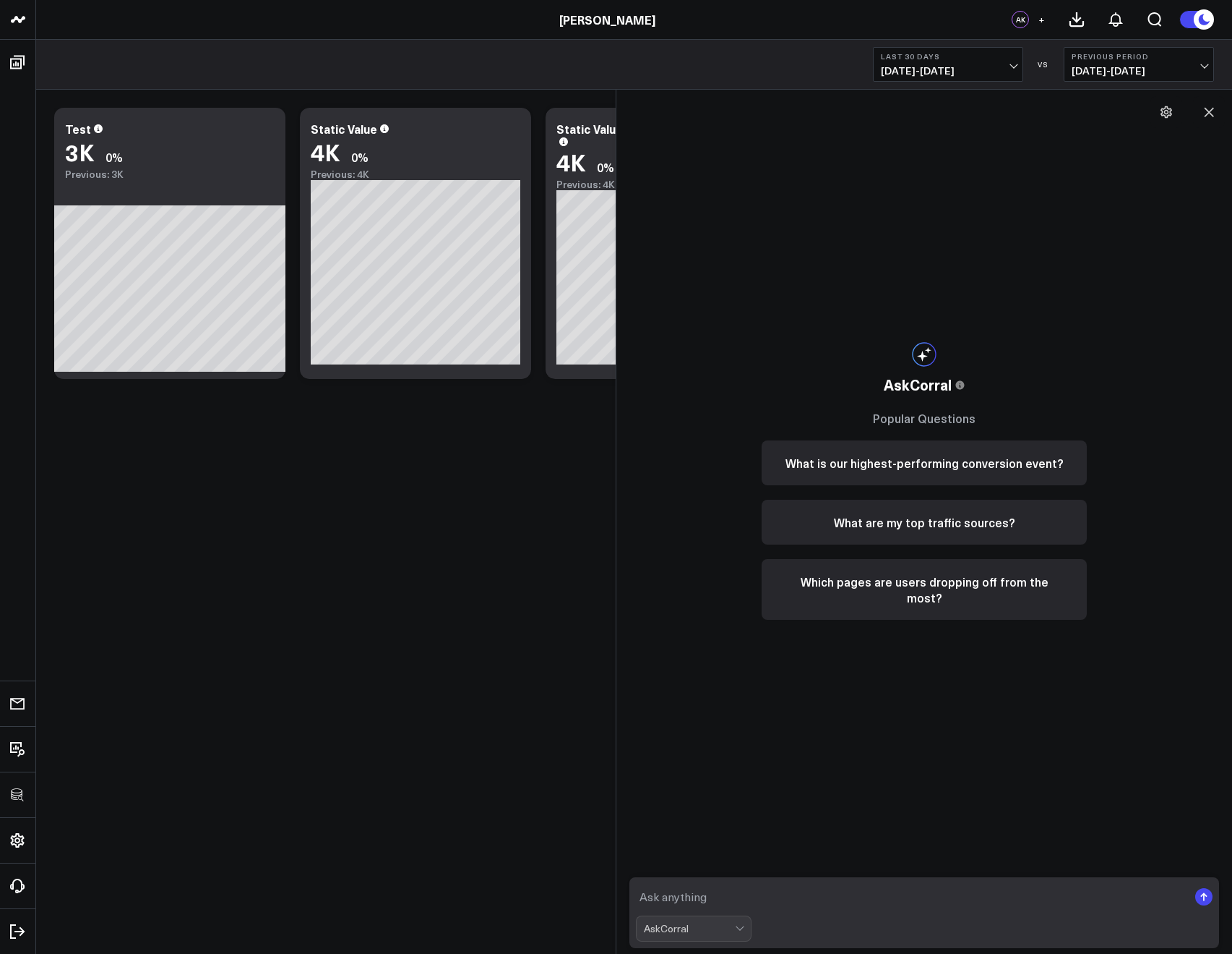
click at [701, 892] on textarea at bounding box center [912, 897] width 552 height 26
type textarea "Modify "Static Value - COPY" to be a select 12"
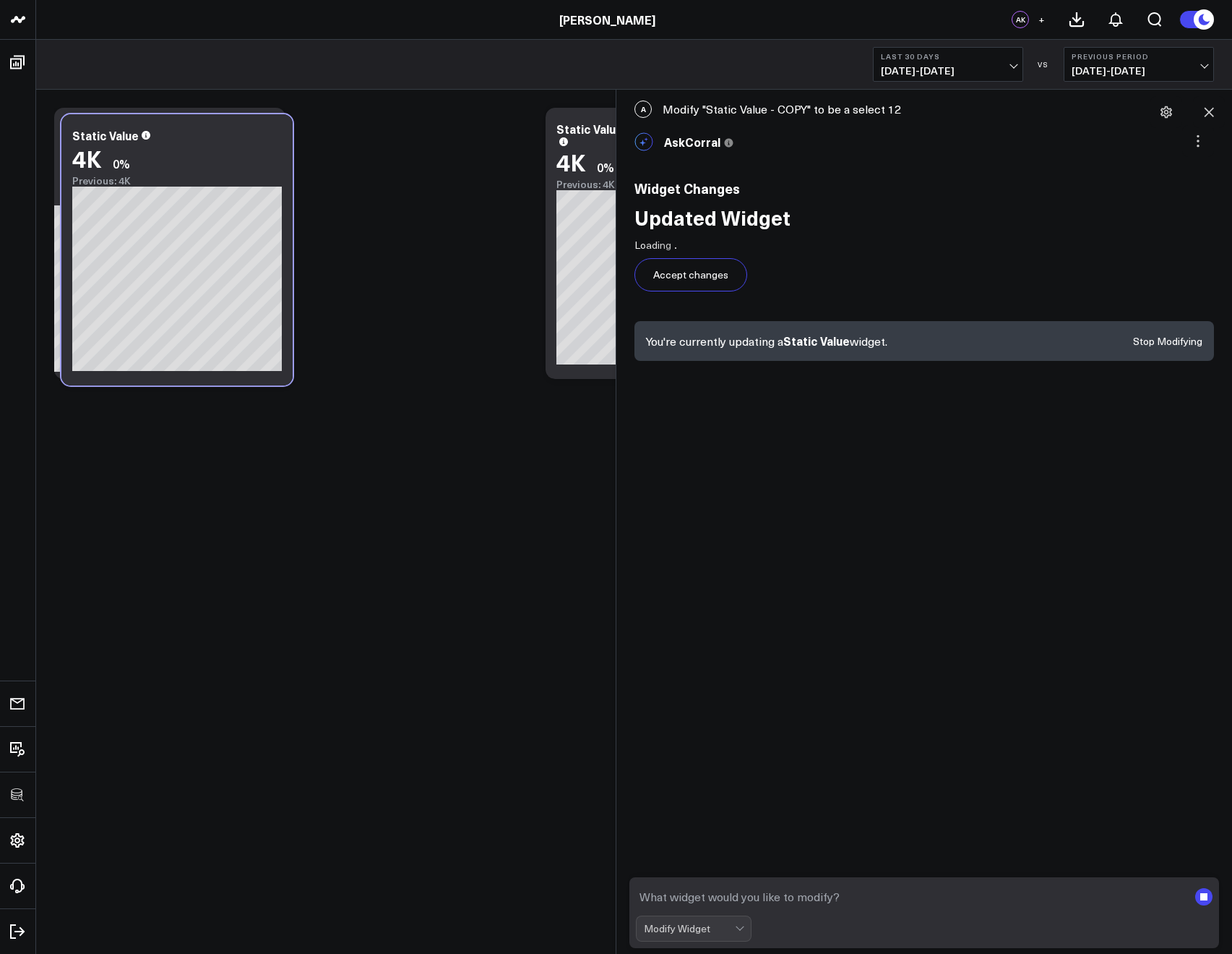
click at [1202, 900] on rect "submit" at bounding box center [1204, 897] width 18 height 18
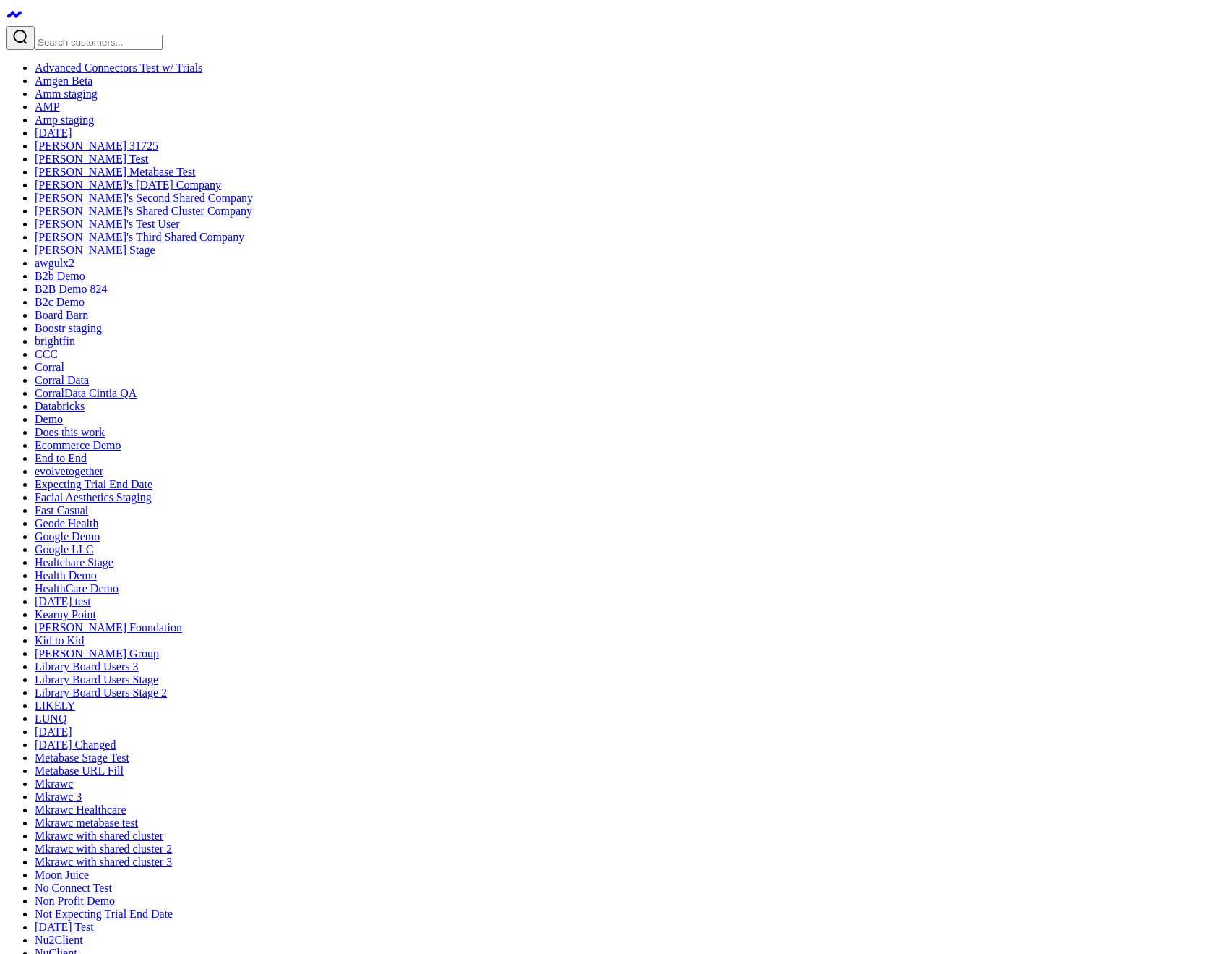
scroll to position [1230, 0]
click at [79, 634] on link "Kid to Kid" at bounding box center [60, 640] width 49 height 12
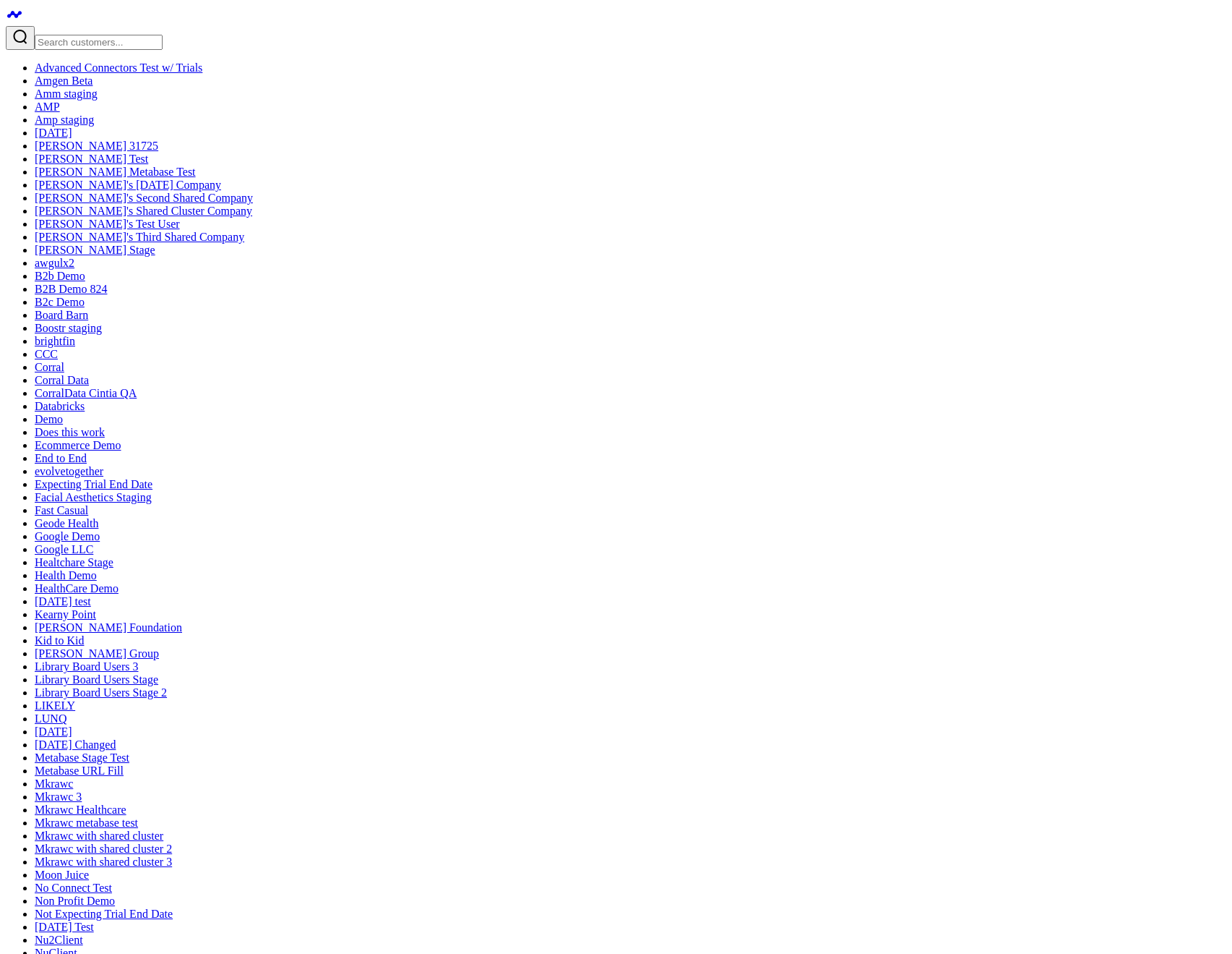
type input "test"
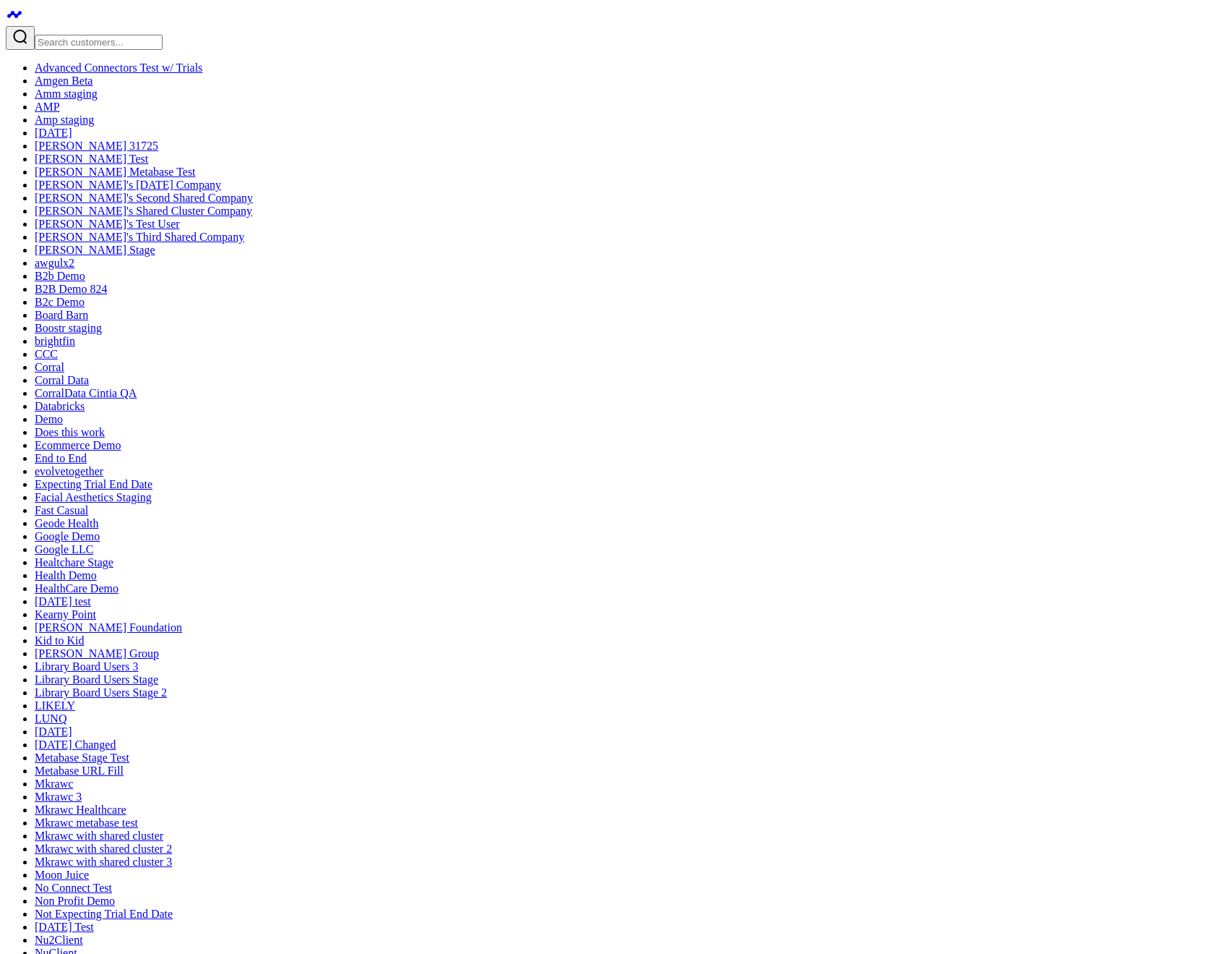
copy div "Paid Search Spend - COPY"
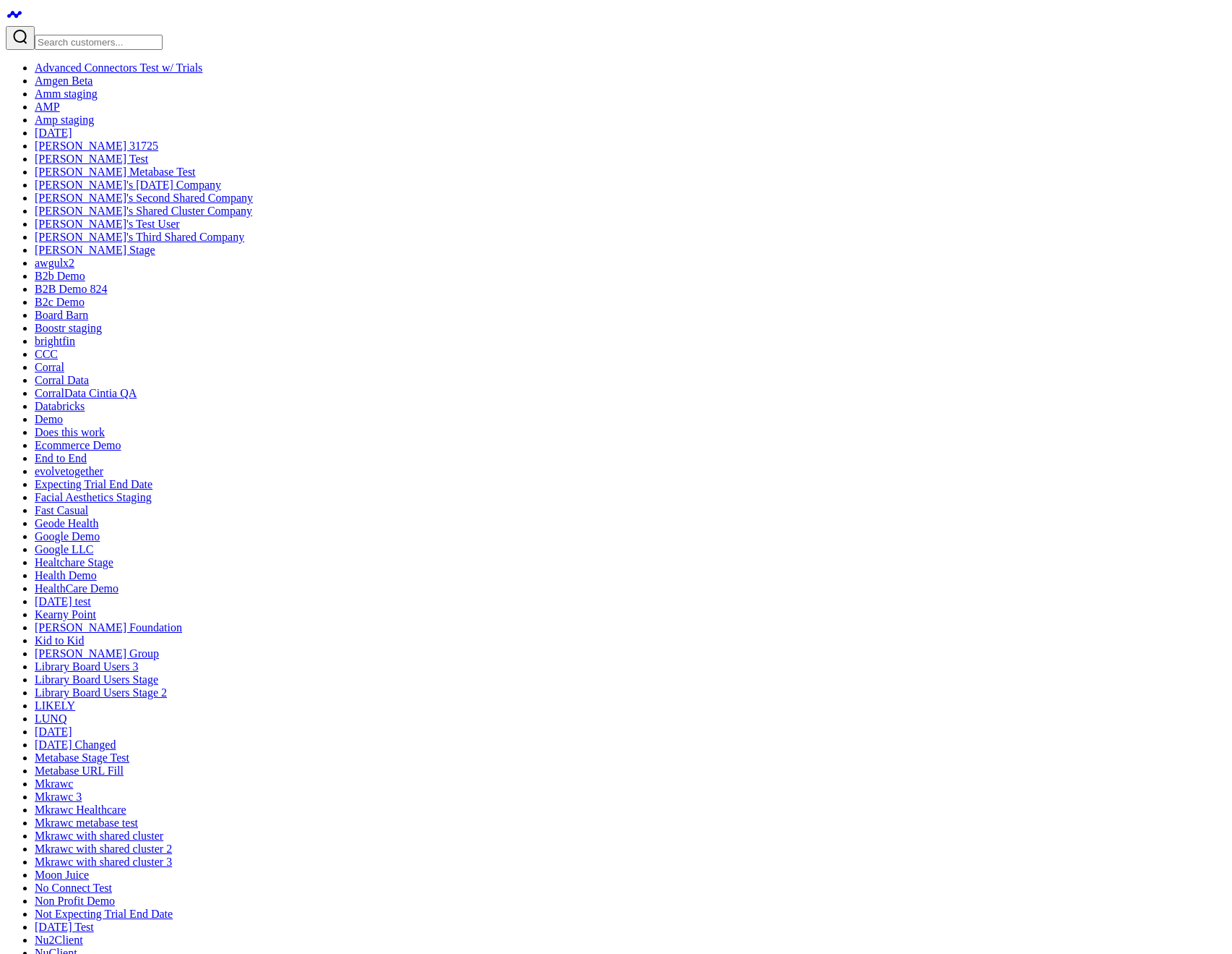
paste textarea "Paid Search Spend - COPY"
type textarea "Modify "Paid Search Spend - COPY" to be a select 34"
